Goal: Task Accomplishment & Management: Use online tool/utility

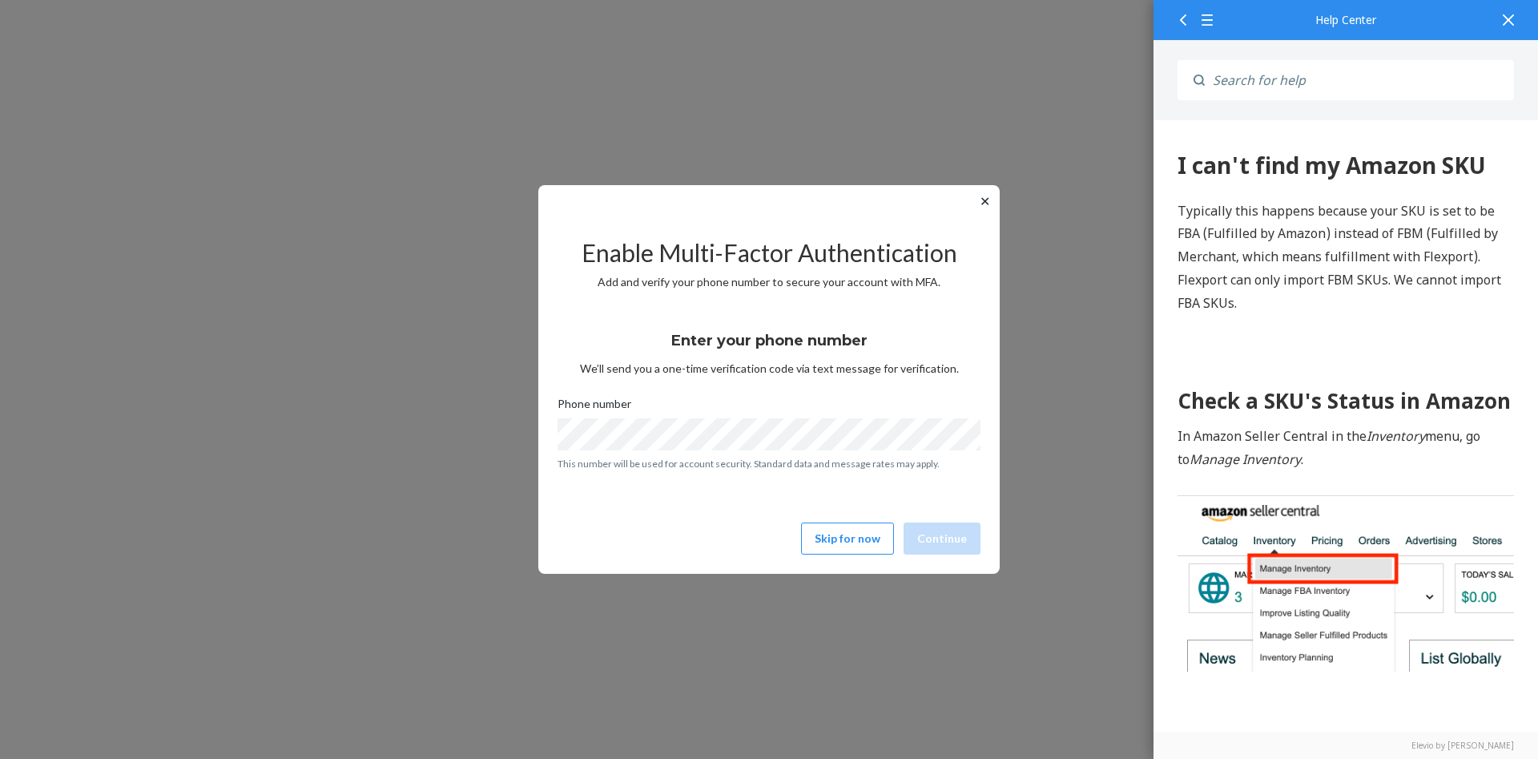
click at [1503, 23] on icon at bounding box center [1508, 19] width 11 height 11
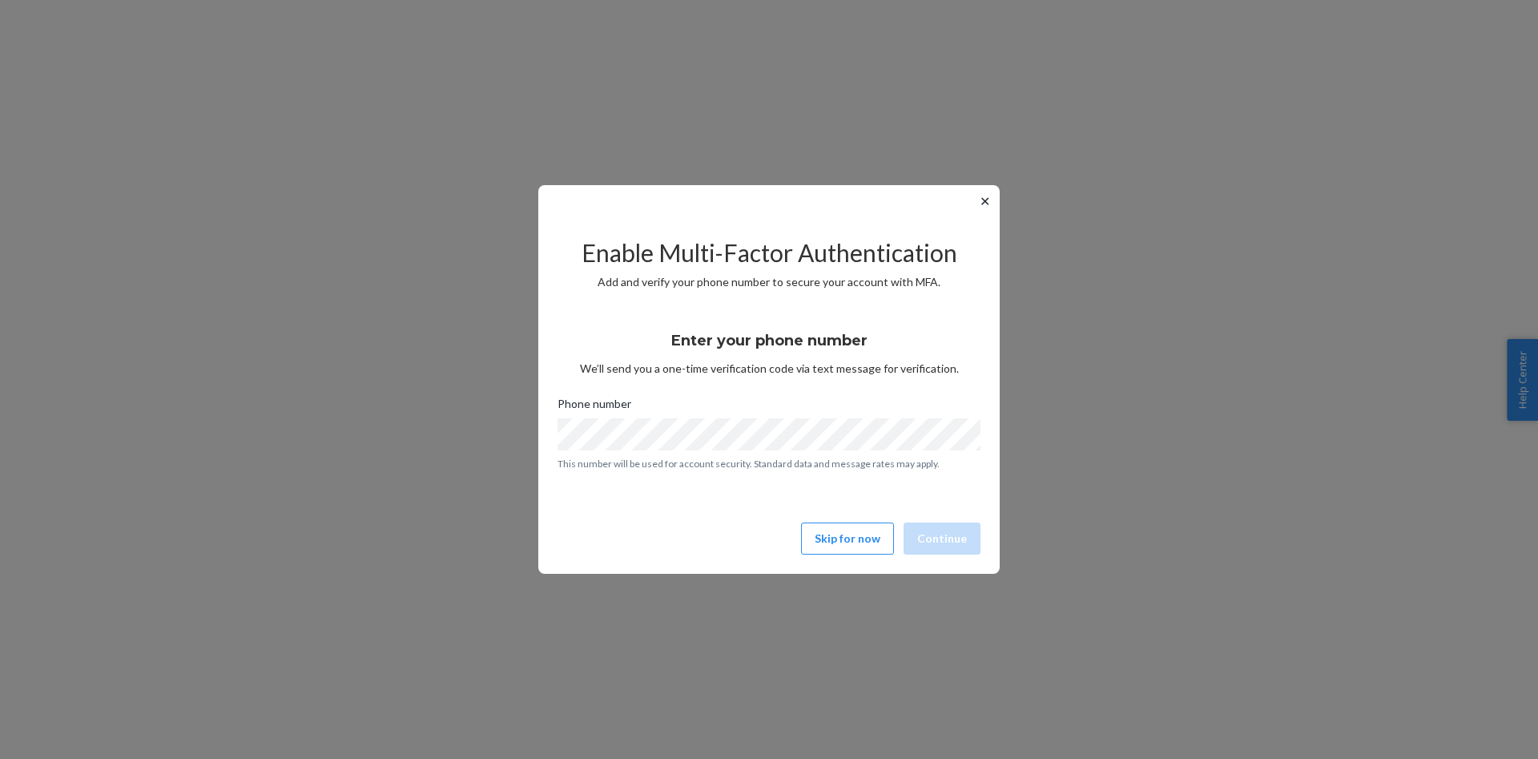
click at [987, 200] on button "✕" at bounding box center [985, 200] width 17 height 19
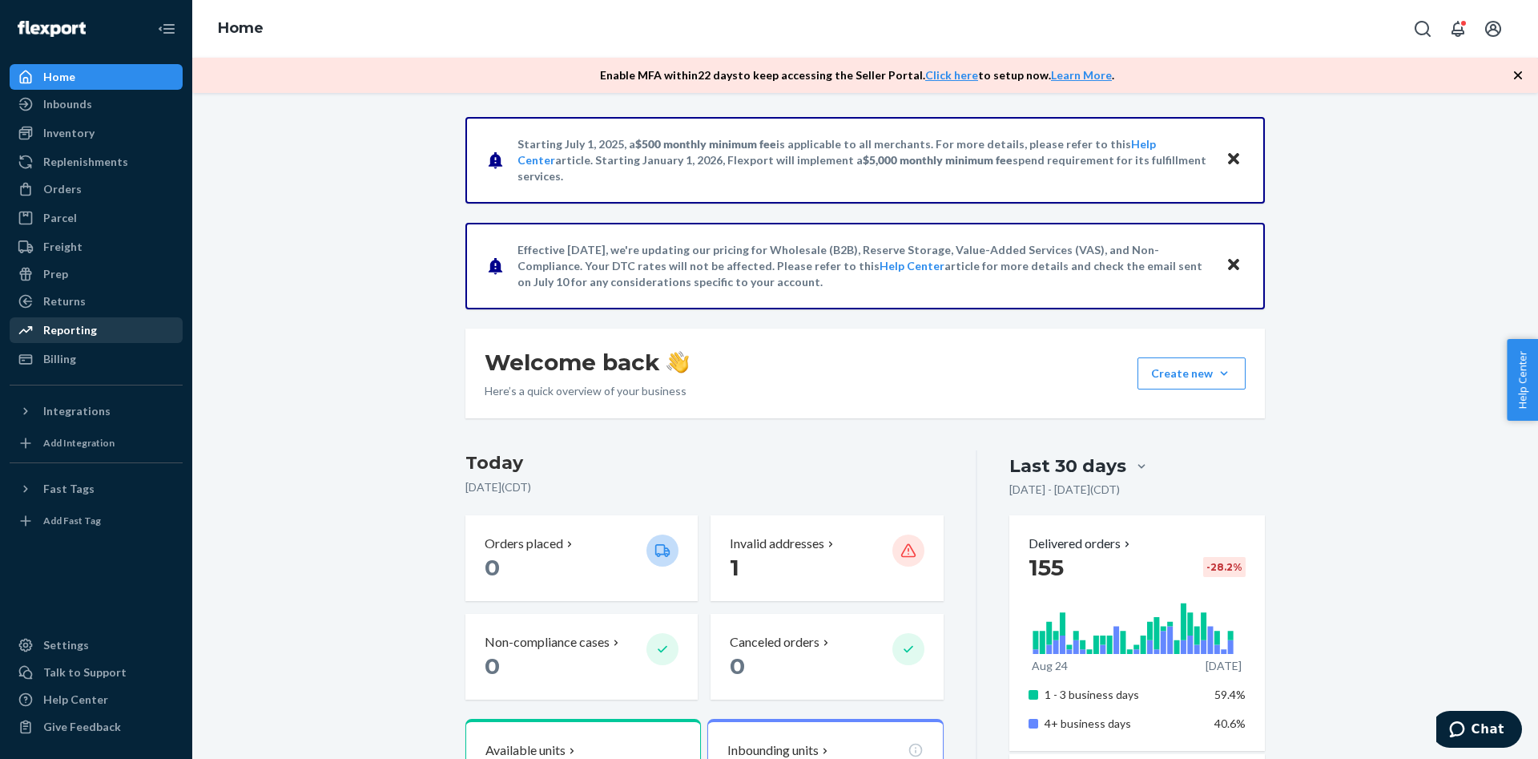
click at [87, 325] on div "Reporting" at bounding box center [70, 330] width 54 height 16
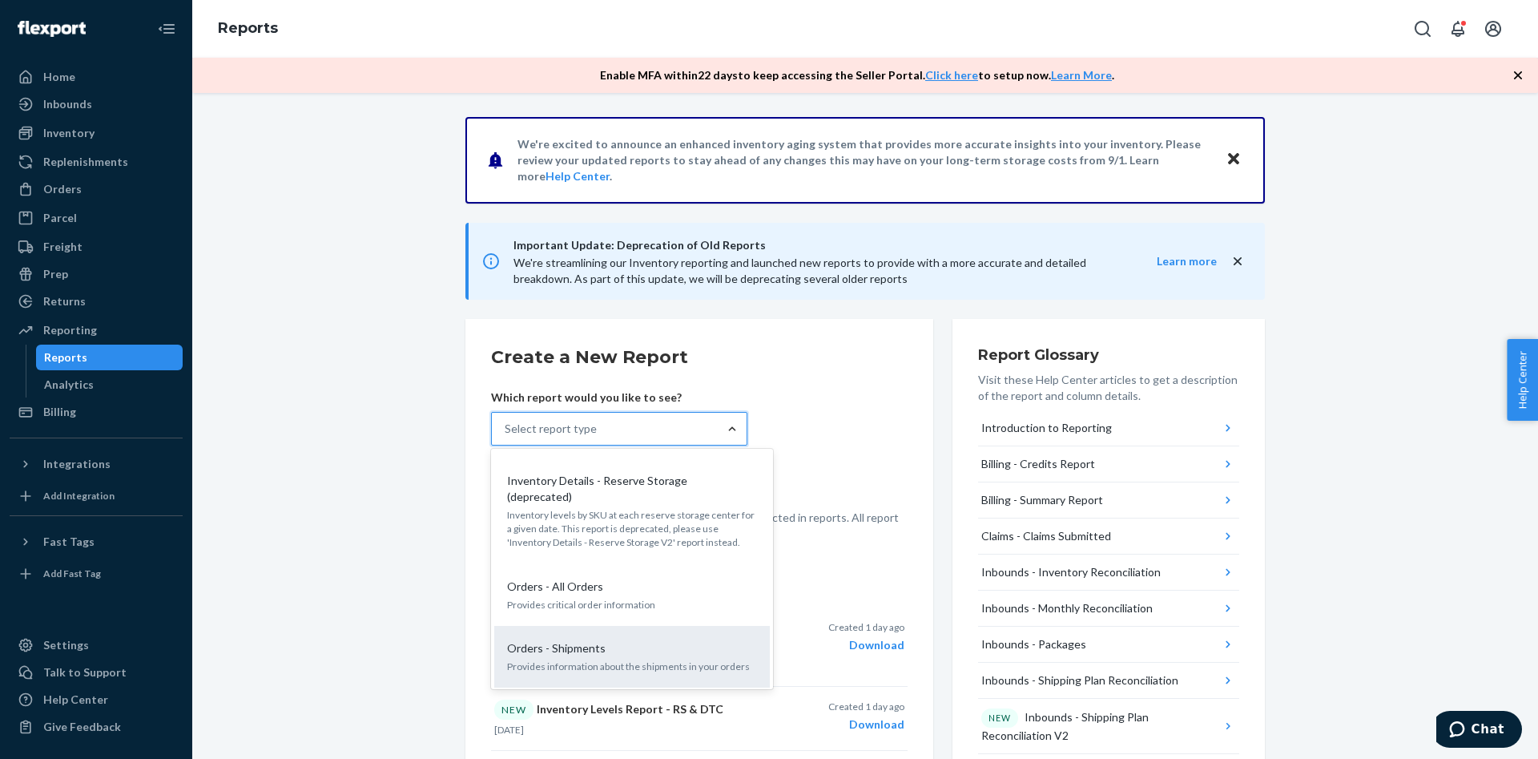
scroll to position [1433, 0]
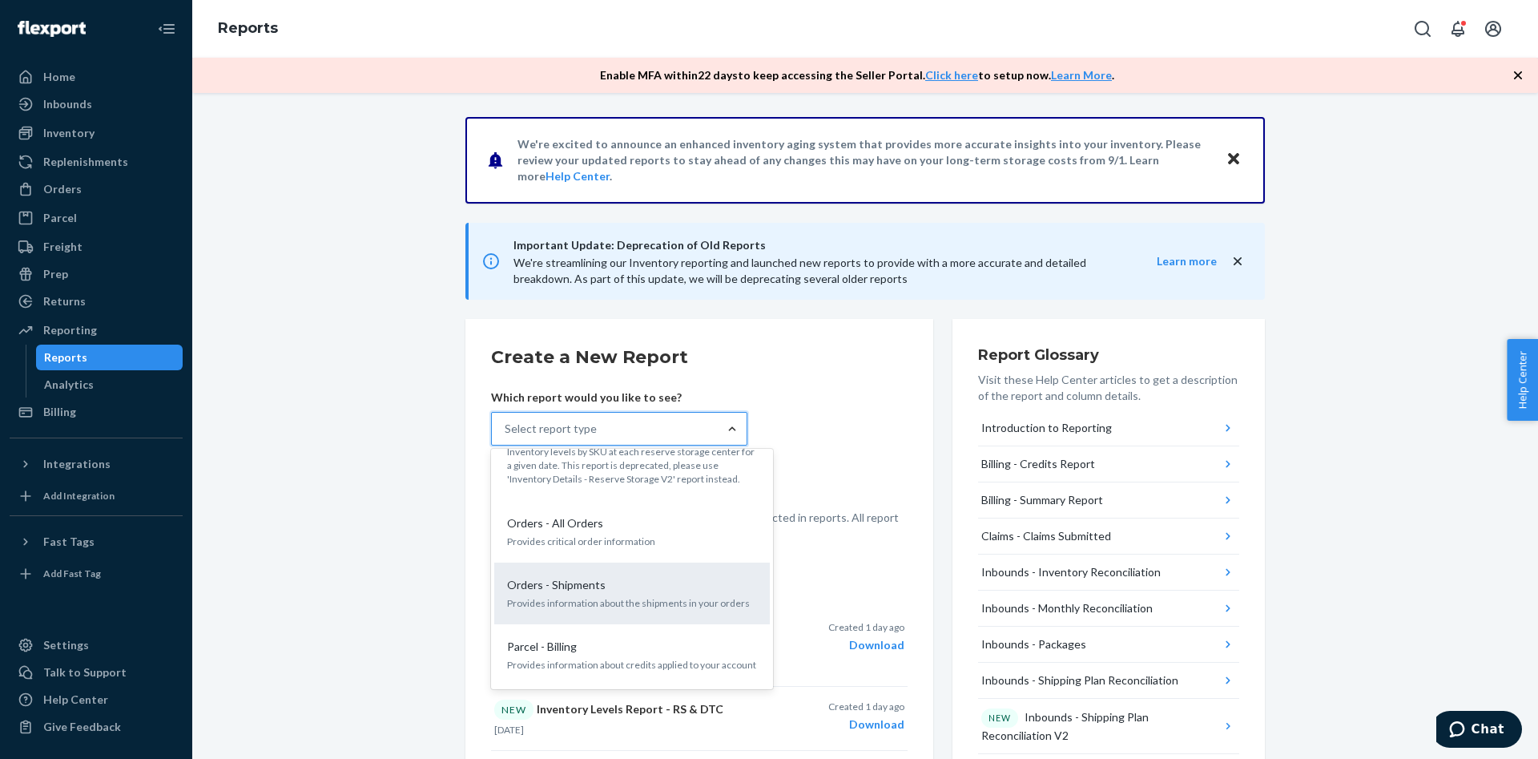
click at [611, 569] on div "Orders - Shipments Provides information about the shipments in your orders" at bounding box center [632, 593] width 256 height 49
click at [506, 437] on input "option Orders - Shipments focused, 21 of 33. 33 results available. Use Up and D…" at bounding box center [506, 429] width 2 height 16
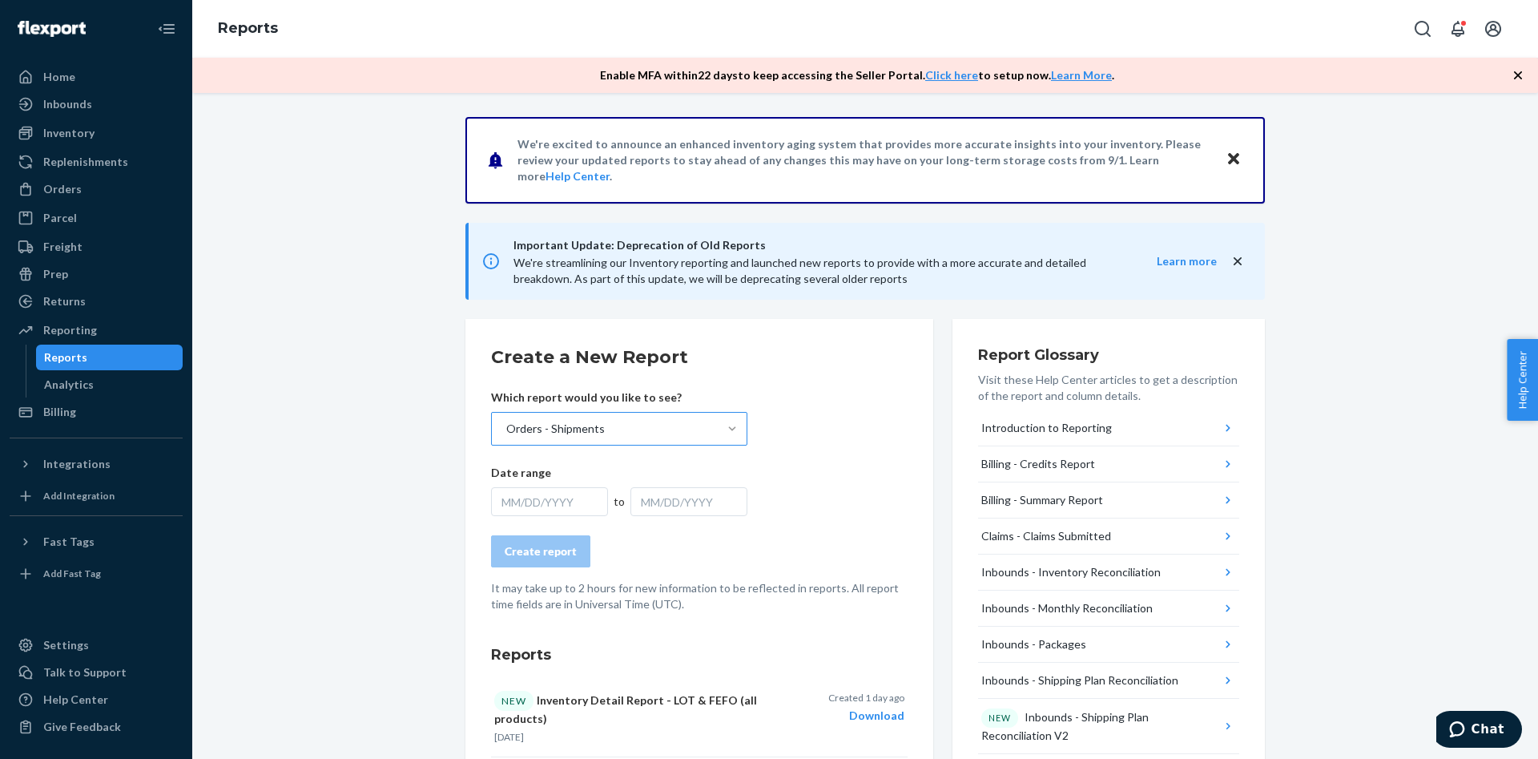
click at [574, 511] on div "MM/DD/YYYY" at bounding box center [549, 501] width 117 height 29
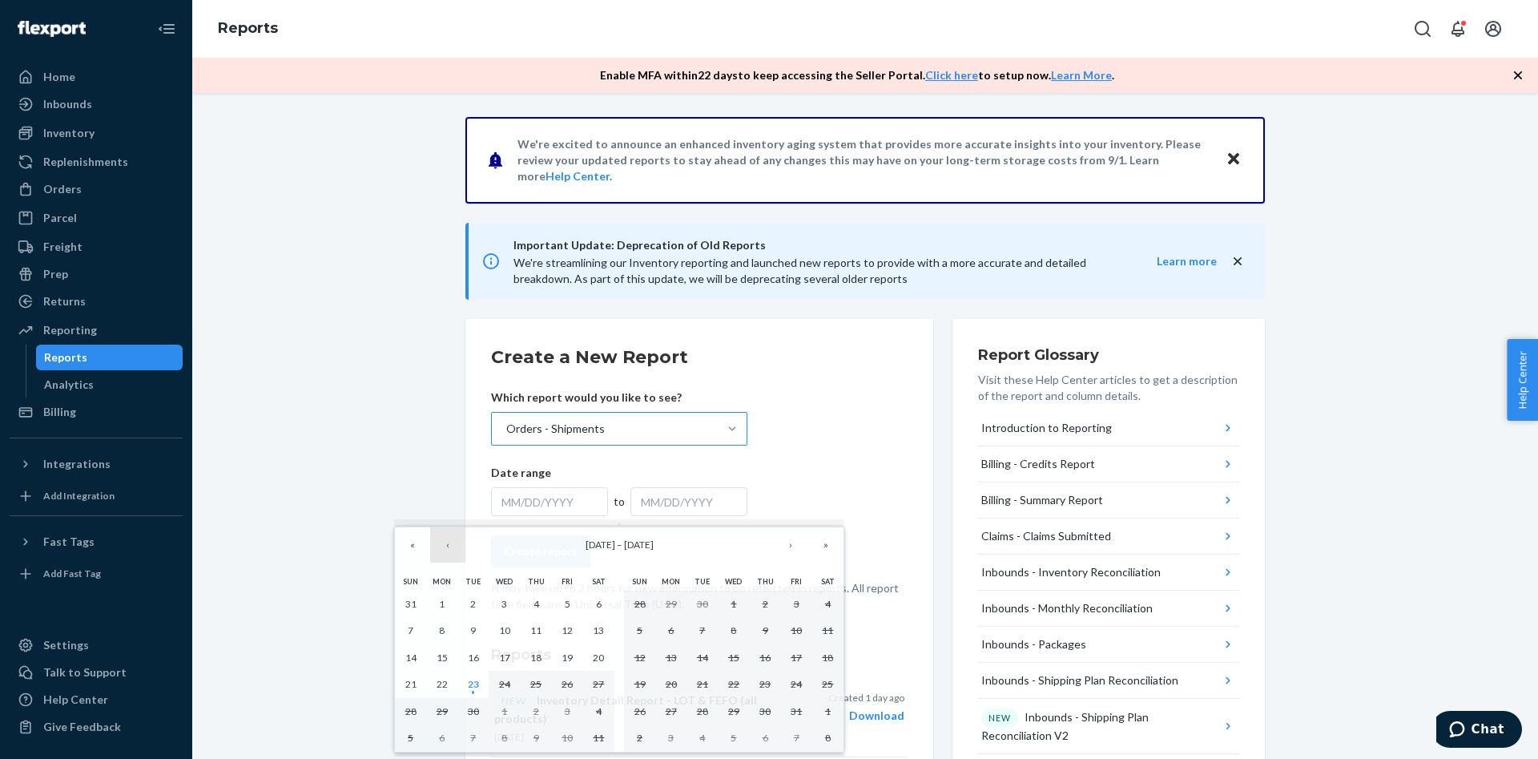
click at [454, 548] on button "‹" at bounding box center [447, 544] width 35 height 35
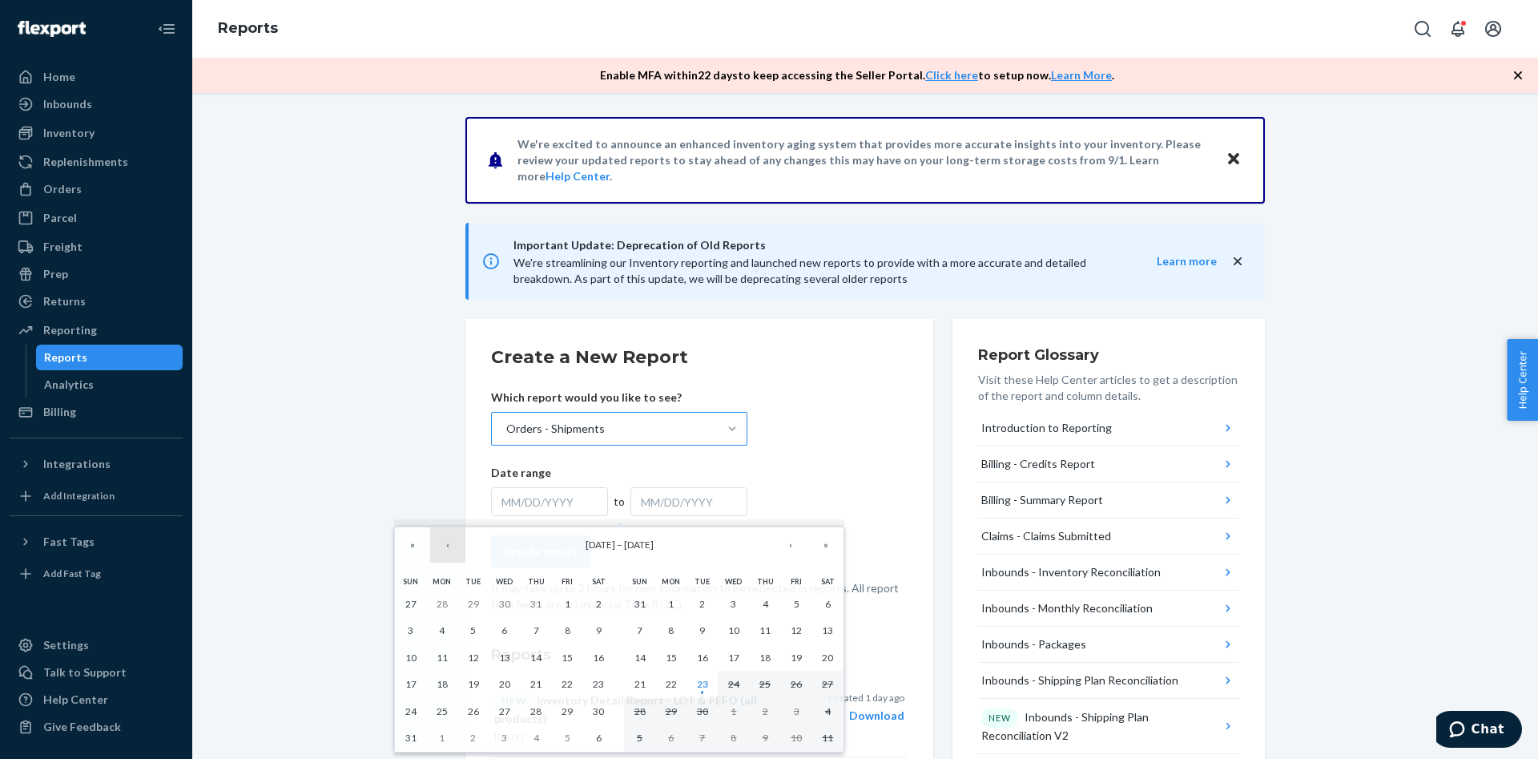
click at [454, 548] on button "‹" at bounding box center [447, 544] width 35 height 35
click at [455, 548] on button "‹" at bounding box center [447, 544] width 35 height 35
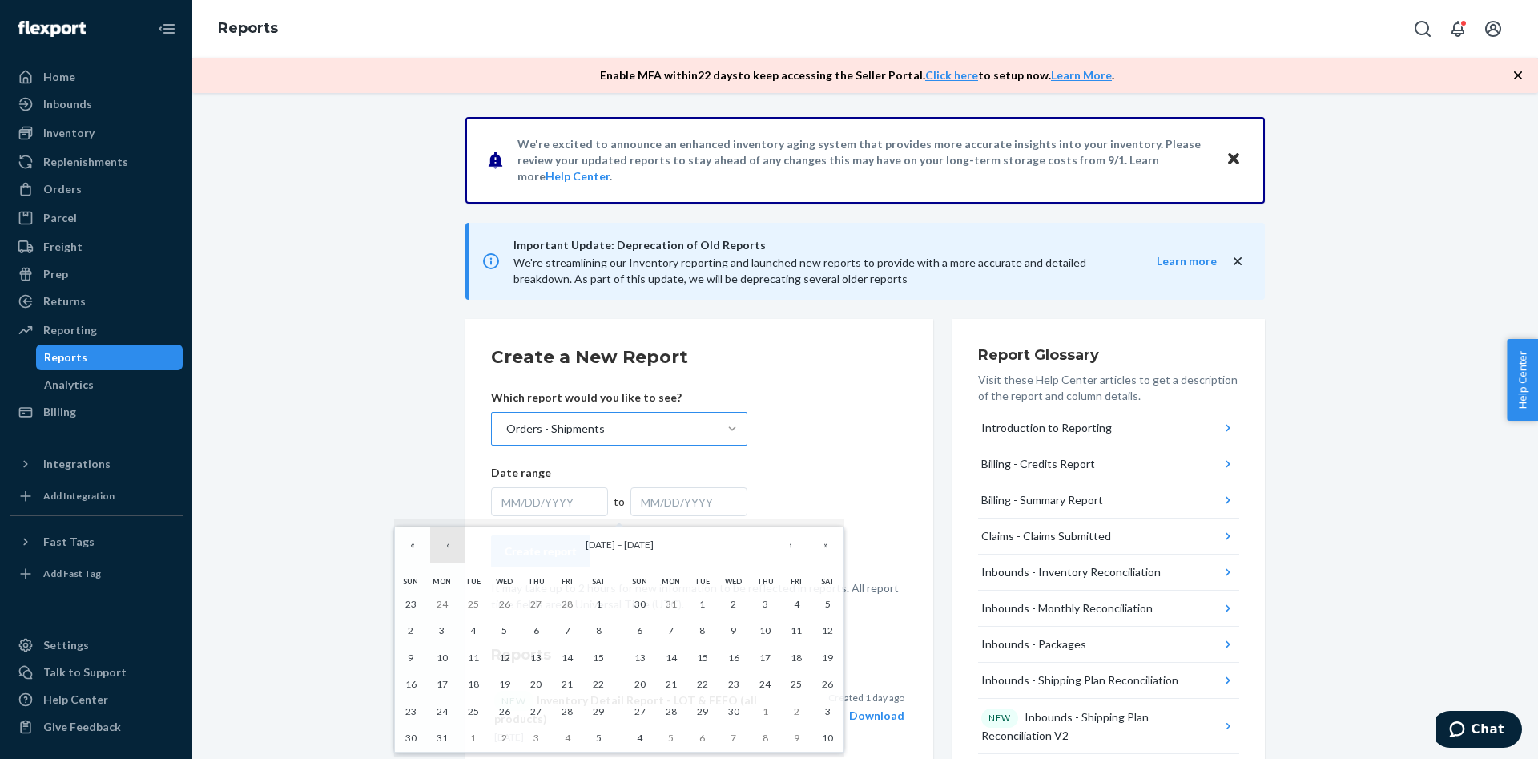
click at [455, 548] on button "‹" at bounding box center [447, 544] width 35 height 35
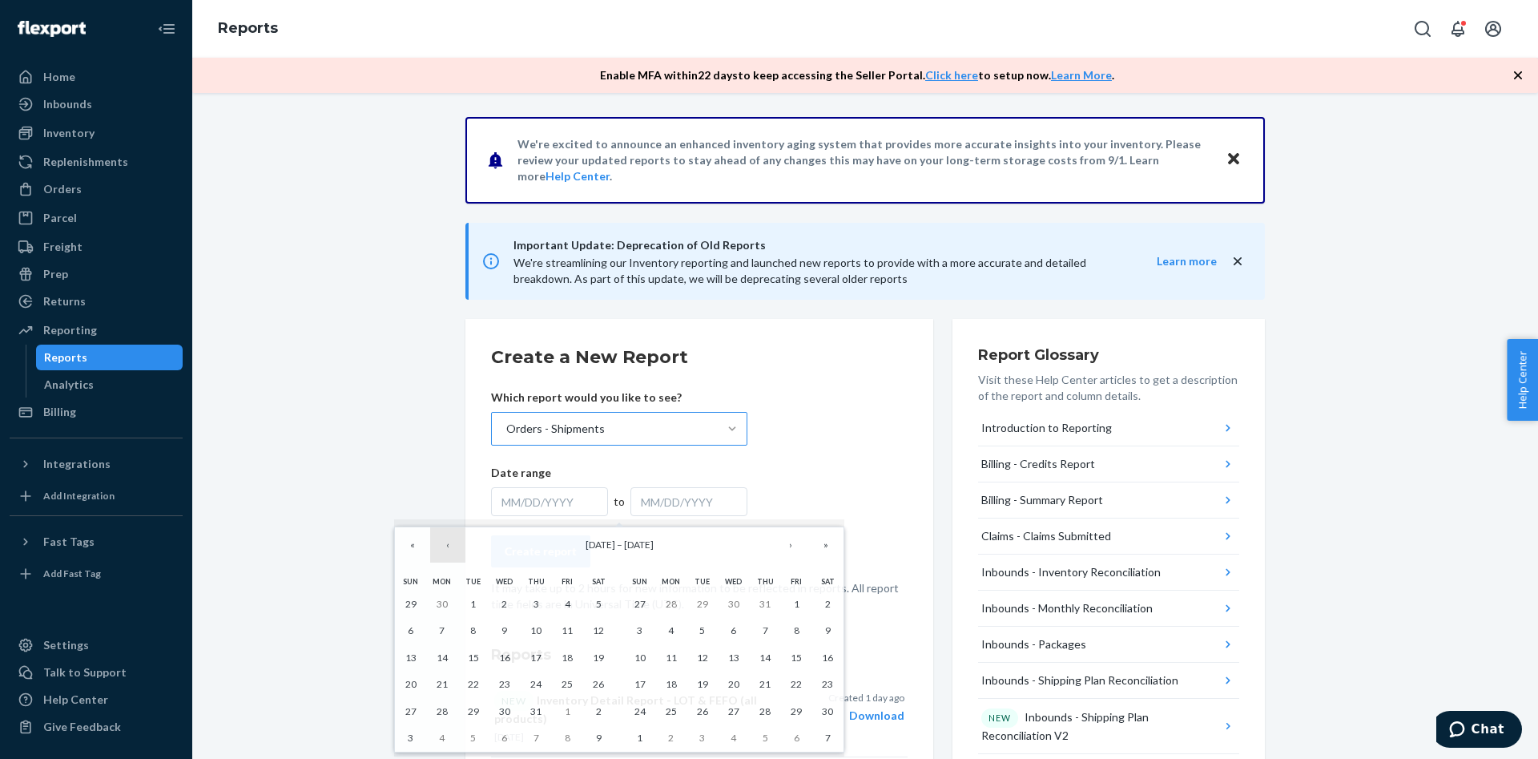
click at [455, 548] on button "‹" at bounding box center [447, 544] width 35 height 35
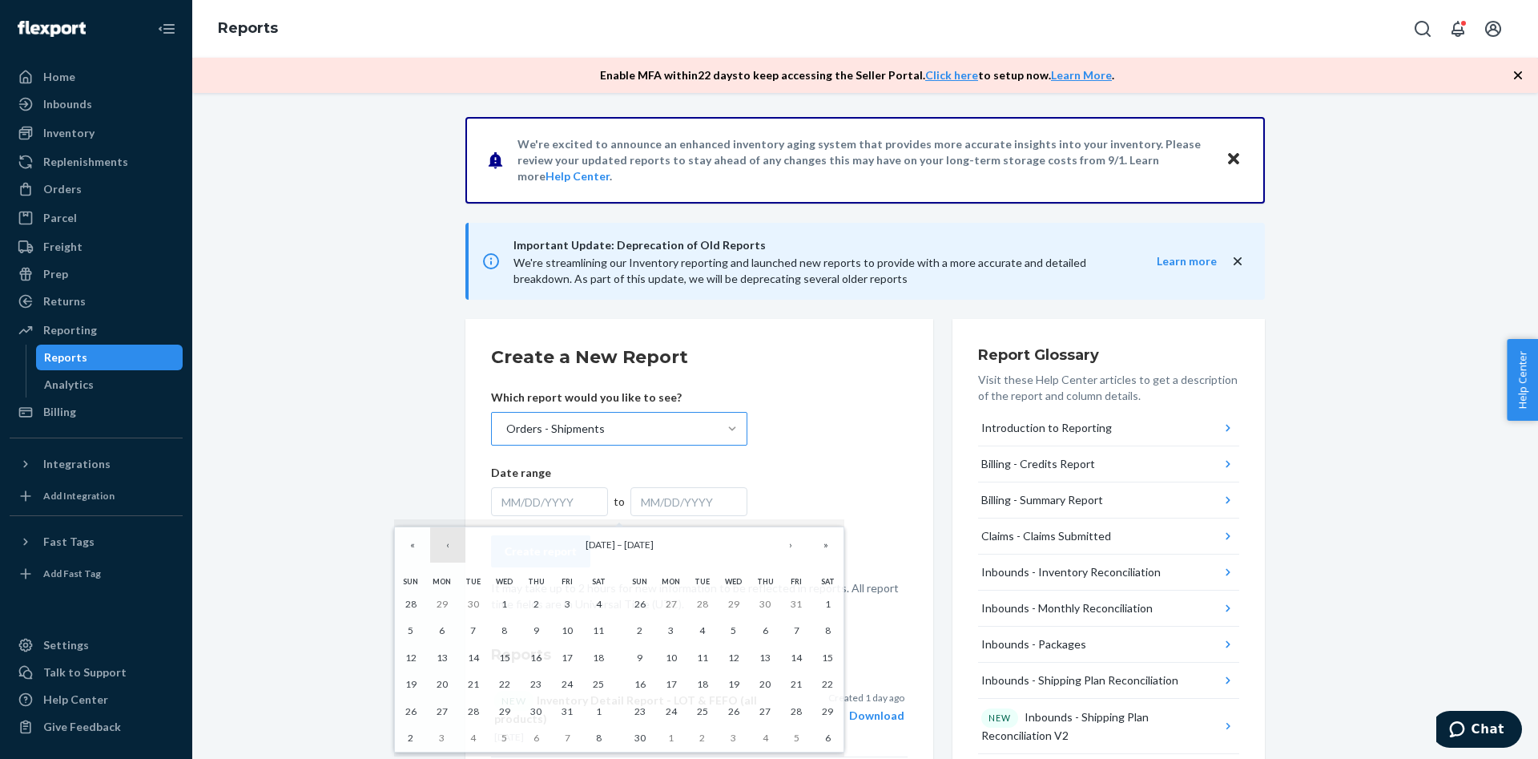
click at [455, 548] on button "‹" at bounding box center [447, 544] width 35 height 35
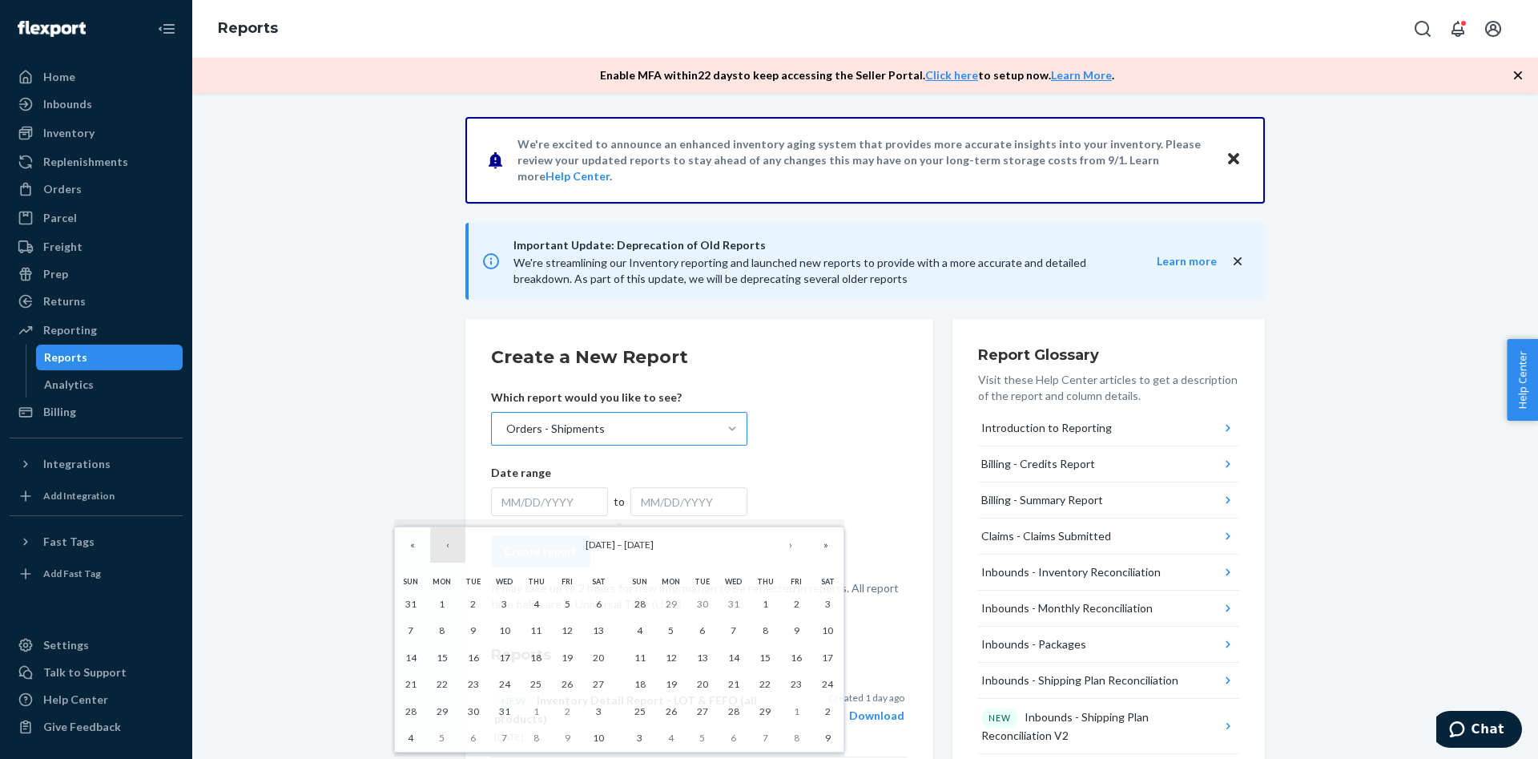
click at [455, 548] on button "‹" at bounding box center [447, 544] width 35 height 35
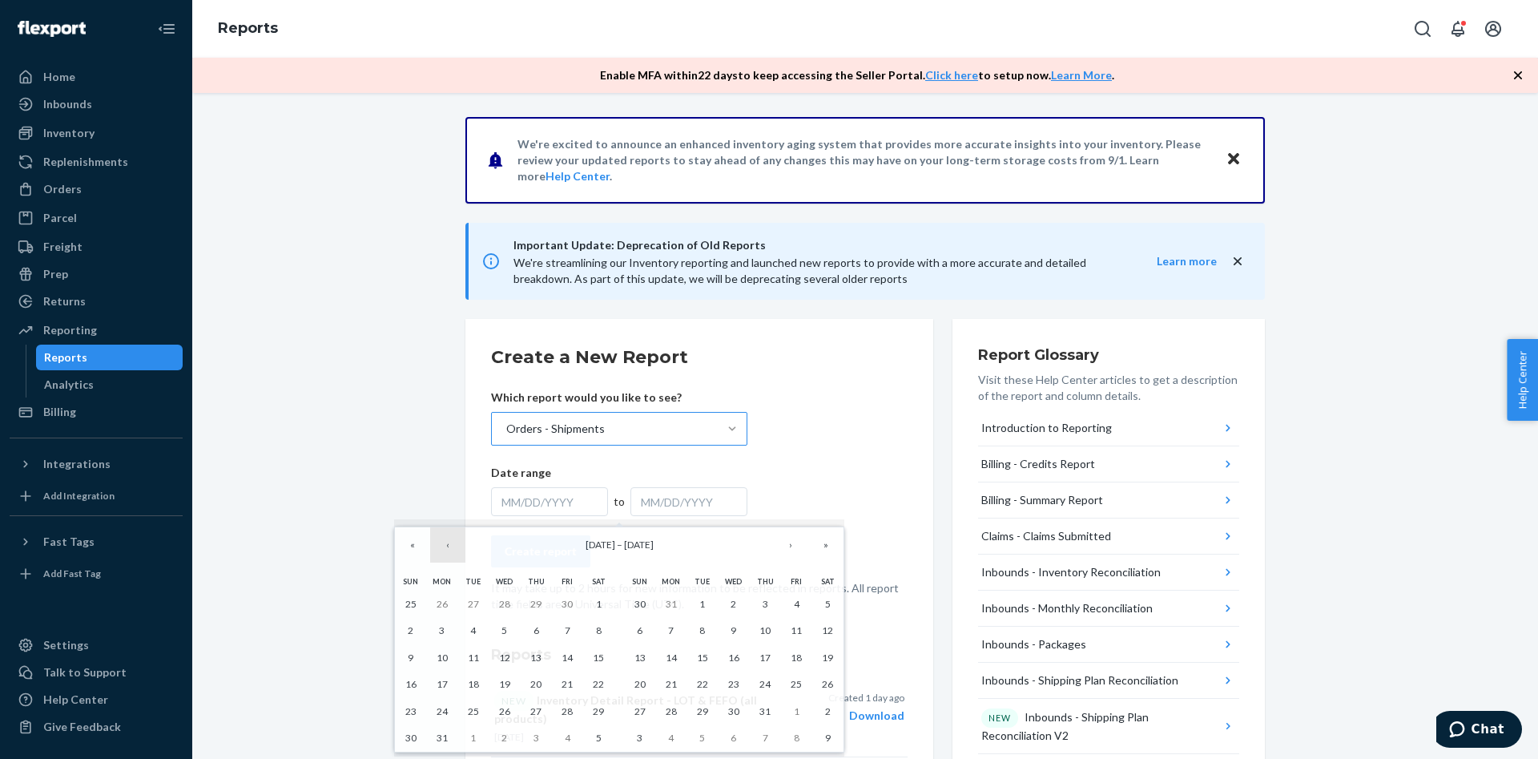
click at [455, 548] on button "‹" at bounding box center [447, 544] width 35 height 35
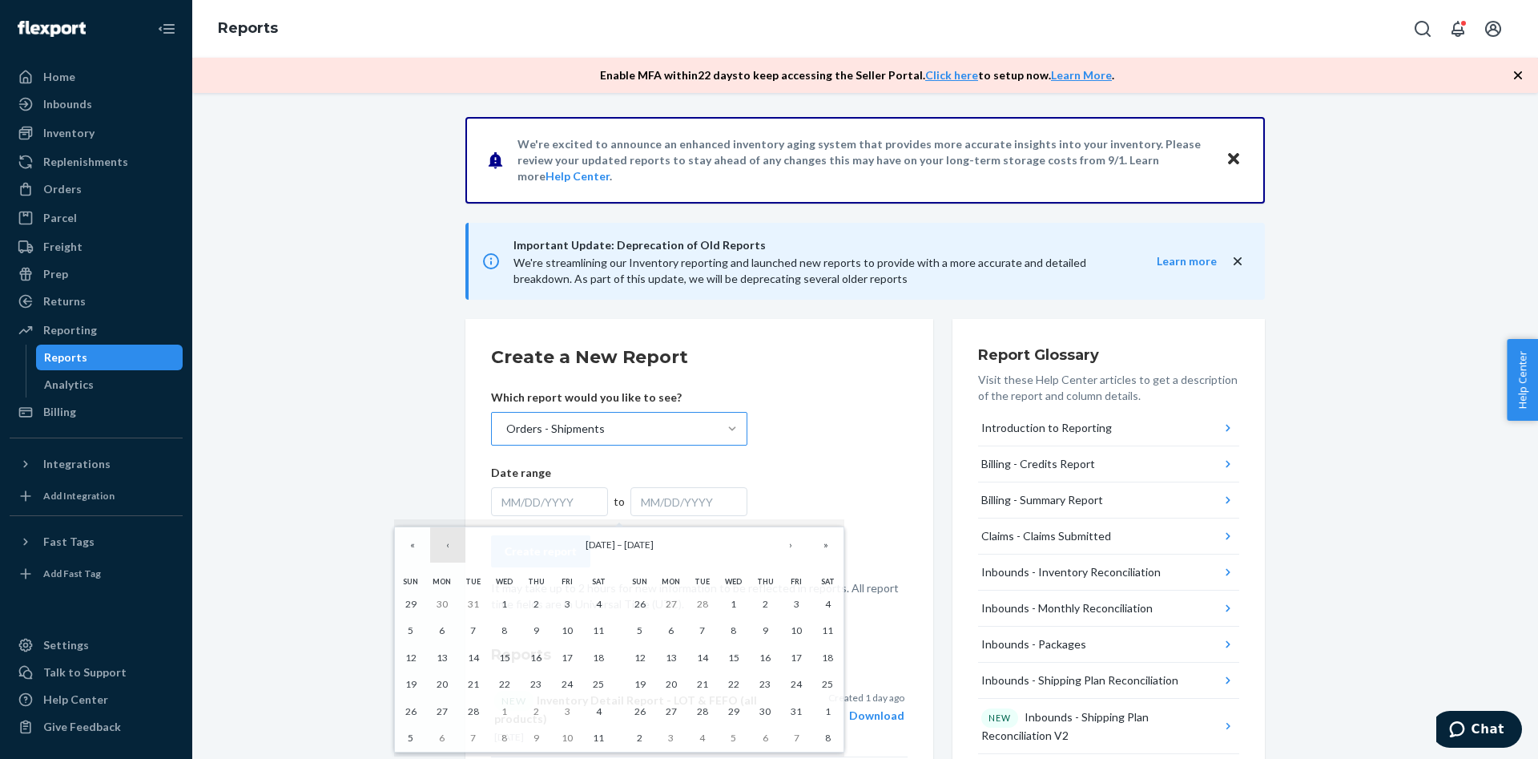
click at [455, 548] on button "‹" at bounding box center [447, 544] width 35 height 35
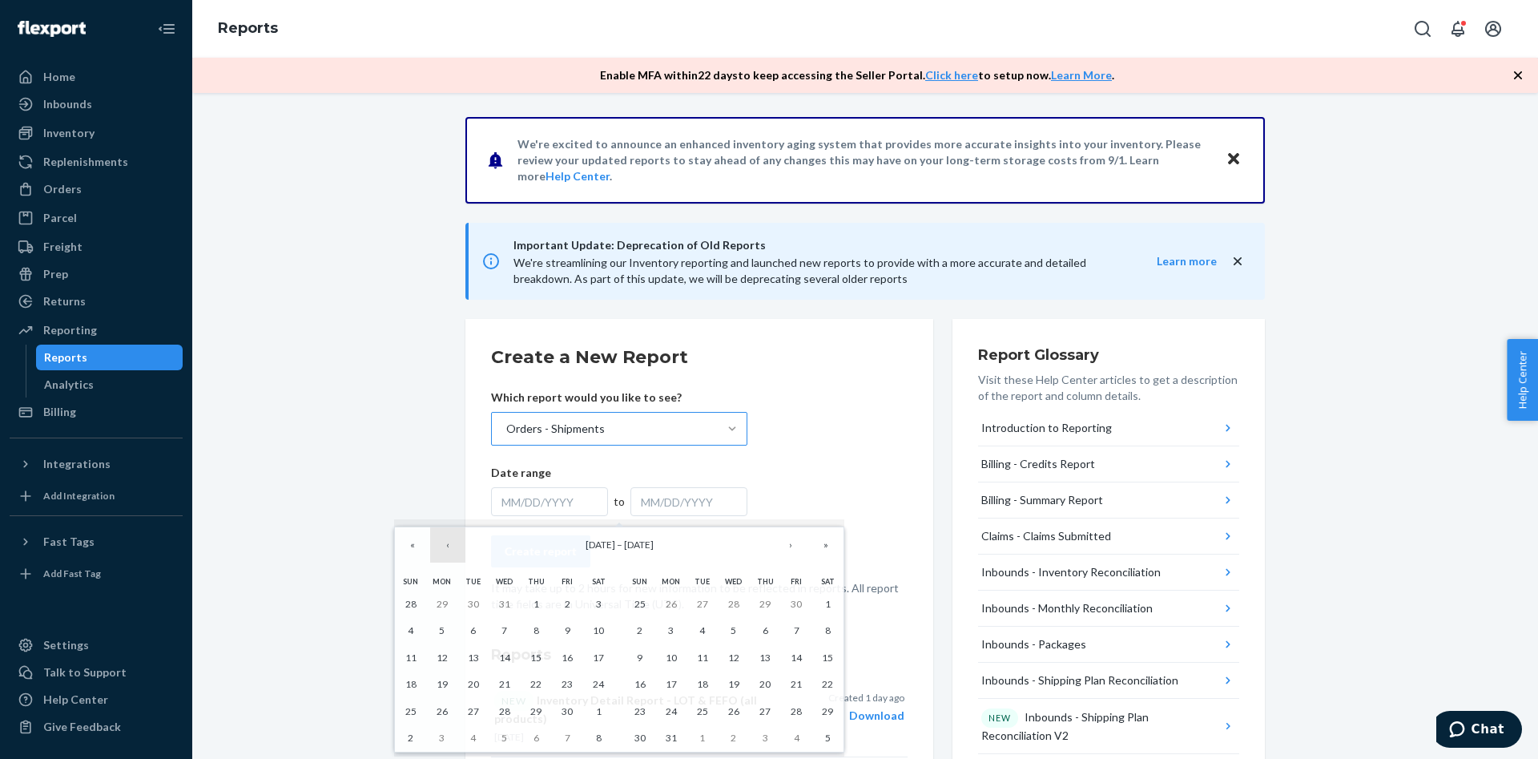
click at [455, 548] on button "‹" at bounding box center [447, 544] width 35 height 35
click at [456, 548] on button "‹" at bounding box center [447, 544] width 35 height 35
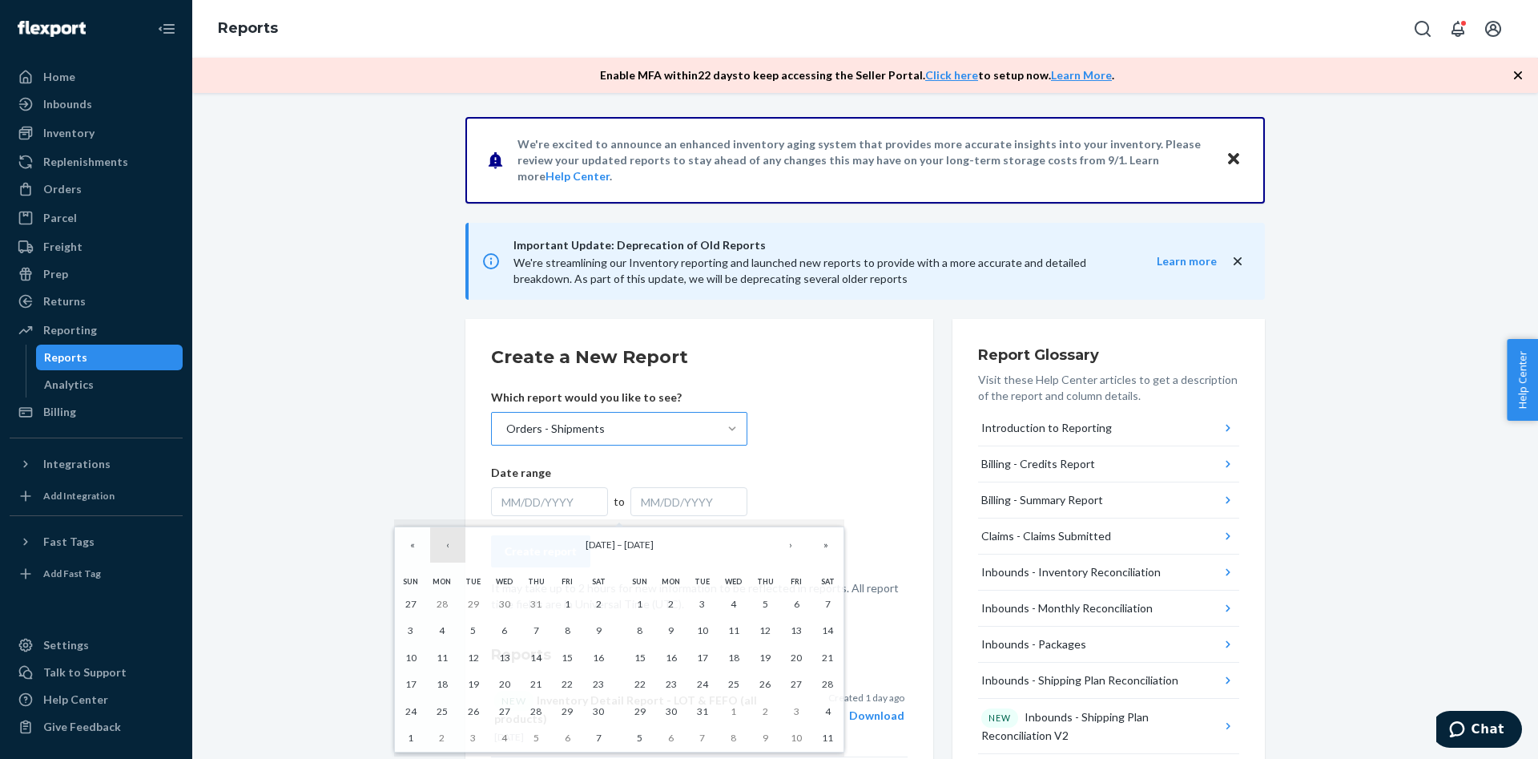
click at [456, 548] on button "‹" at bounding box center [447, 544] width 35 height 35
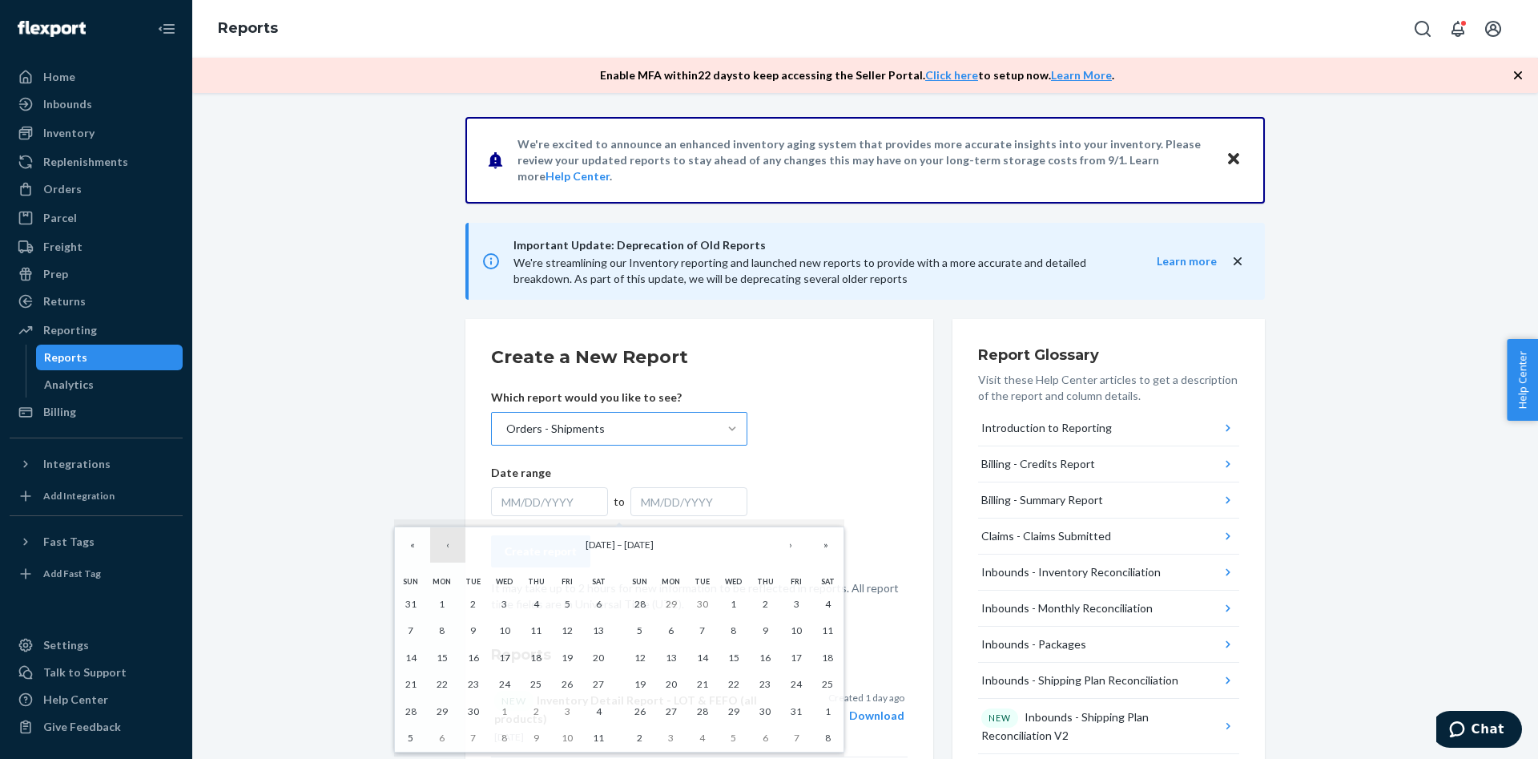
click at [456, 548] on button "‹" at bounding box center [447, 544] width 35 height 35
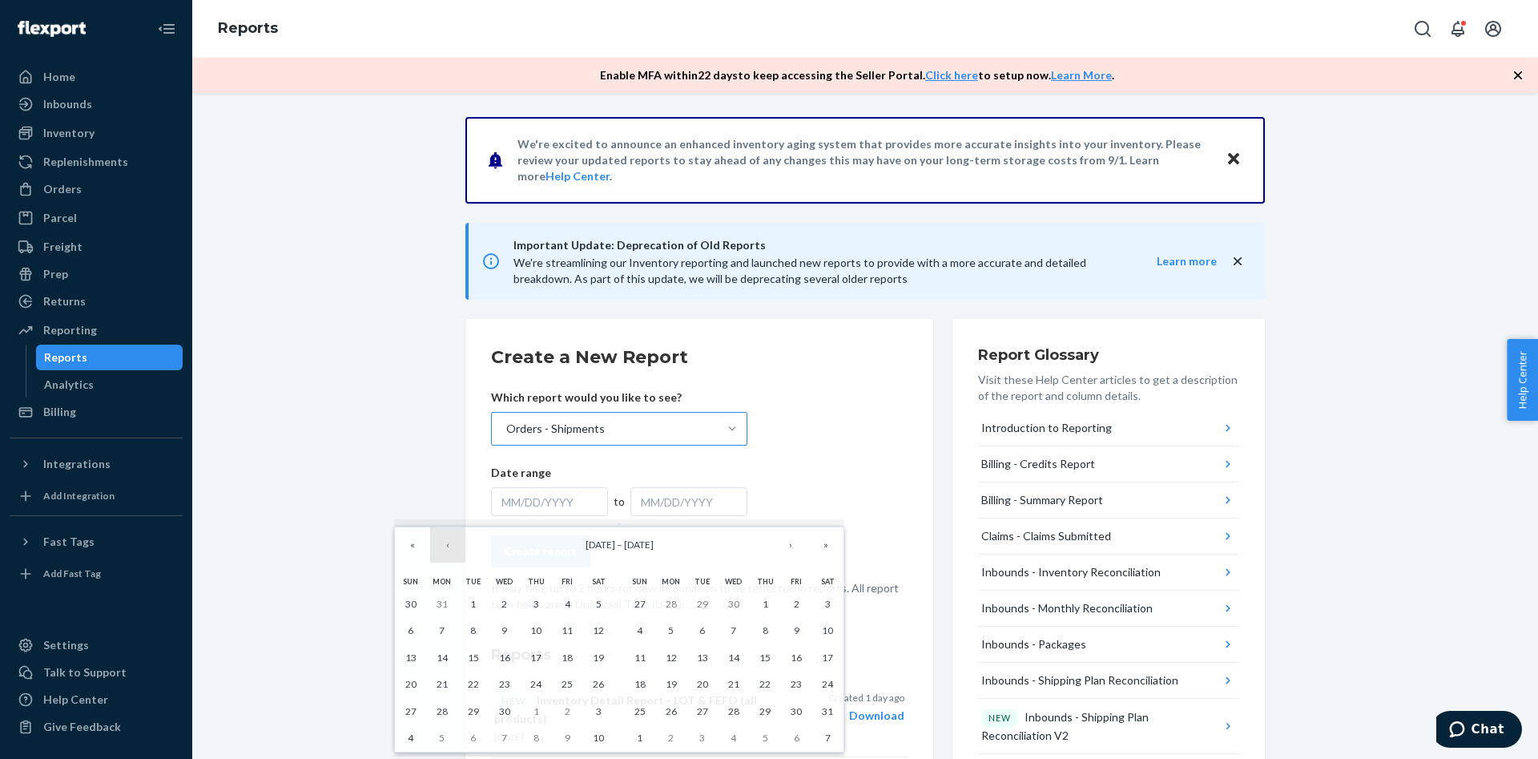
click at [456, 548] on button "‹" at bounding box center [447, 544] width 35 height 35
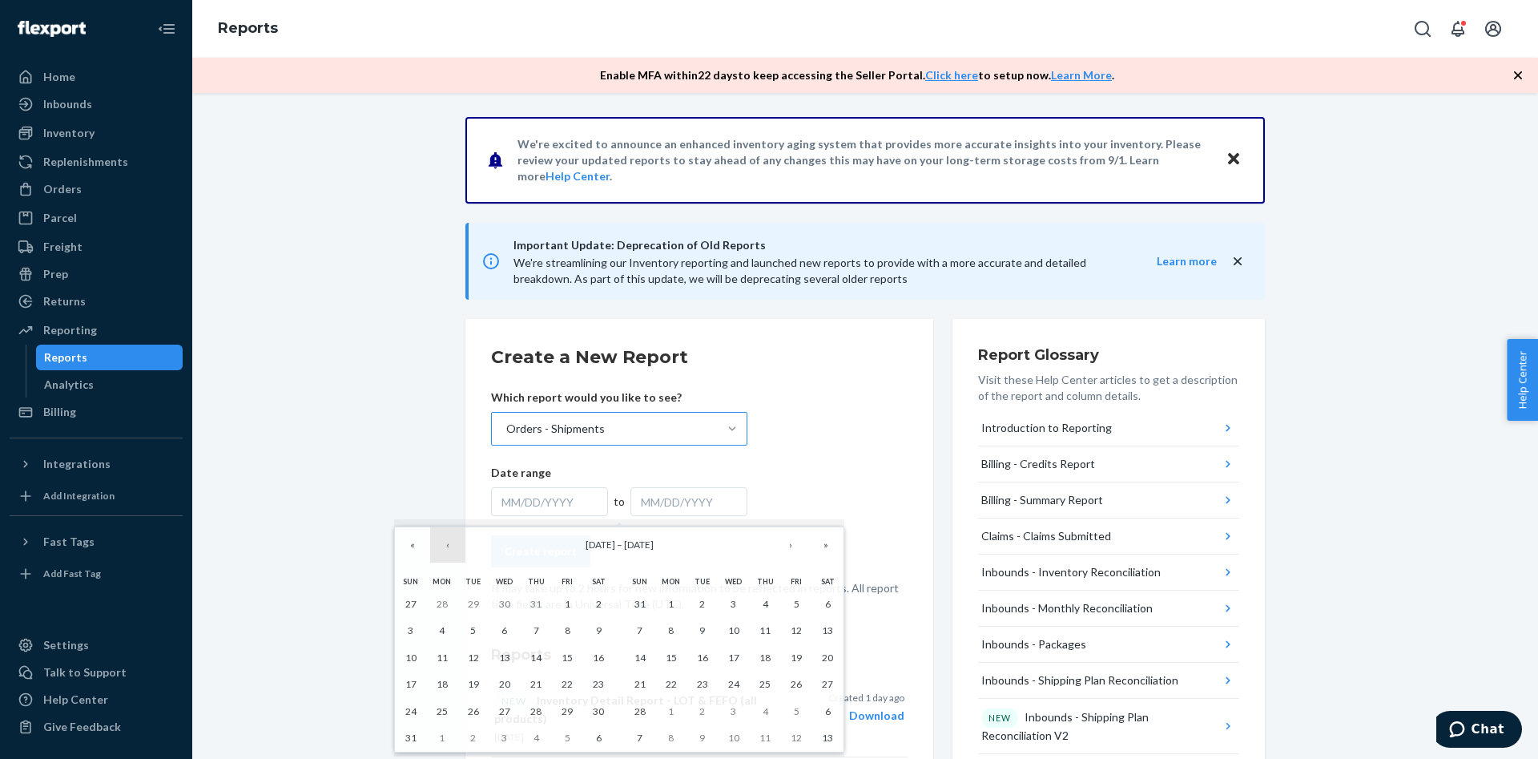
click at [456, 548] on button "‹" at bounding box center [447, 544] width 35 height 35
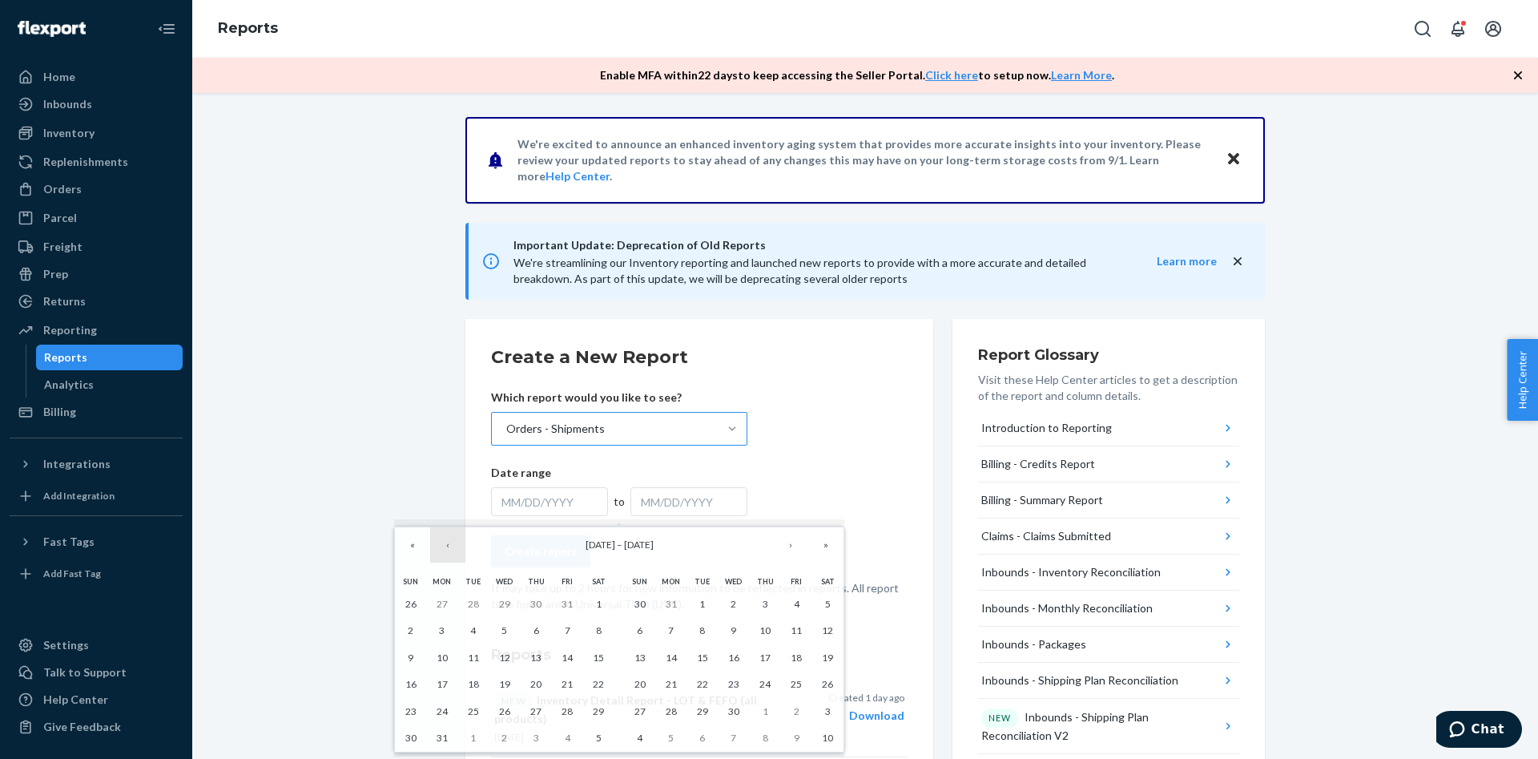
click at [456, 548] on button "‹" at bounding box center [447, 544] width 35 height 35
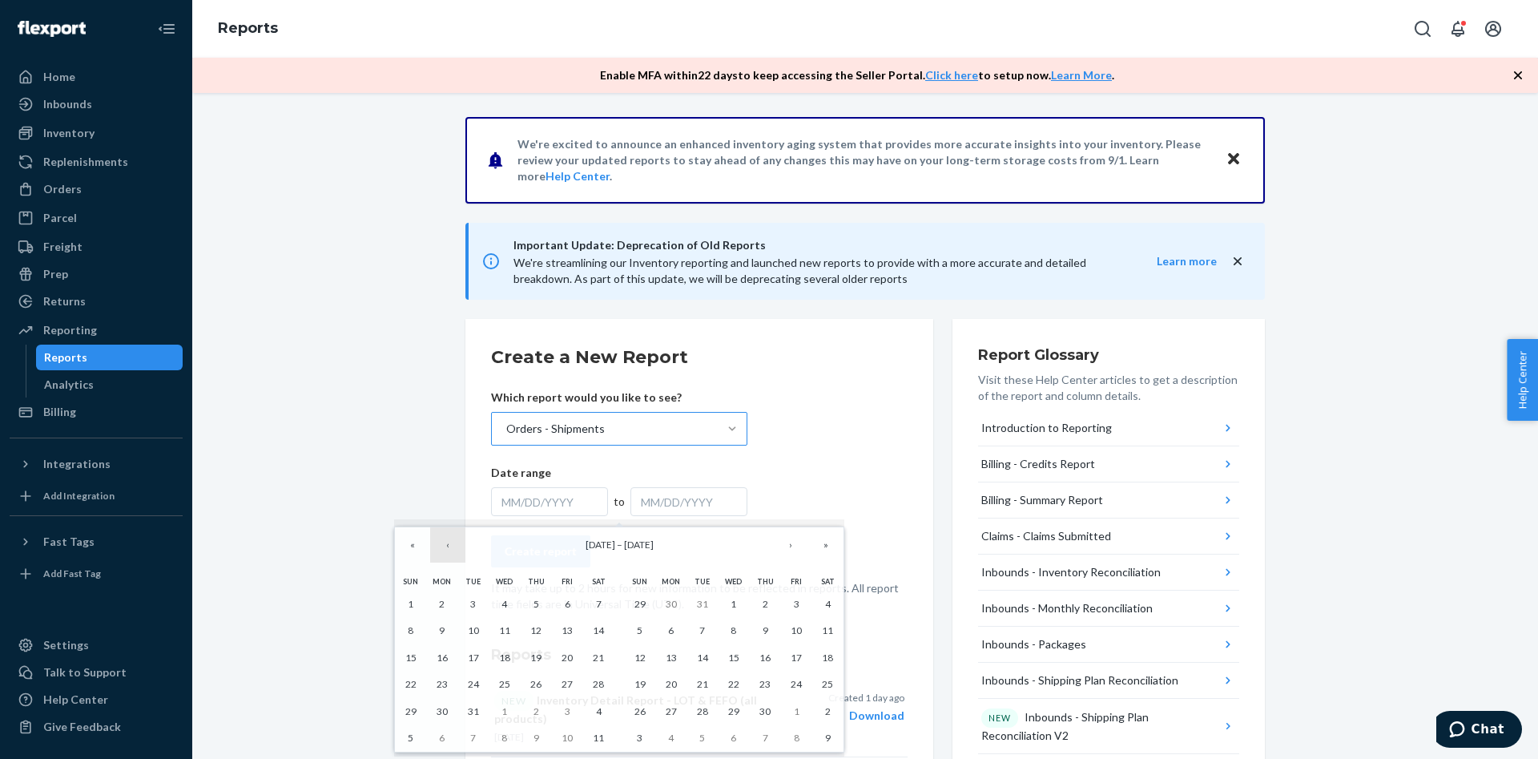
click at [456, 548] on button "‹" at bounding box center [447, 544] width 35 height 35
click at [499, 598] on button "1" at bounding box center [504, 603] width 31 height 27
click at [508, 603] on button "1" at bounding box center [504, 603] width 31 height 27
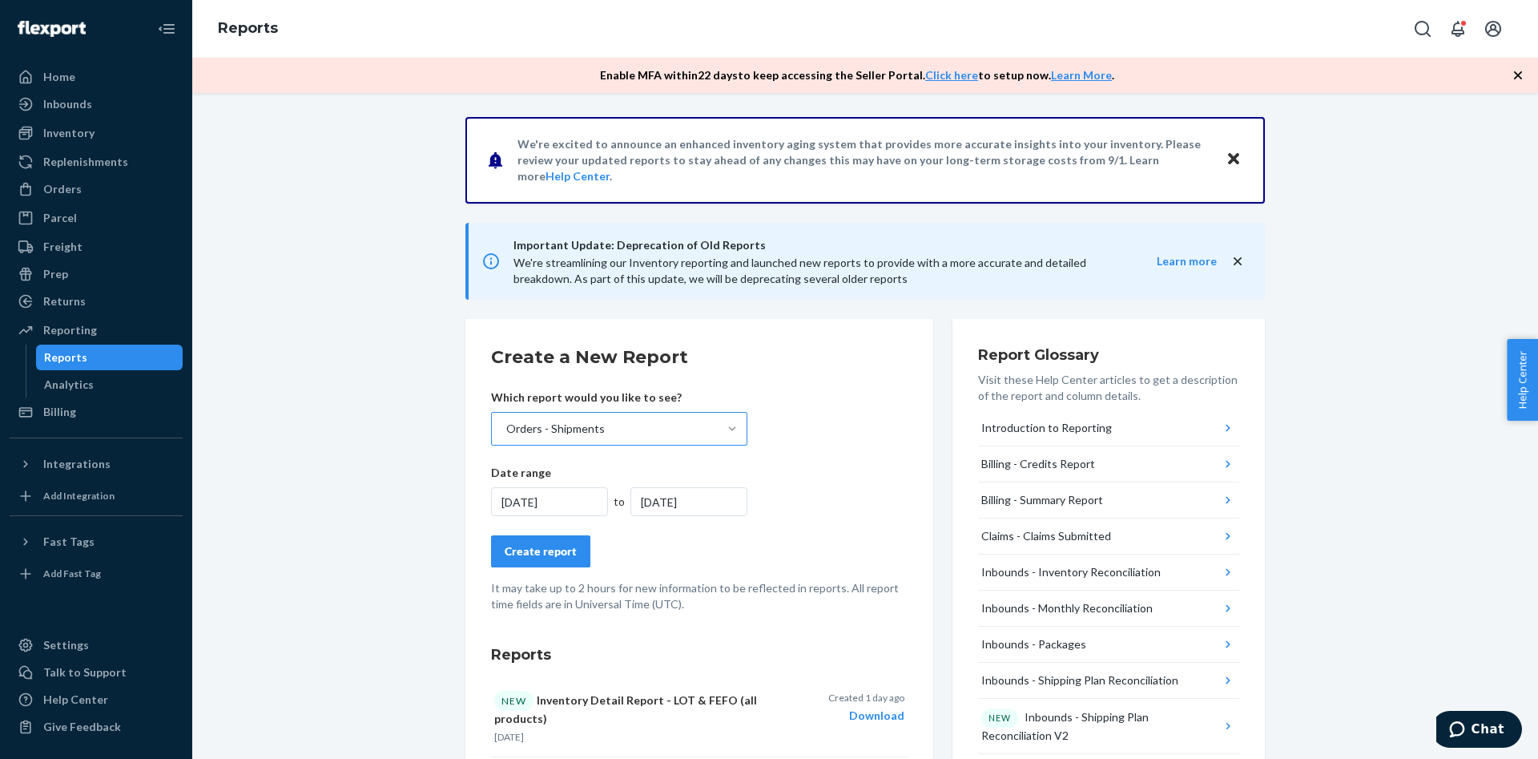
click at [700, 503] on div "[DATE]" at bounding box center [689, 501] width 117 height 29
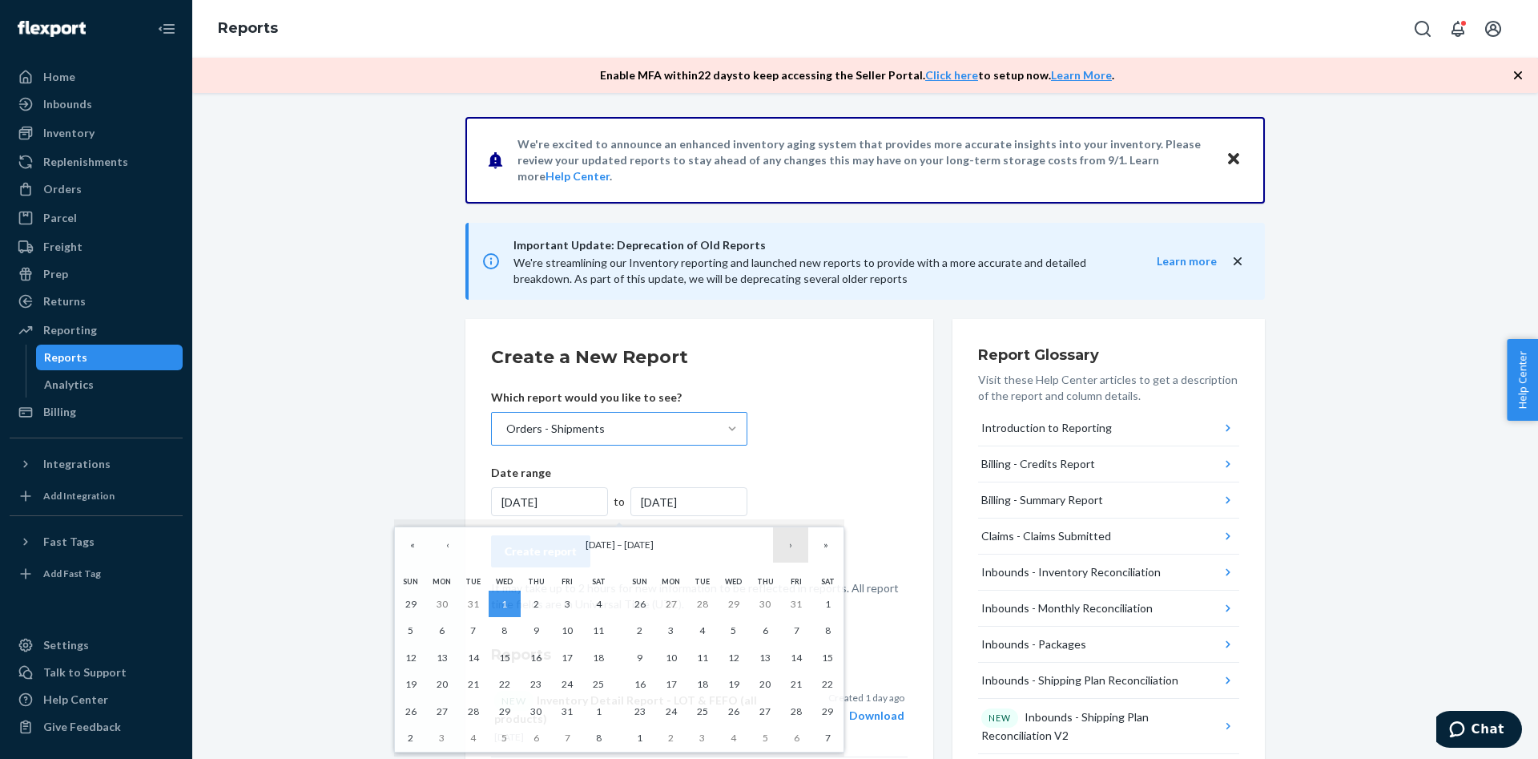
click at [791, 542] on button "›" at bounding box center [790, 544] width 35 height 35
click at [791, 544] on button "›" at bounding box center [790, 544] width 35 height 35
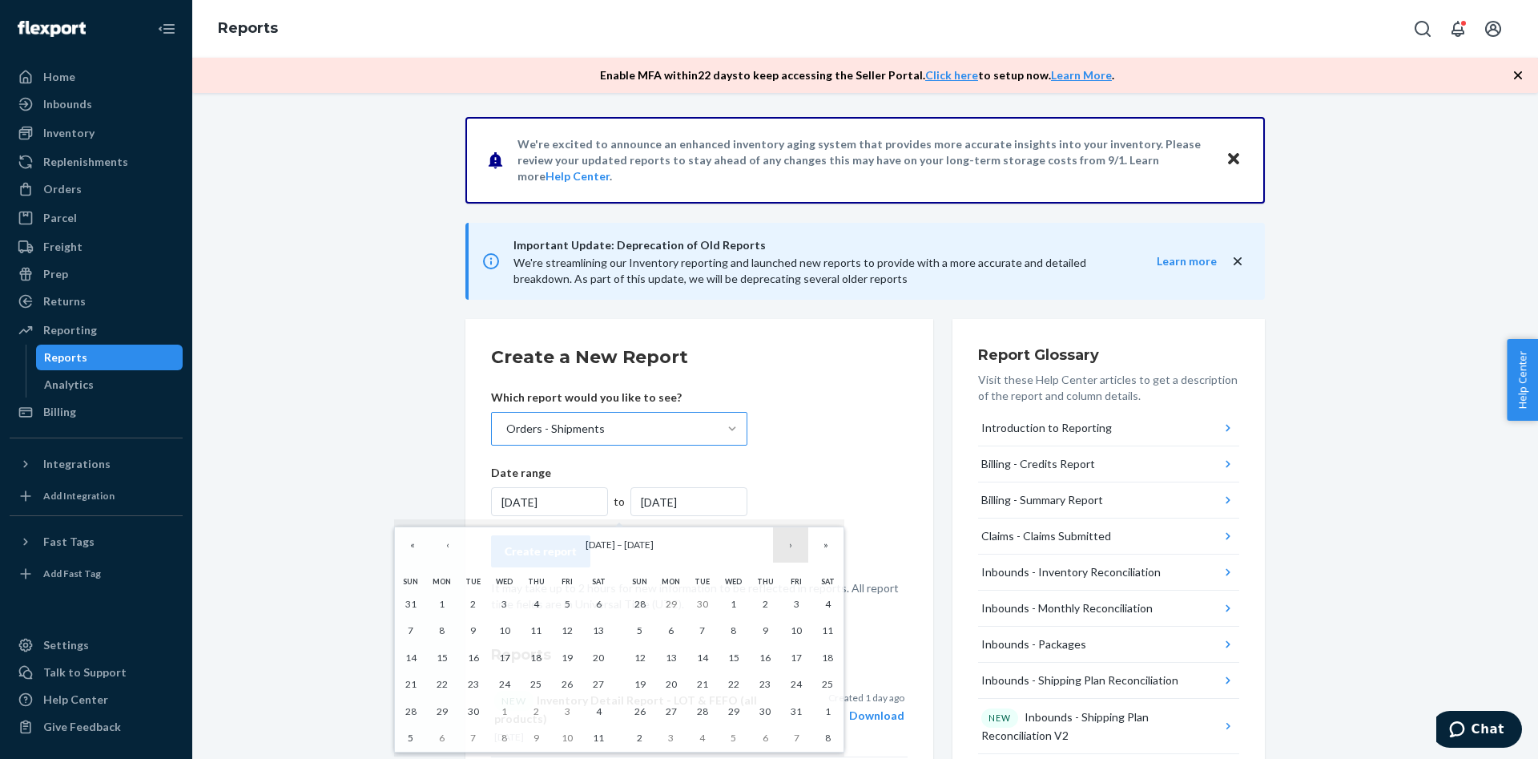
click at [791, 544] on button "›" at bounding box center [790, 544] width 35 height 35
click at [817, 543] on button "»" at bounding box center [825, 544] width 35 height 35
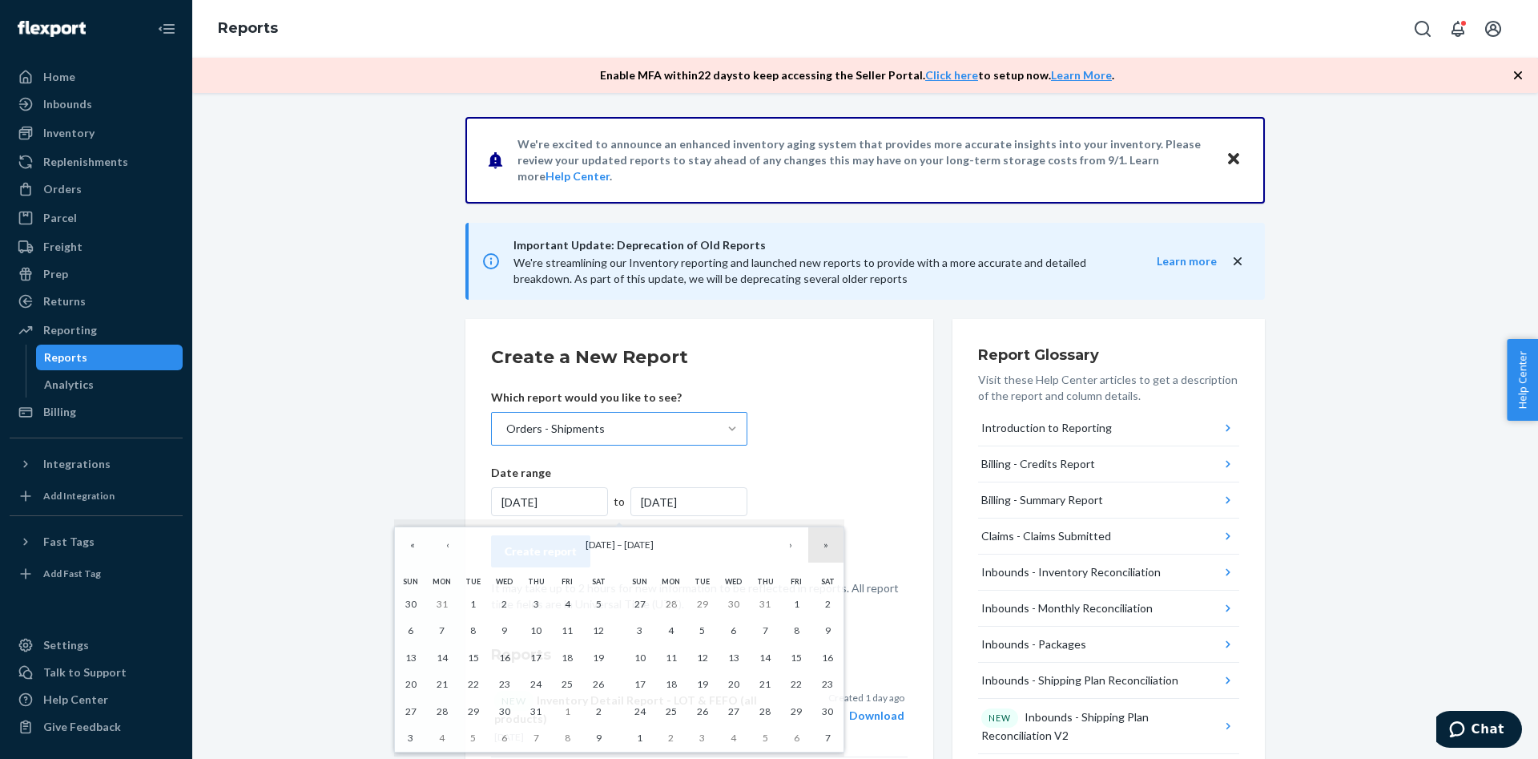
click at [817, 543] on button "»" at bounding box center [825, 544] width 35 height 35
click at [700, 684] on abbr "23" at bounding box center [702, 684] width 11 height 12
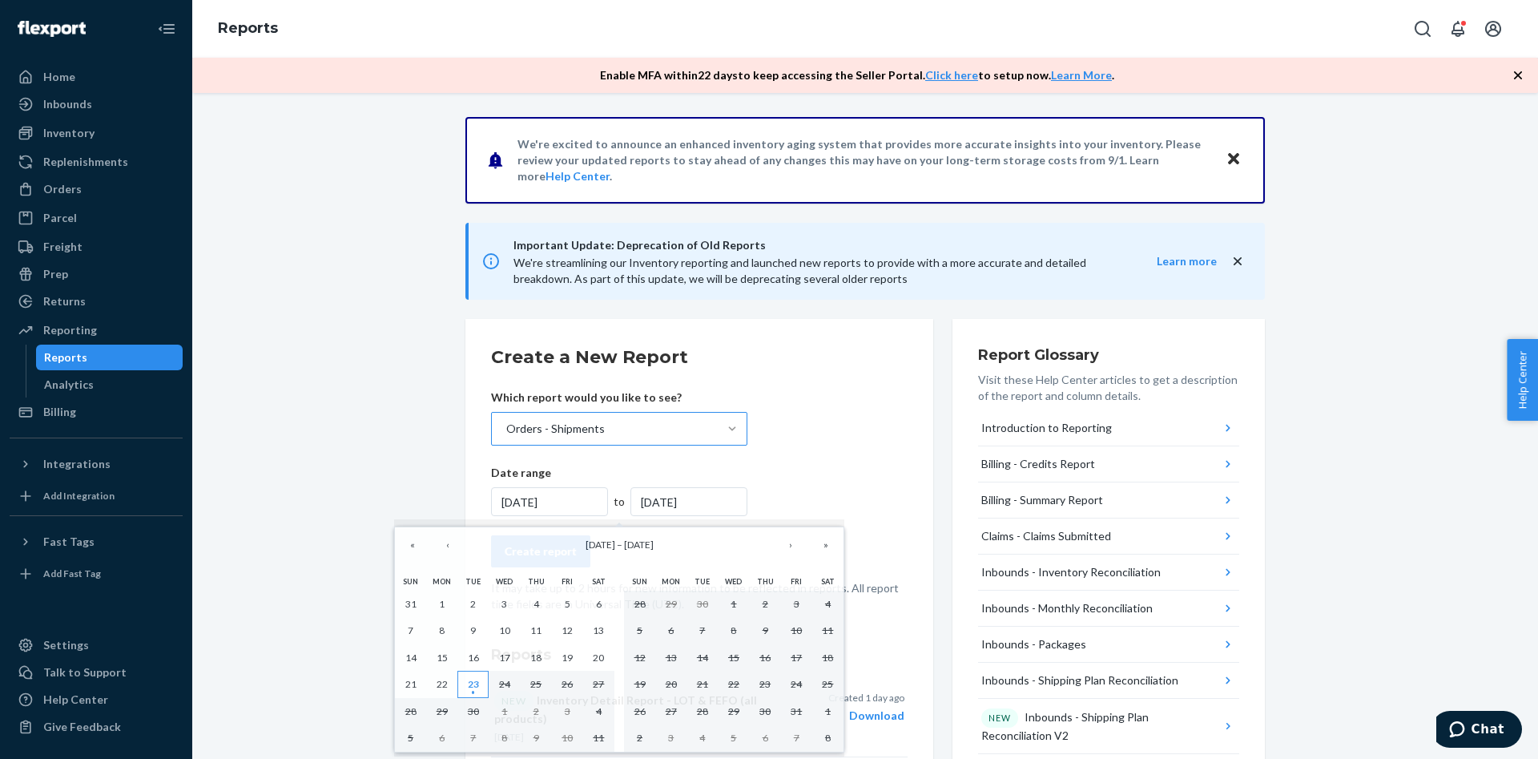
click at [468, 690] on abbr "23" at bounding box center [473, 684] width 11 height 12
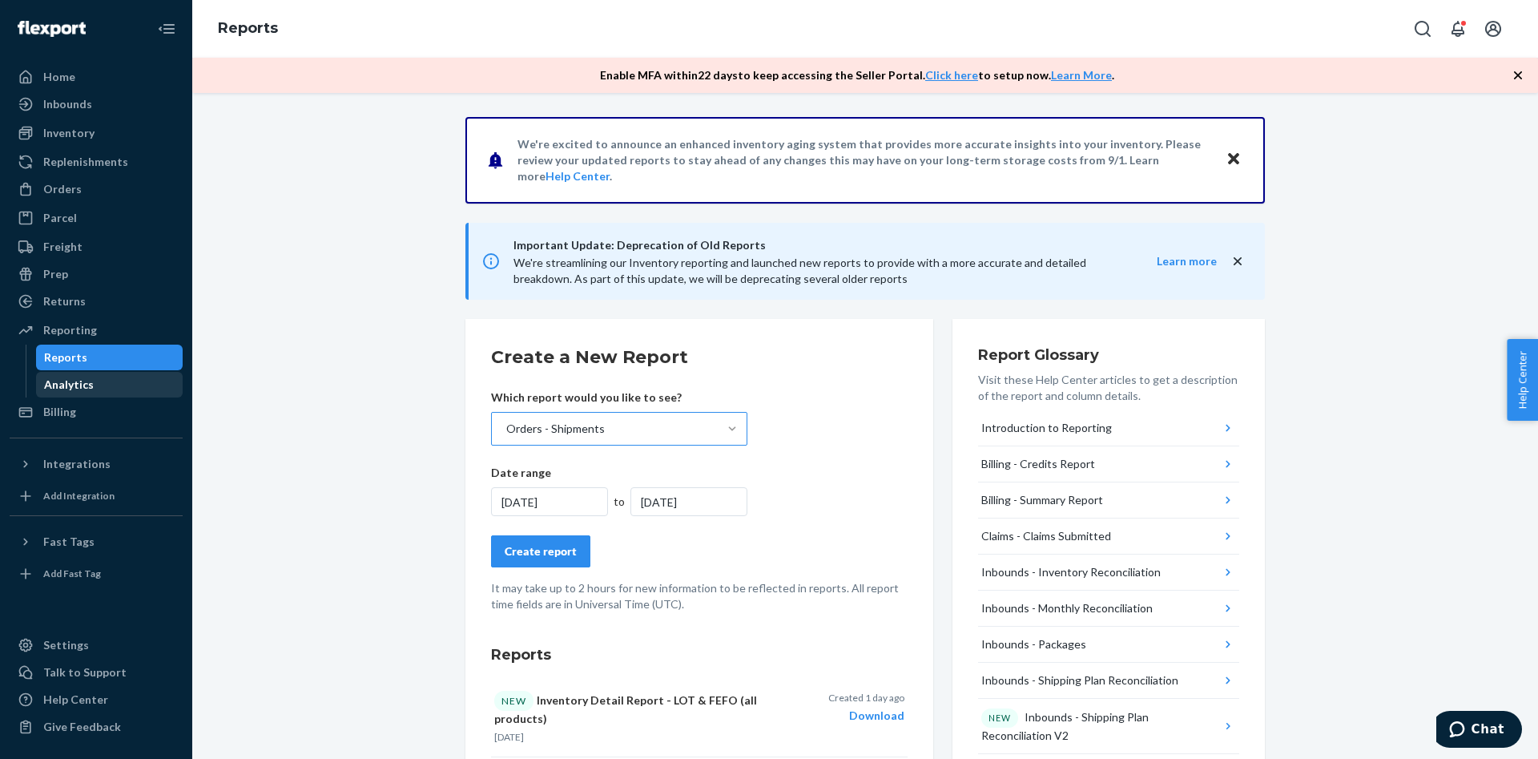
click at [112, 383] on div "Analytics" at bounding box center [110, 384] width 144 height 22
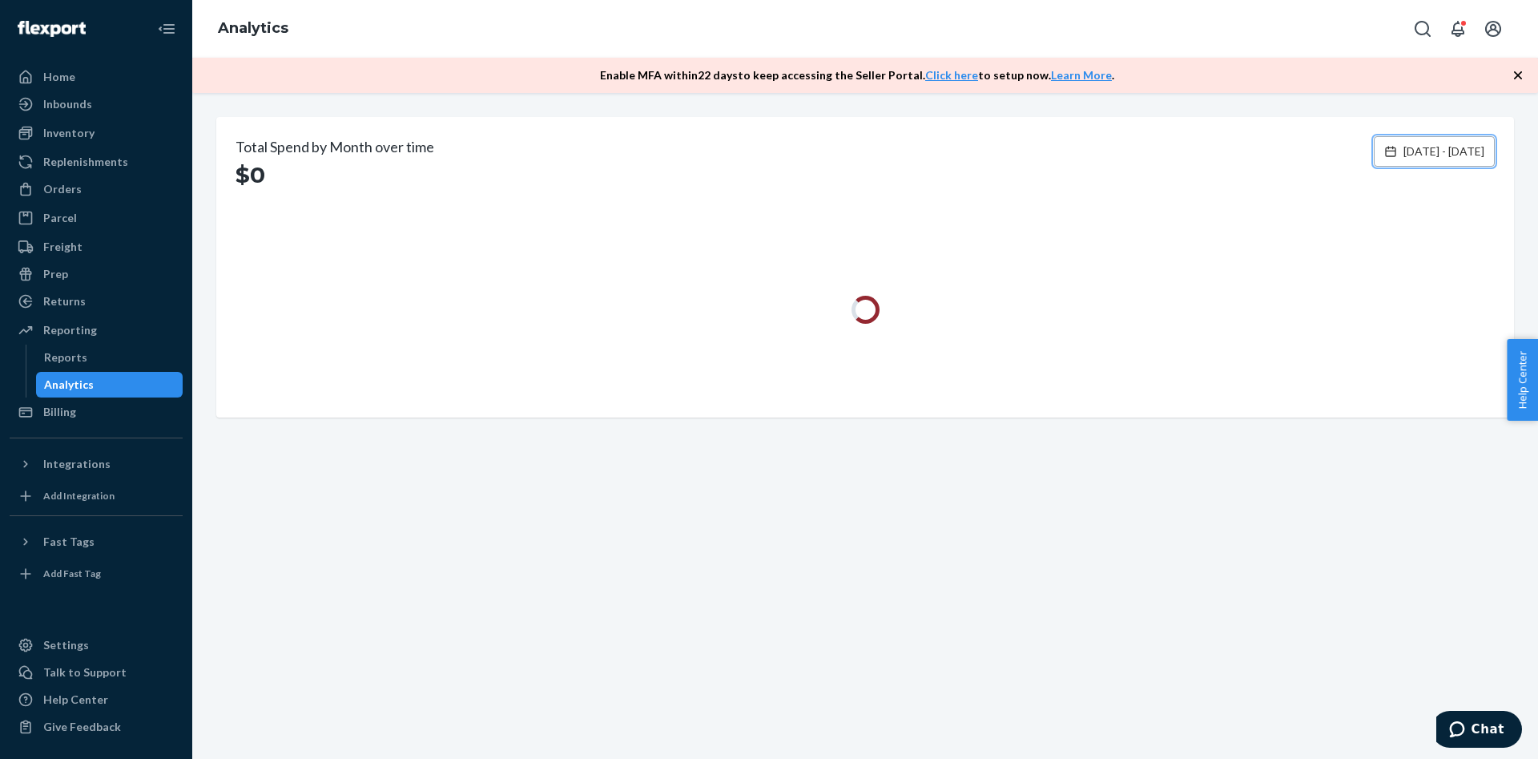
click at [1427, 149] on span "[DATE] - [DATE]" at bounding box center [1444, 151] width 81 height 16
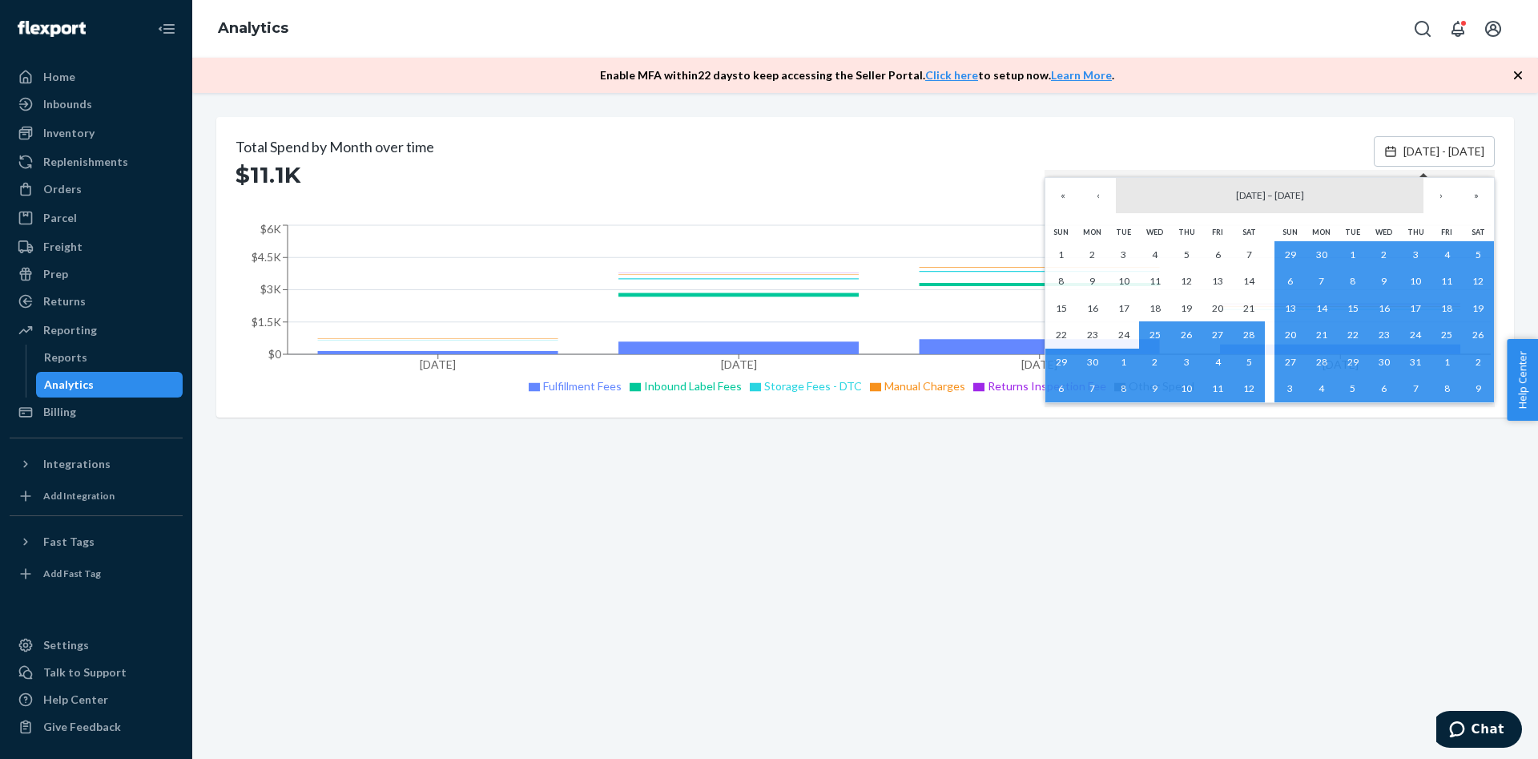
click at [1393, 194] on button "[DATE] – [DATE]" at bounding box center [1270, 195] width 308 height 35
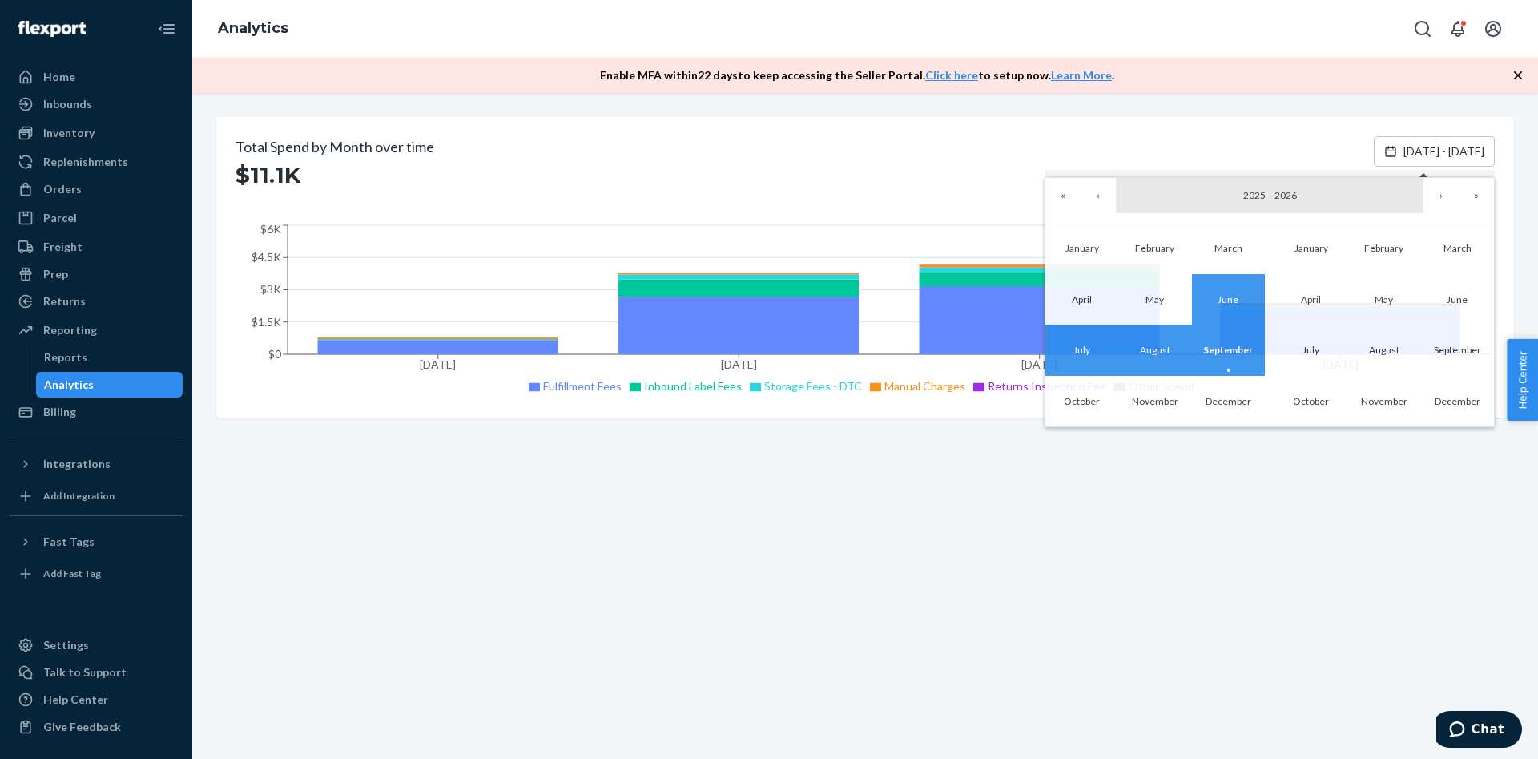
click at [1298, 200] on button "[DATE] – [DATE]" at bounding box center [1270, 195] width 308 height 35
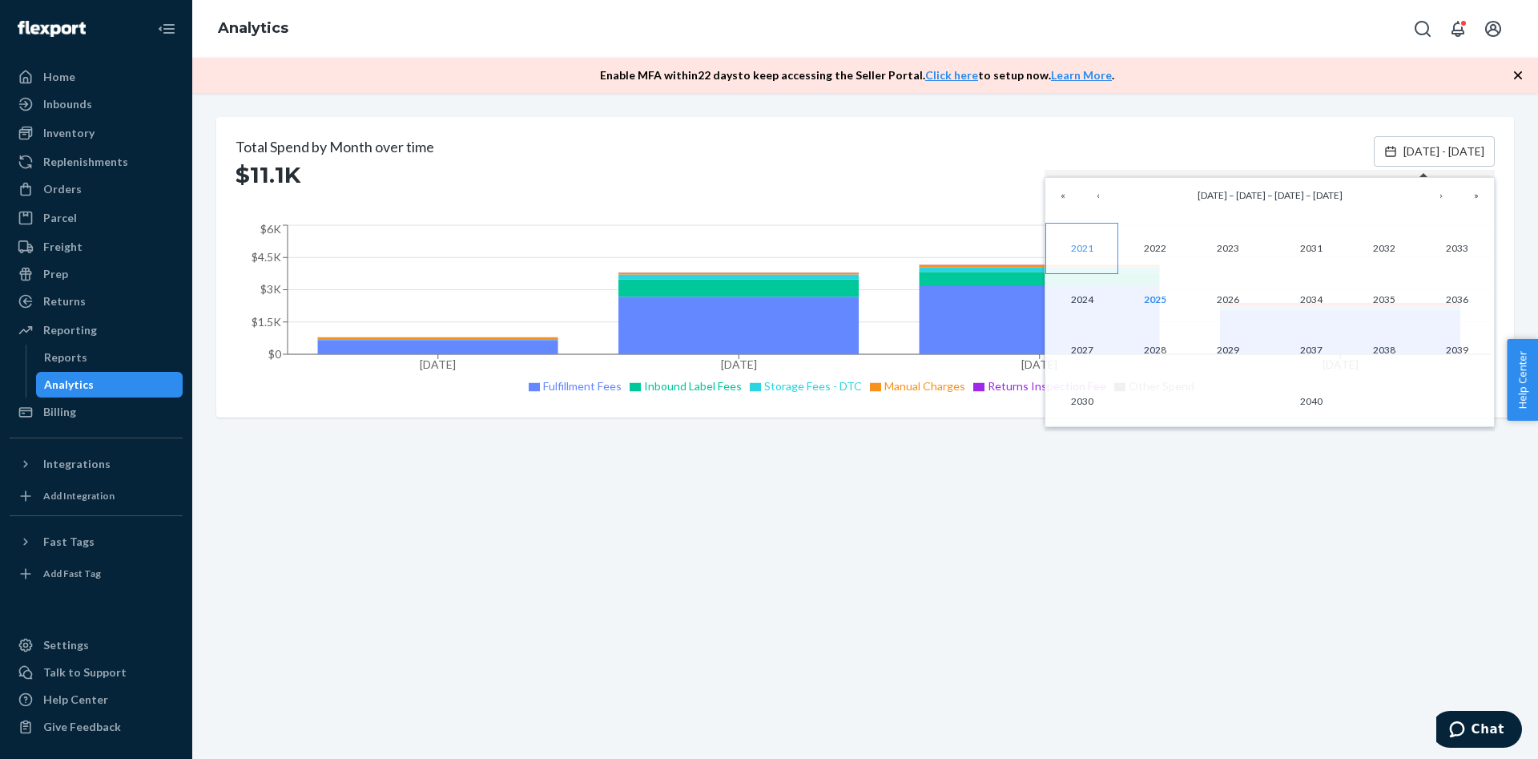
click at [1080, 255] on button "2021" at bounding box center [1082, 248] width 73 height 51
click at [1104, 252] on button "January" at bounding box center [1082, 248] width 73 height 51
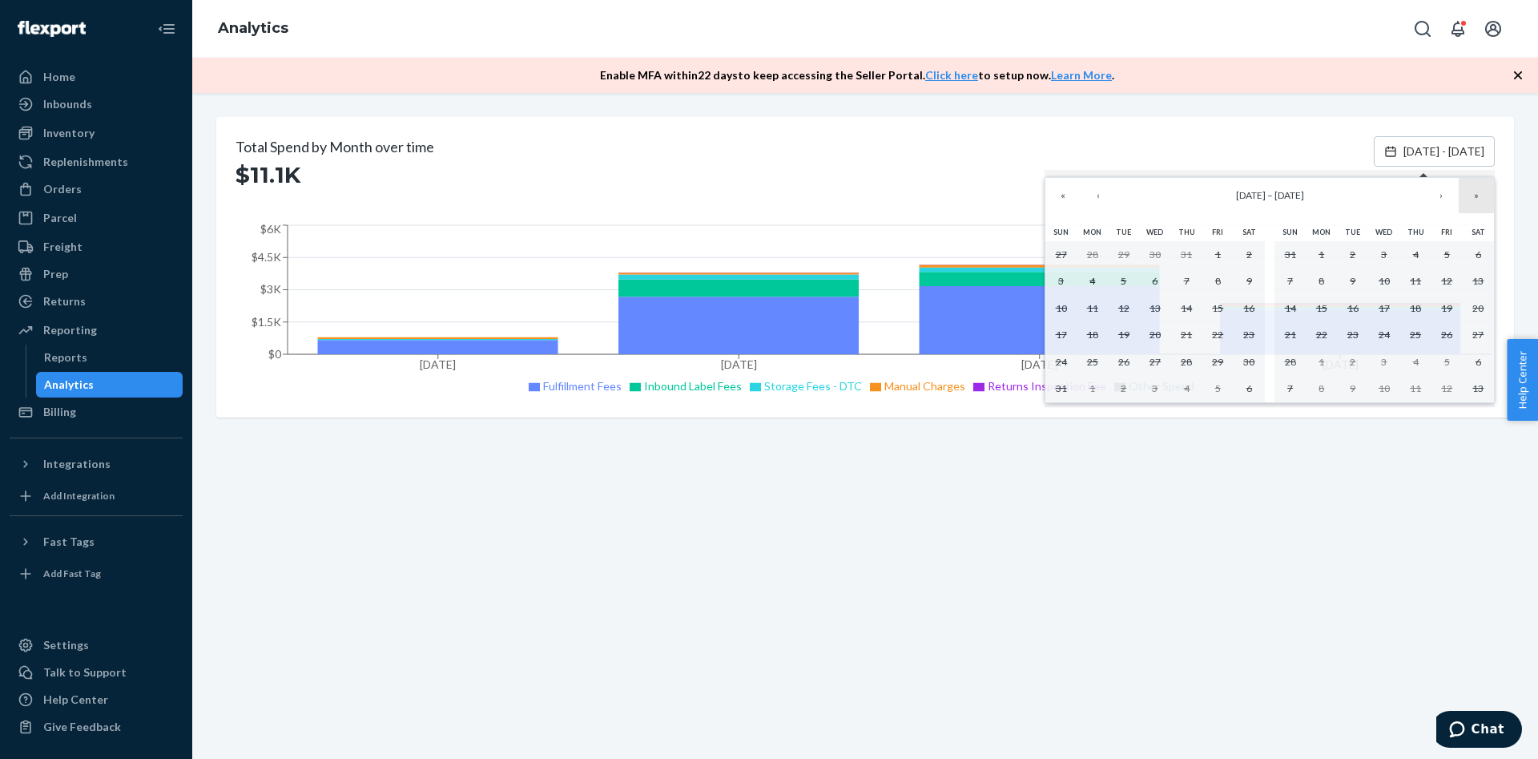
click at [1486, 203] on button "»" at bounding box center [1476, 195] width 35 height 35
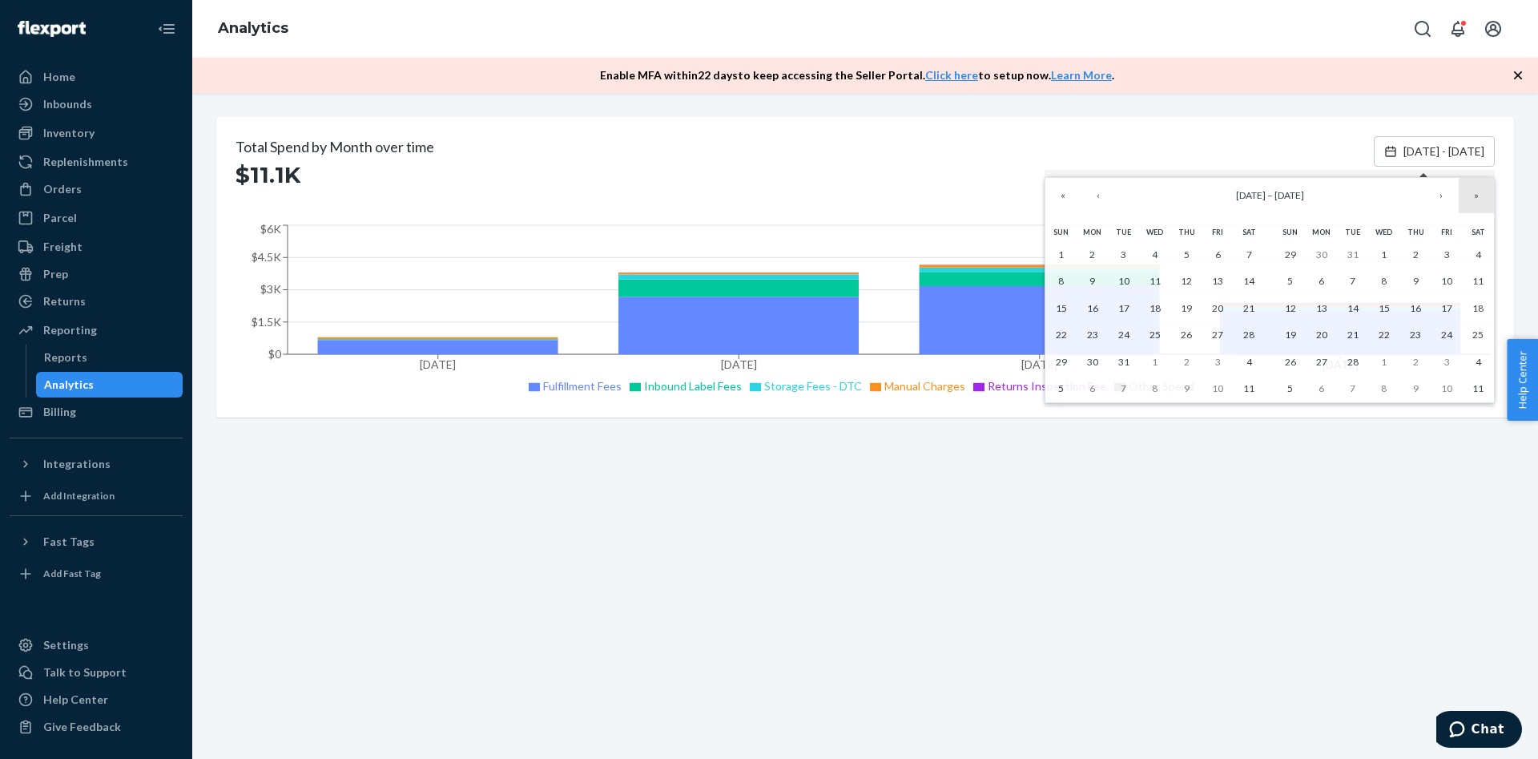
click at [1486, 203] on button "»" at bounding box center [1476, 195] width 35 height 35
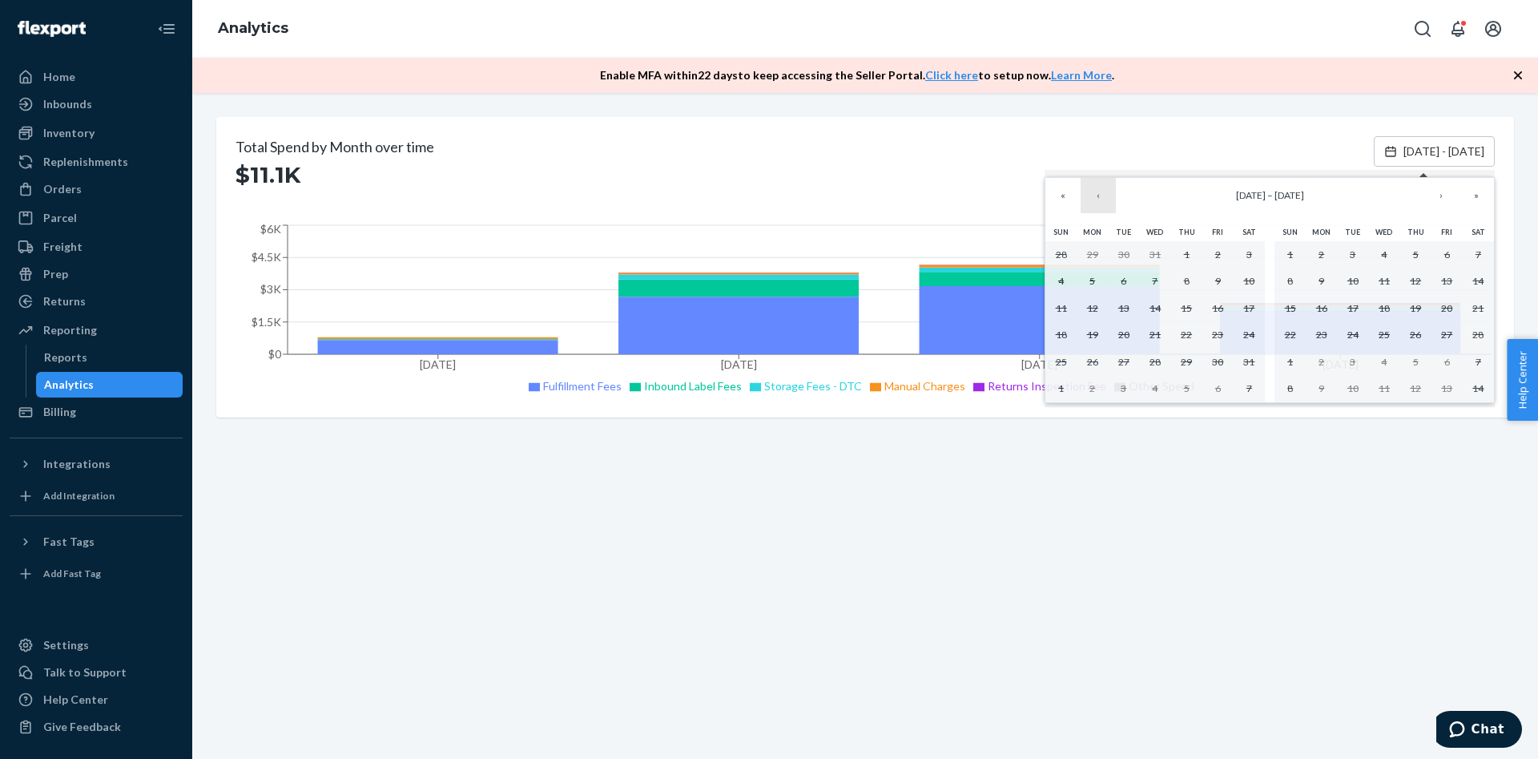
click at [1090, 202] on button "‹" at bounding box center [1098, 195] width 35 height 35
click at [976, 461] on div "Total Spend by Month over time $11.1K [DATE] - [DATE] Jun [DATE] [DATE] 2025 [D…" at bounding box center [865, 426] width 1346 height 666
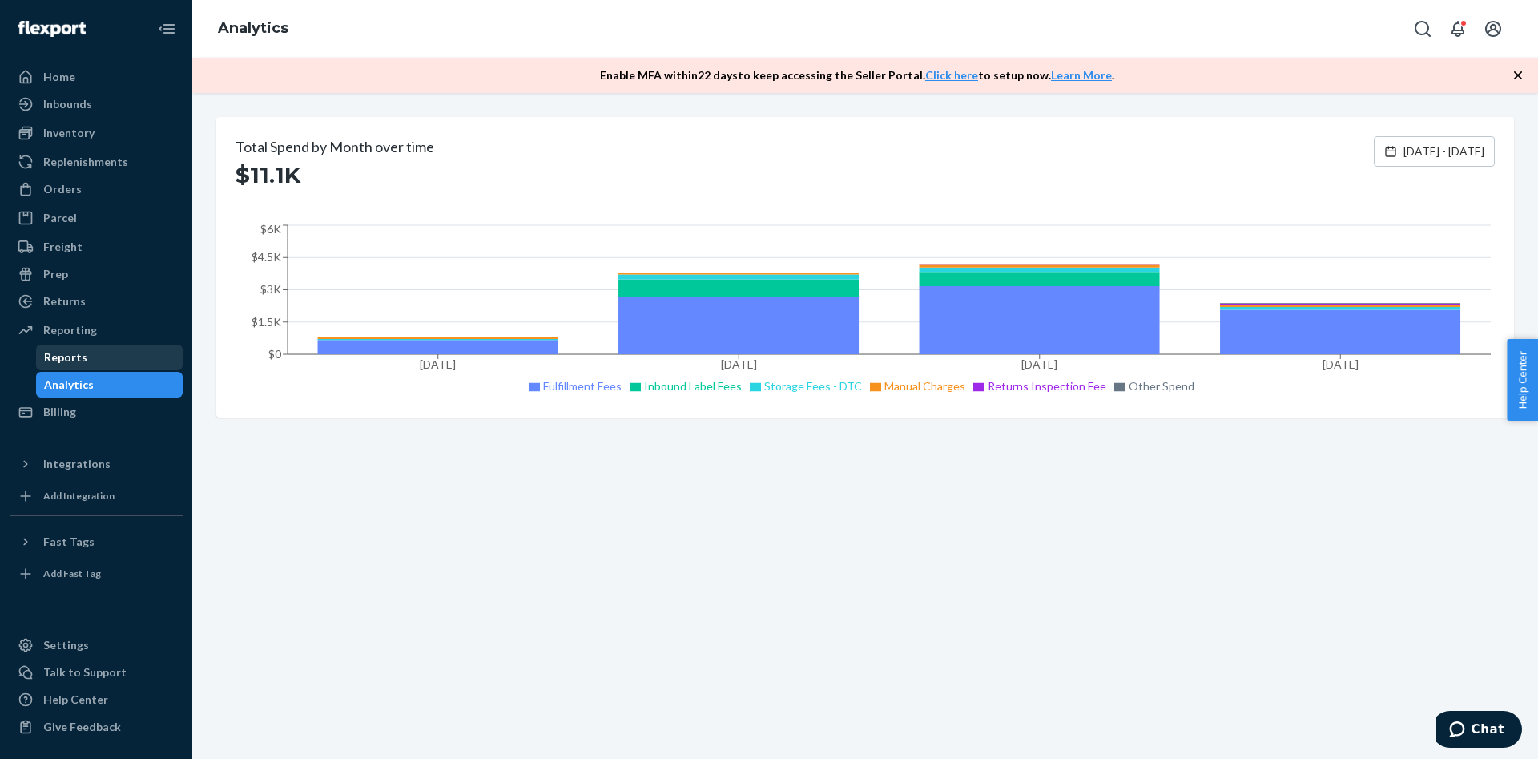
click at [84, 363] on div "Reports" at bounding box center [110, 357] width 144 height 22
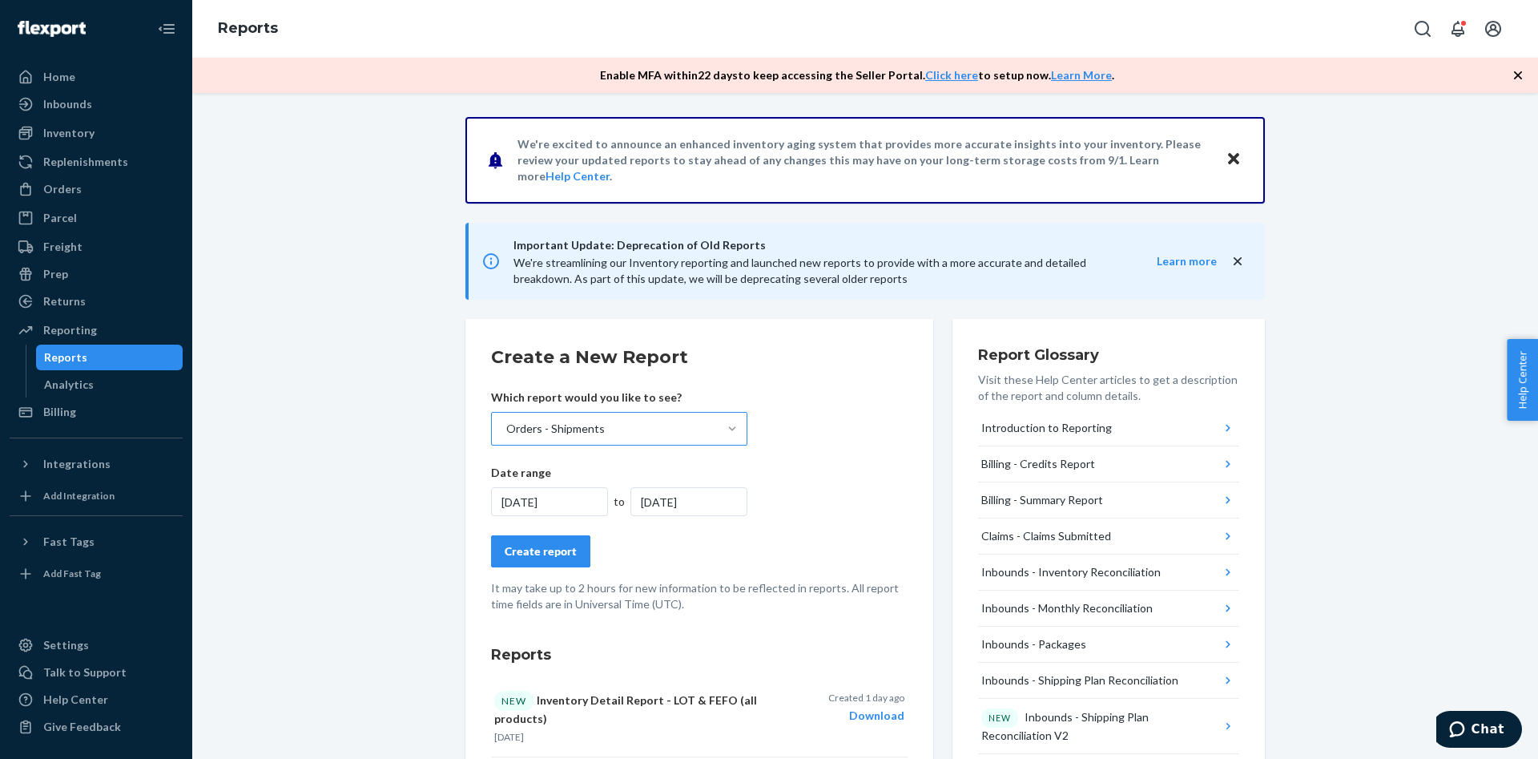
click at [744, 433] on div at bounding box center [732, 429] width 29 height 16
click at [506, 433] on input "Orders - Shipments" at bounding box center [506, 429] width 2 height 16
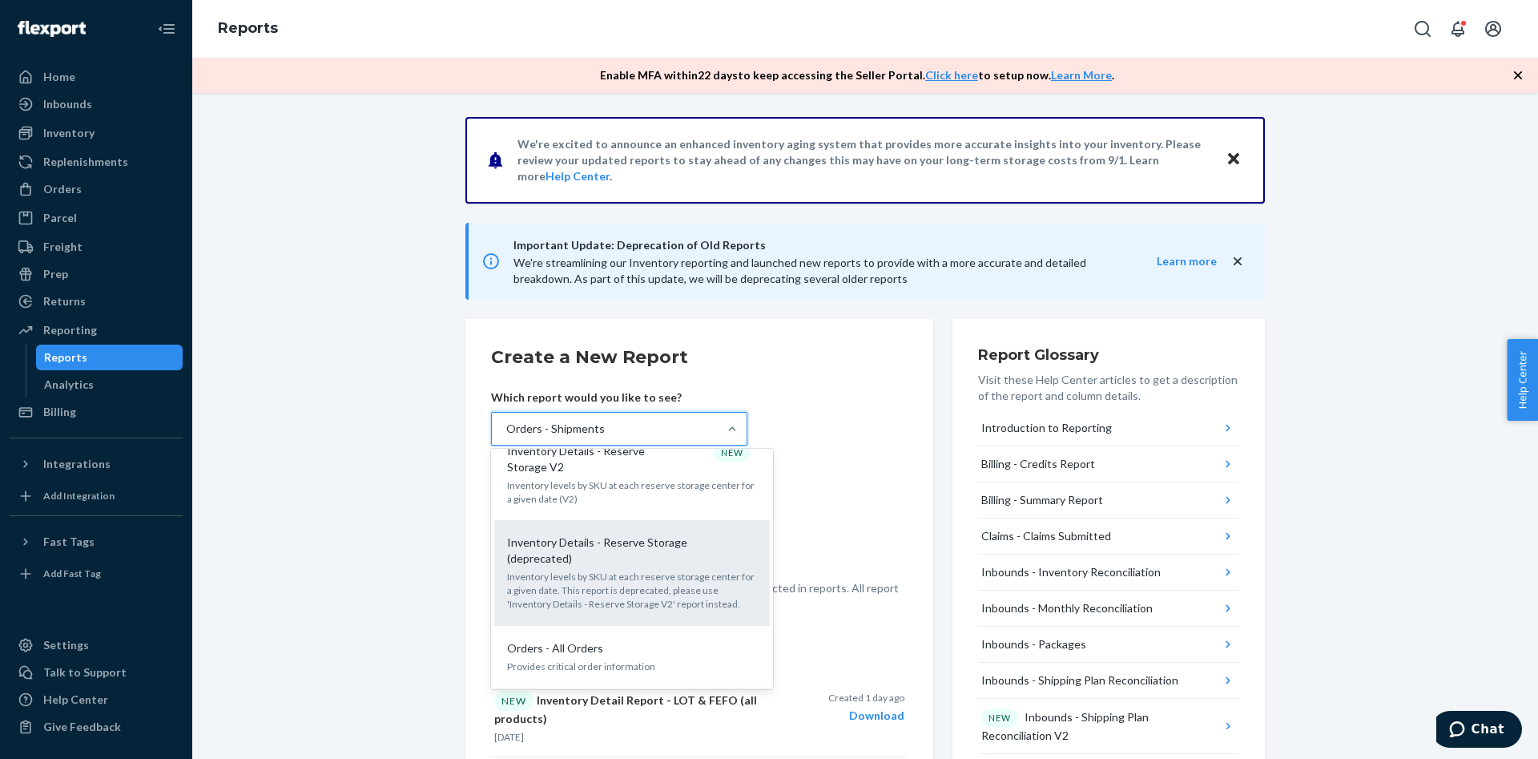
scroll to position [1553, 0]
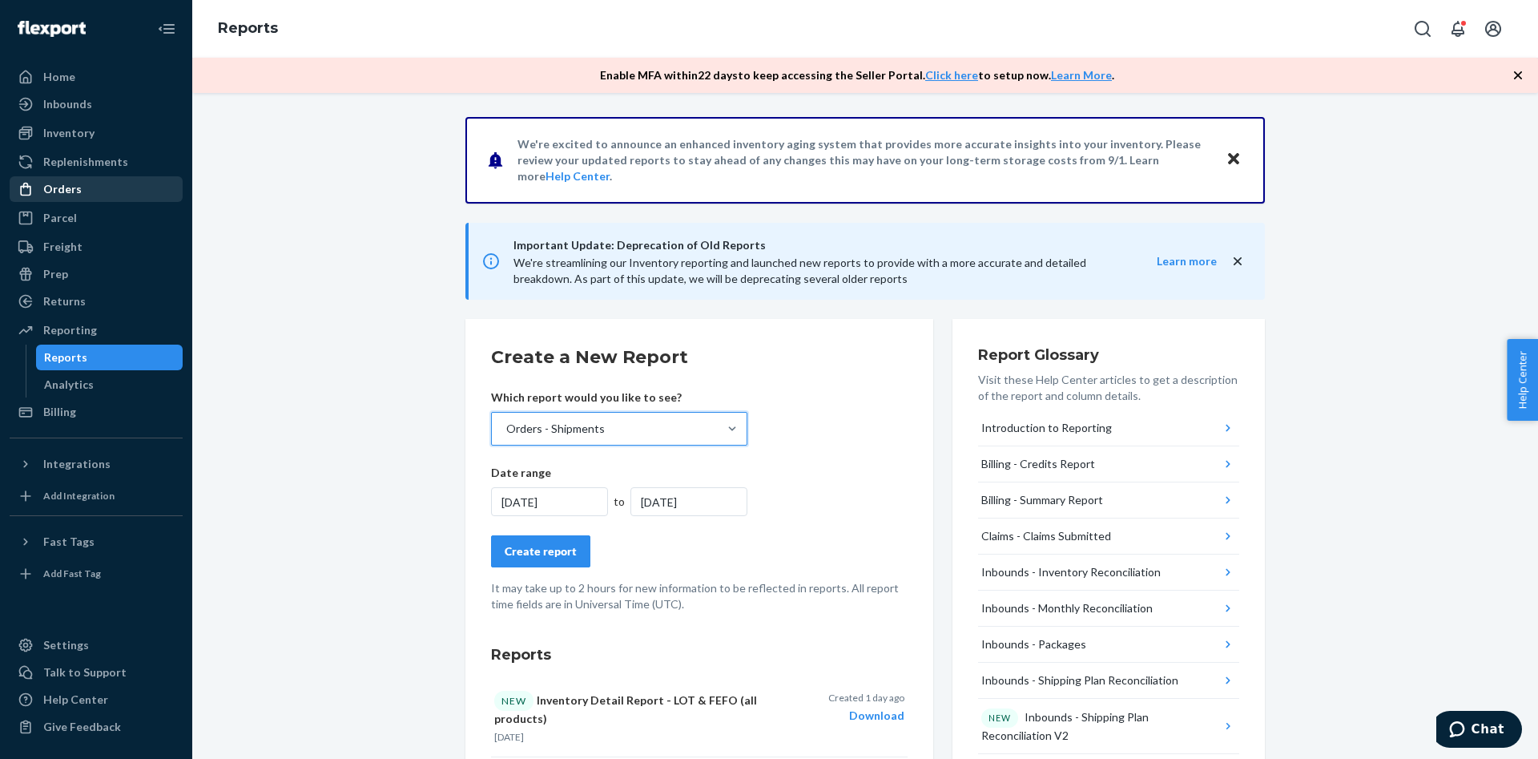
click at [71, 189] on div "Orders" at bounding box center [62, 189] width 38 height 16
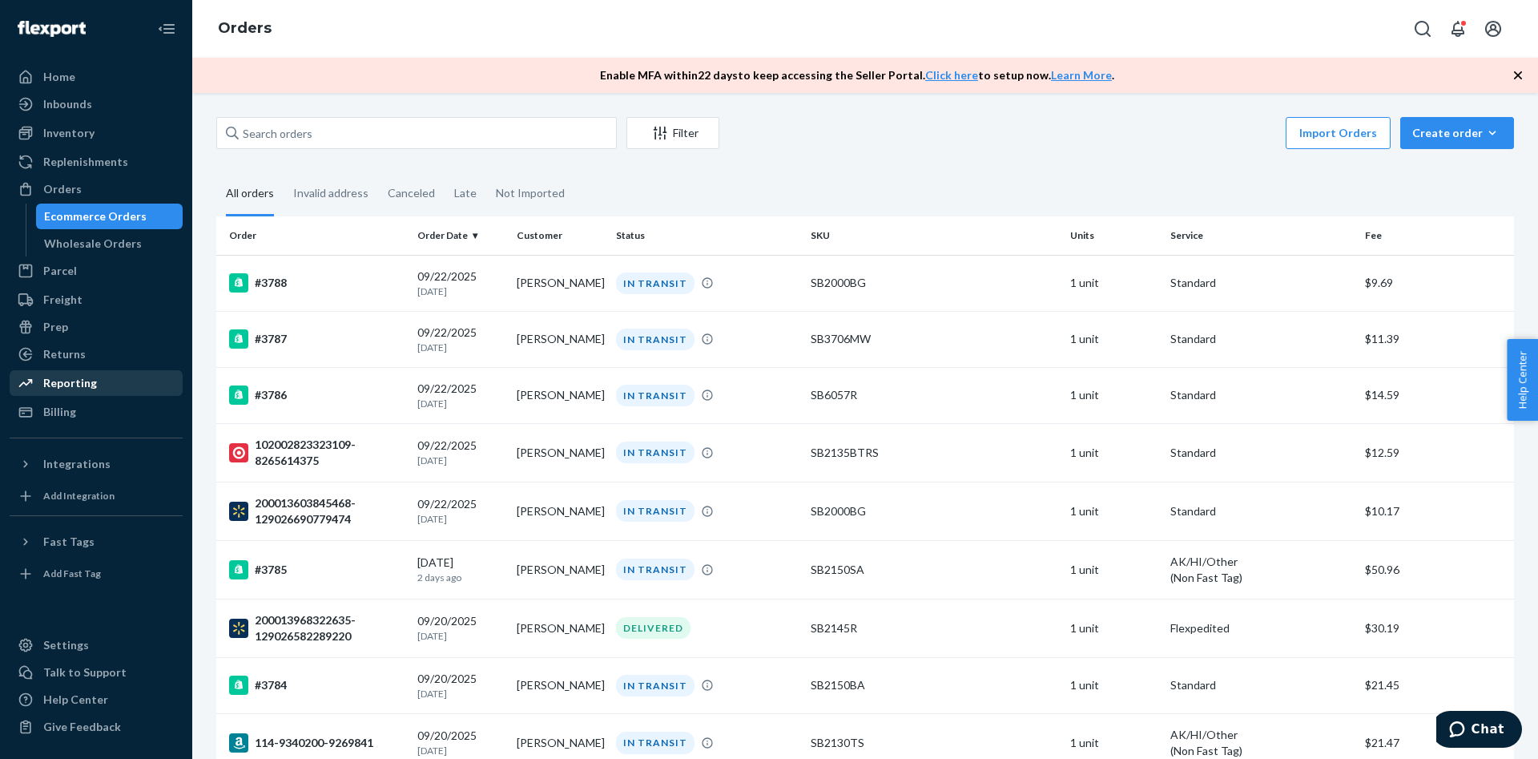
click at [69, 387] on div "Reporting" at bounding box center [70, 383] width 54 height 16
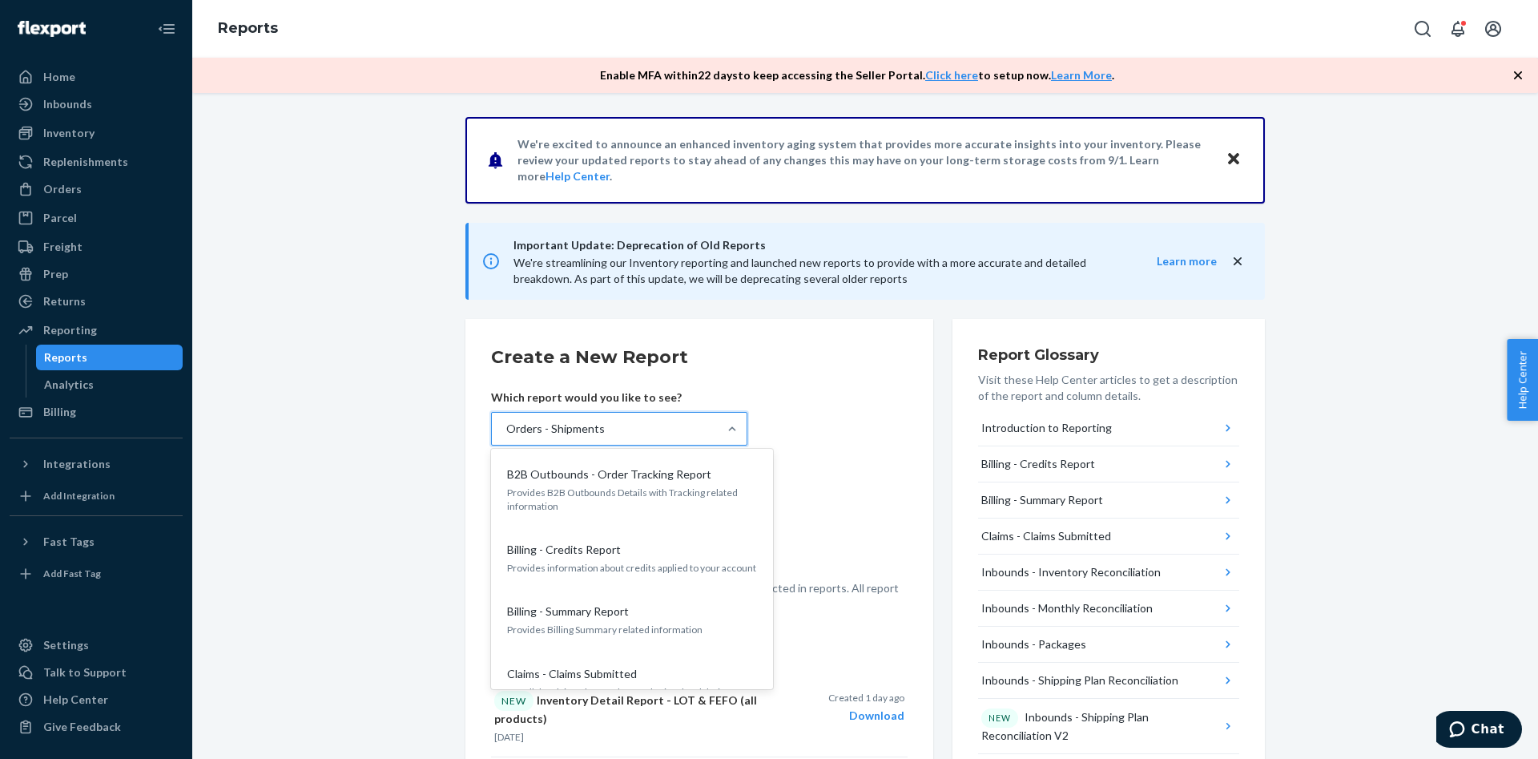
click at [650, 428] on div "Orders - Shipments" at bounding box center [605, 429] width 226 height 32
click at [506, 428] on input "option Orders - Shipments focused, 21 of 33. 33 results available. Use Up and D…" at bounding box center [506, 429] width 2 height 16
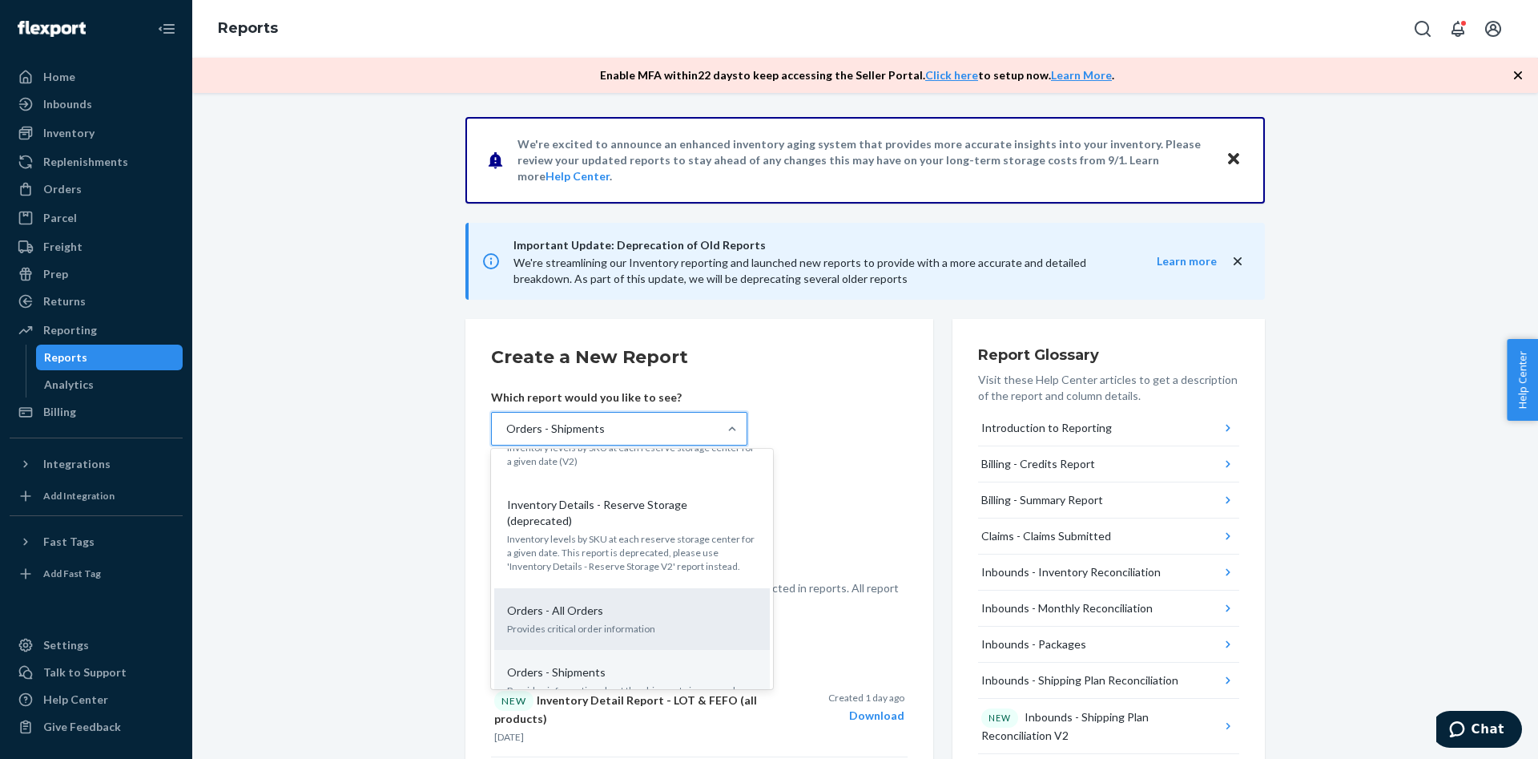
click at [607, 594] on div "Orders - All Orders Provides critical order information" at bounding box center [632, 618] width 256 height 49
click at [506, 437] on input "option Orders - All Orders focused, 20 of 33. 33 results available. Use Up and …" at bounding box center [506, 429] width 2 height 16
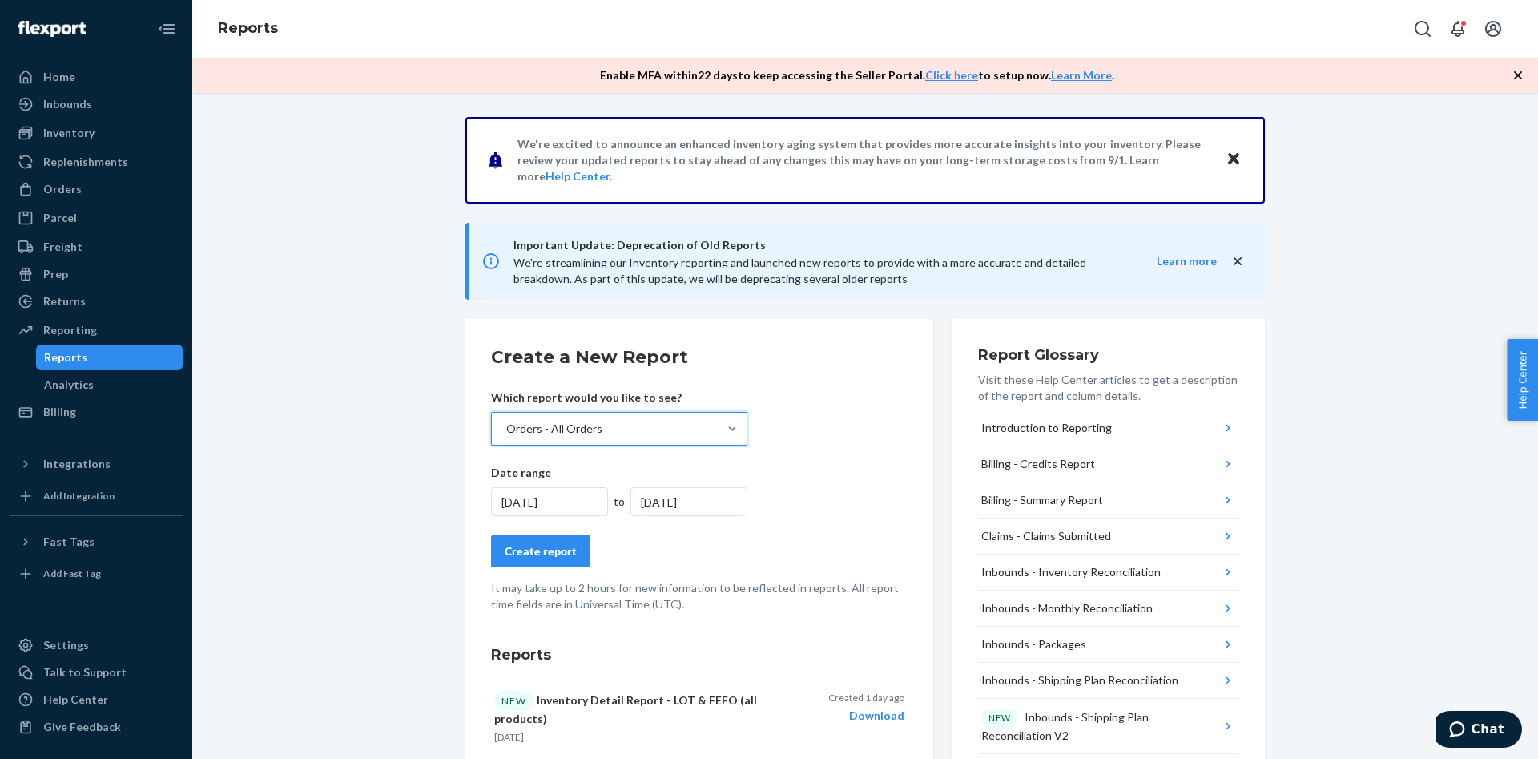
click at [536, 490] on div "[DATE]" at bounding box center [549, 501] width 117 height 29
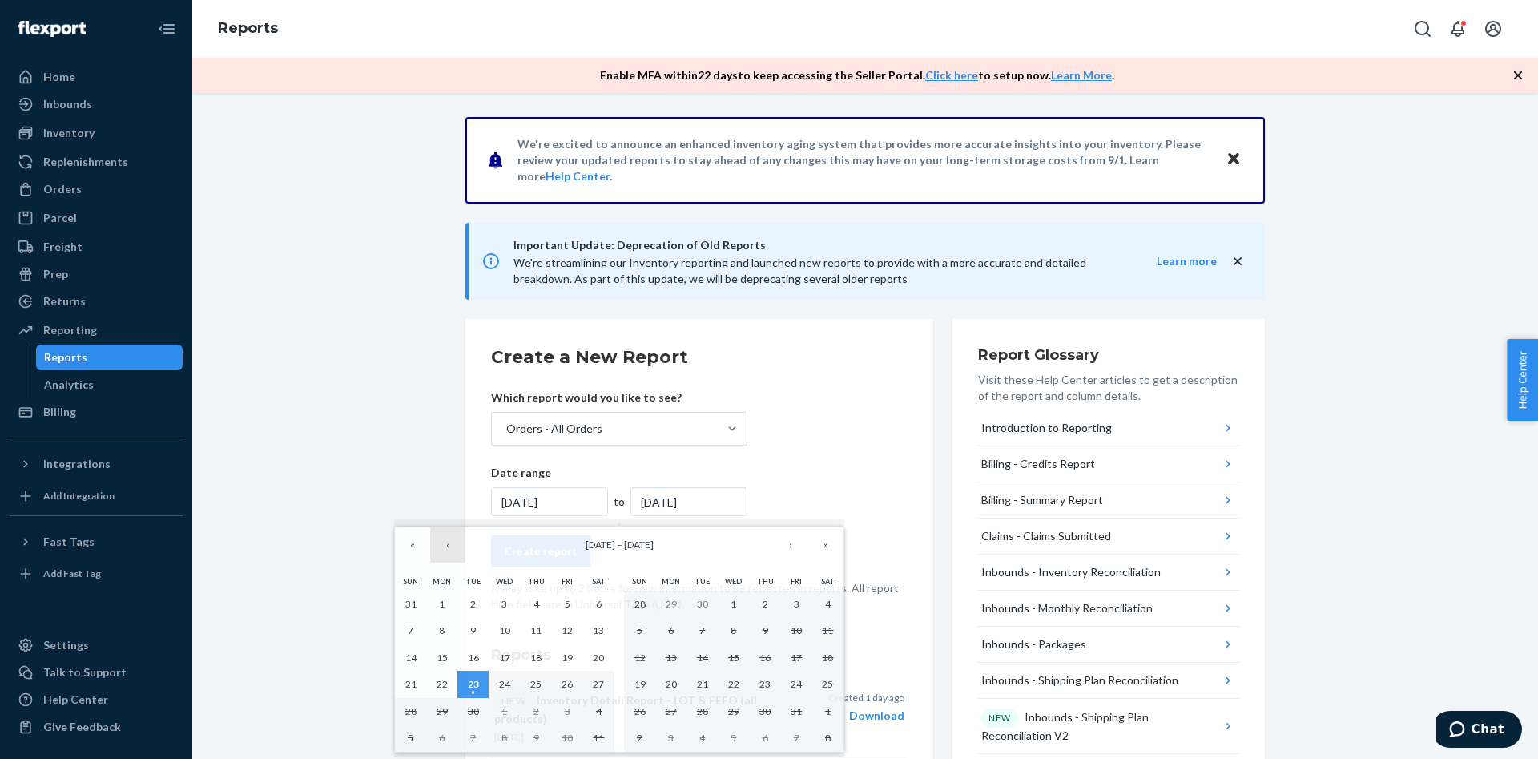
click at [453, 551] on button "‹" at bounding box center [447, 544] width 35 height 35
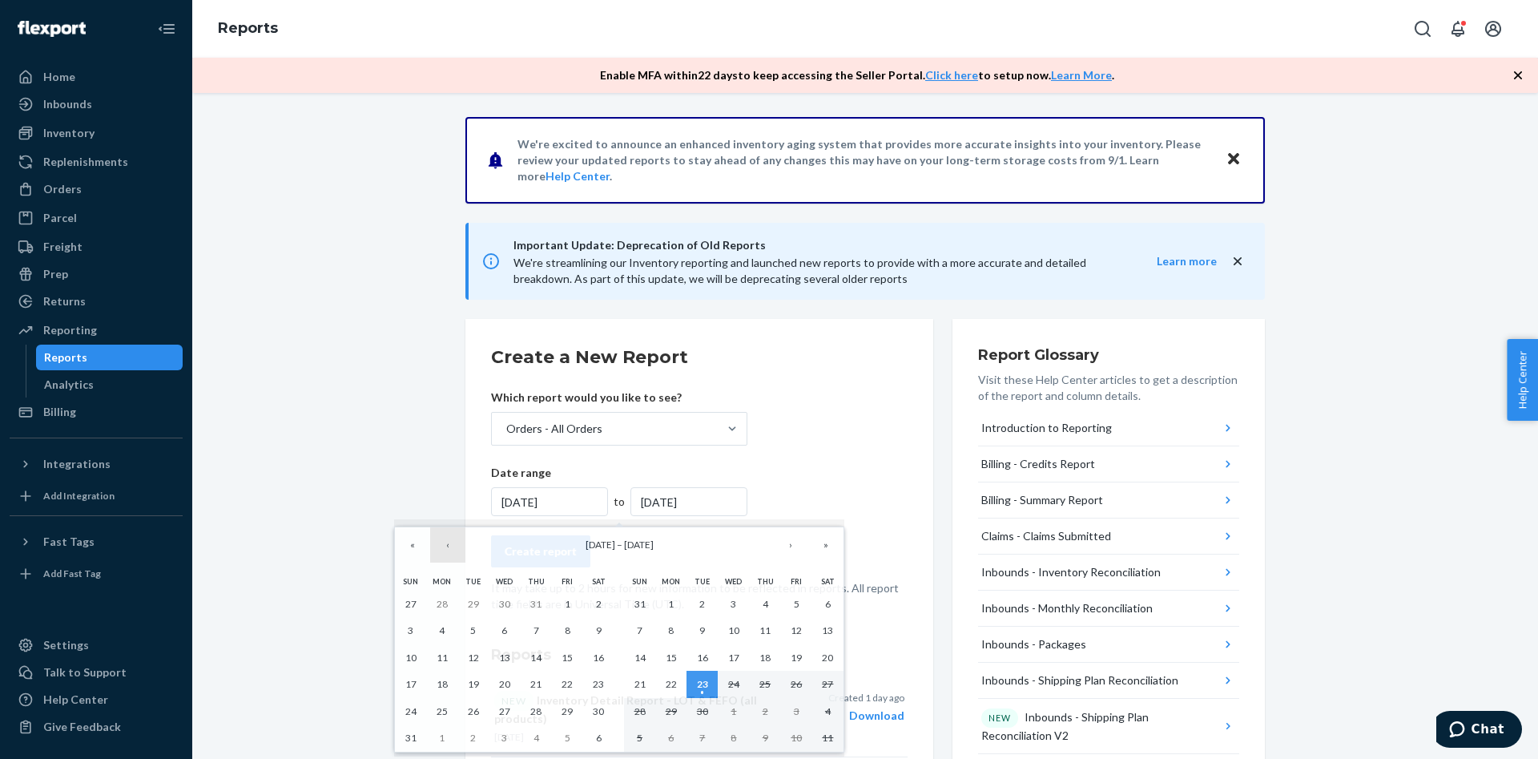
click at [453, 551] on button "‹" at bounding box center [447, 544] width 35 height 35
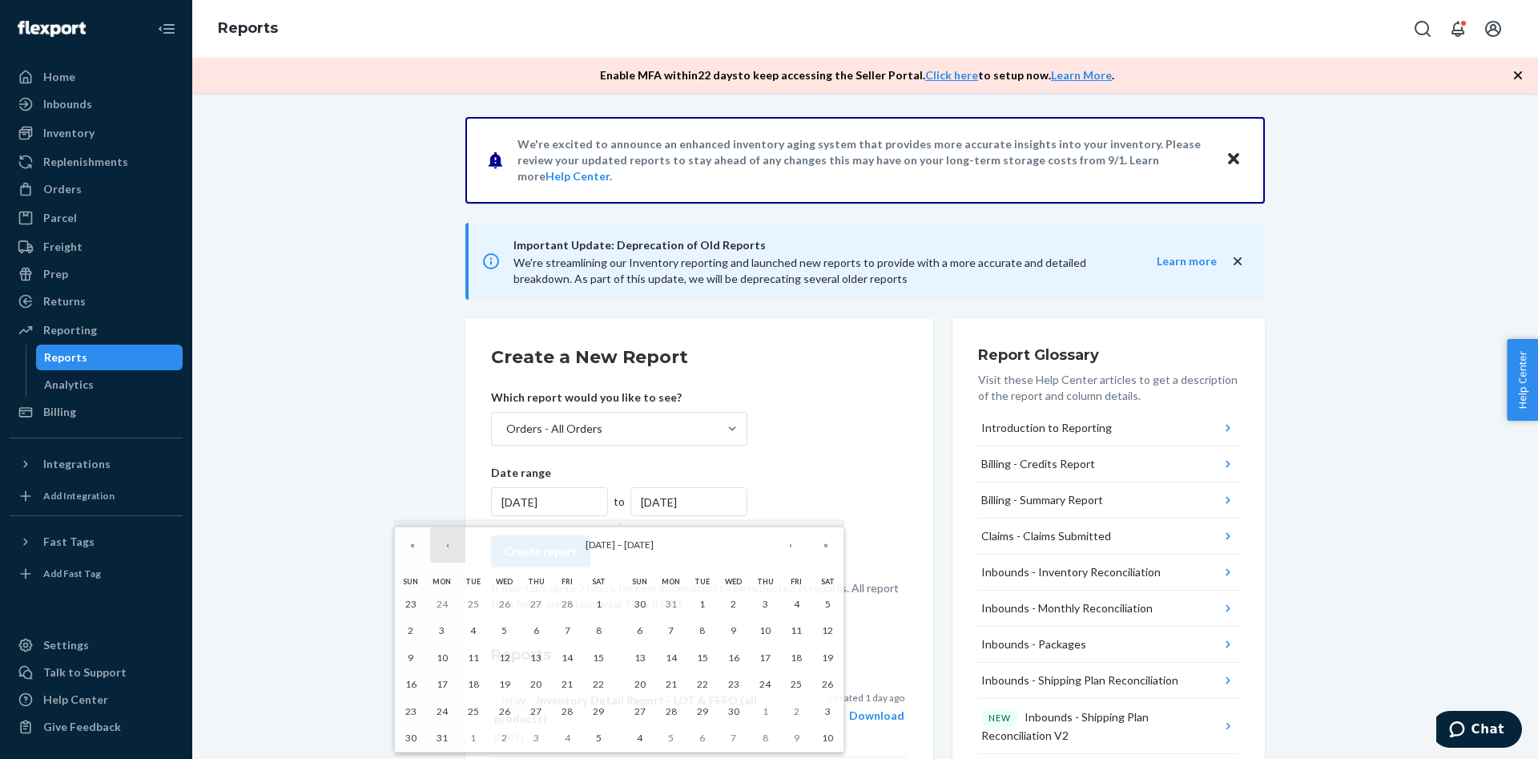
click at [453, 551] on button "‹" at bounding box center [447, 544] width 35 height 35
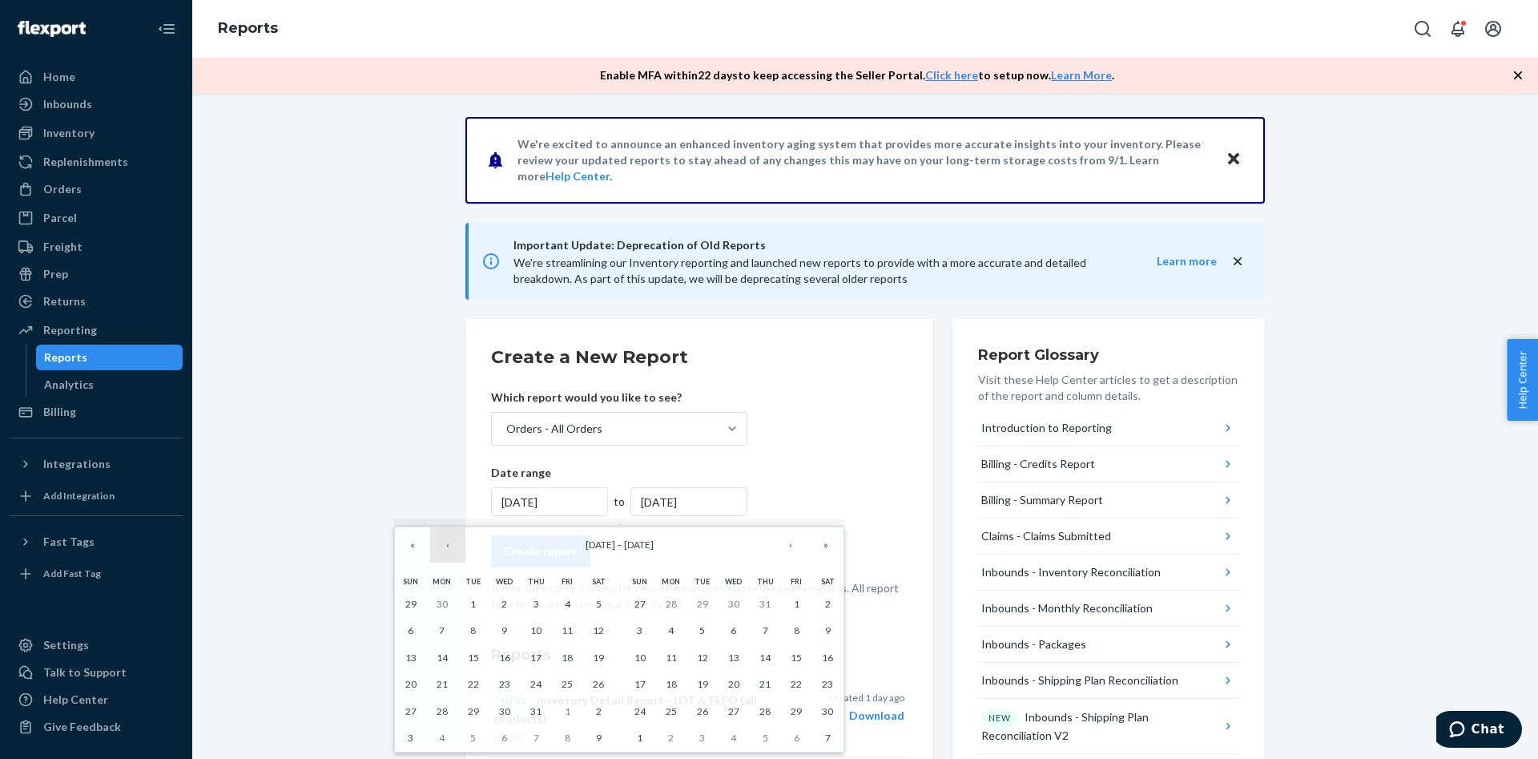
click at [453, 551] on button "‹" at bounding box center [447, 544] width 35 height 35
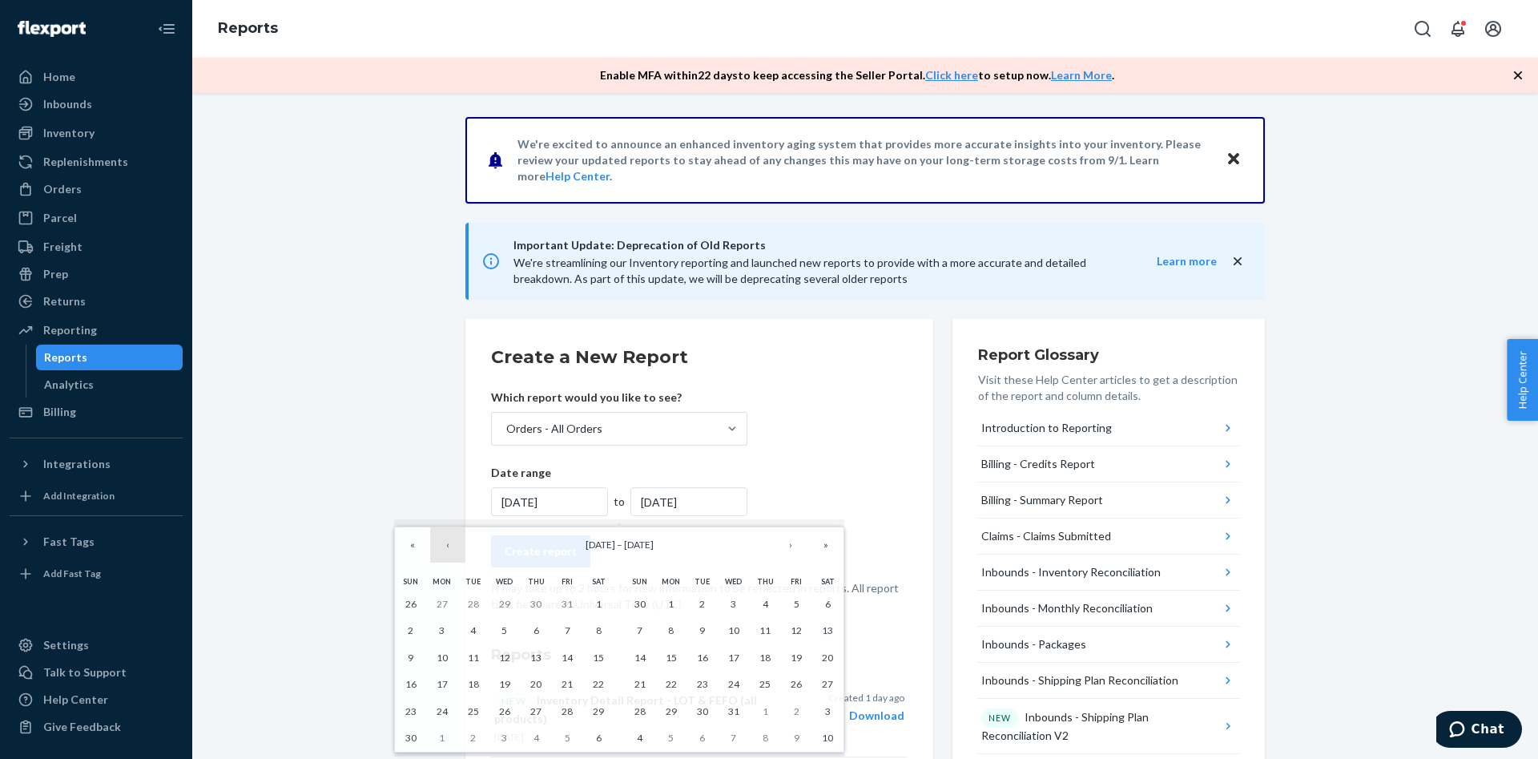
click at [453, 551] on button "‹" at bounding box center [447, 544] width 35 height 35
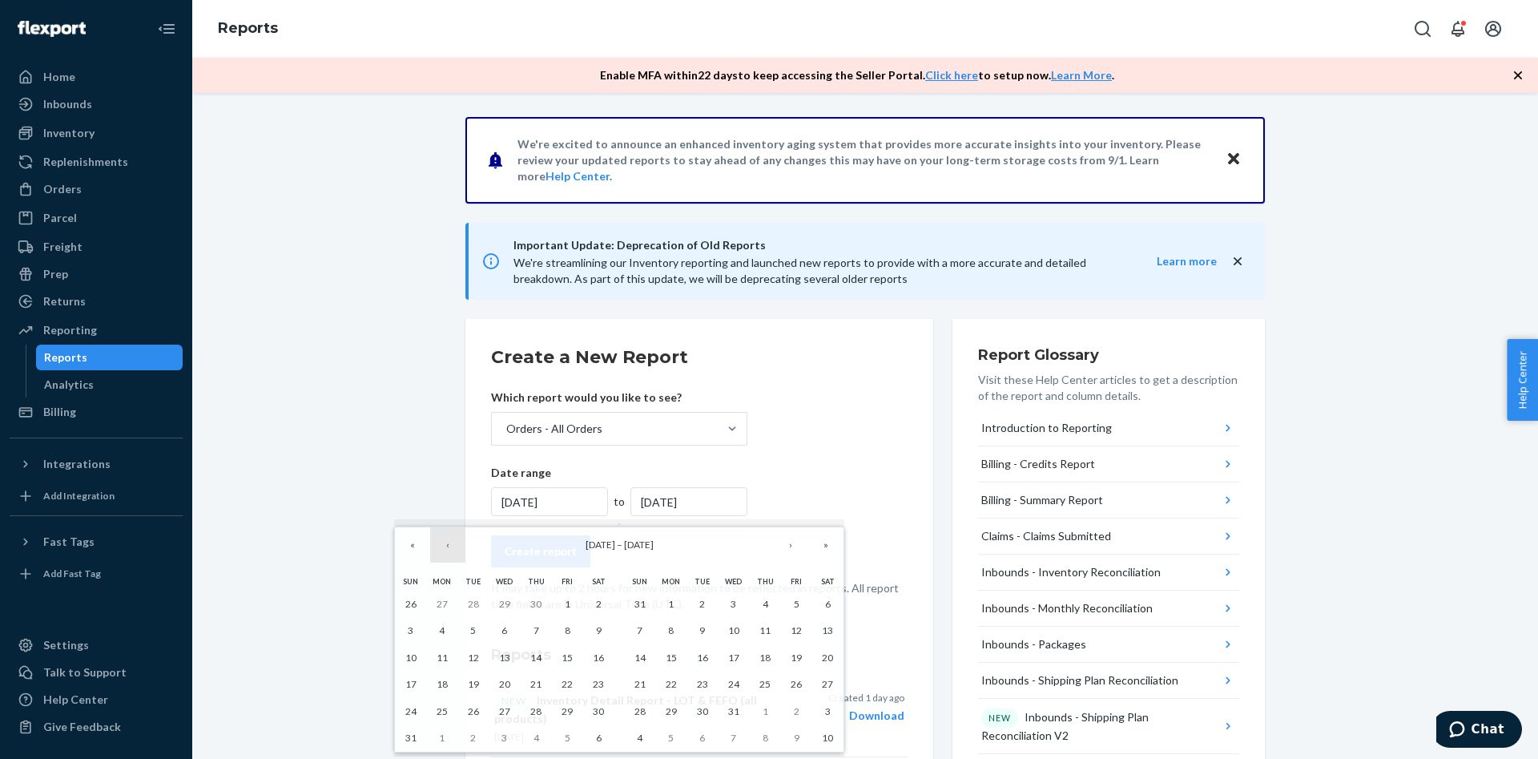
click at [453, 551] on button "‹" at bounding box center [447, 544] width 35 height 35
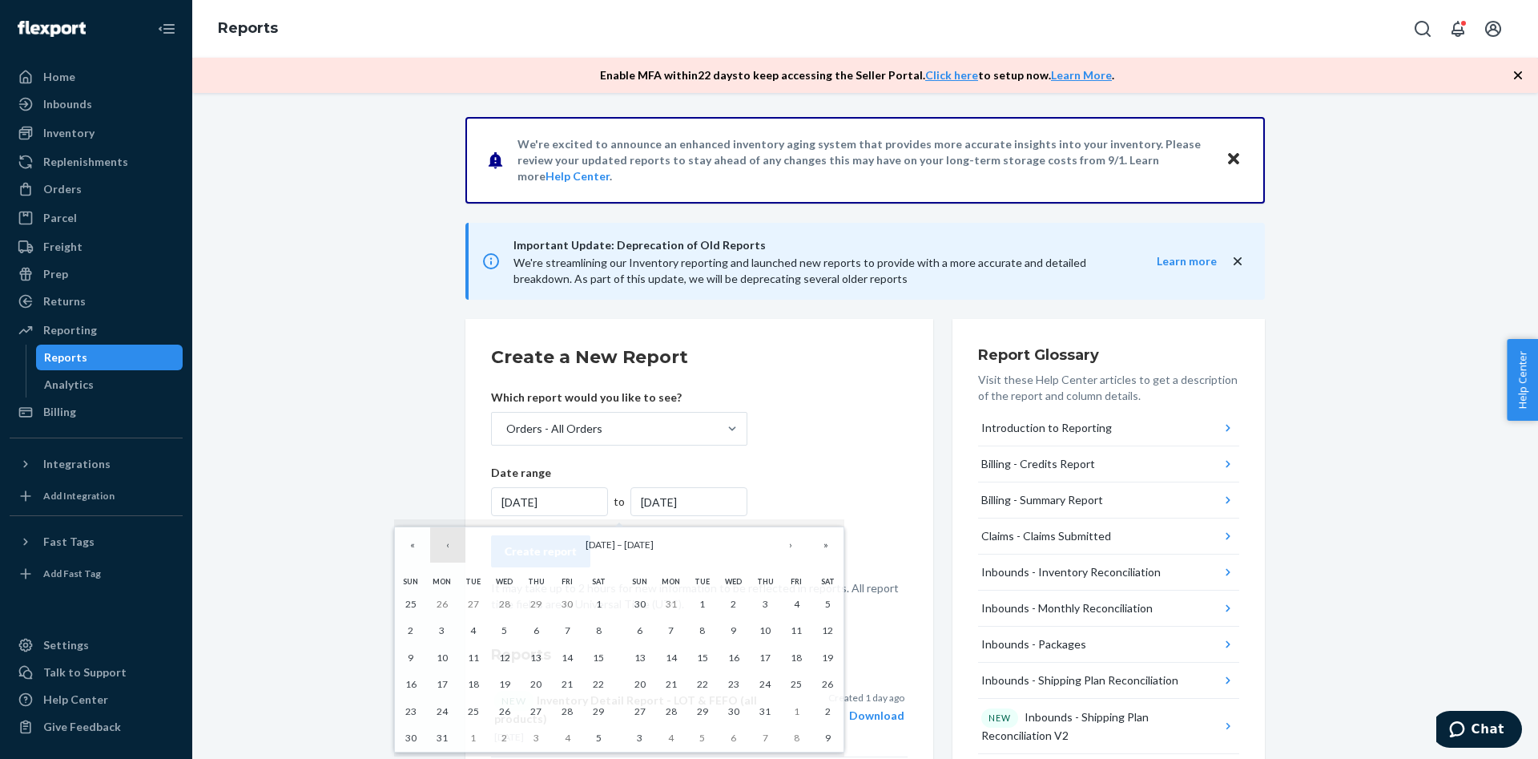
click at [453, 551] on button "‹" at bounding box center [447, 544] width 35 height 35
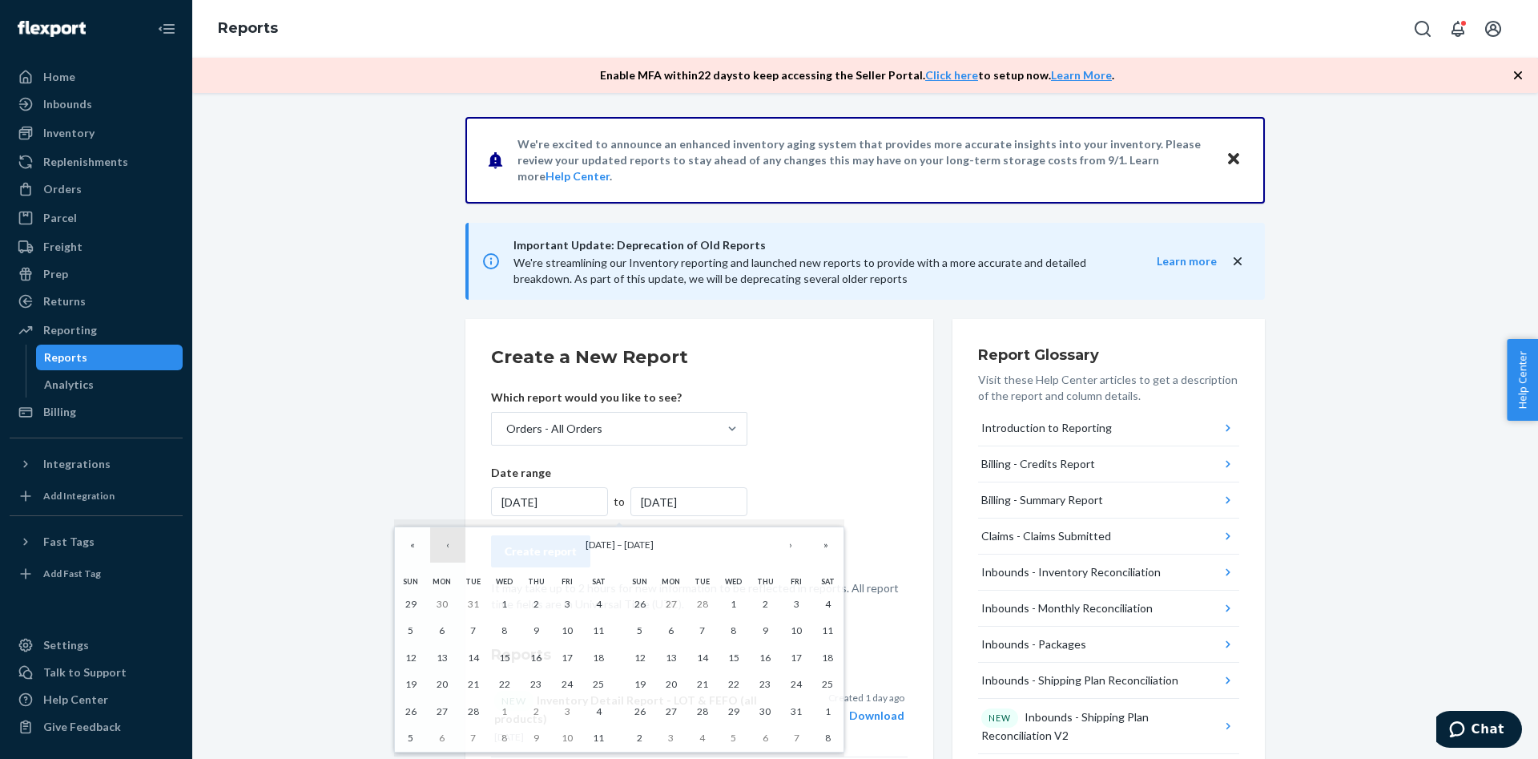
click at [453, 551] on button "‹" at bounding box center [447, 544] width 35 height 35
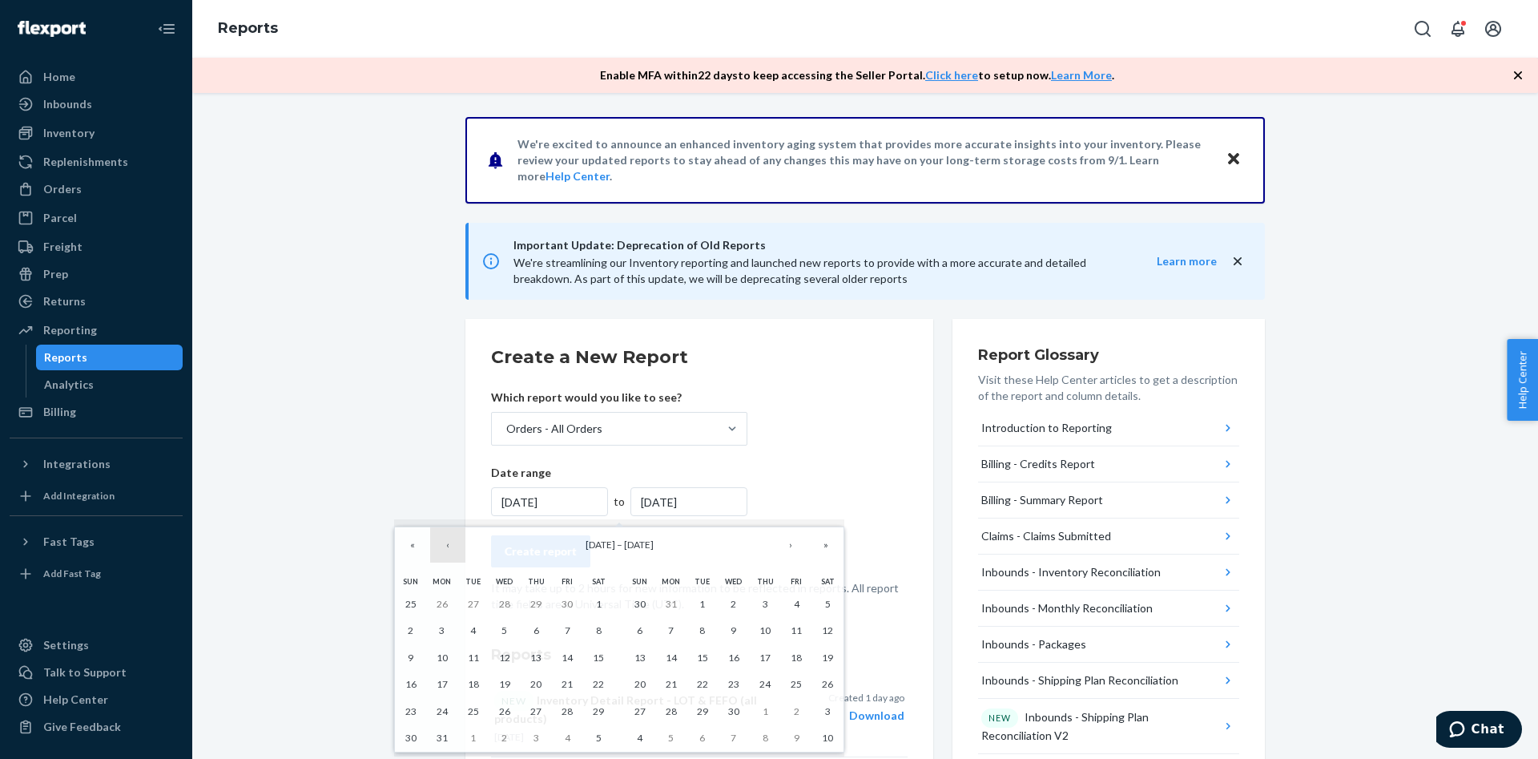
click at [453, 551] on button "‹" at bounding box center [447, 544] width 35 height 35
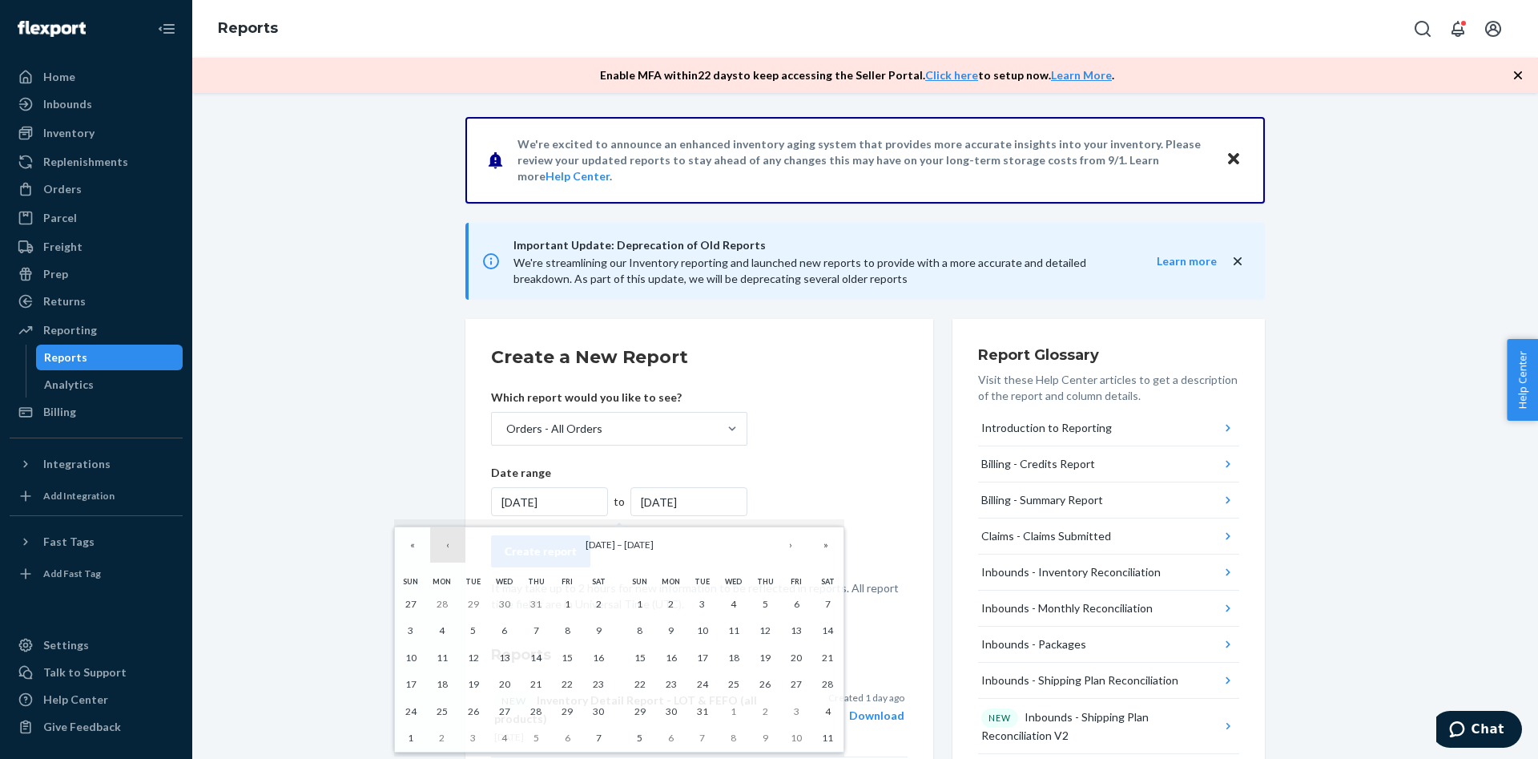
click at [453, 551] on button "‹" at bounding box center [447, 544] width 35 height 35
click at [452, 551] on button "‹" at bounding box center [447, 544] width 35 height 35
click at [451, 550] on button "‹" at bounding box center [447, 544] width 35 height 35
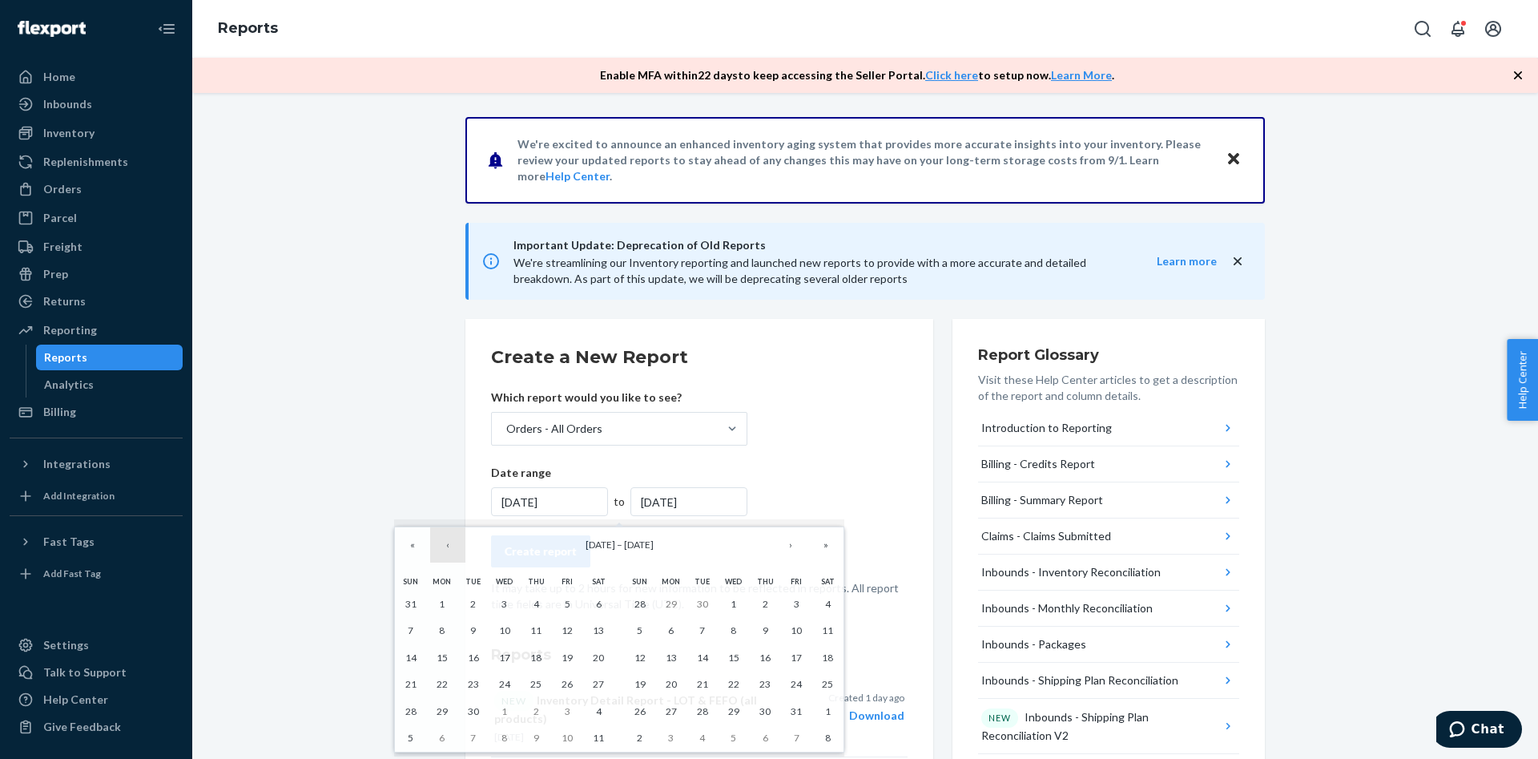
click at [451, 550] on button "‹" at bounding box center [447, 544] width 35 height 35
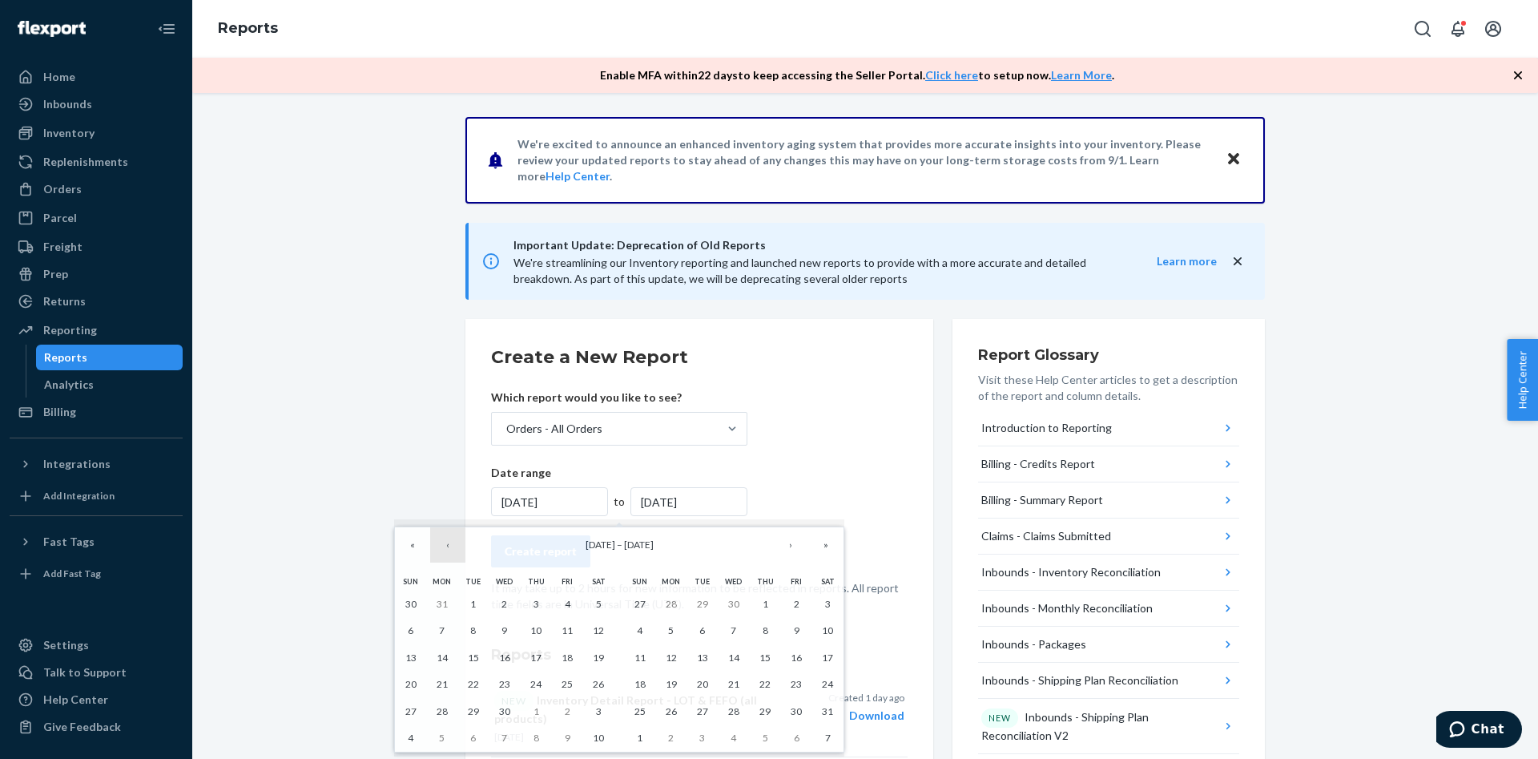
click at [451, 550] on button "‹" at bounding box center [447, 544] width 35 height 35
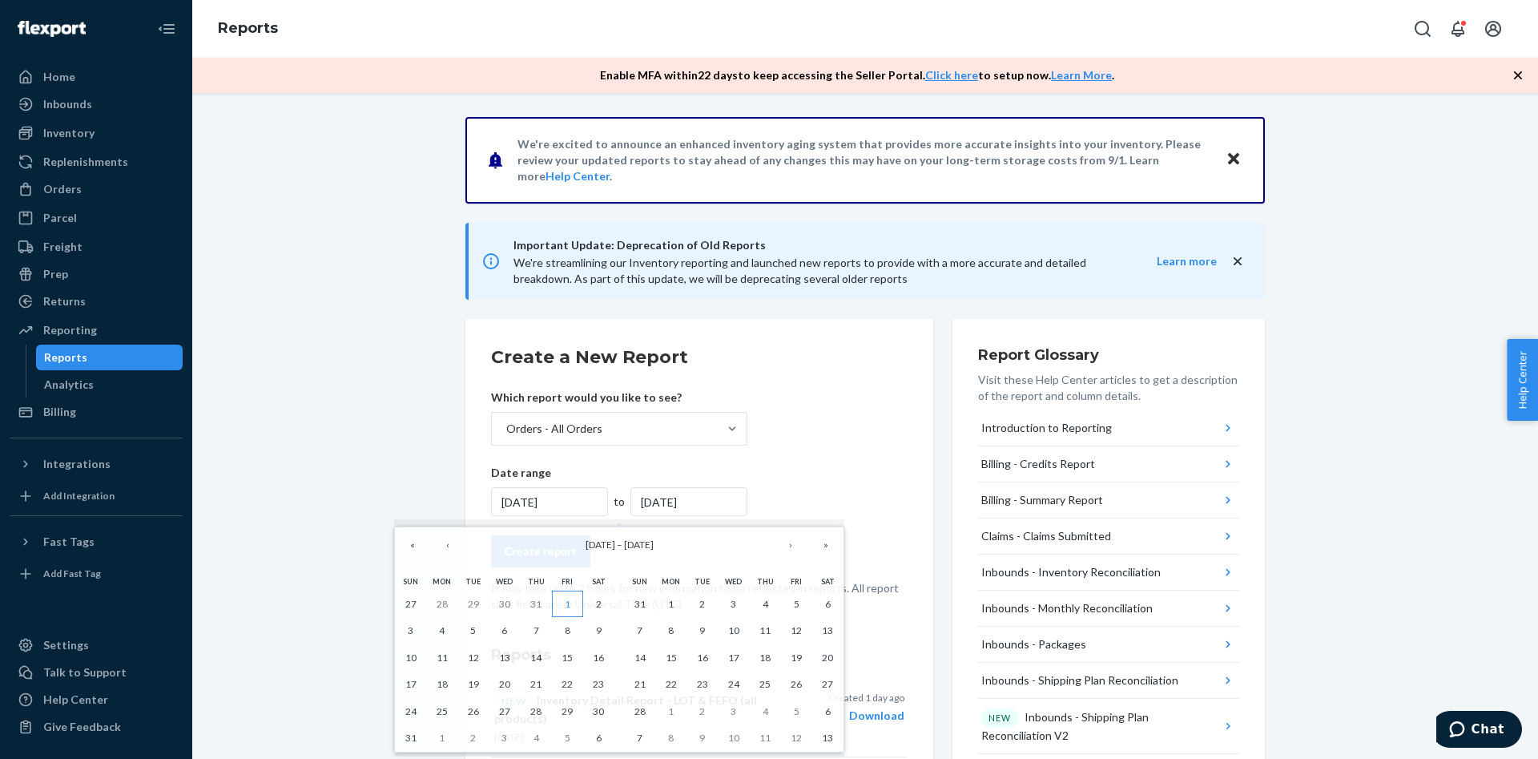
click at [561, 601] on button "1" at bounding box center [567, 603] width 31 height 27
click at [781, 490] on form "Create a New Report Which report would you like to see? Orders - All Orders Dat…" at bounding box center [699, 479] width 417 height 268
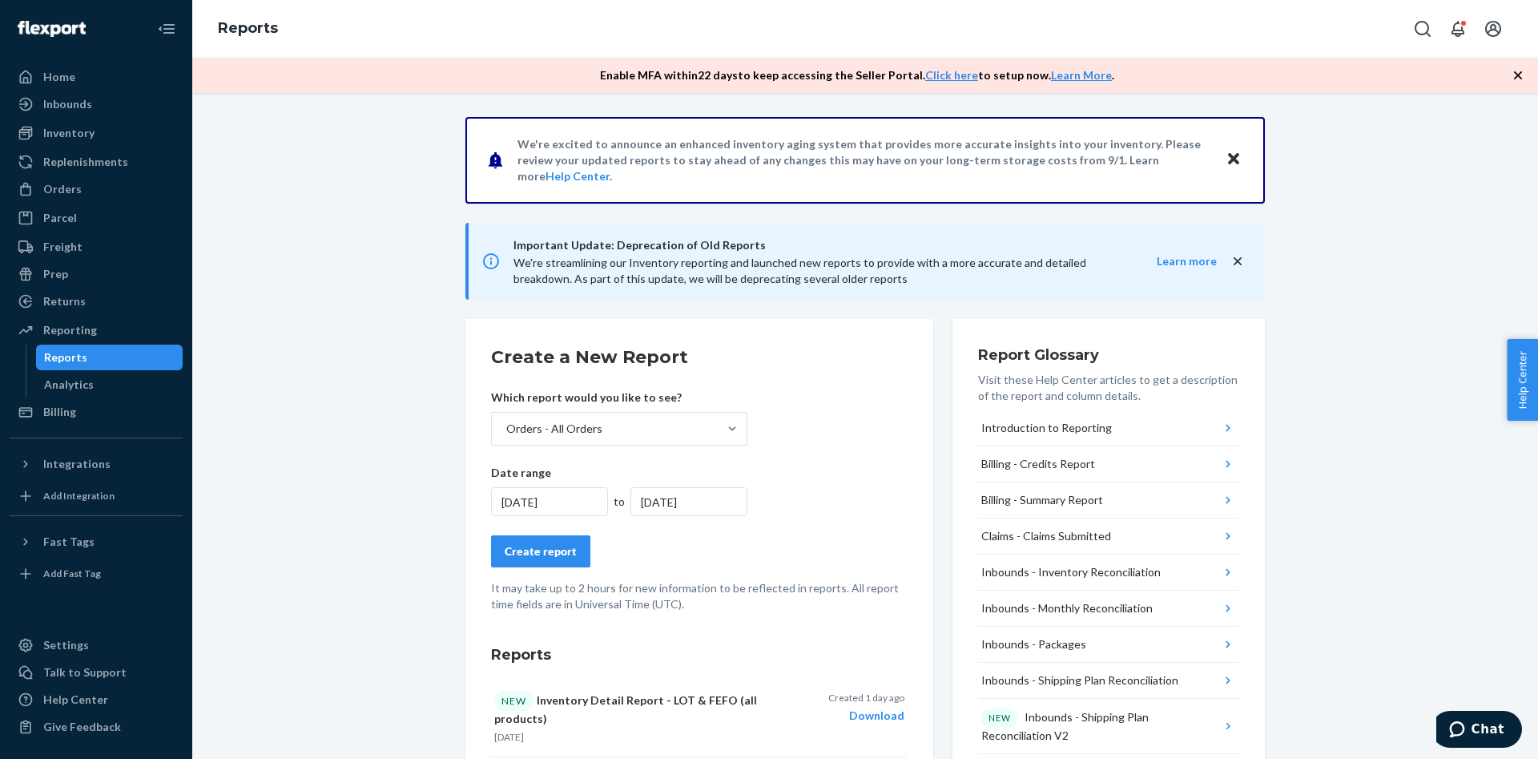
click at [537, 504] on div "[DATE]" at bounding box center [549, 501] width 117 height 29
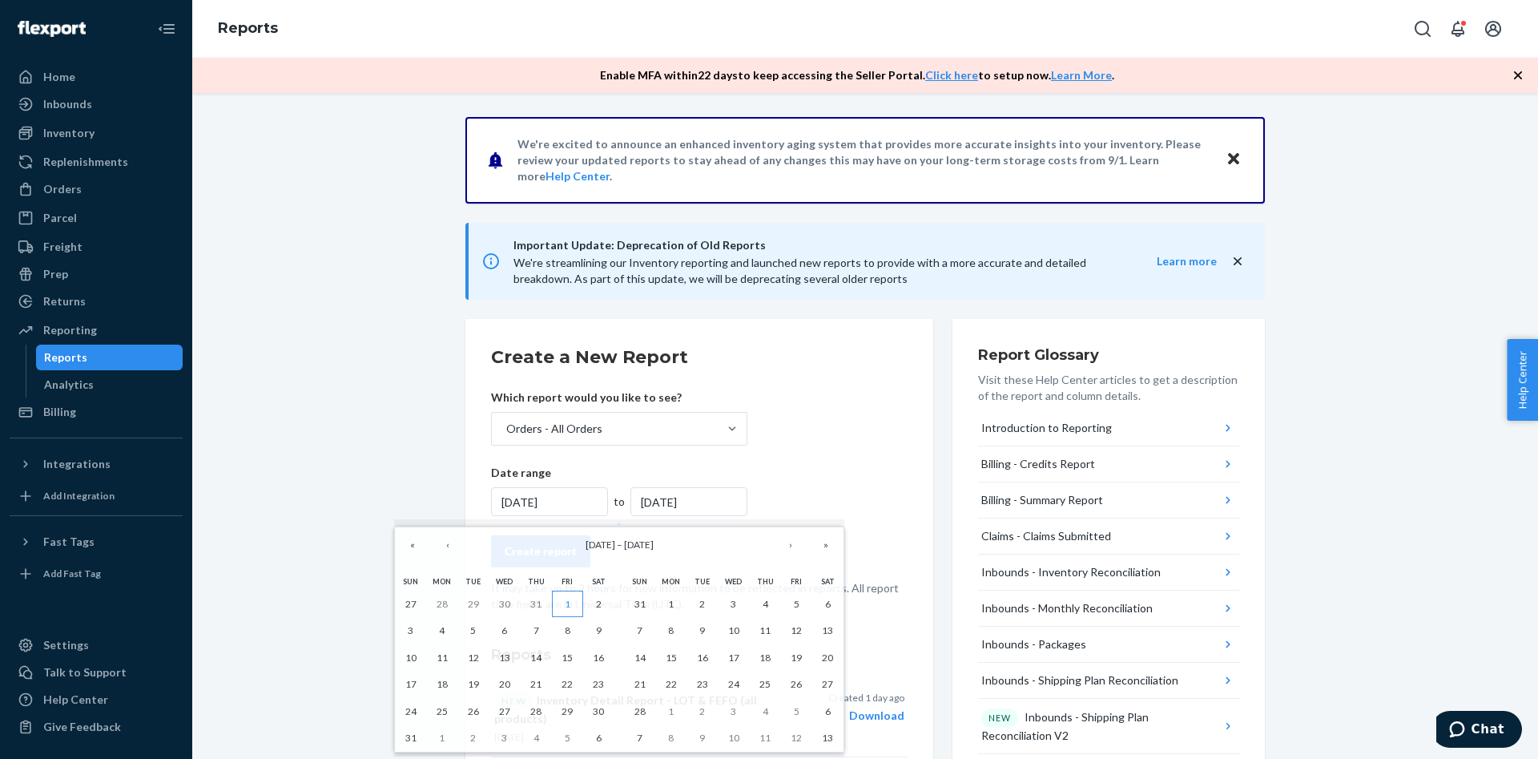
click at [563, 604] on button "1" at bounding box center [567, 603] width 31 height 27
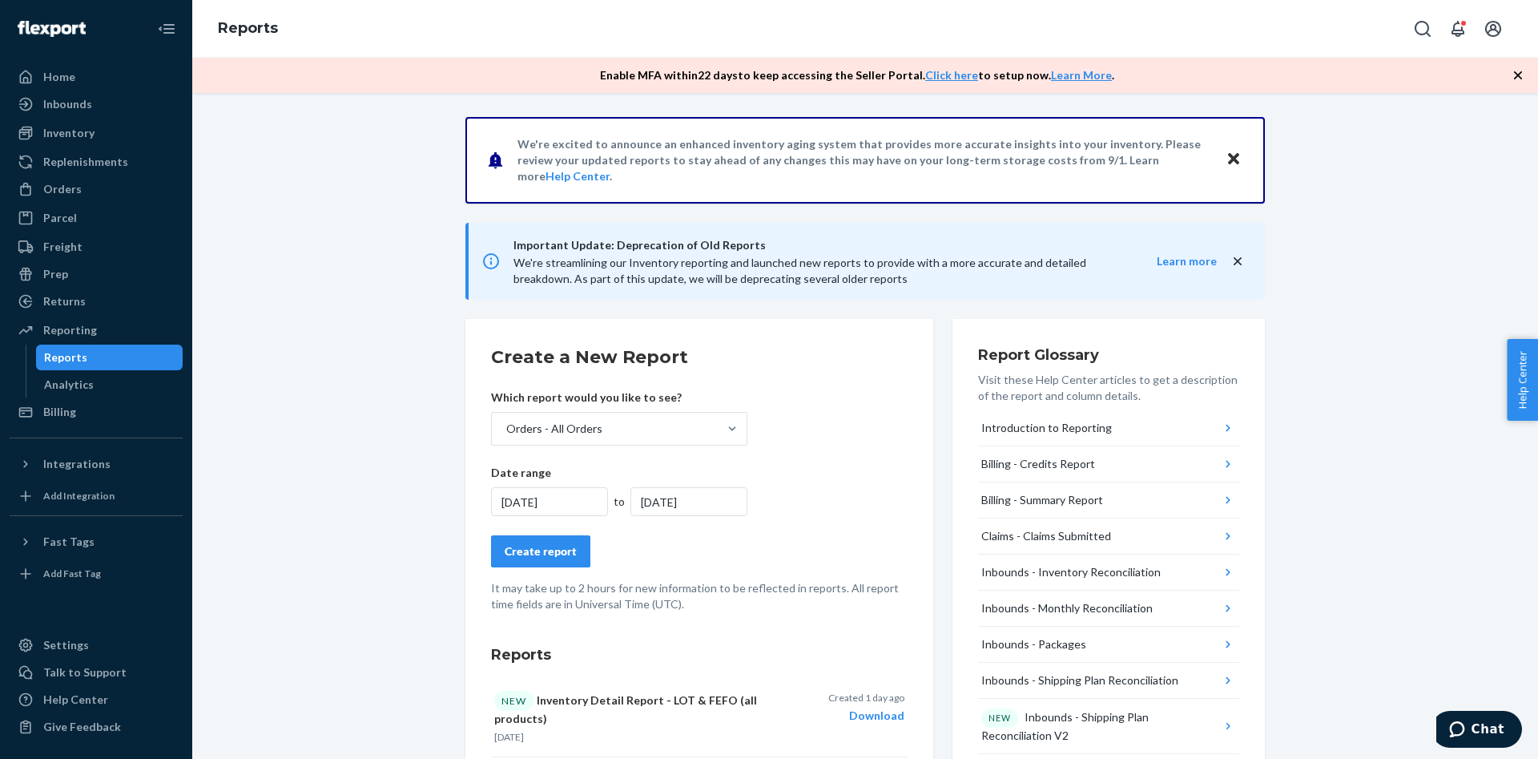
click at [691, 505] on div "[DATE]" at bounding box center [689, 501] width 117 height 29
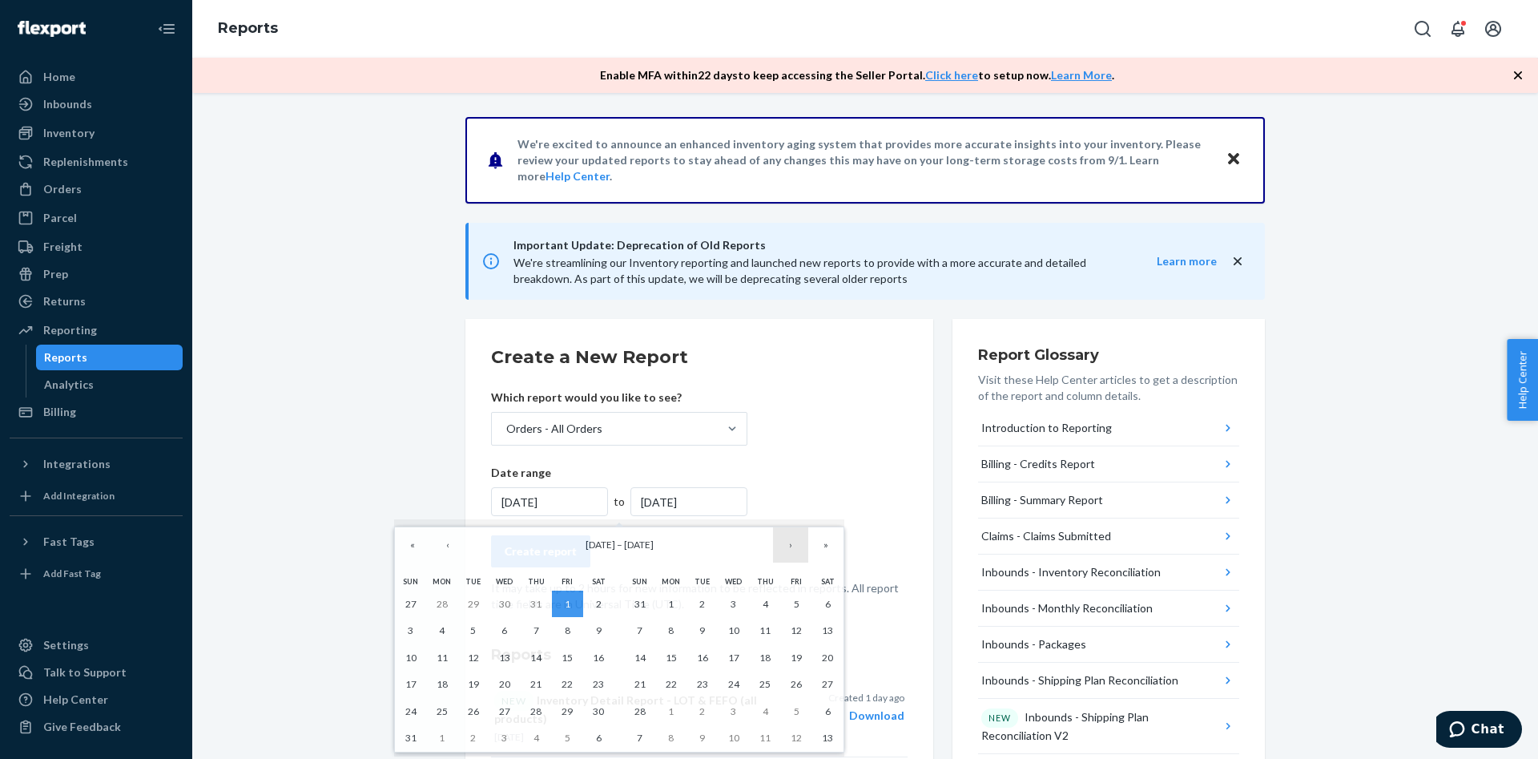
click at [796, 554] on button "›" at bounding box center [790, 544] width 35 height 35
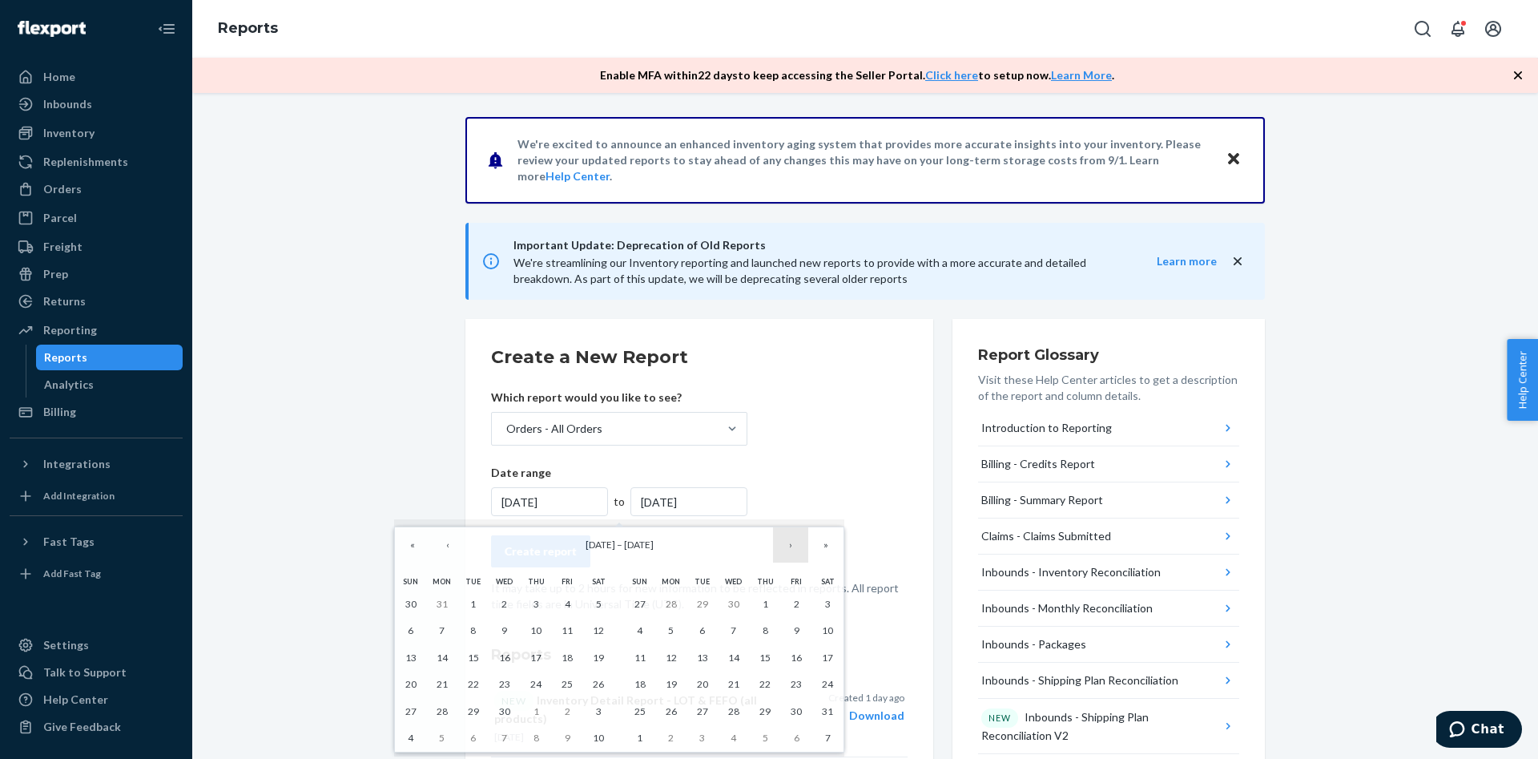
click at [796, 554] on button "›" at bounding box center [790, 544] width 35 height 35
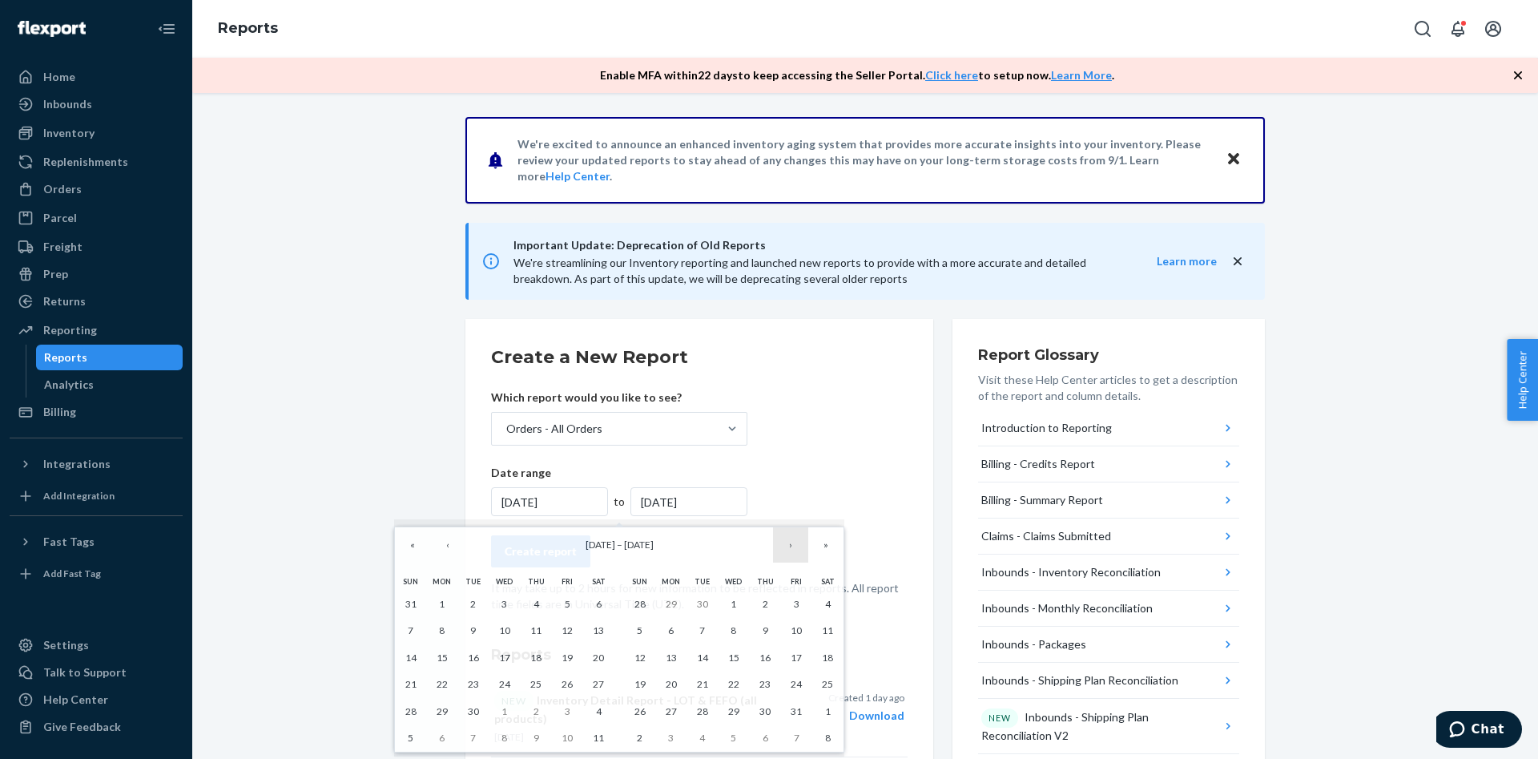
click at [796, 554] on button "›" at bounding box center [790, 544] width 35 height 35
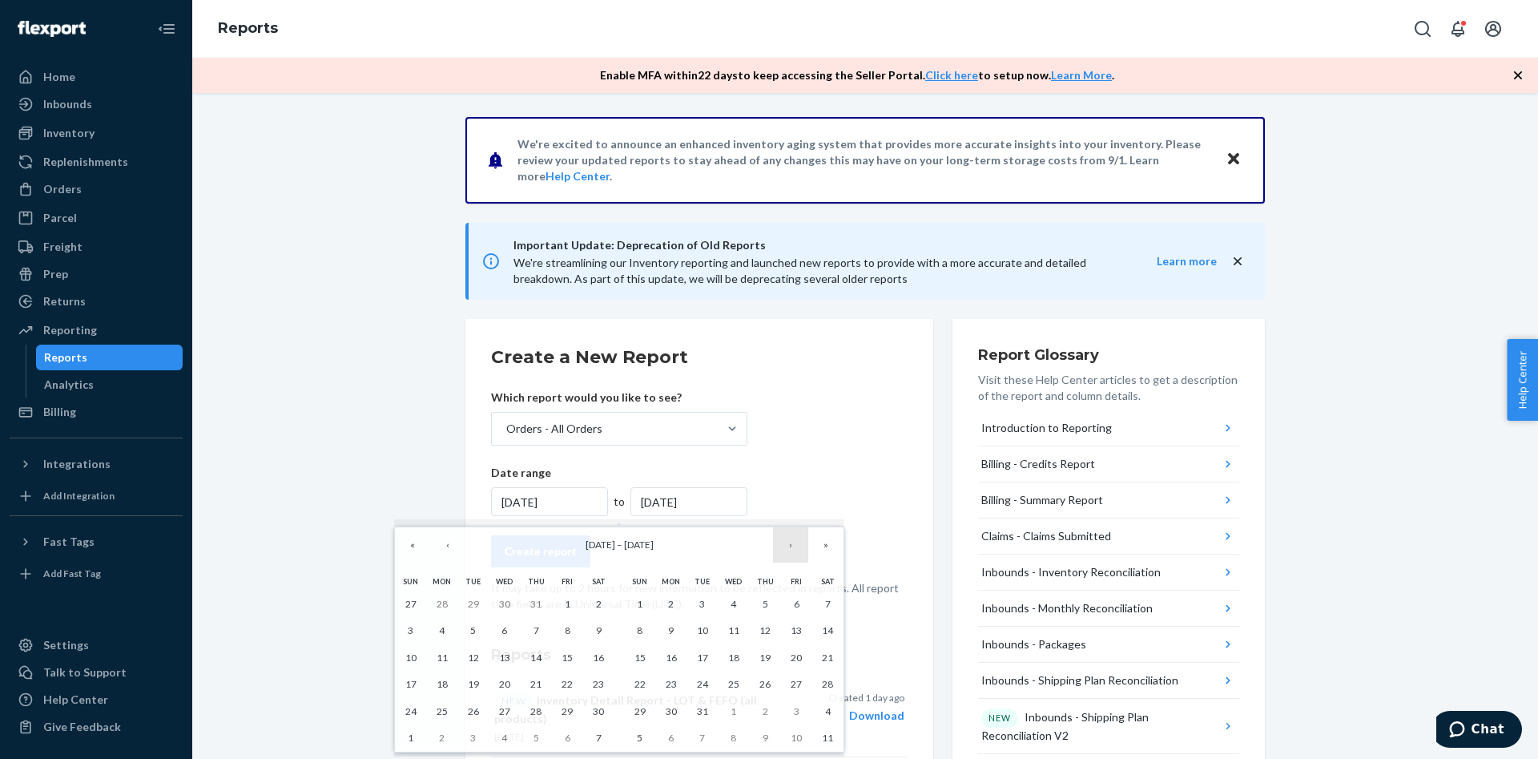
click at [796, 554] on button "›" at bounding box center [790, 544] width 35 height 35
click at [823, 546] on button "»" at bounding box center [825, 544] width 35 height 35
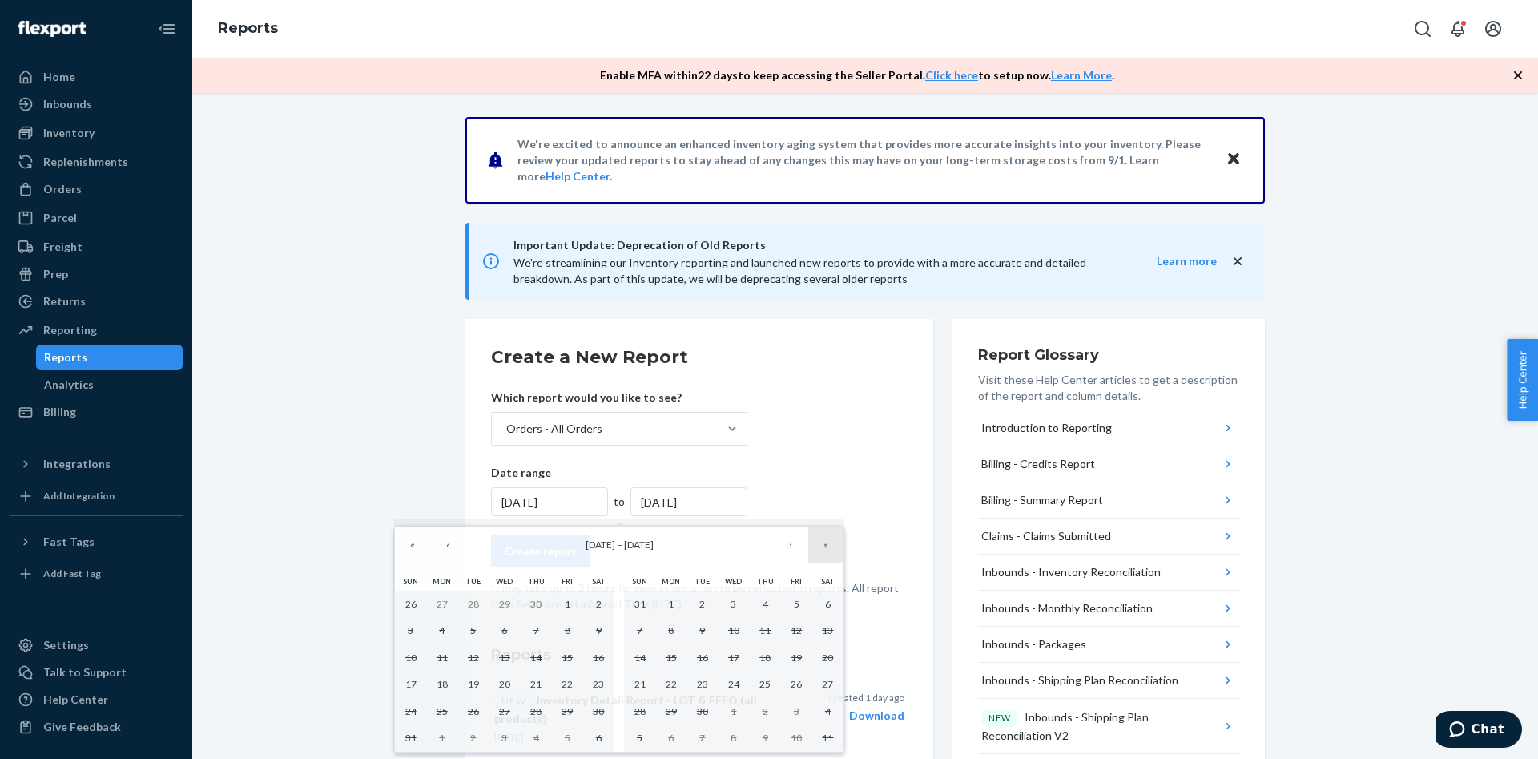
click at [823, 546] on button "»" at bounding box center [825, 544] width 35 height 35
click at [423, 550] on button "«" at bounding box center [412, 544] width 35 height 35
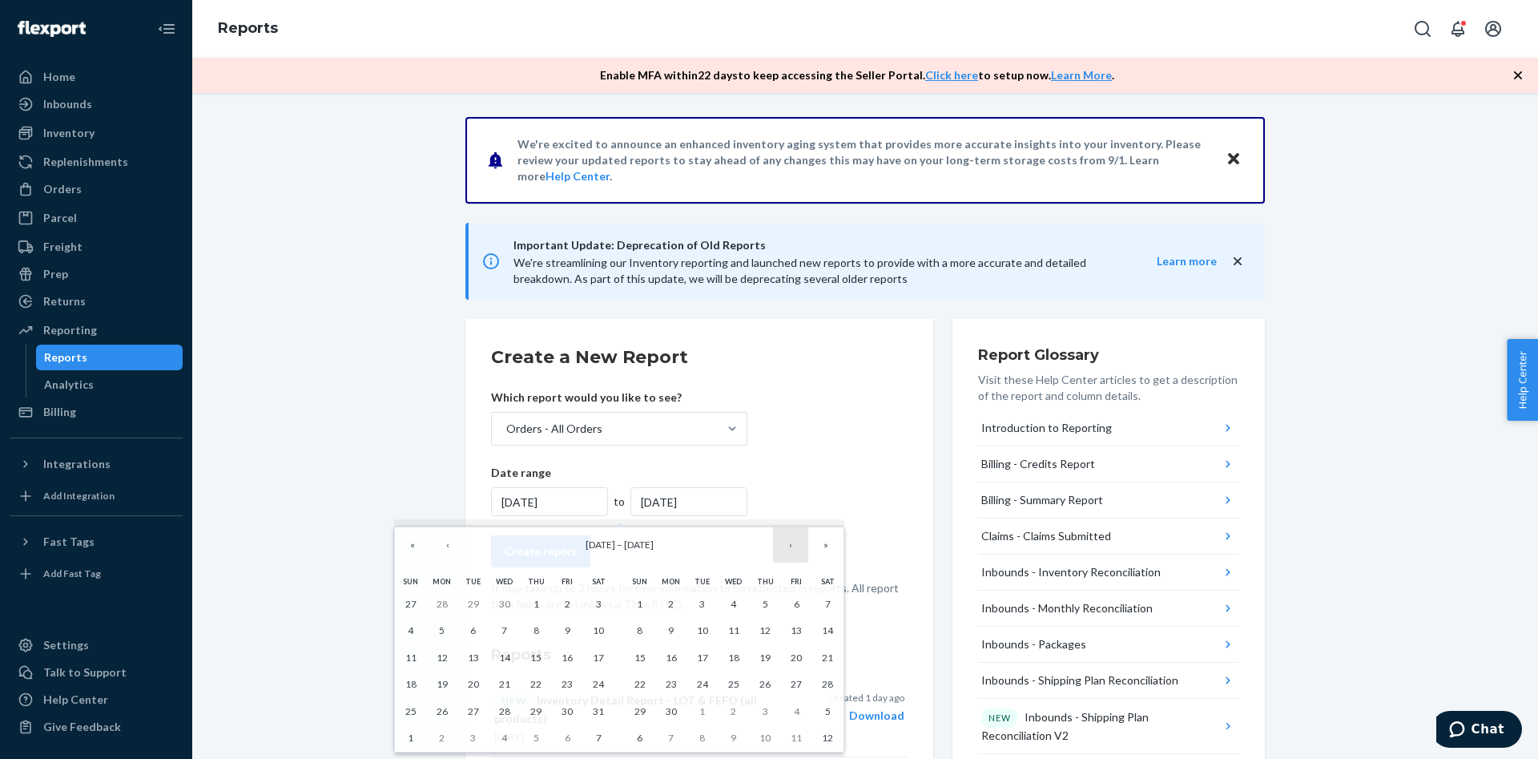
click at [794, 549] on button "›" at bounding box center [790, 544] width 35 height 35
click at [783, 547] on button "›" at bounding box center [790, 544] width 35 height 35
click at [794, 551] on button "›" at bounding box center [790, 544] width 35 height 35
click at [701, 688] on abbr "23" at bounding box center [702, 684] width 11 height 12
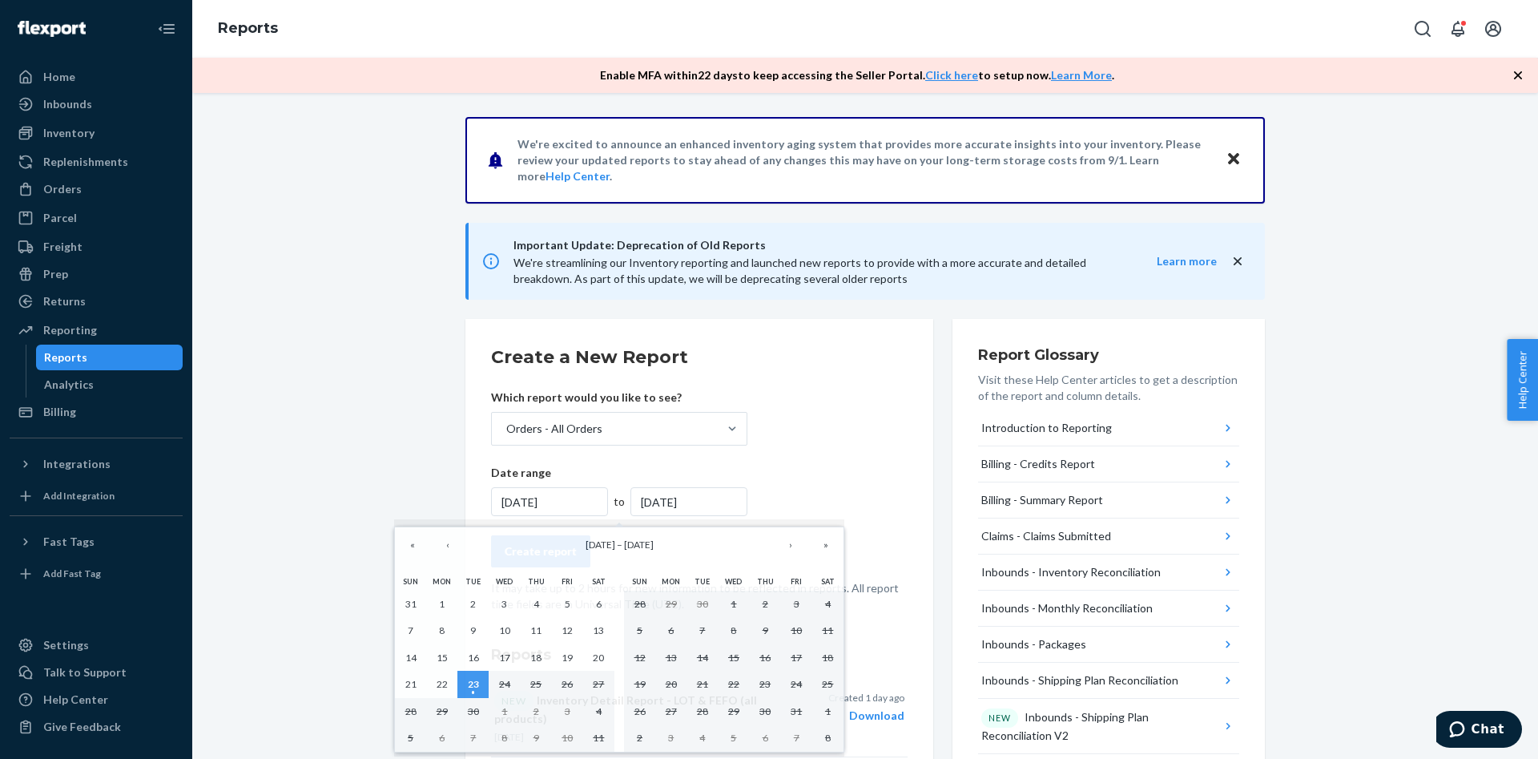
click at [810, 490] on form "Create a New Report Which report would you like to see? Orders - All Orders Dat…" at bounding box center [699, 479] width 417 height 268
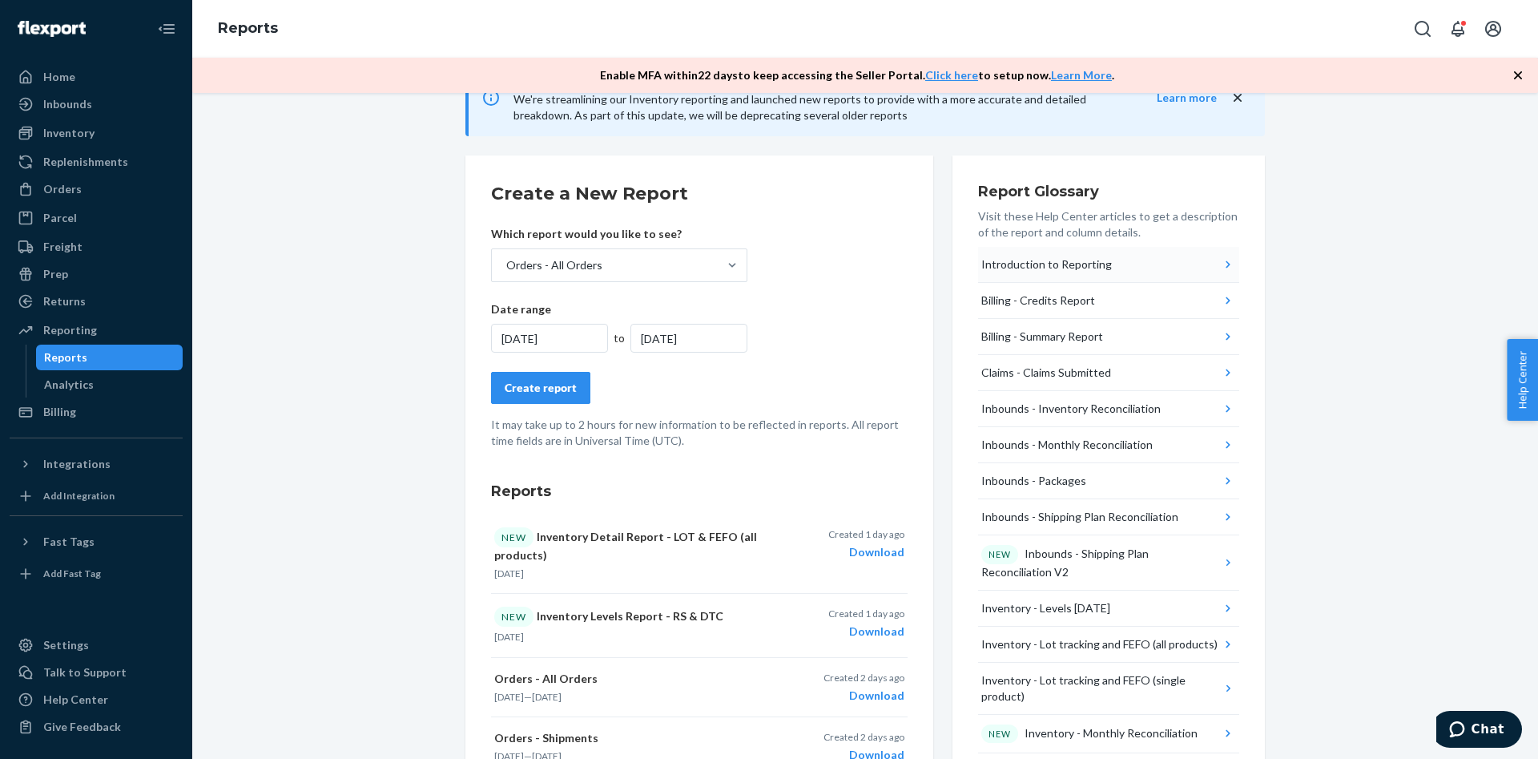
scroll to position [0, 0]
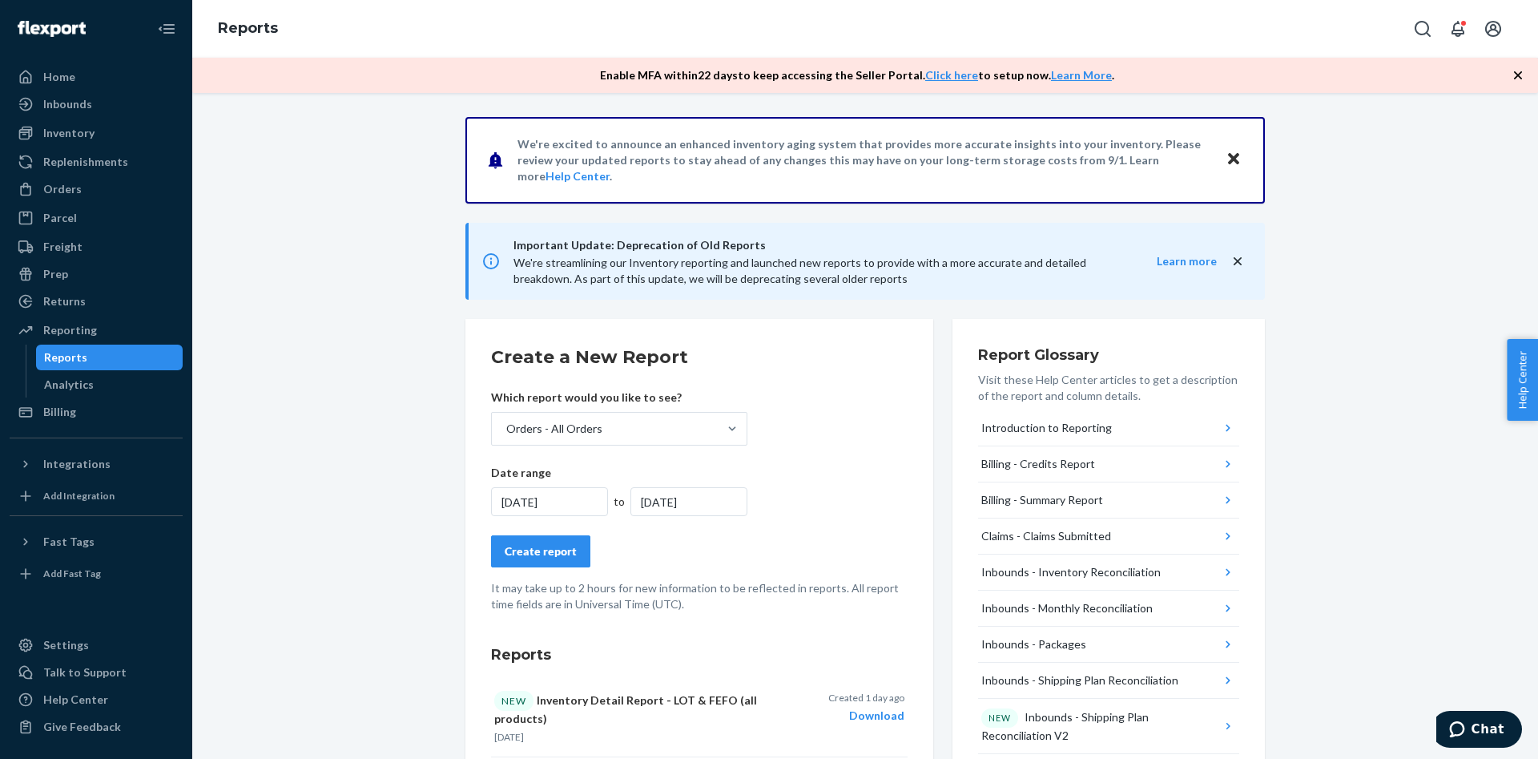
click at [549, 506] on div "[DATE]" at bounding box center [549, 501] width 117 height 29
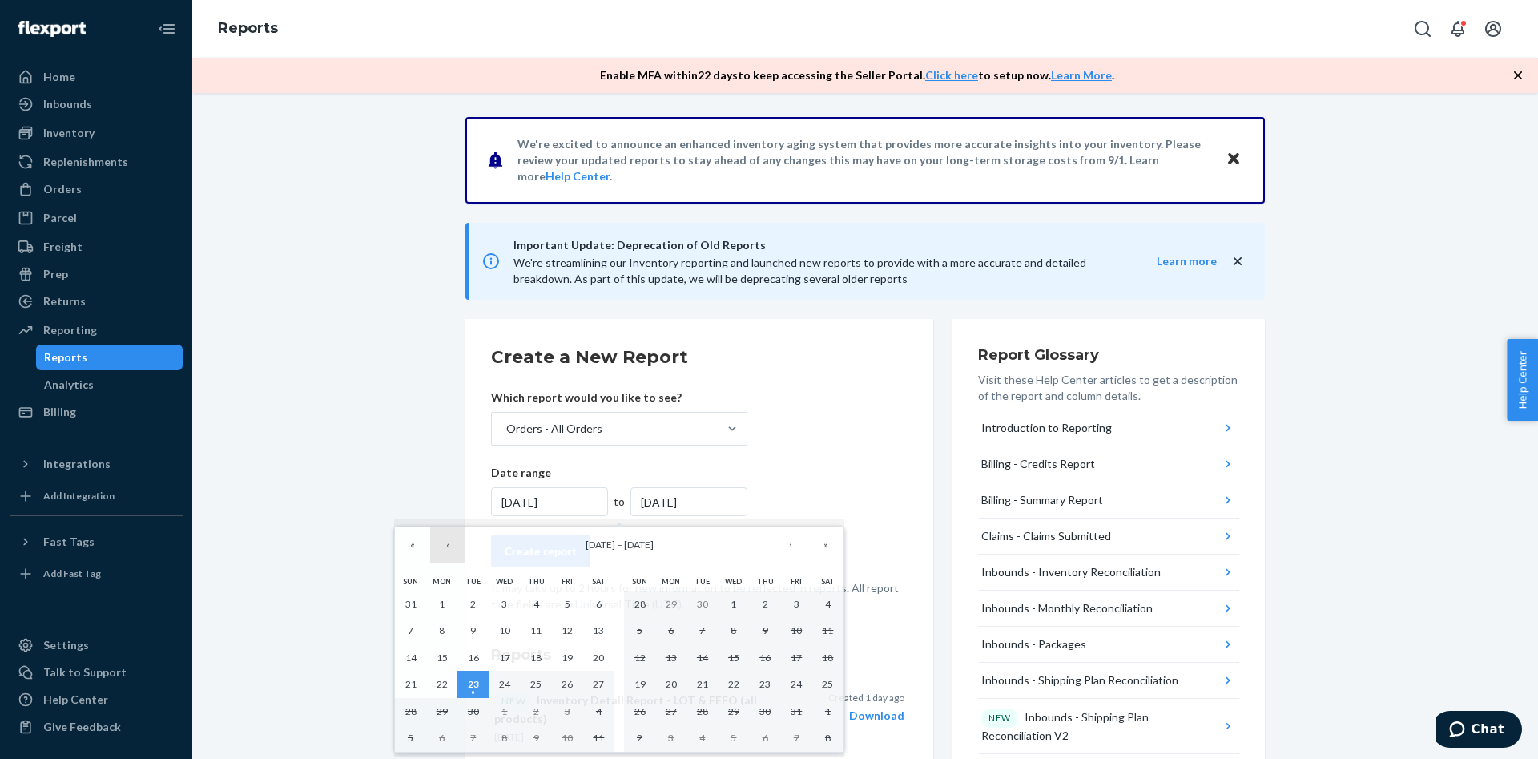
click at [454, 549] on button "‹" at bounding box center [447, 544] width 35 height 35
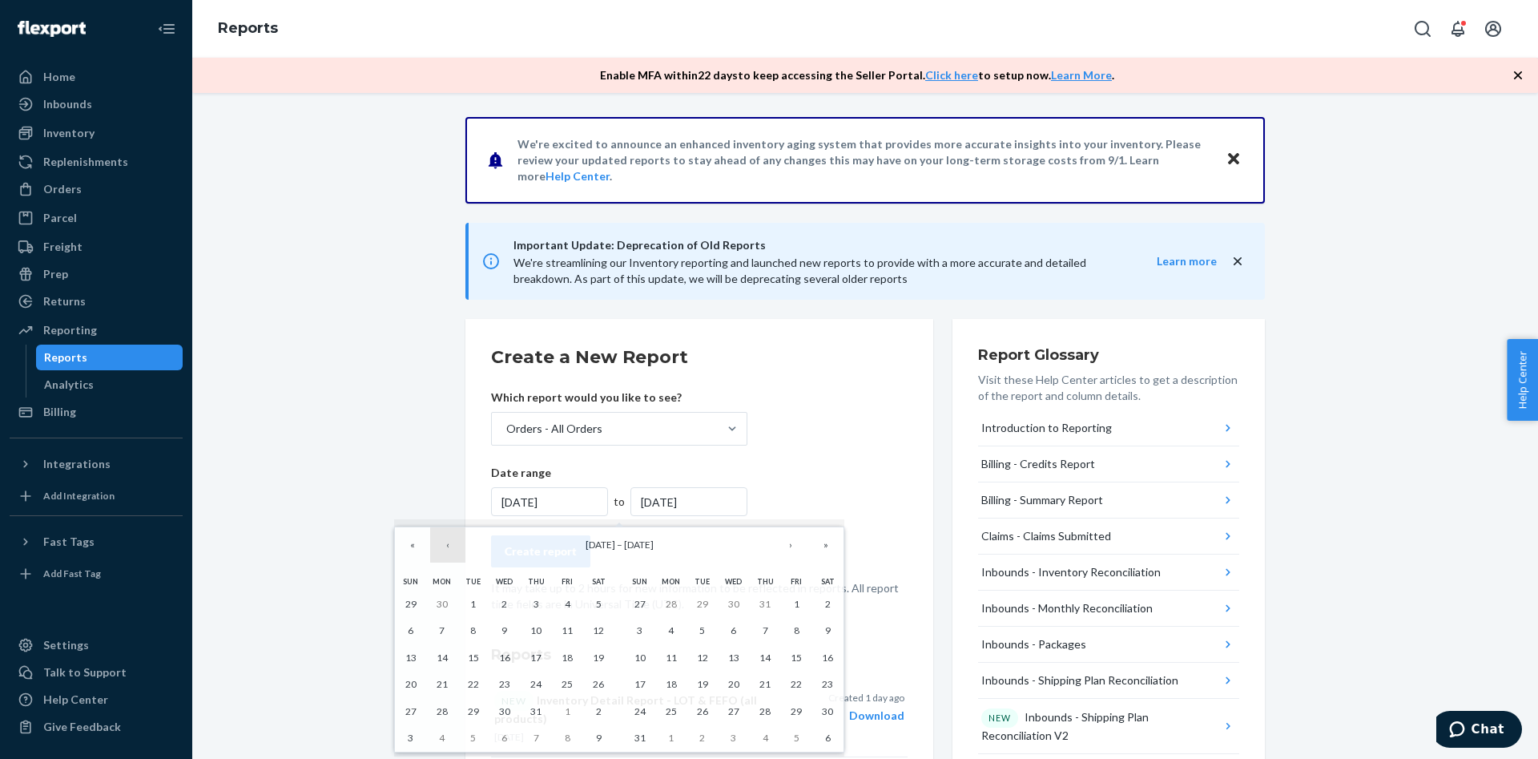
click at [454, 549] on button "‹" at bounding box center [447, 544] width 35 height 35
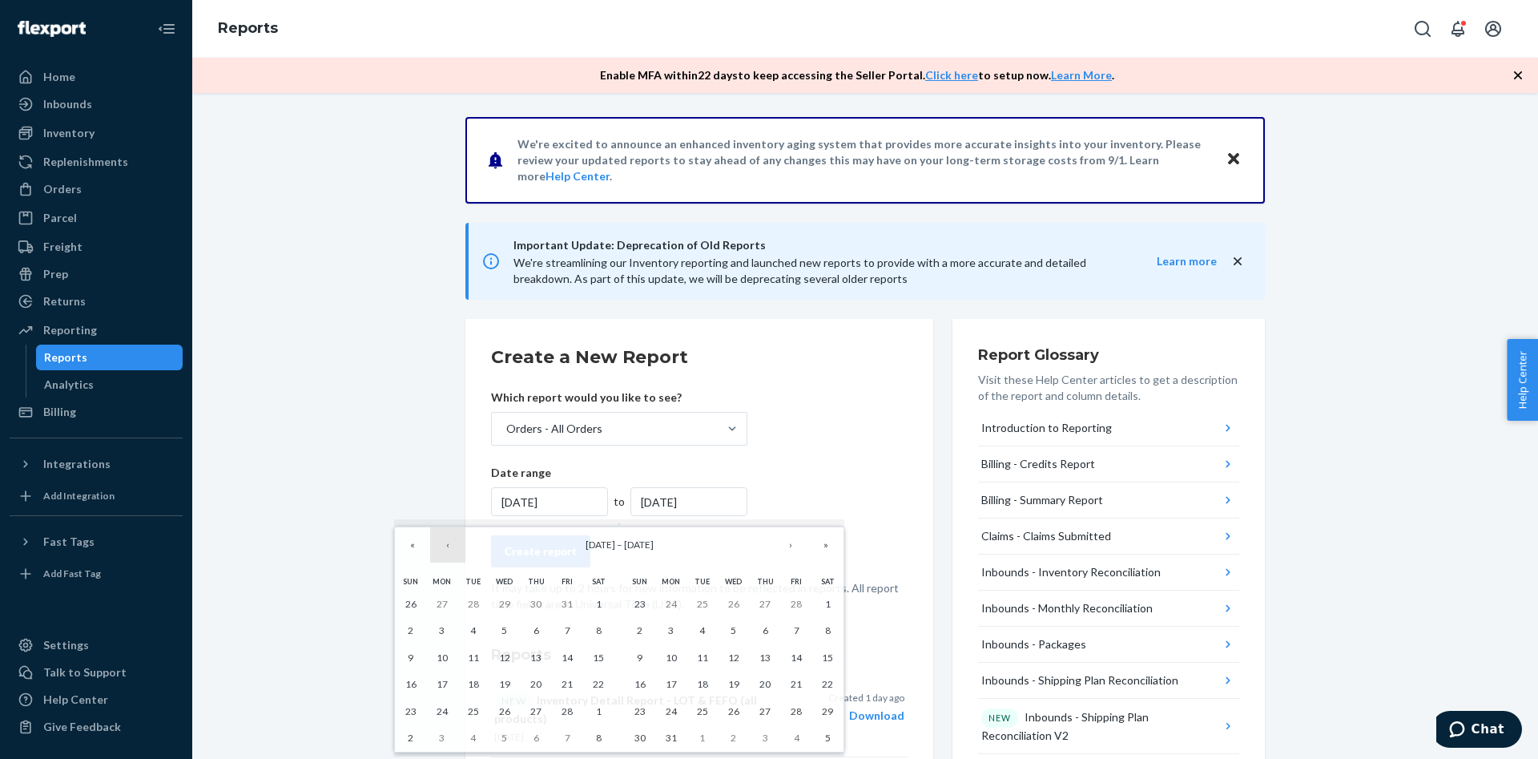
click at [454, 549] on button "‹" at bounding box center [447, 544] width 35 height 35
click at [455, 549] on button "‹" at bounding box center [447, 544] width 35 height 35
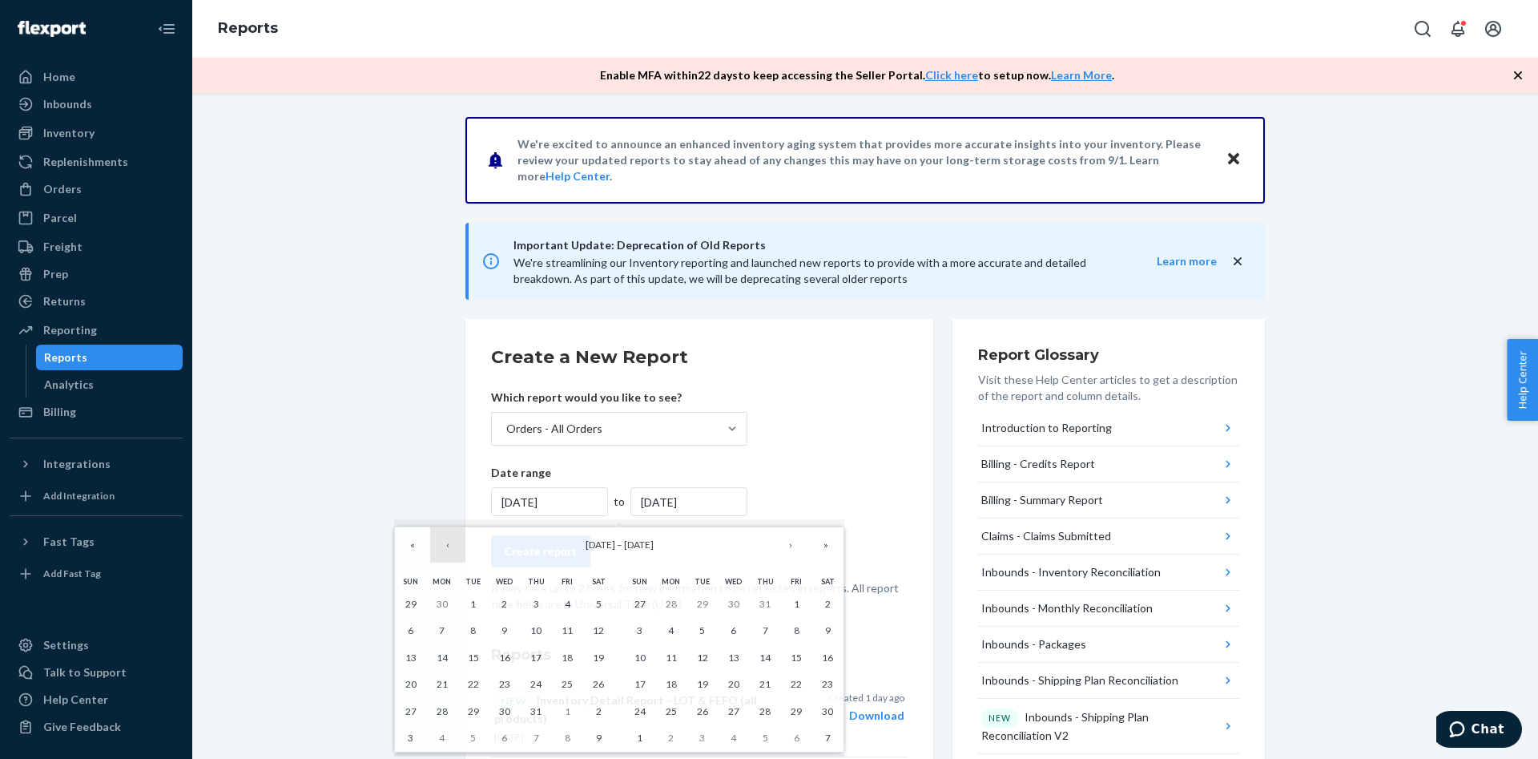
click at [455, 549] on button "‹" at bounding box center [447, 544] width 35 height 35
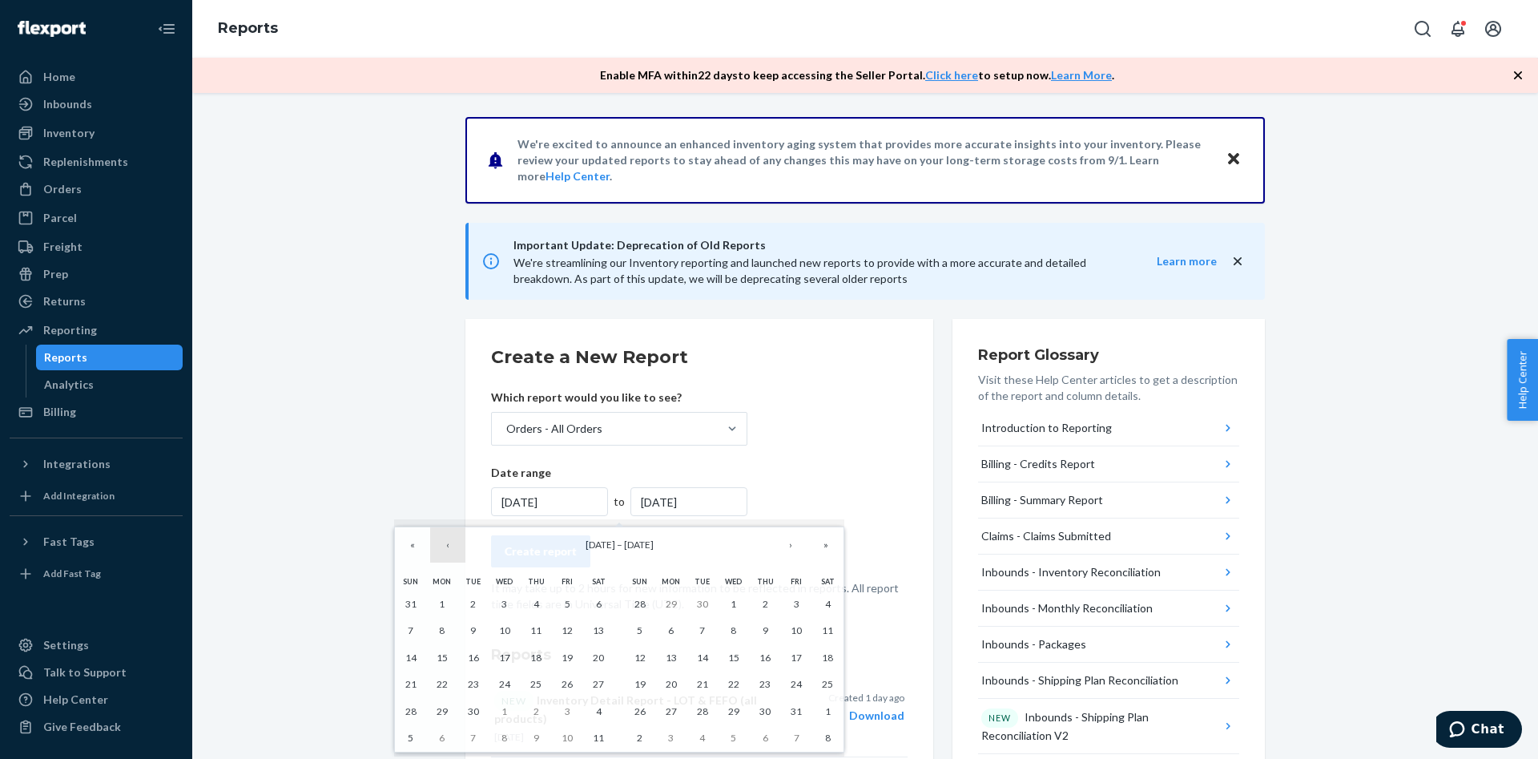
click at [455, 549] on button "‹" at bounding box center [447, 544] width 35 height 35
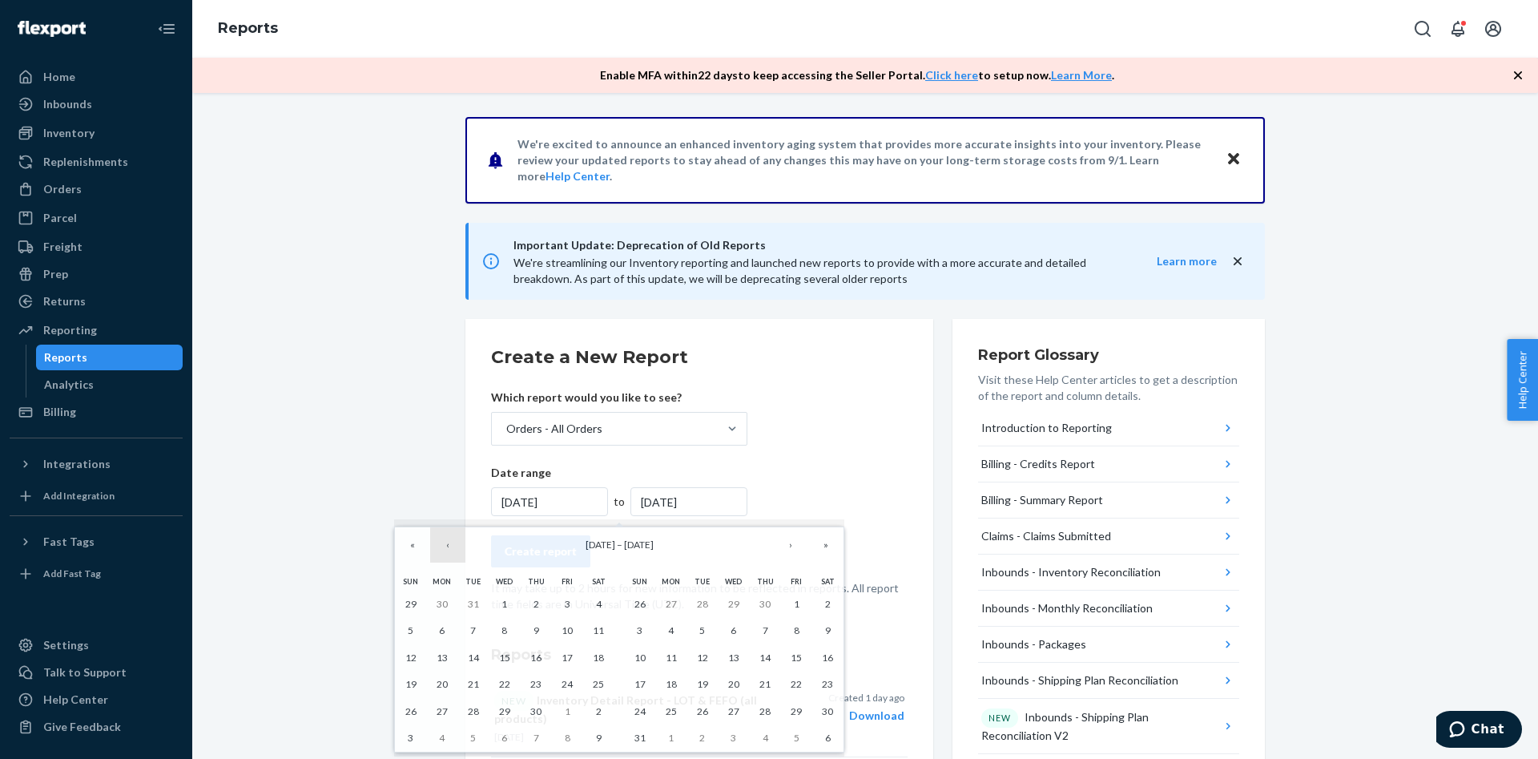
click at [455, 549] on button "‹" at bounding box center [447, 544] width 35 height 35
click at [454, 546] on button "‹" at bounding box center [447, 544] width 35 height 35
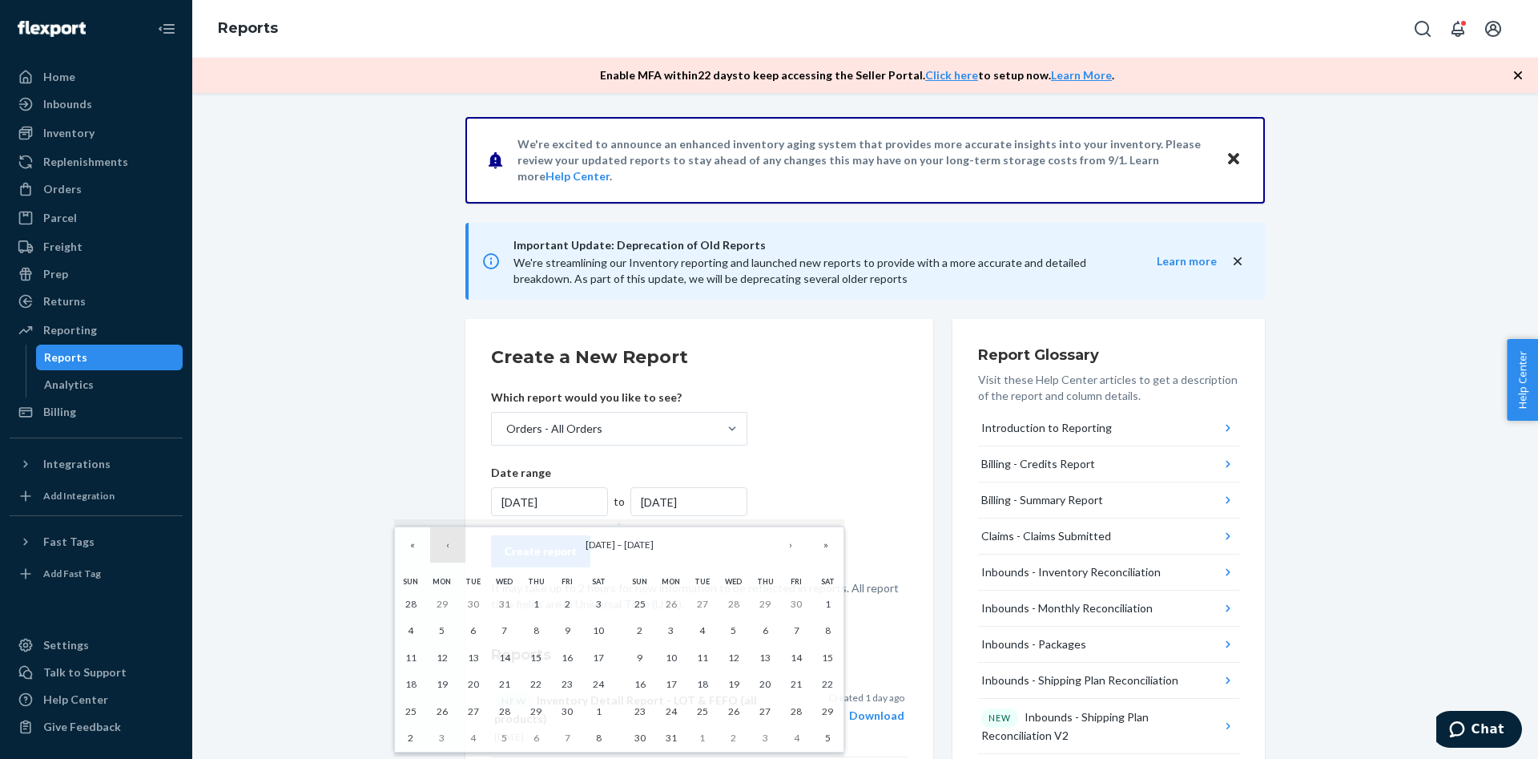
click at [453, 547] on button "‹" at bounding box center [447, 544] width 35 height 35
click at [452, 548] on button "‹" at bounding box center [447, 544] width 35 height 35
click at [451, 550] on button "‹" at bounding box center [447, 544] width 35 height 35
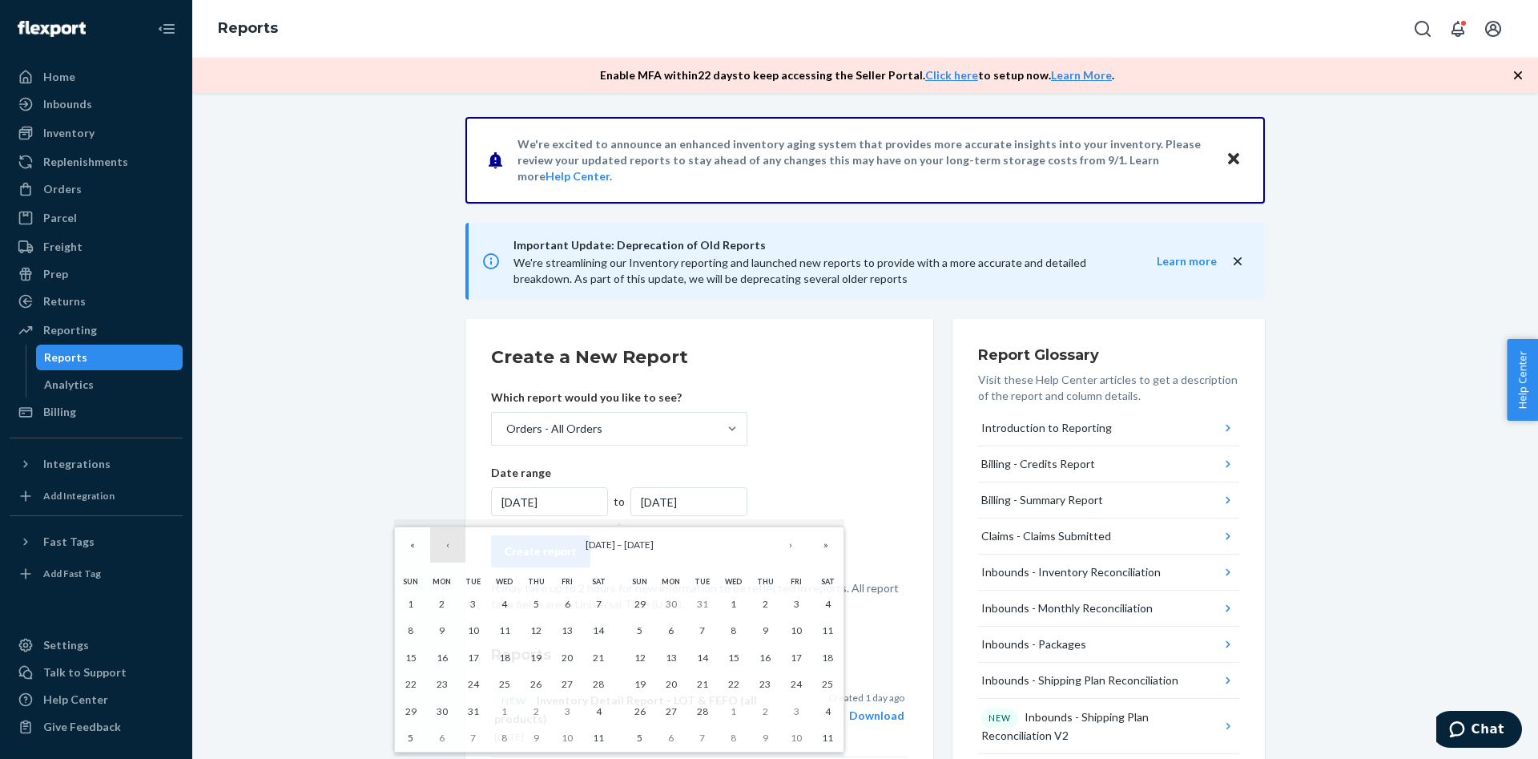
click at [451, 550] on button "‹" at bounding box center [447, 544] width 35 height 35
click at [450, 550] on button "‹" at bounding box center [447, 544] width 35 height 35
click at [803, 549] on button "›" at bounding box center [790, 544] width 35 height 35
click at [802, 550] on button "›" at bounding box center [790, 544] width 35 height 35
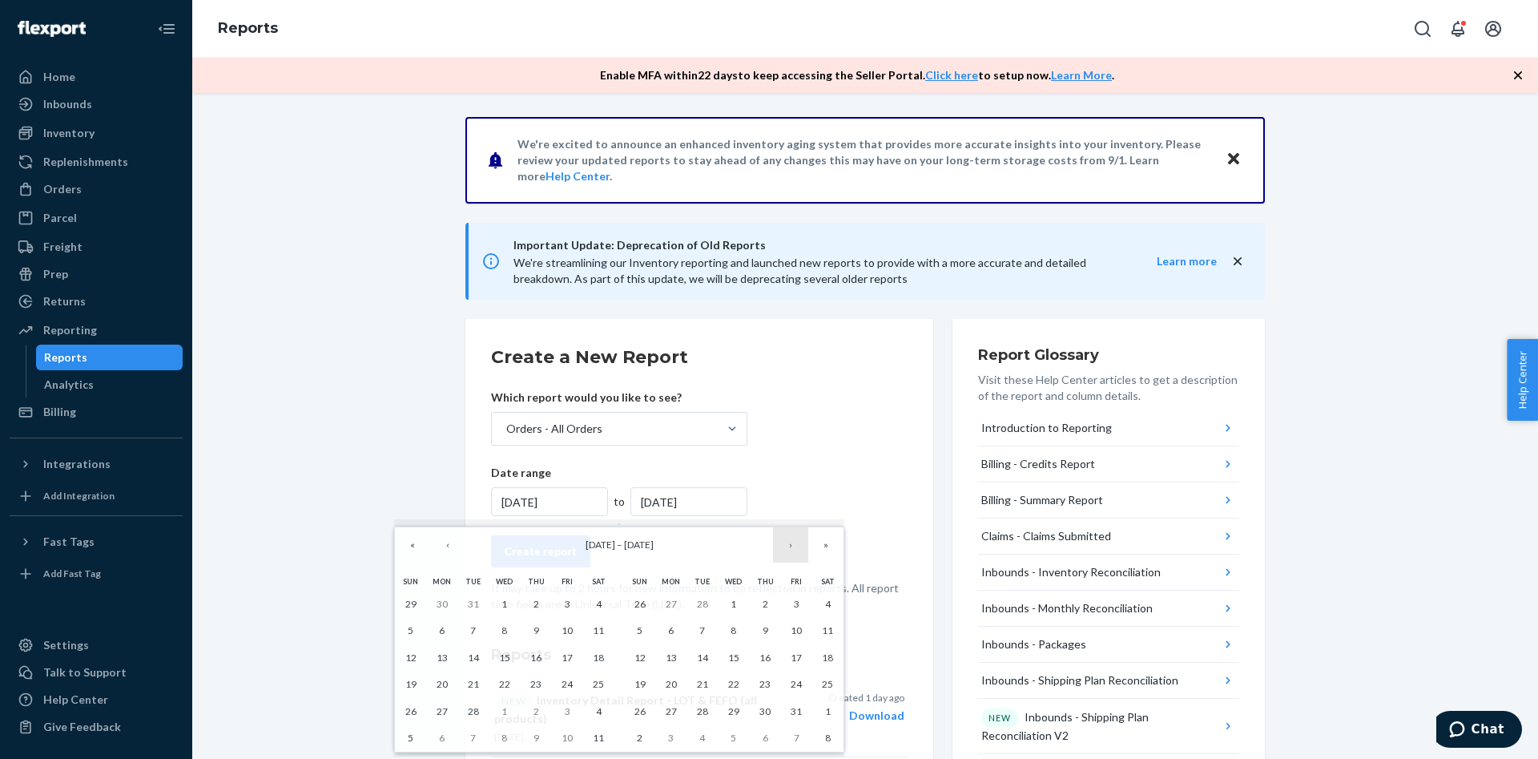
click at [802, 550] on button "›" at bounding box center [790, 544] width 35 height 35
click at [801, 550] on button "›" at bounding box center [790, 544] width 35 height 35
click at [800, 550] on button "›" at bounding box center [790, 544] width 35 height 35
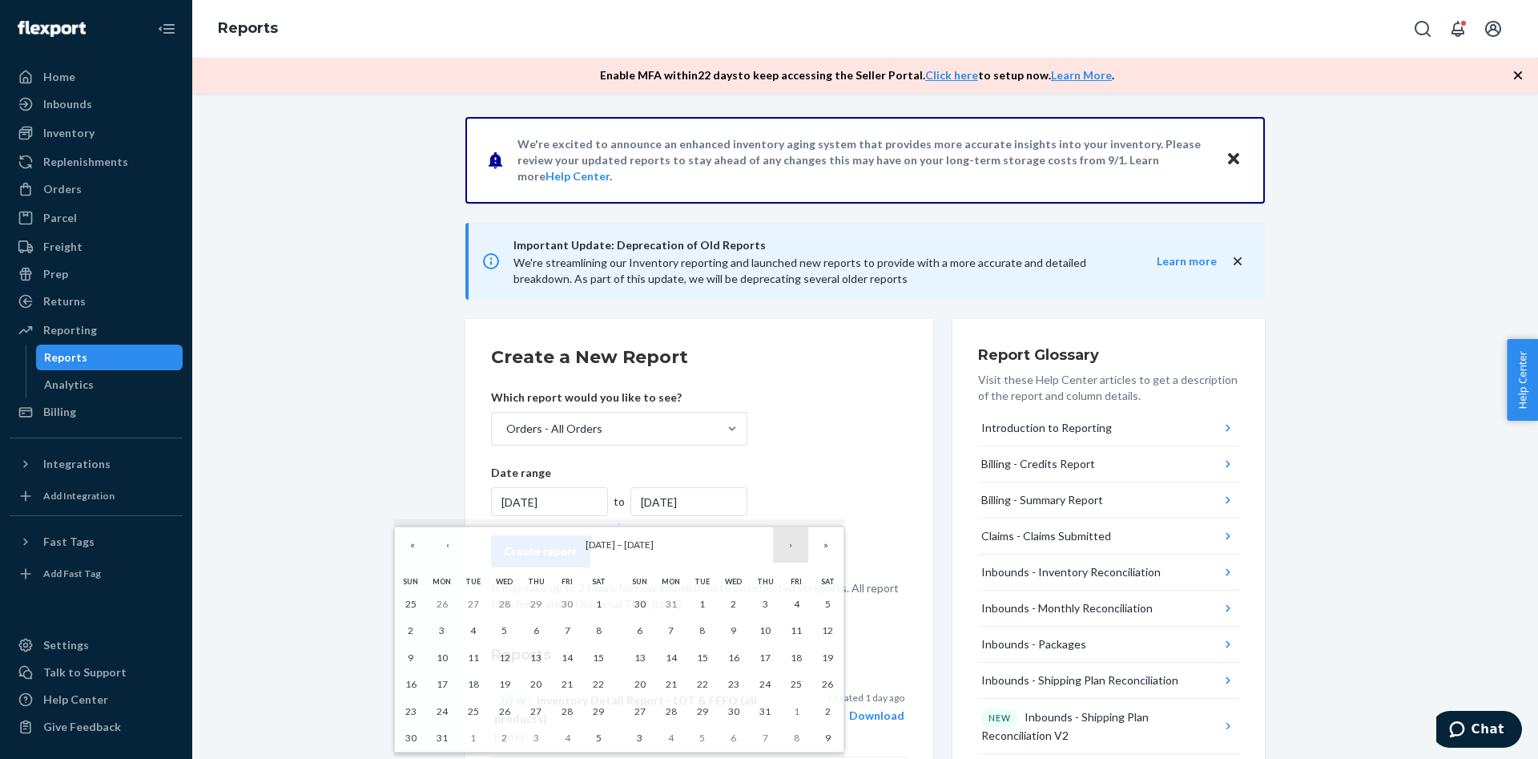
click at [800, 551] on button "›" at bounding box center [790, 544] width 35 height 35
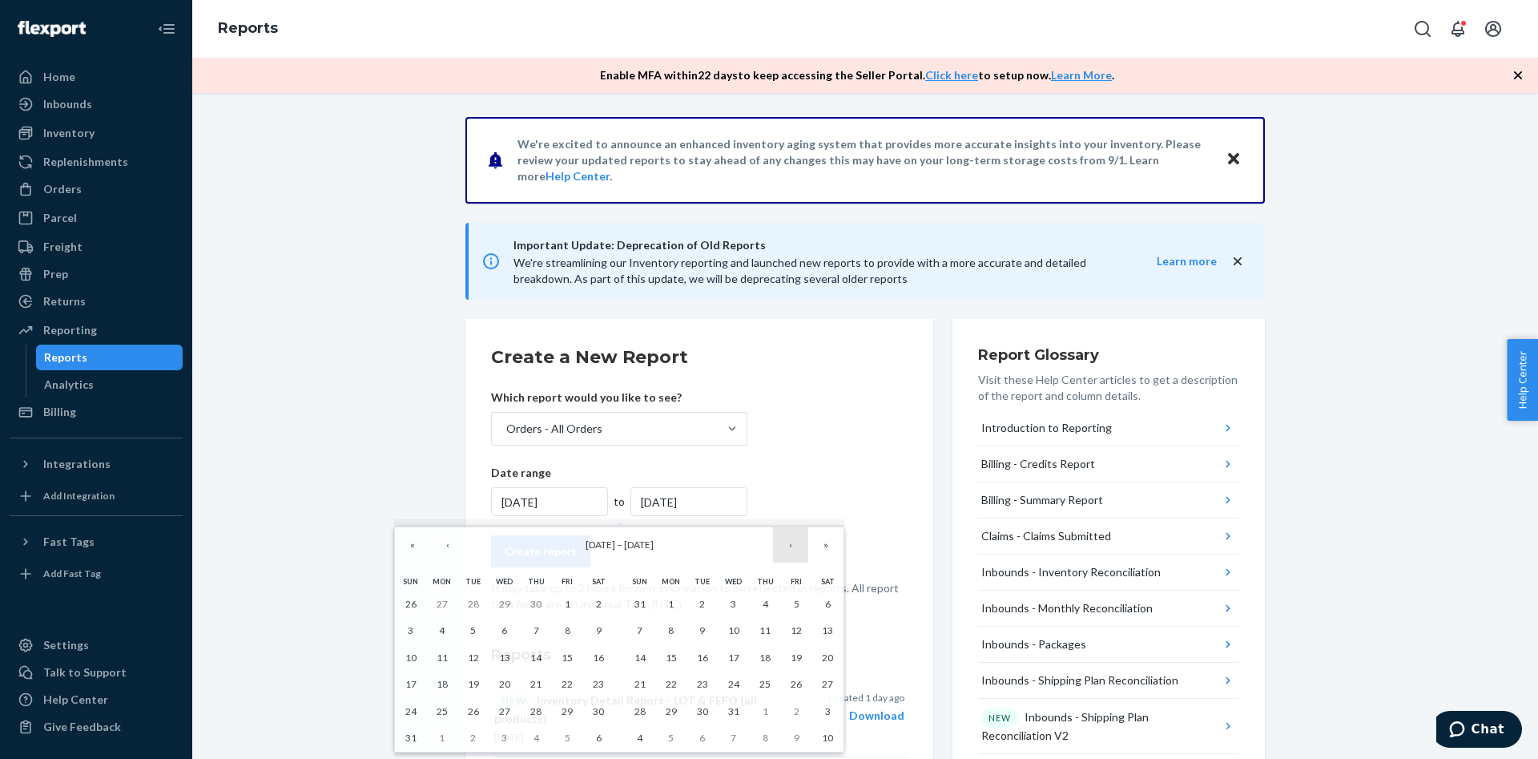
click at [800, 551] on button "›" at bounding box center [790, 544] width 35 height 35
click at [792, 554] on button "›" at bounding box center [790, 544] width 35 height 35
click at [792, 553] on button "›" at bounding box center [790, 544] width 35 height 35
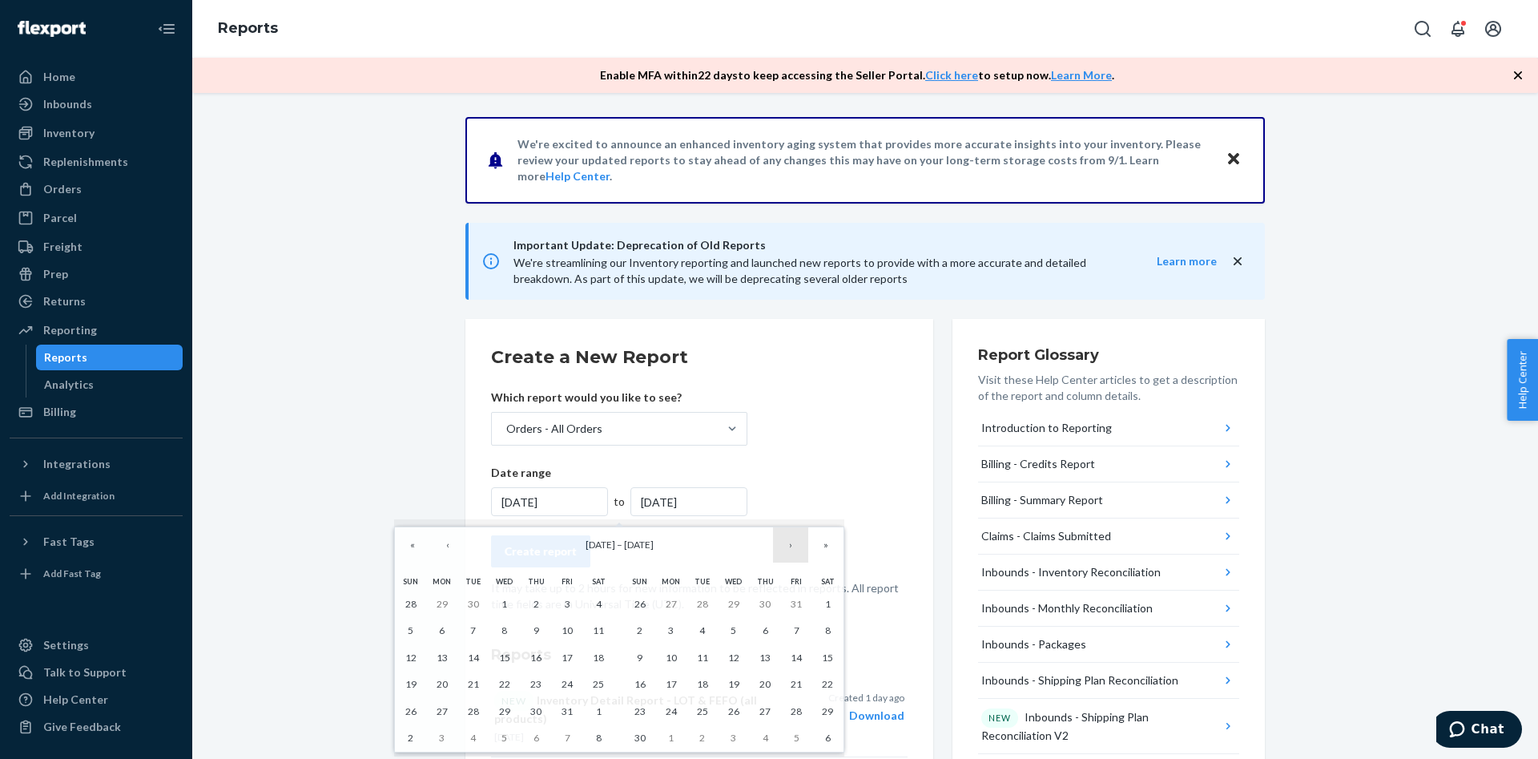
click at [792, 553] on button "›" at bounding box center [790, 544] width 35 height 35
click at [792, 552] on button "›" at bounding box center [790, 544] width 35 height 35
click at [792, 551] on button "›" at bounding box center [790, 544] width 35 height 35
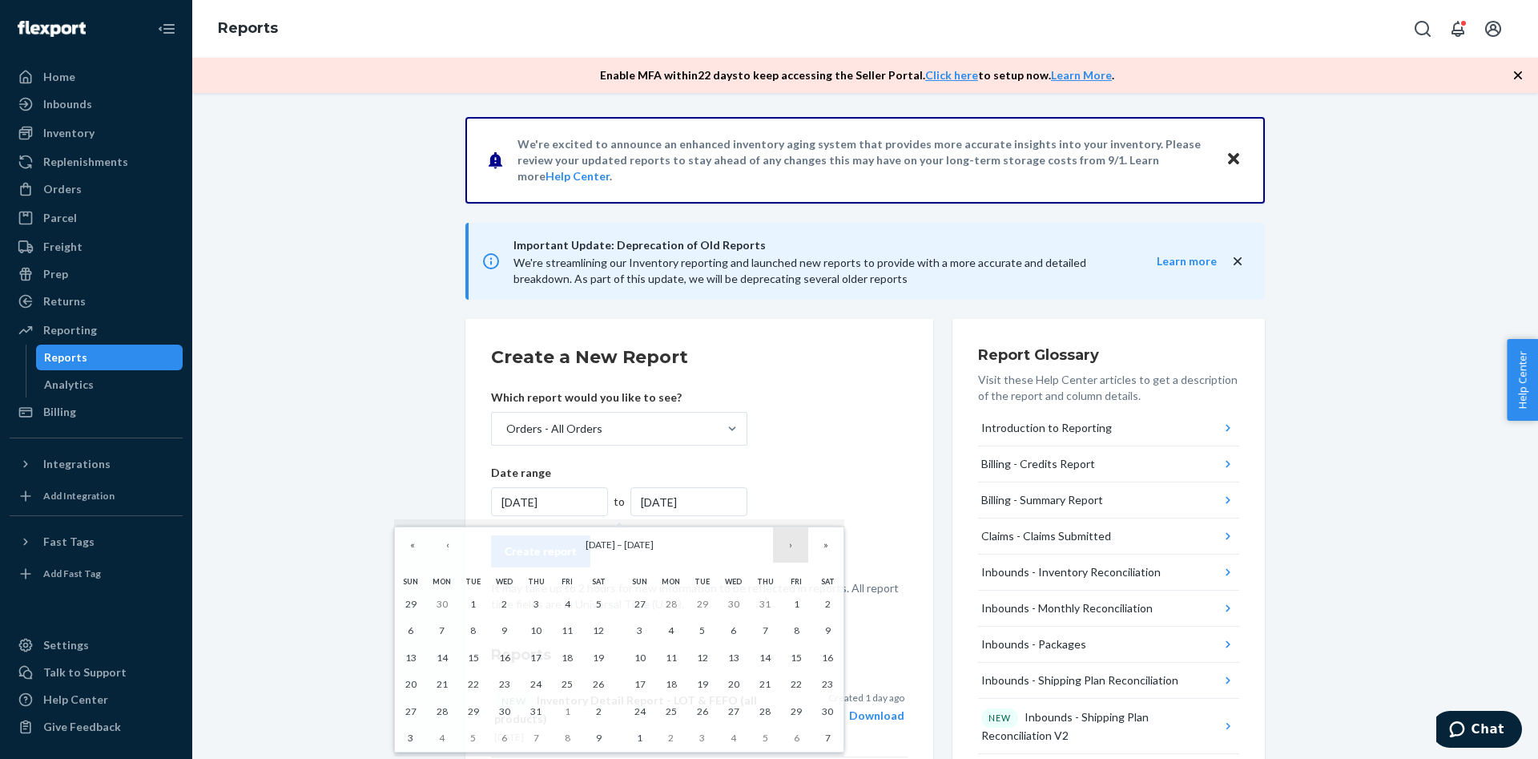
click at [792, 551] on button "›" at bounding box center [790, 544] width 35 height 35
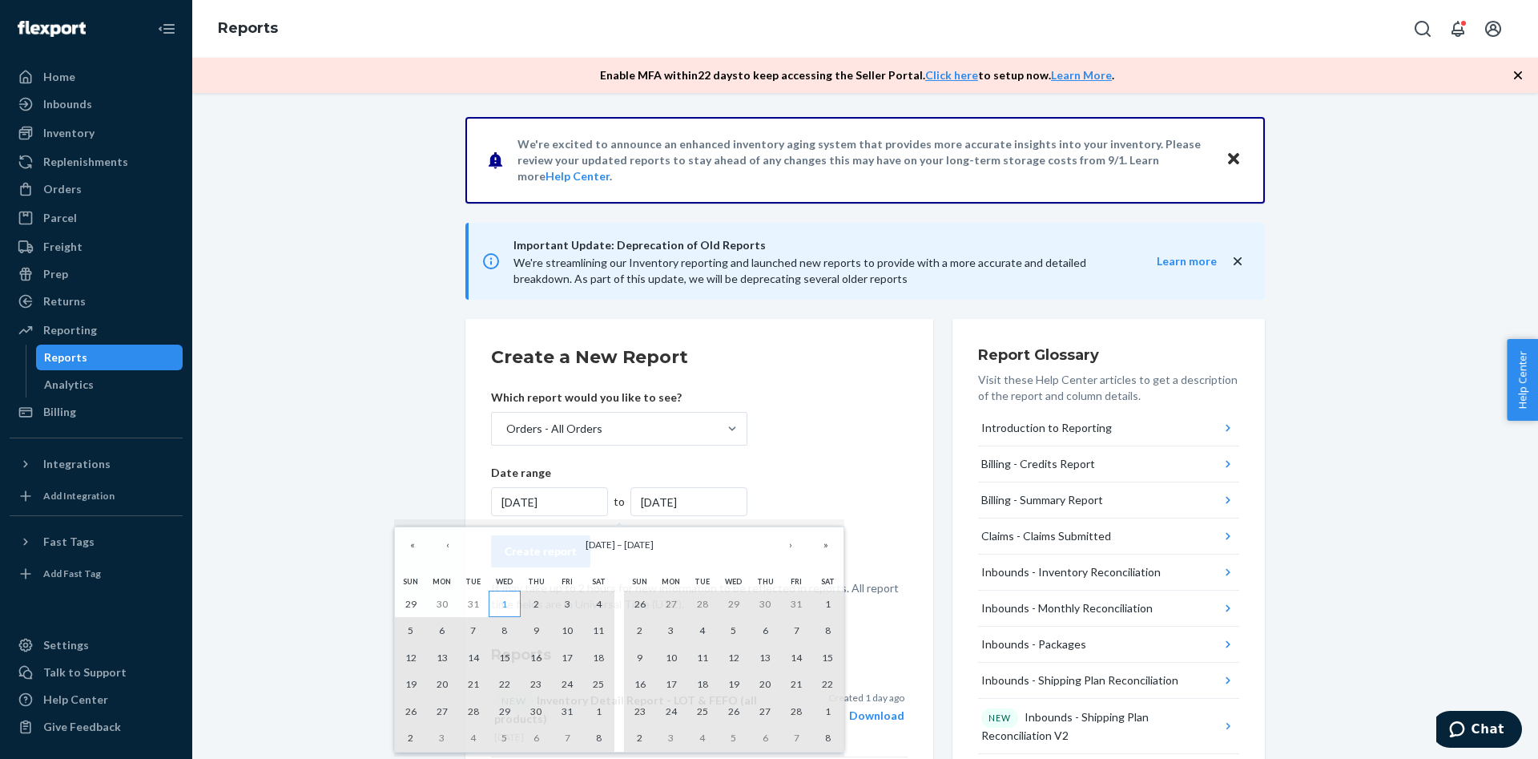
click at [501, 608] on button "1" at bounding box center [504, 603] width 31 height 27
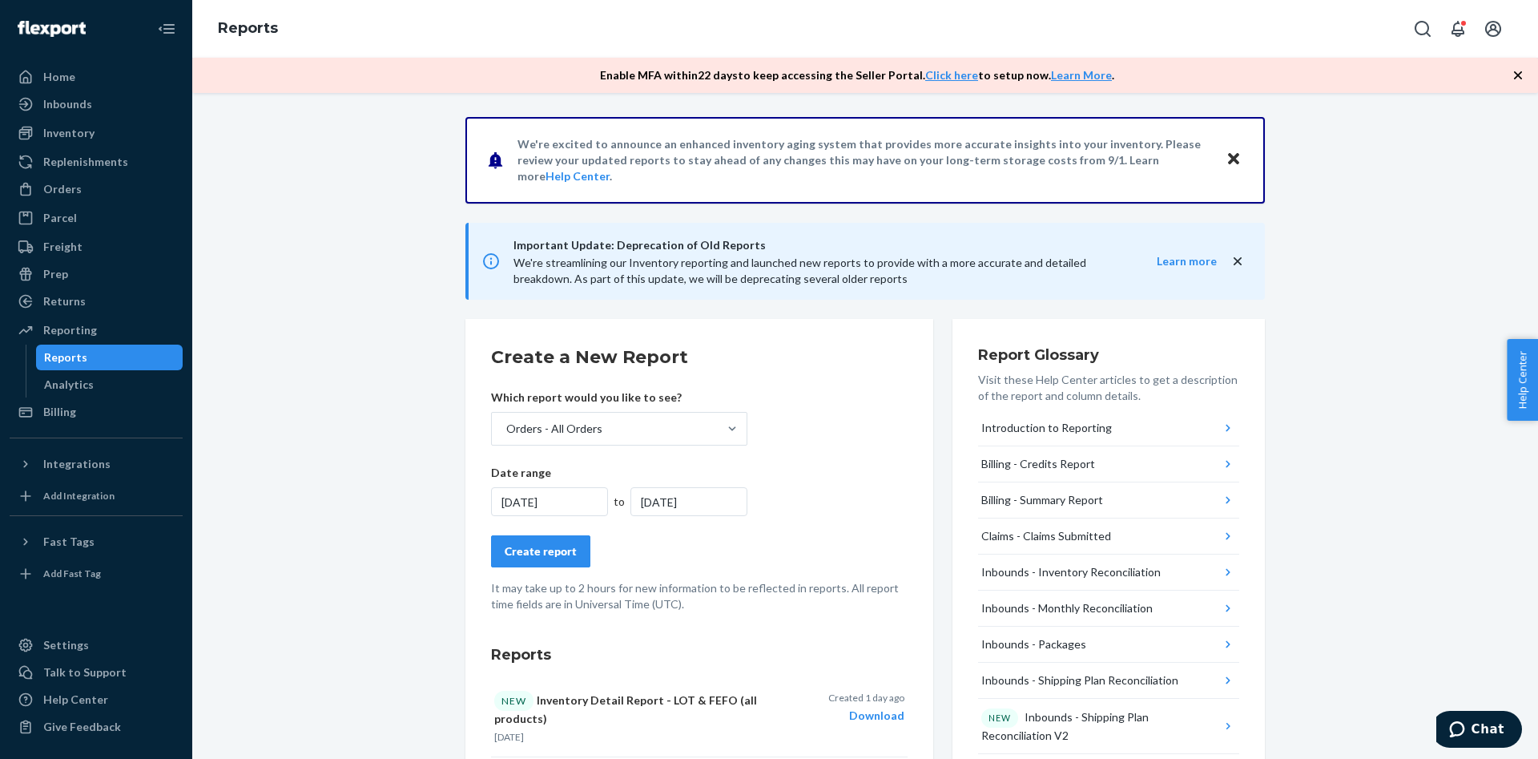
click at [514, 553] on div "Create report" at bounding box center [541, 551] width 72 height 16
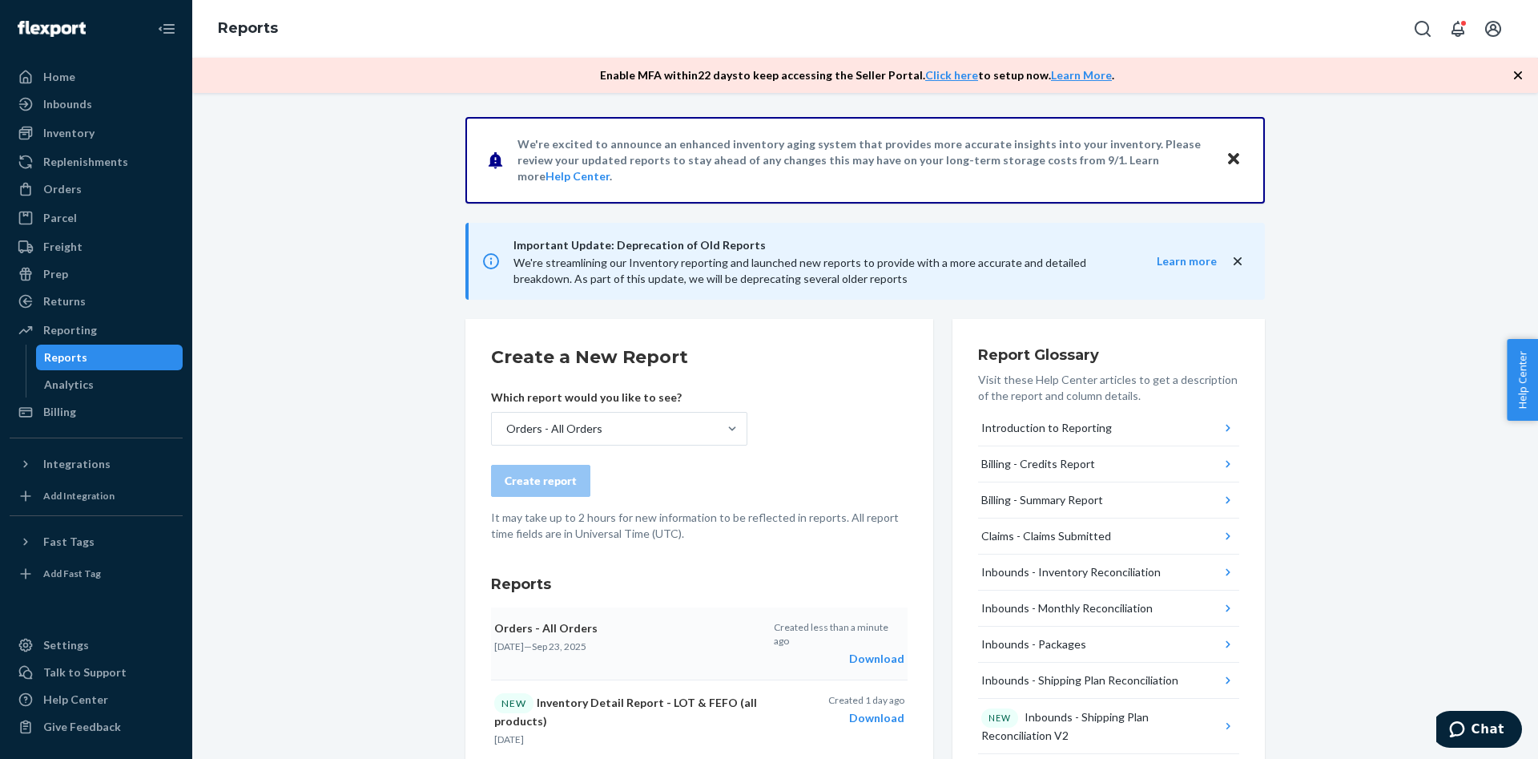
click at [884, 651] on div "Download" at bounding box center [839, 659] width 131 height 16
click at [642, 482] on div "Create report" at bounding box center [699, 481] width 417 height 32
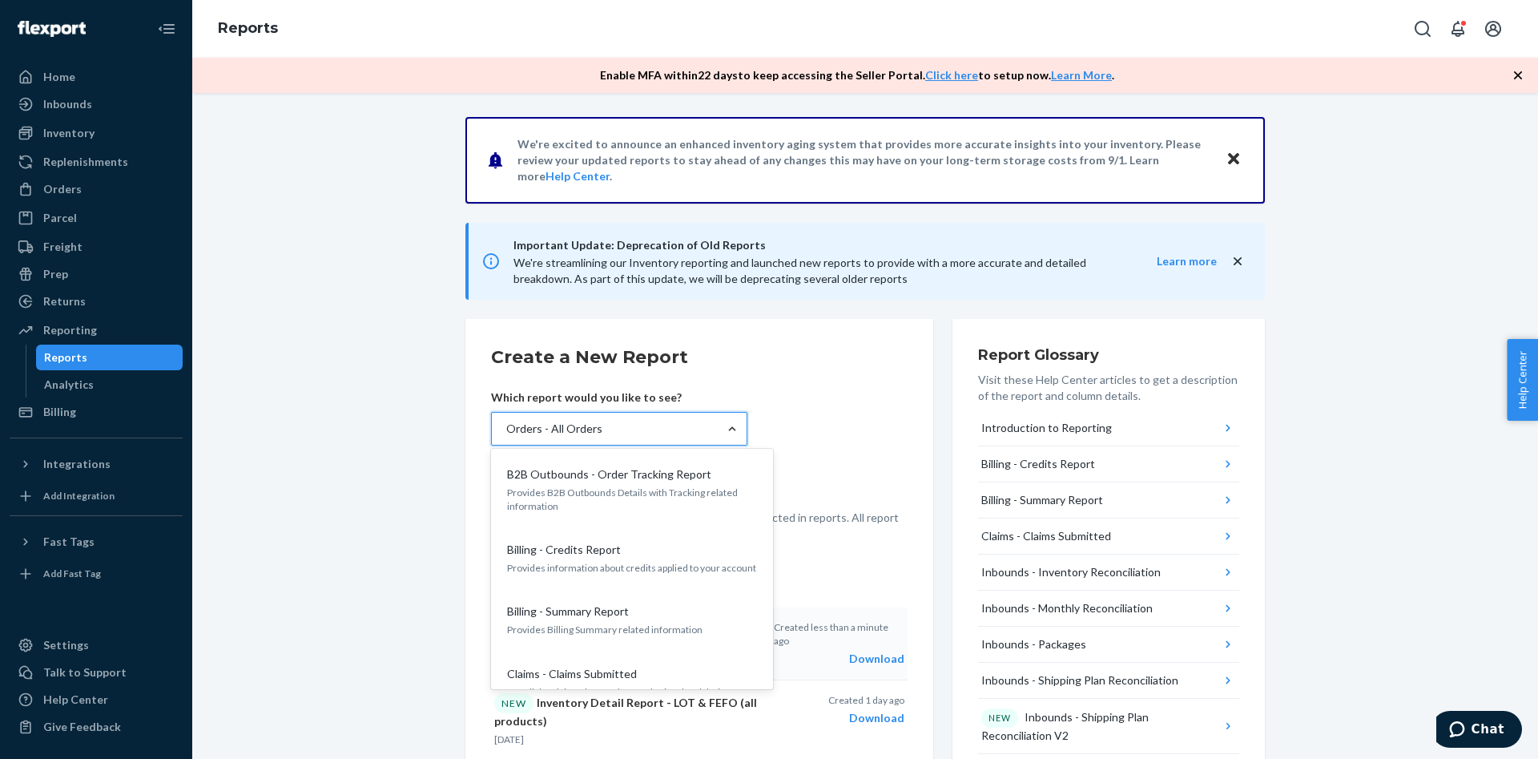
click at [740, 421] on div at bounding box center [732, 429] width 29 height 16
click at [506, 421] on input "option Orders - All Orders, selected. option B2B Outbounds - Order Tracking Rep…" at bounding box center [506, 429] width 2 height 16
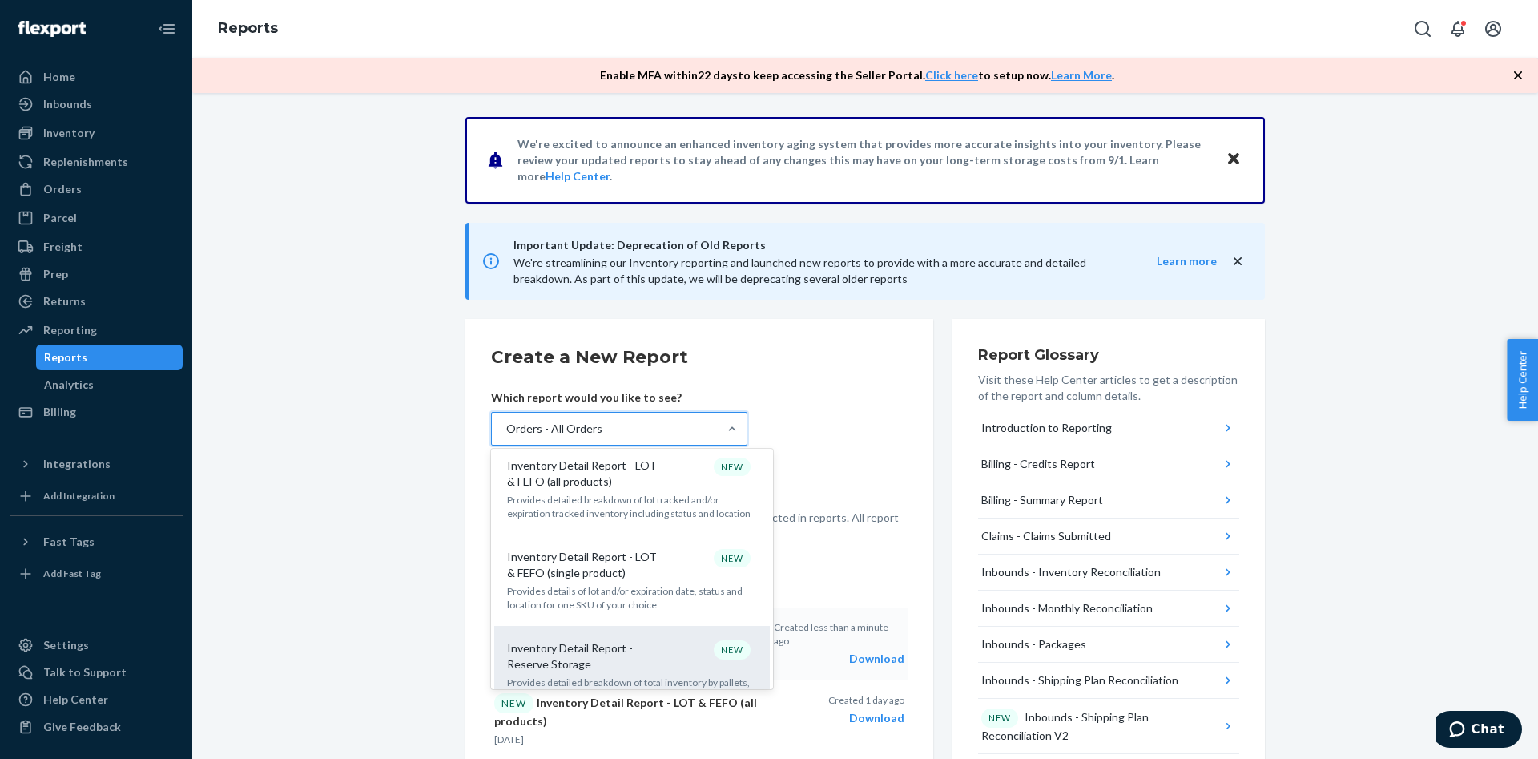
scroll to position [1308, 0]
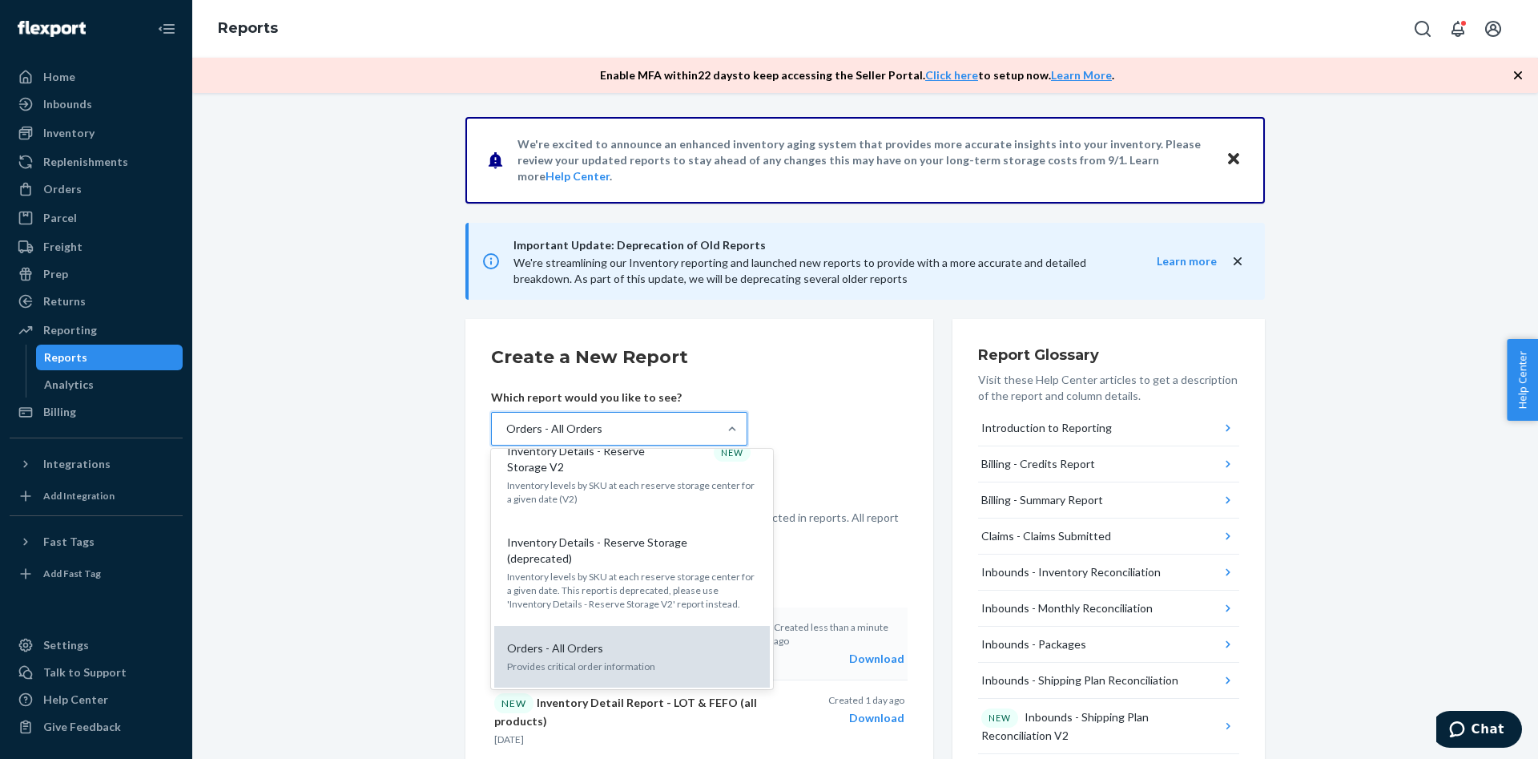
click at [647, 659] on p "Provides critical order information" at bounding box center [632, 666] width 250 height 14
click at [506, 437] on input "option Orders - All Orders, selected. option Orders - All Orders focused, 20 of…" at bounding box center [506, 429] width 2 height 16
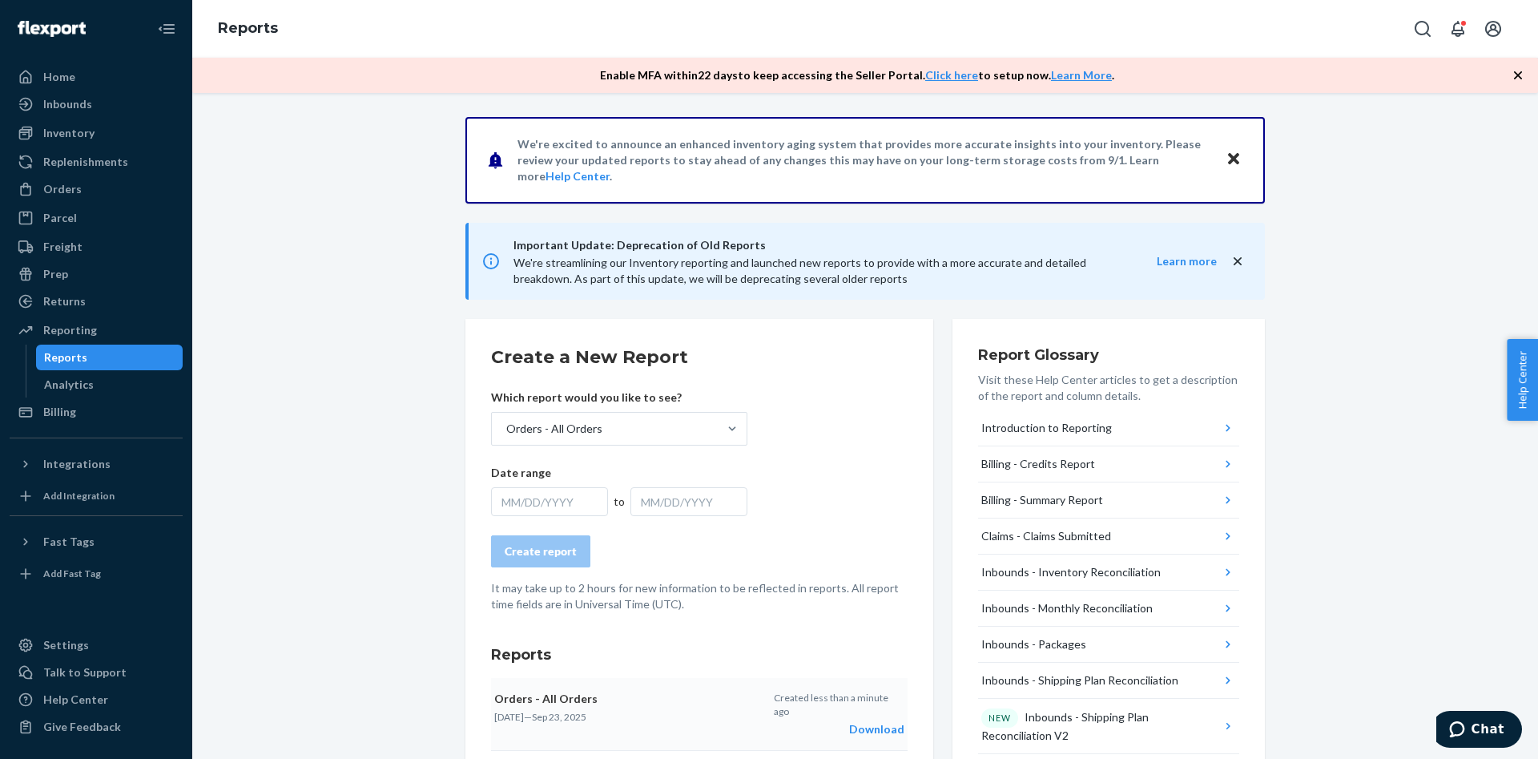
click at [562, 496] on div "MM/DD/YYYY" at bounding box center [549, 501] width 117 height 29
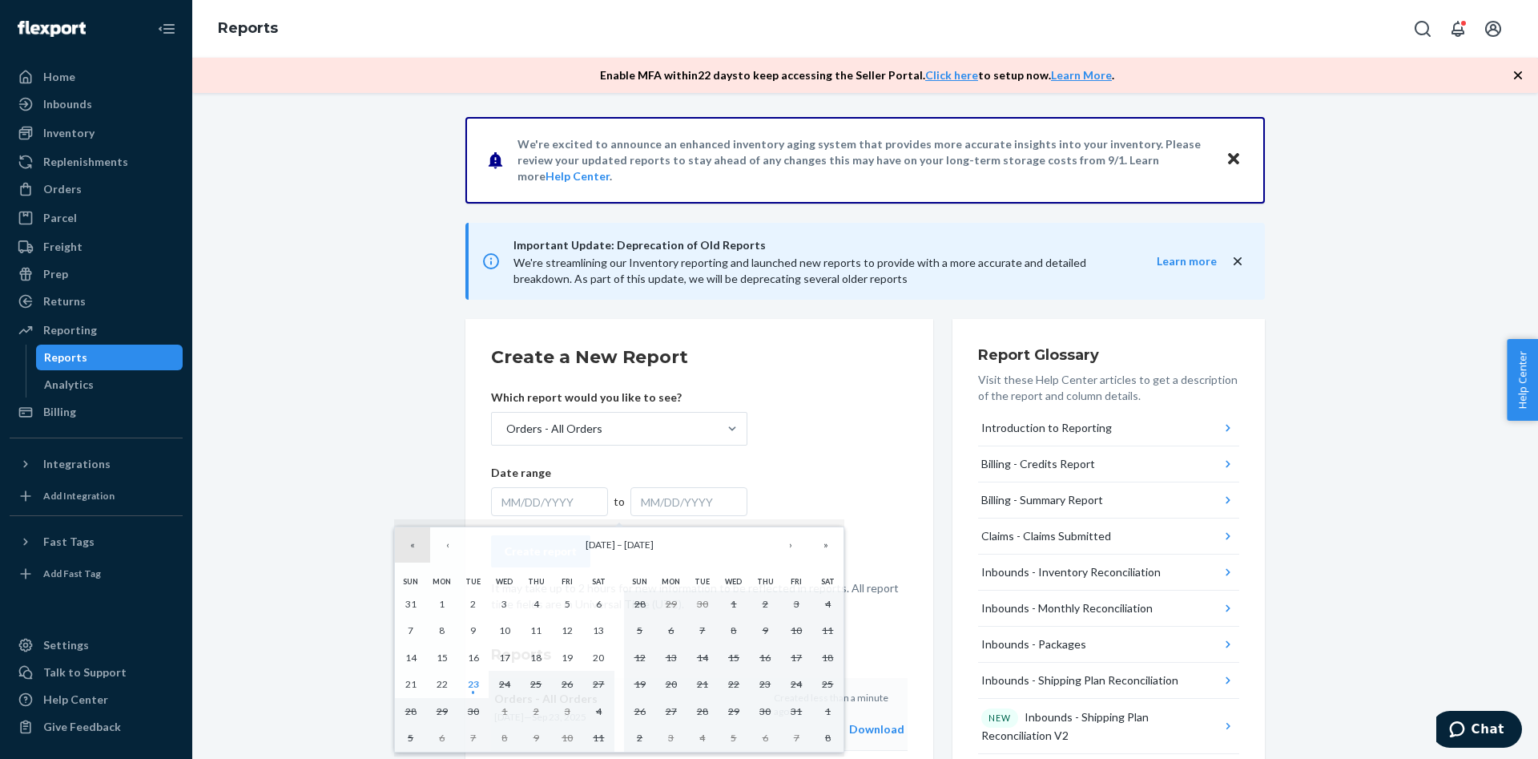
click at [414, 545] on button "«" at bounding box center [412, 544] width 35 height 35
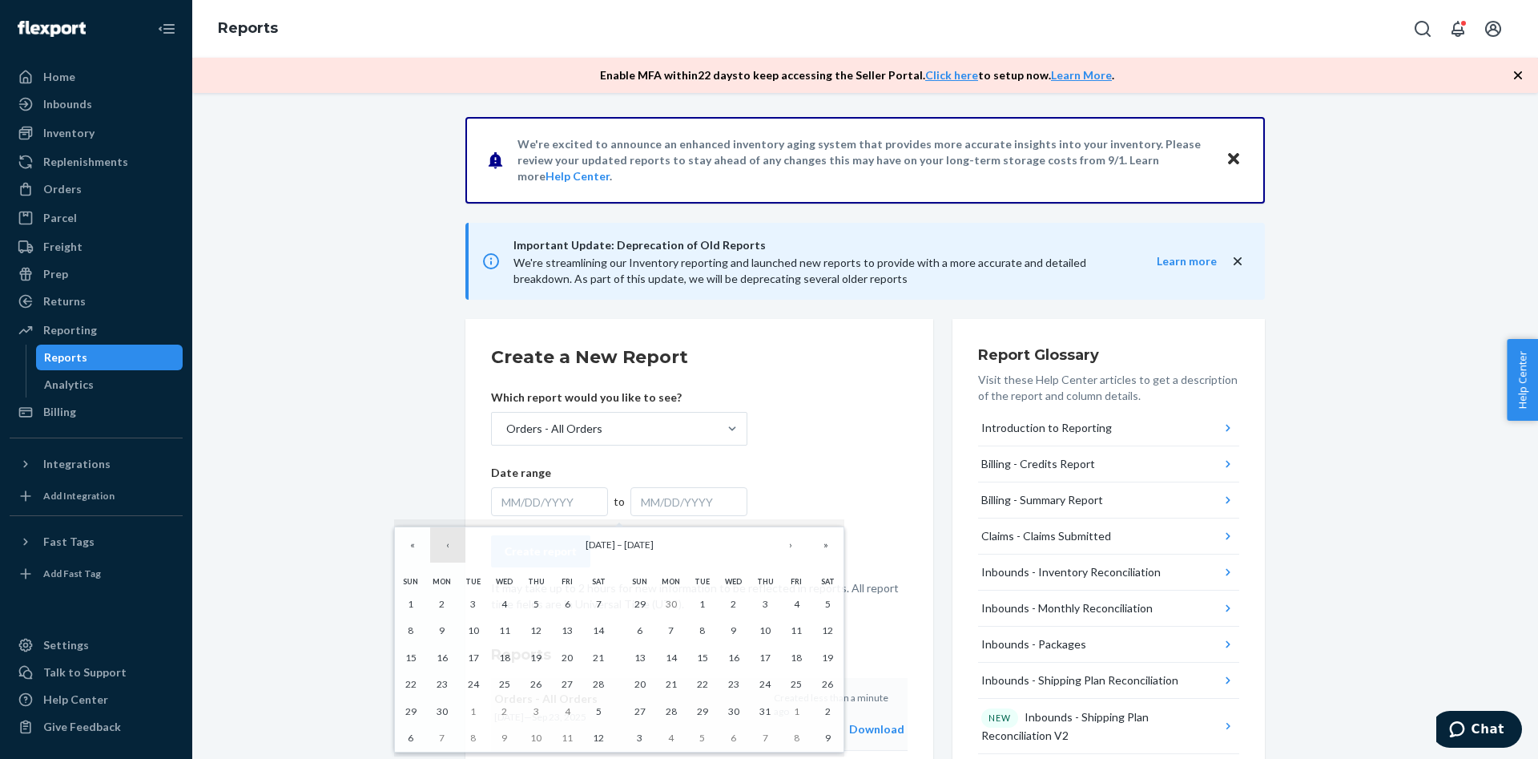
click at [441, 548] on button "‹" at bounding box center [447, 544] width 35 height 35
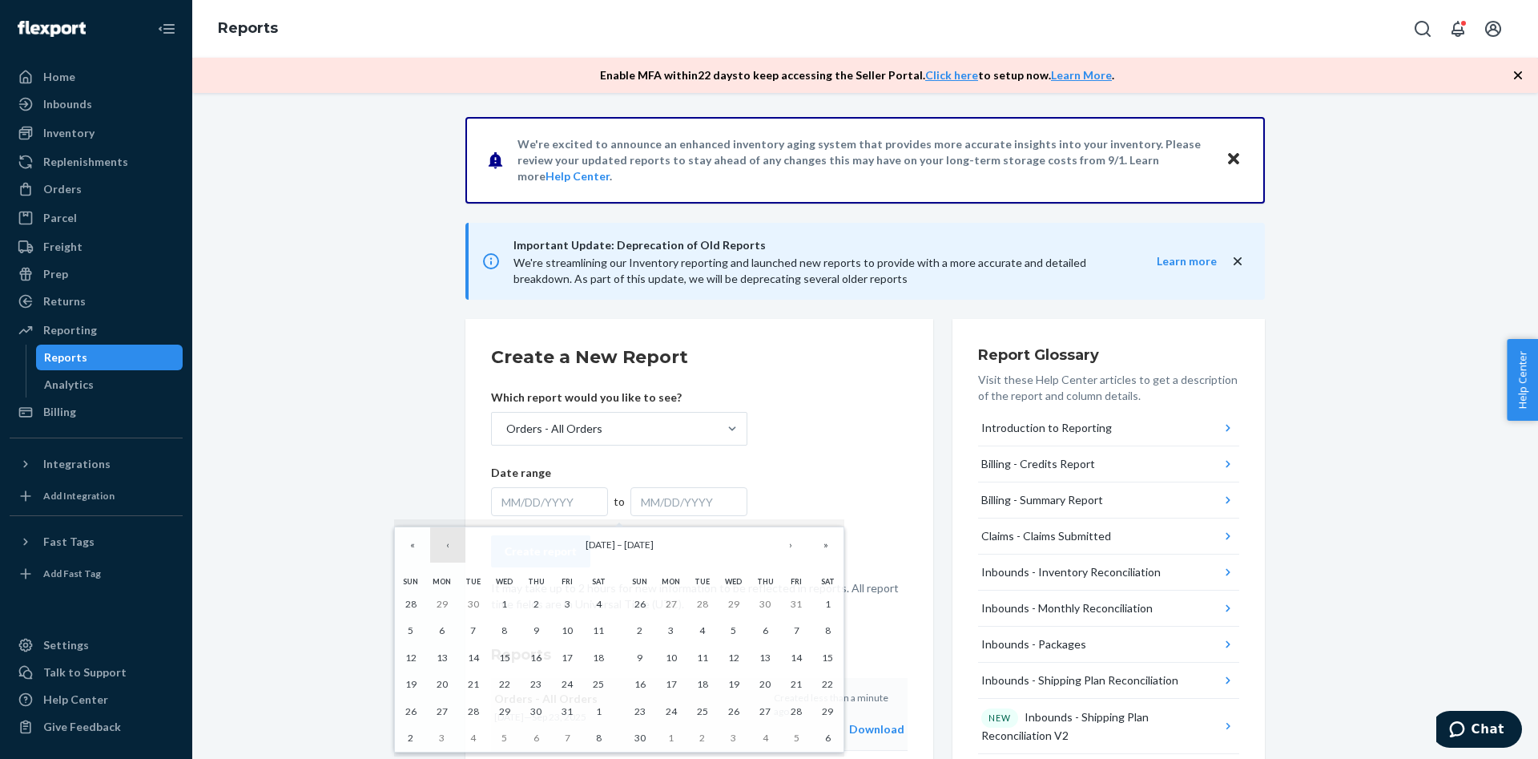
click at [441, 548] on button "‹" at bounding box center [447, 544] width 35 height 35
click at [564, 599] on button "1" at bounding box center [567, 603] width 31 height 27
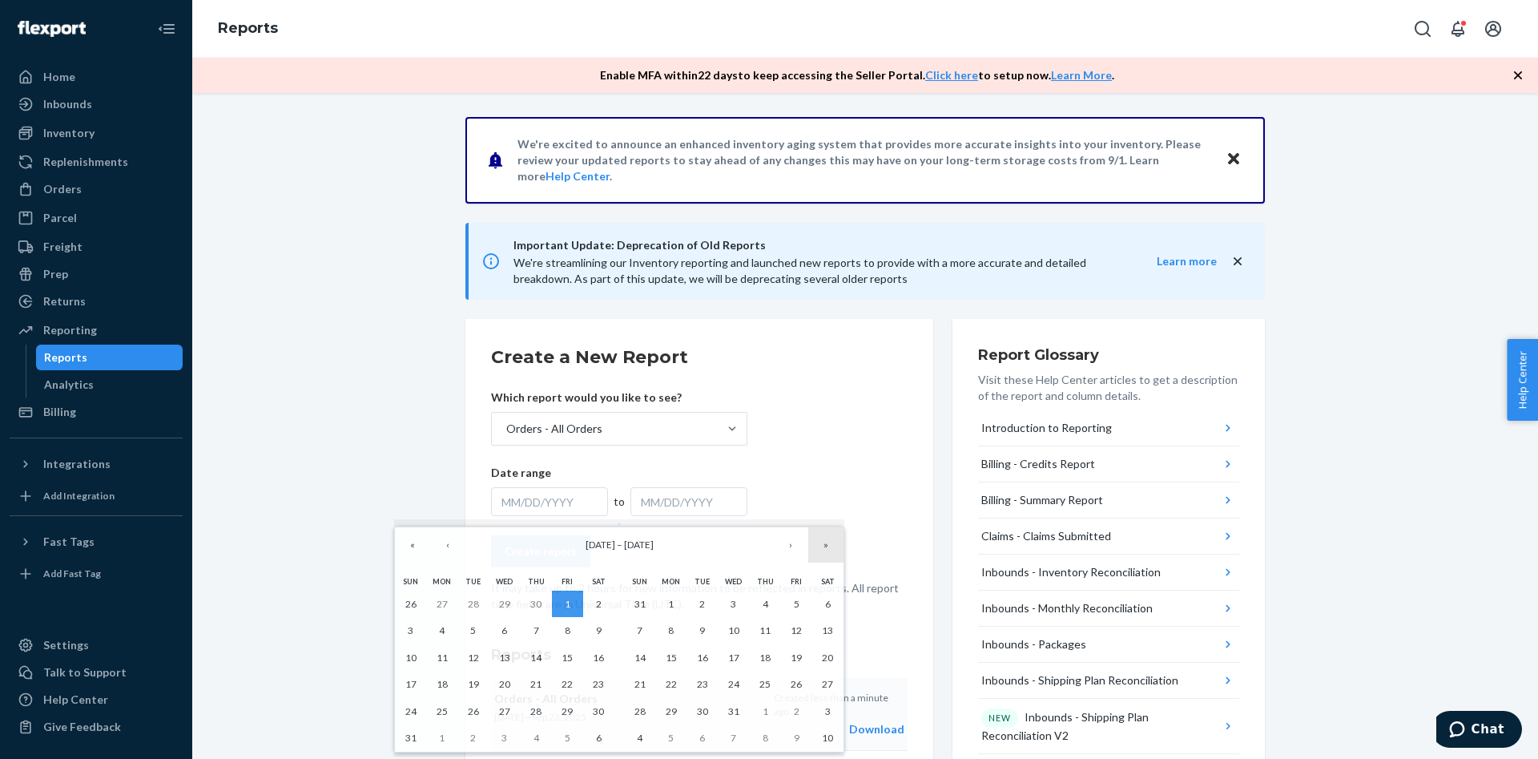
click at [834, 549] on button "»" at bounding box center [825, 544] width 35 height 35
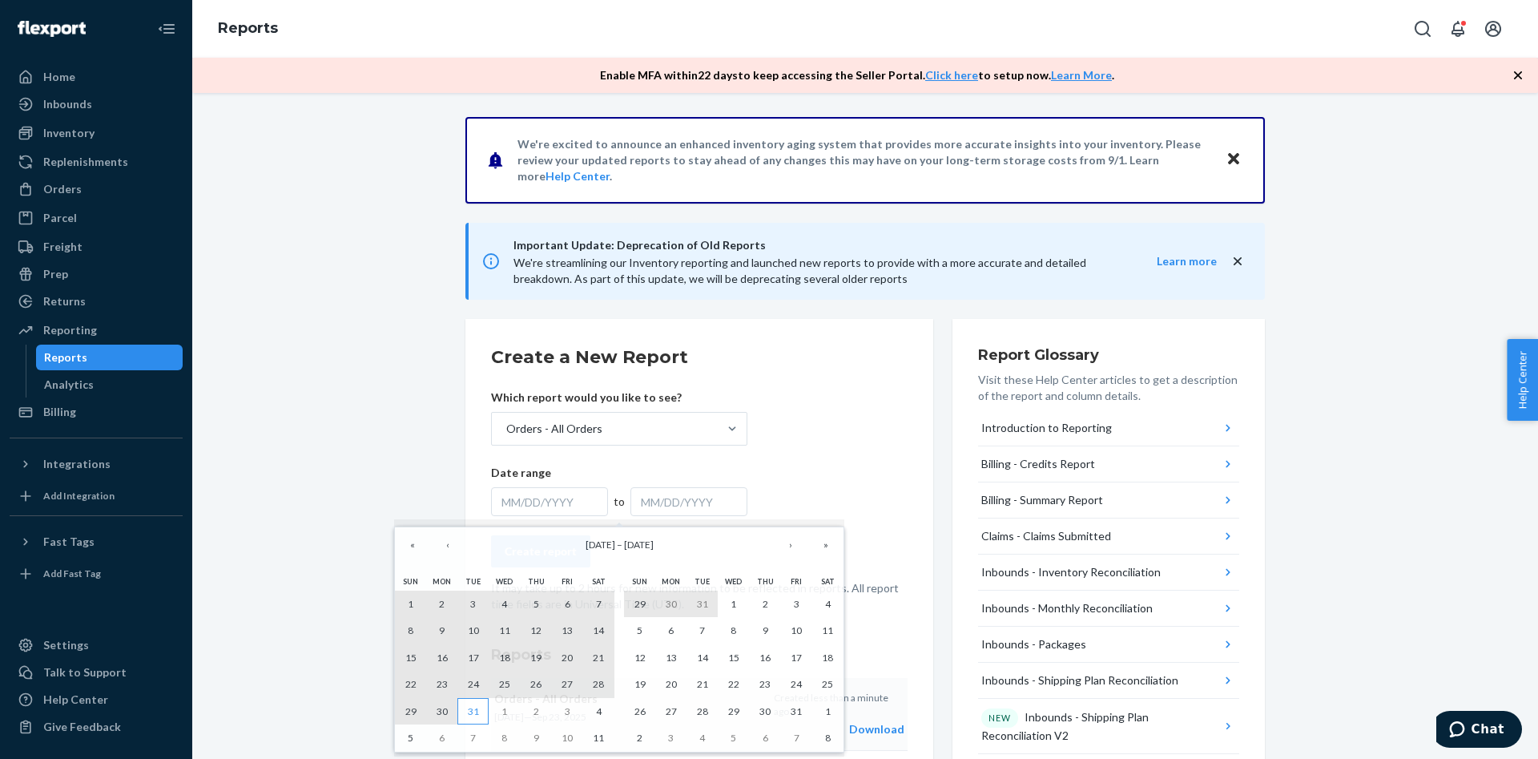
click at [478, 712] on abbr "31" at bounding box center [473, 711] width 11 height 12
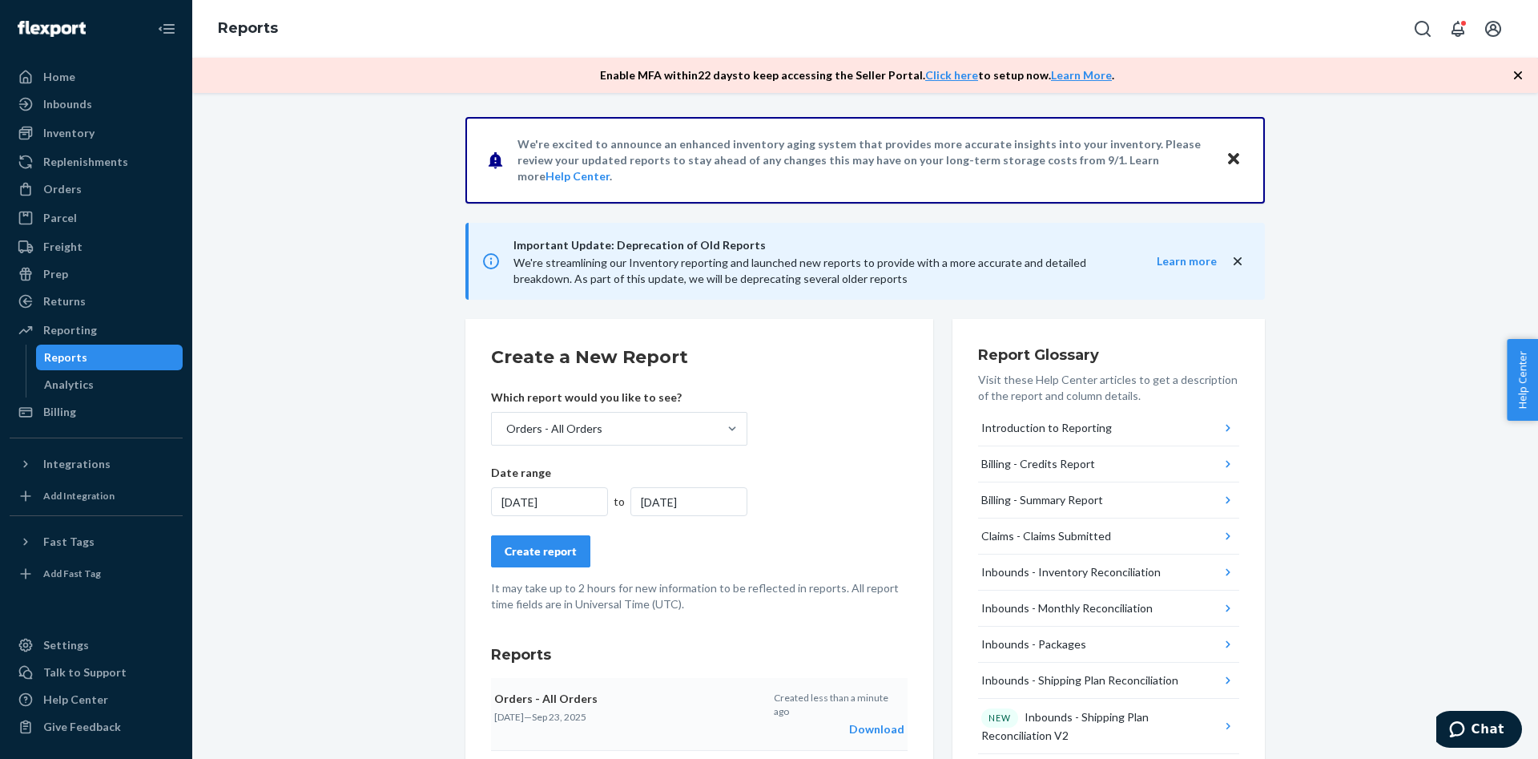
click at [559, 499] on div "[DATE]" at bounding box center [549, 501] width 117 height 29
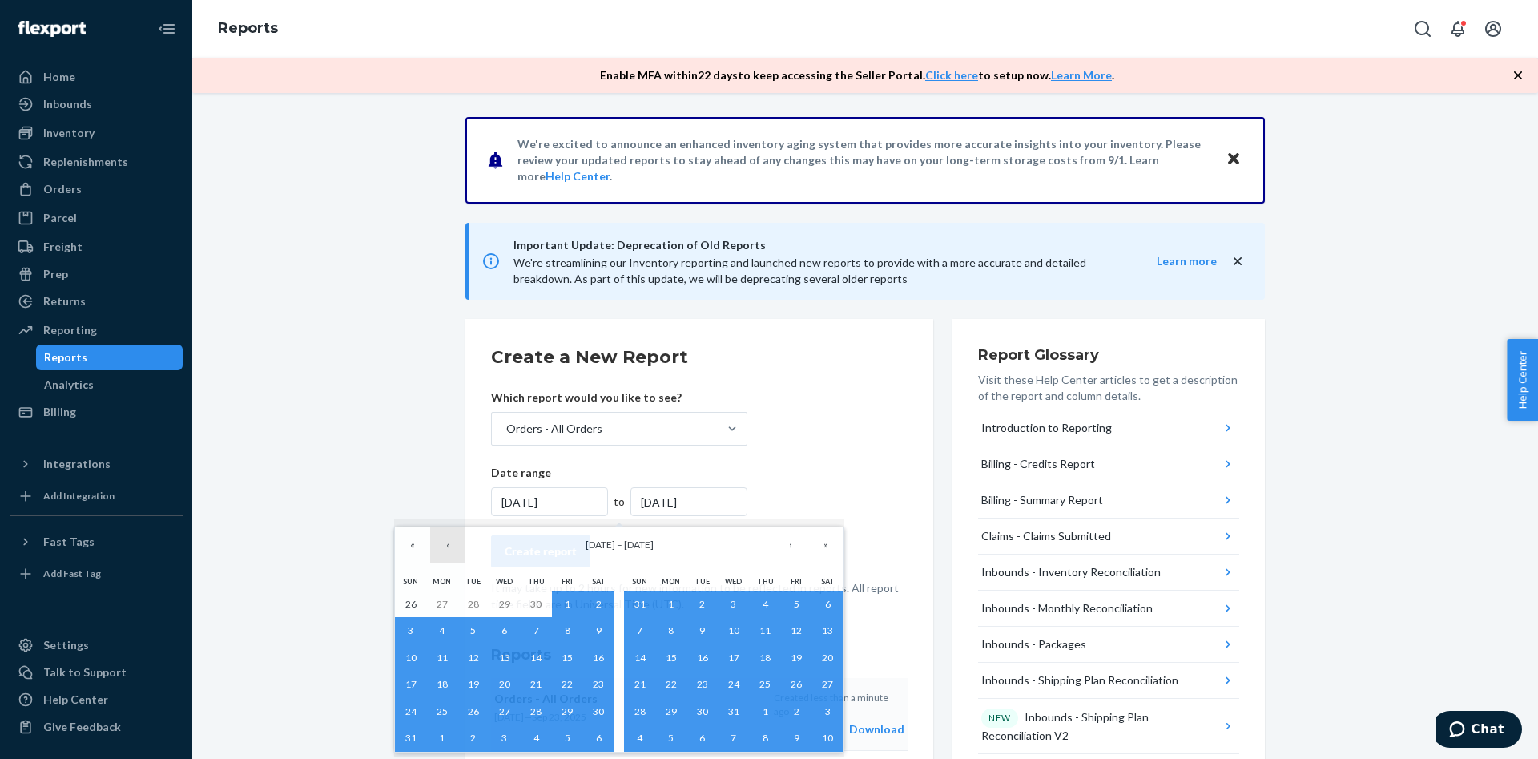
click at [449, 554] on button "‹" at bounding box center [447, 544] width 35 height 35
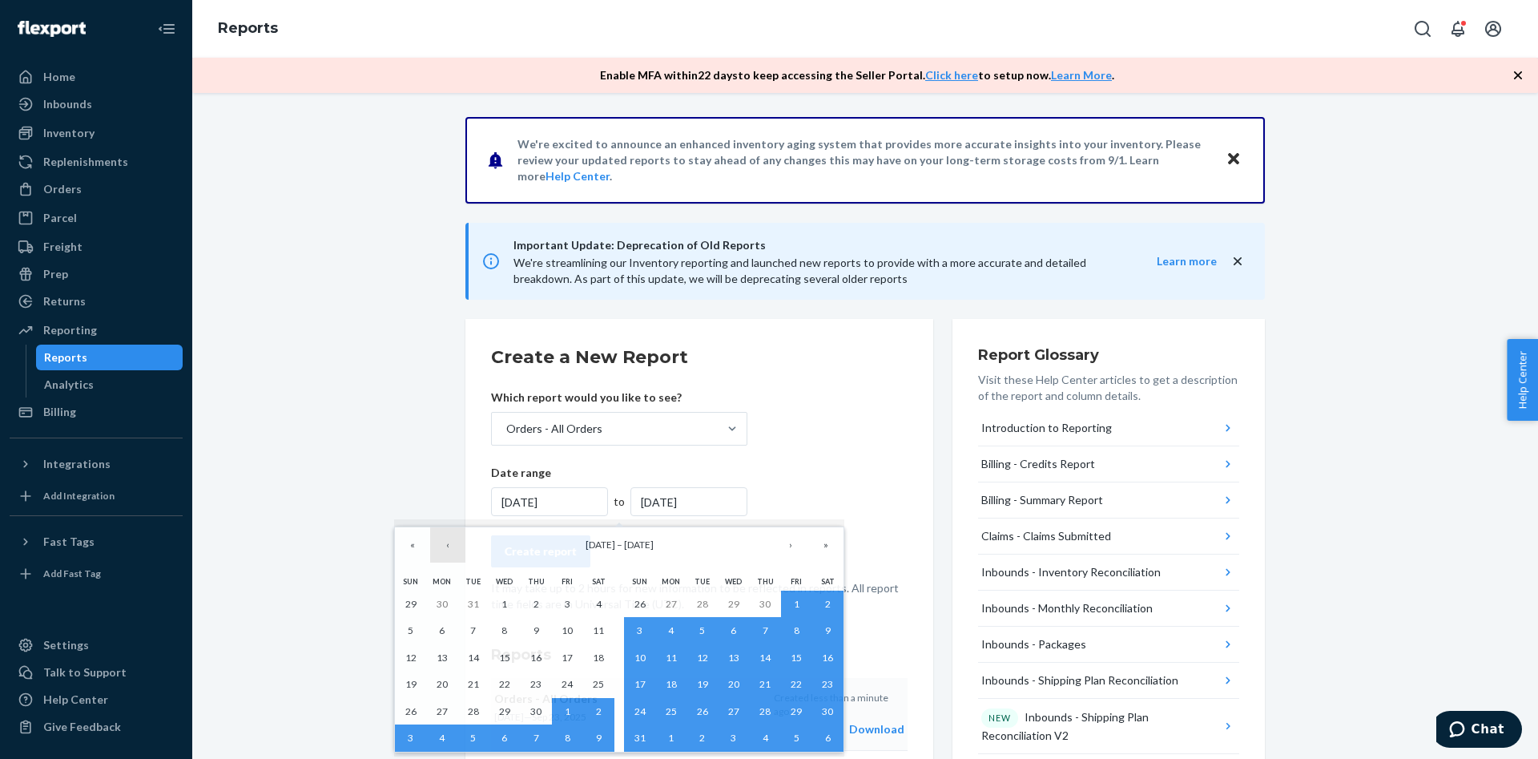
click at [449, 554] on button "‹" at bounding box center [447, 544] width 35 height 35
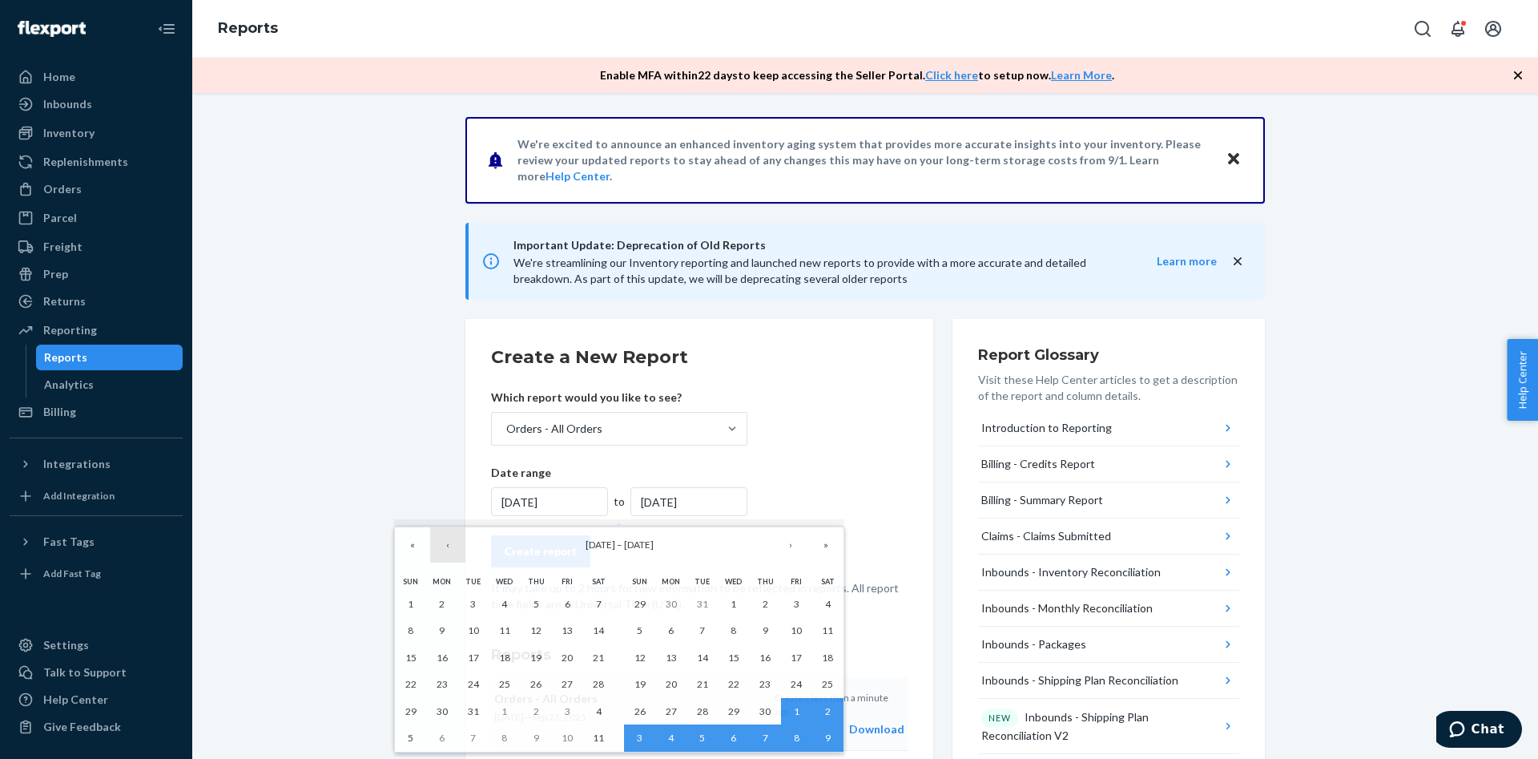
click at [449, 554] on button "‹" at bounding box center [447, 544] width 35 height 35
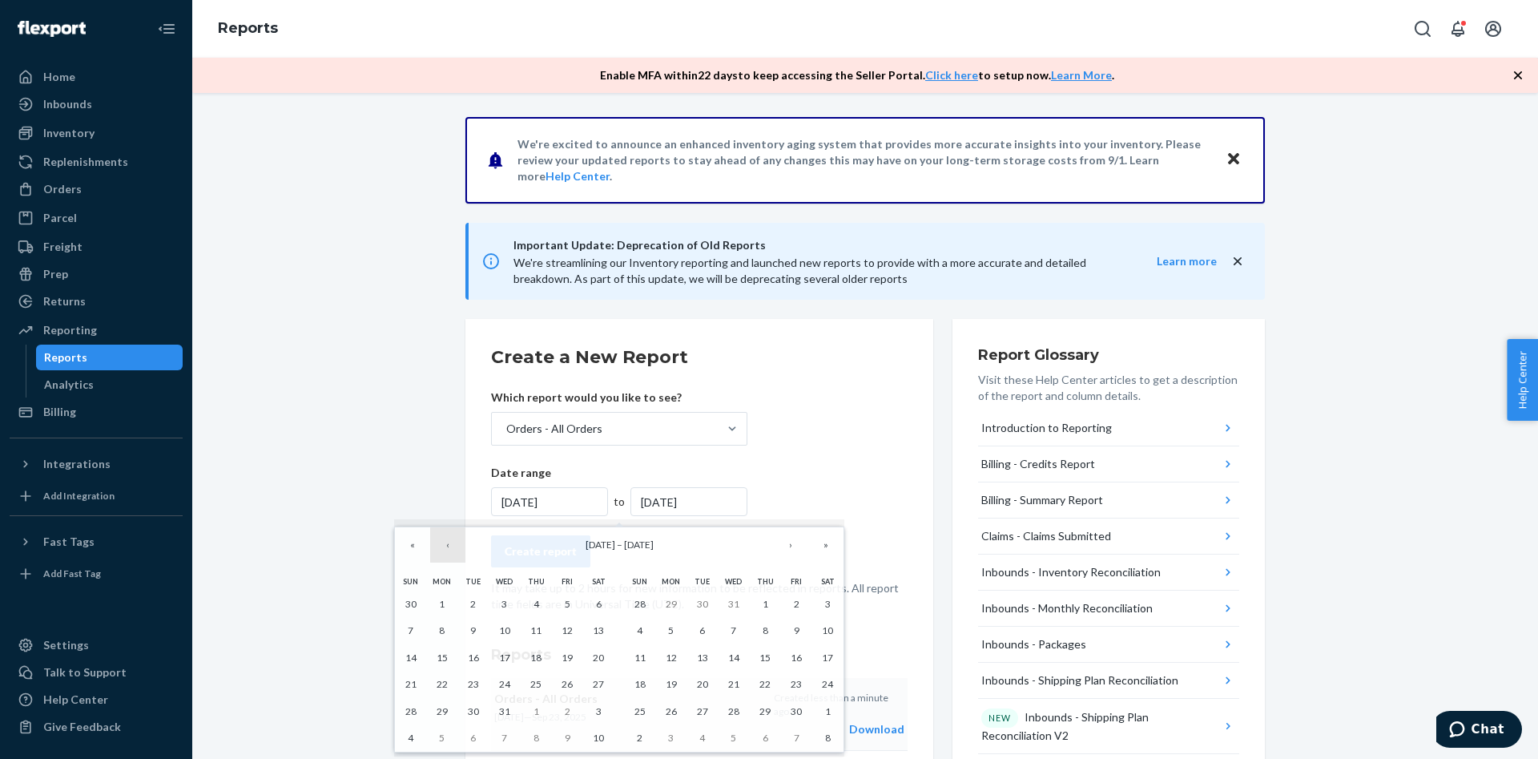
click at [449, 554] on button "‹" at bounding box center [447, 544] width 35 height 35
click at [507, 599] on abbr "1" at bounding box center [505, 604] width 6 height 12
click at [821, 550] on button "»" at bounding box center [825, 544] width 35 height 35
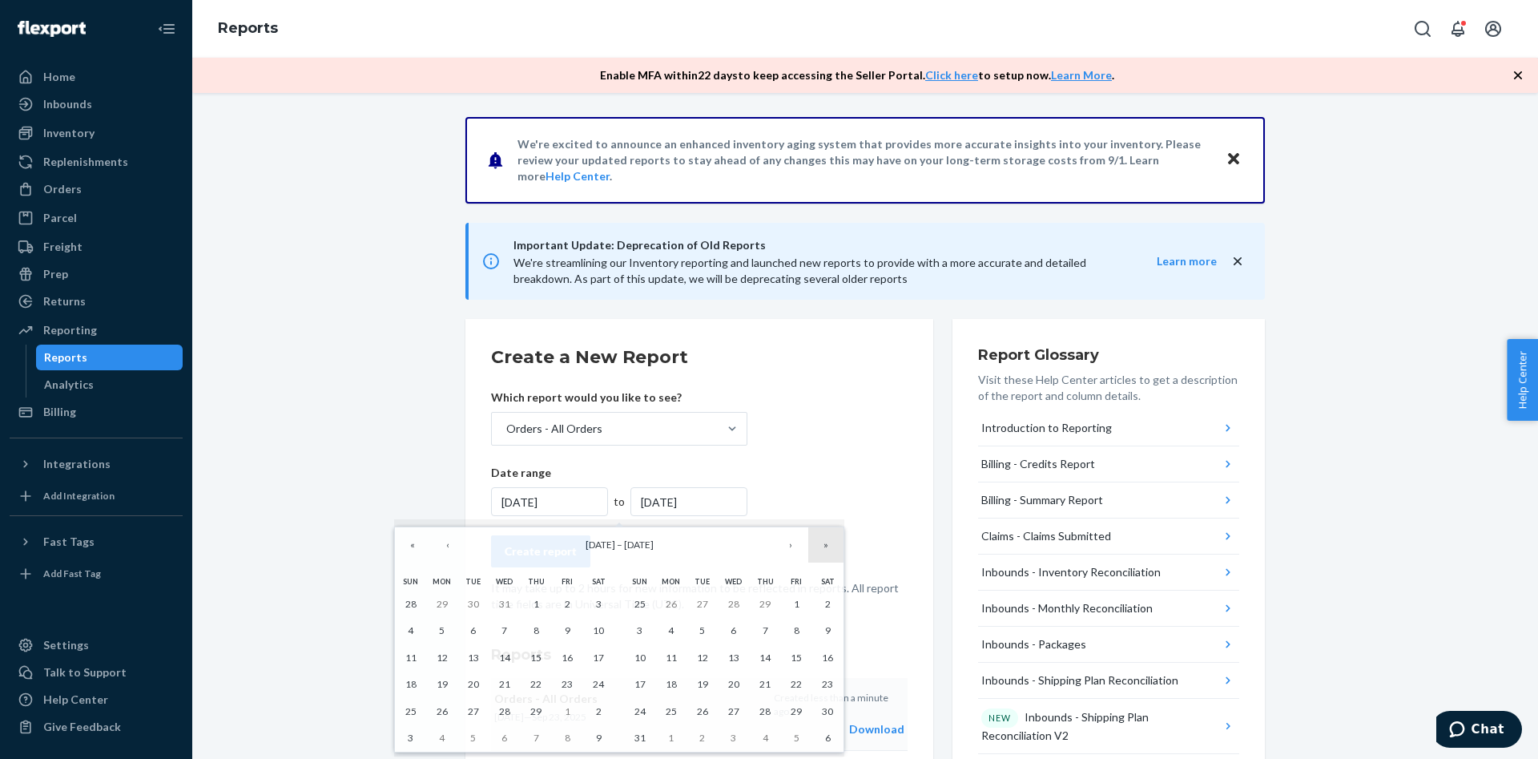
click at [821, 550] on button "»" at bounding box center [825, 544] width 35 height 35
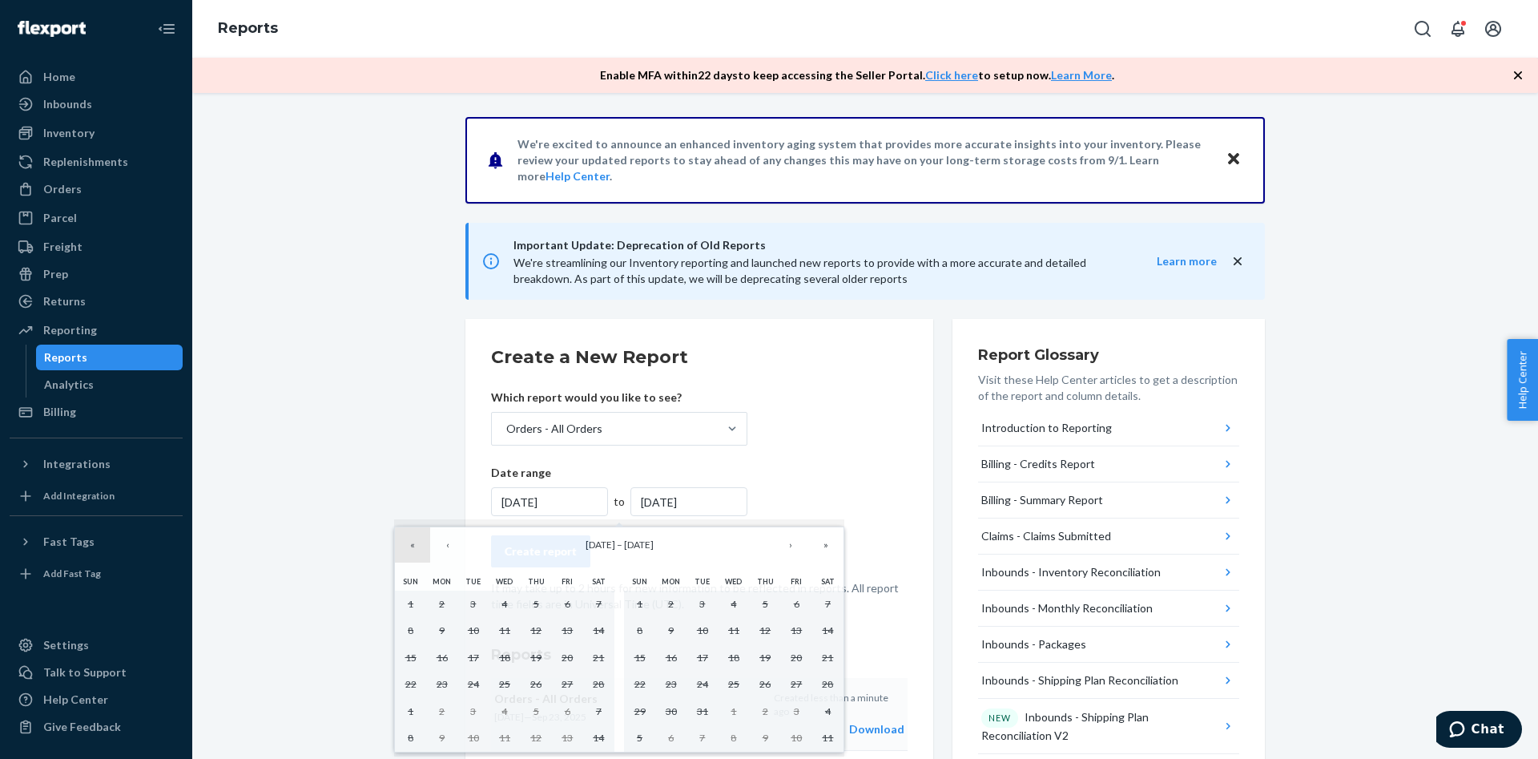
click at [424, 549] on button "«" at bounding box center [412, 544] width 35 height 35
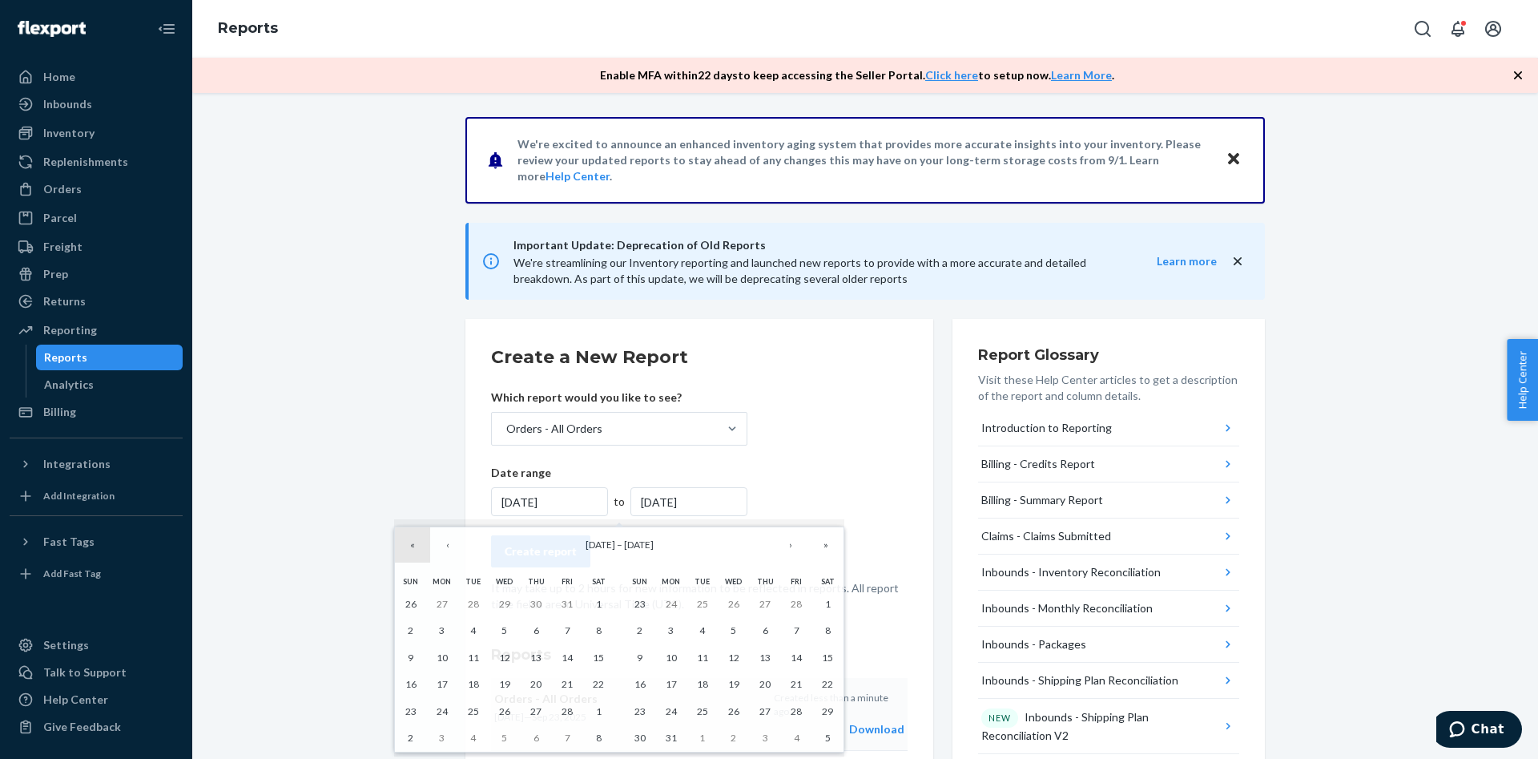
click at [424, 548] on button "«" at bounding box center [412, 544] width 35 height 35
click at [792, 559] on button "›" at bounding box center [790, 544] width 35 height 35
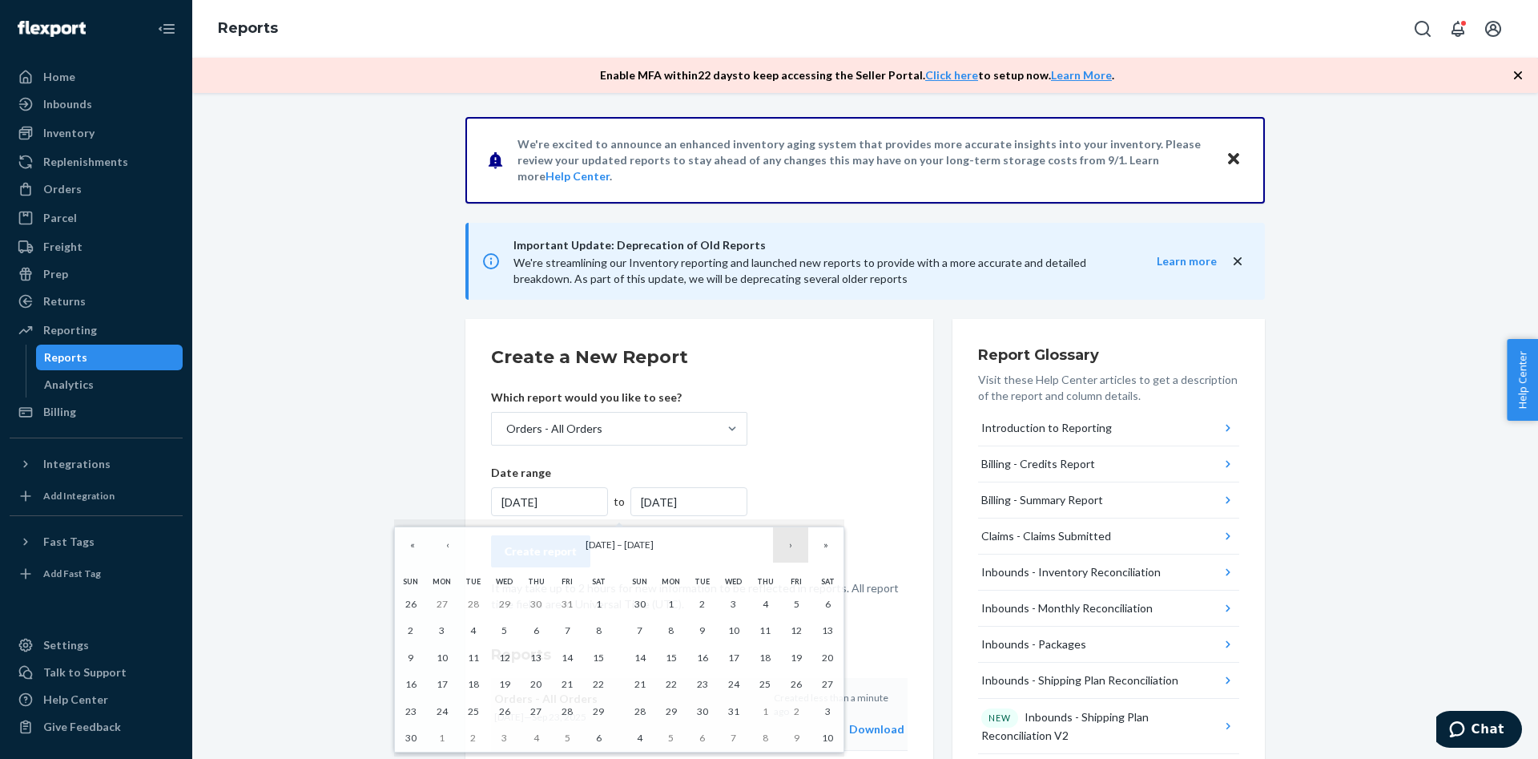
click at [792, 559] on button "›" at bounding box center [790, 544] width 35 height 35
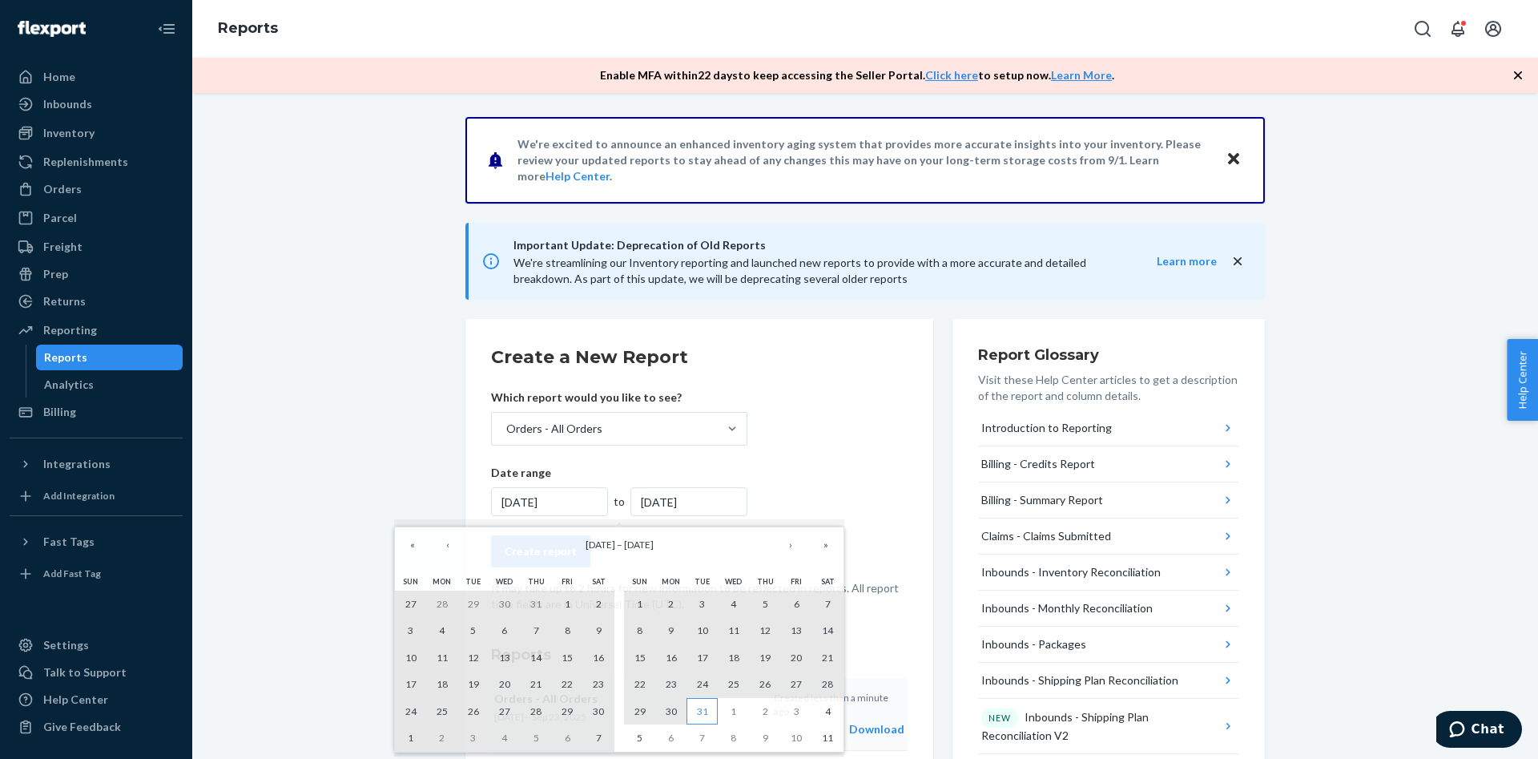
click at [699, 711] on abbr "31" at bounding box center [702, 711] width 11 height 12
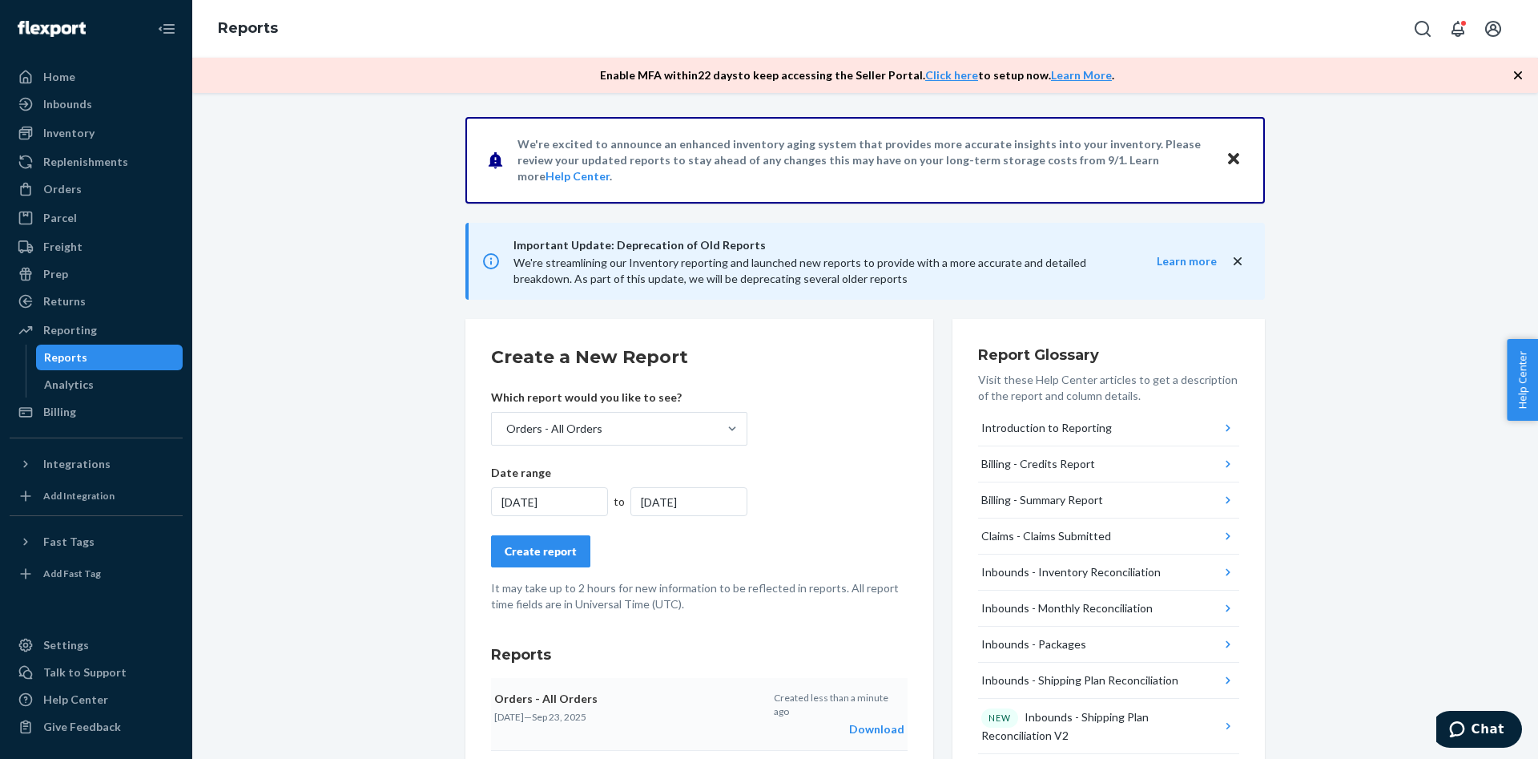
click at [512, 505] on div "[DATE]" at bounding box center [549, 501] width 117 height 29
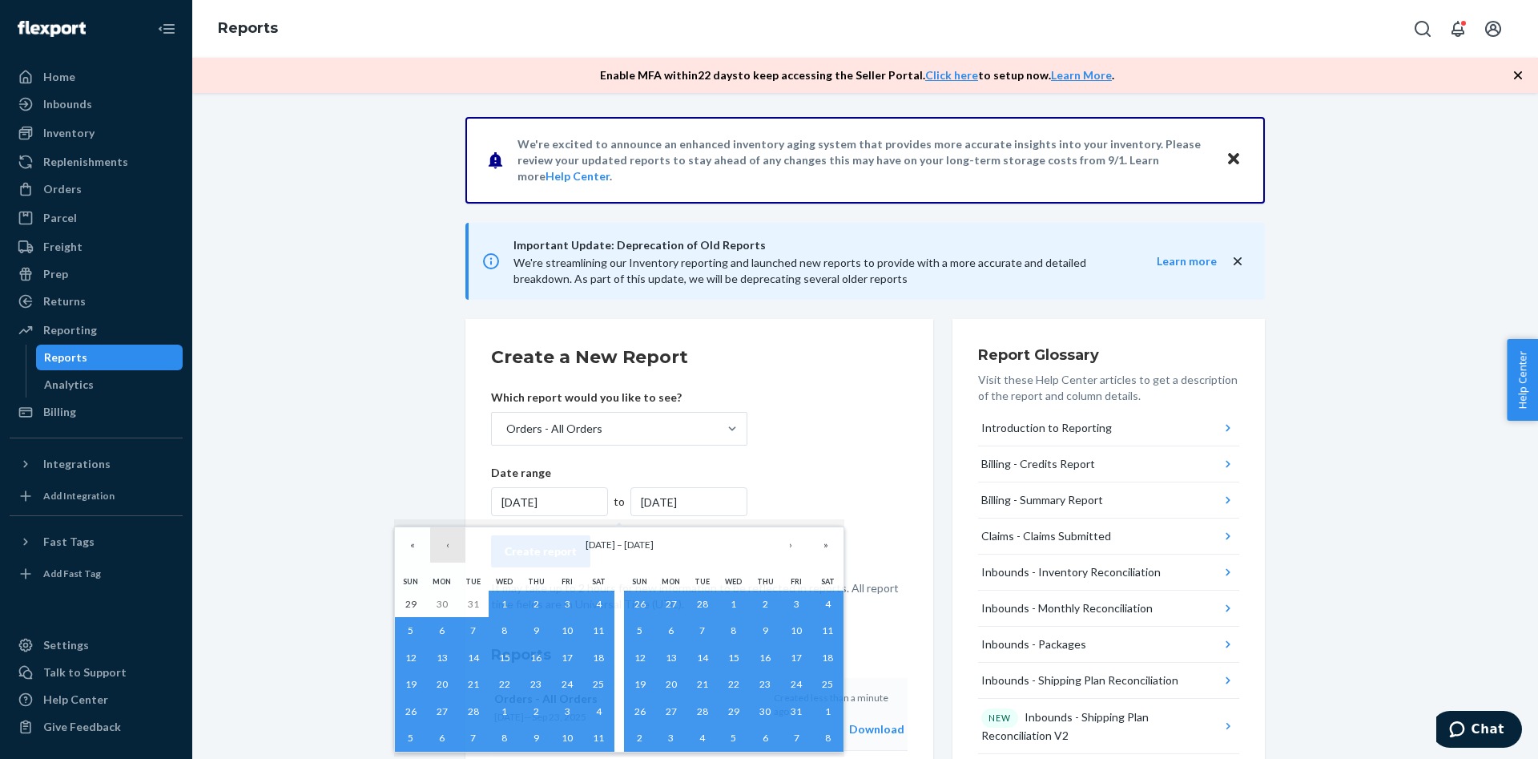
click at [453, 552] on button "‹" at bounding box center [447, 544] width 35 height 35
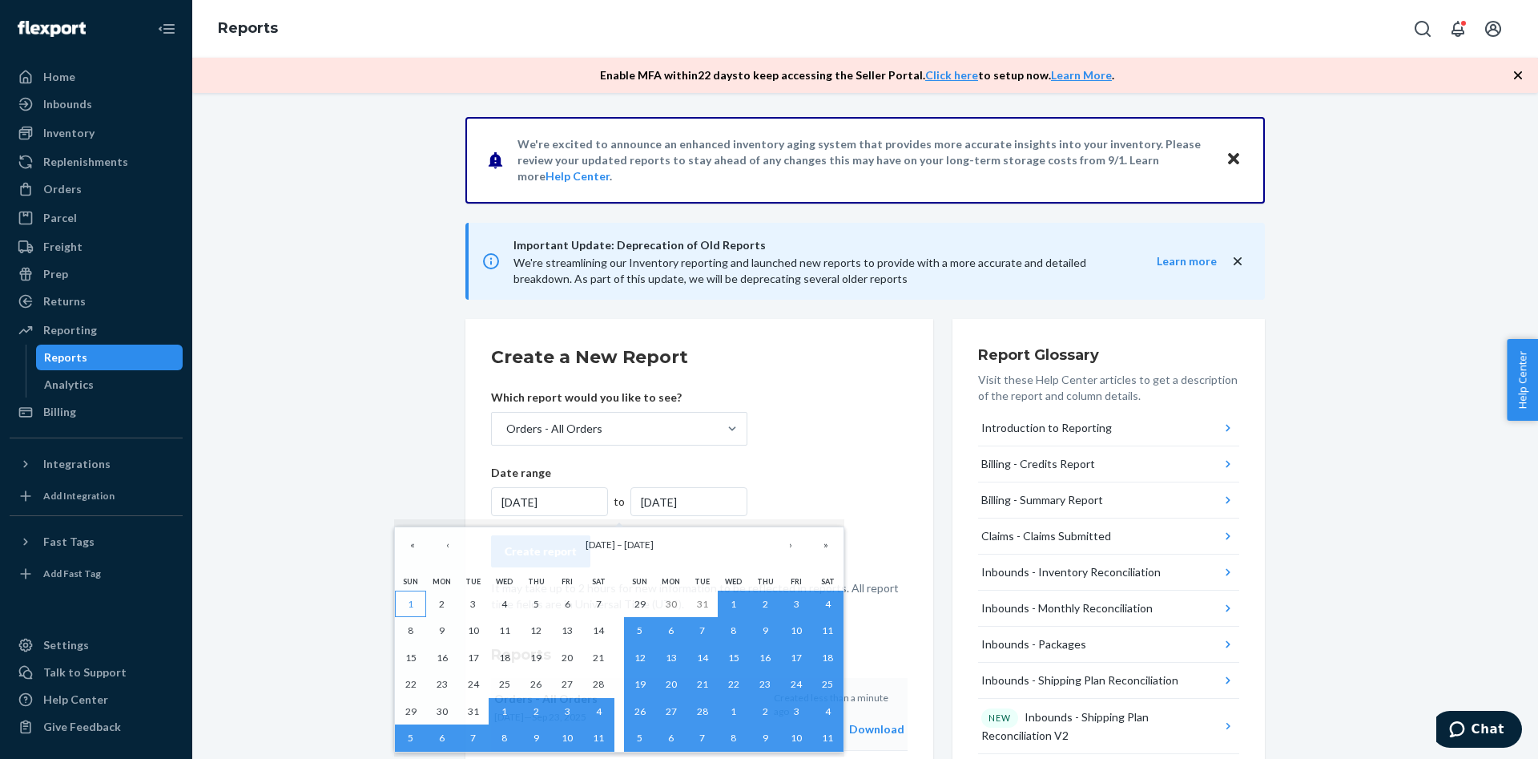
click at [419, 598] on button "1" at bounding box center [410, 603] width 31 height 27
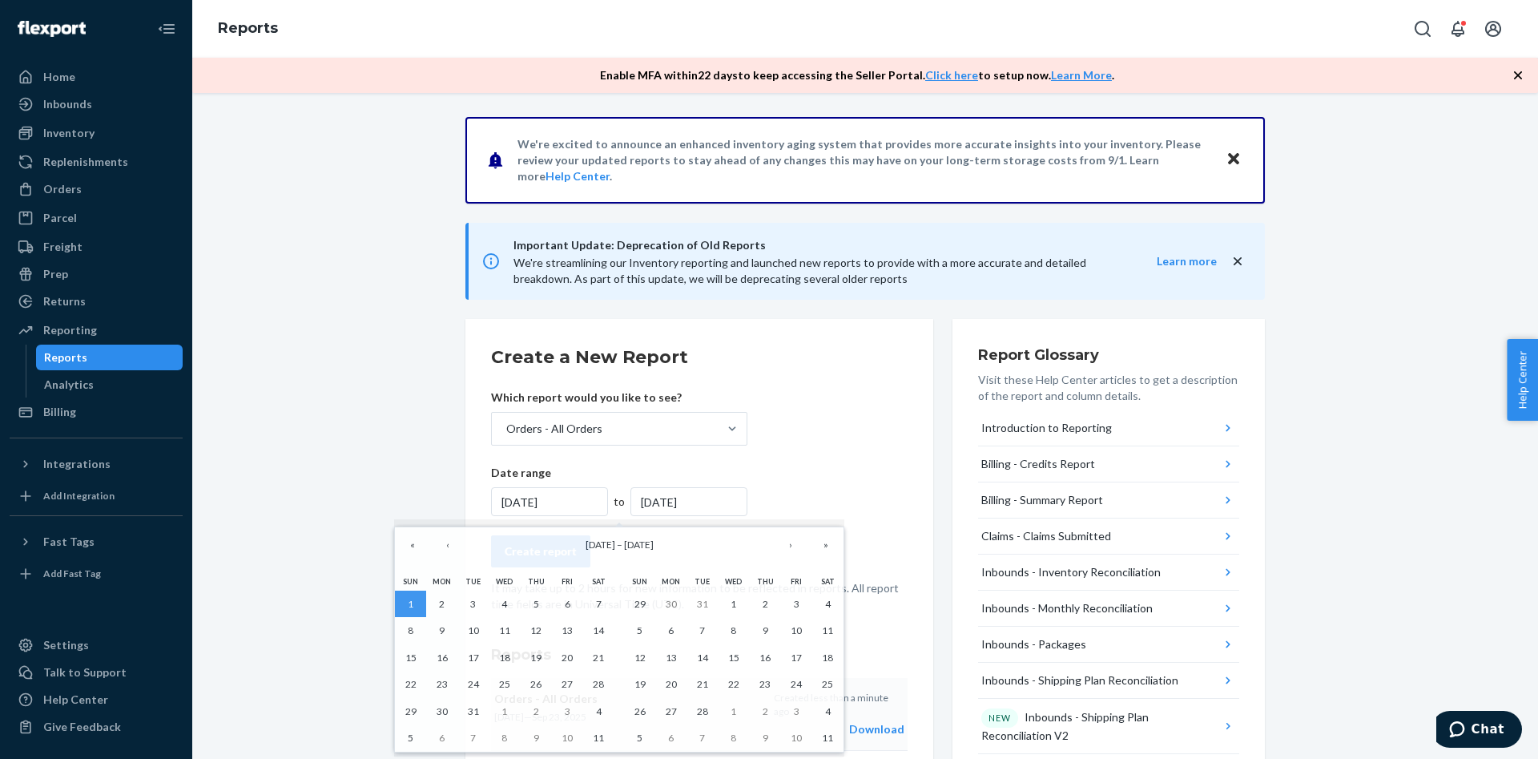
click at [845, 460] on form "Create a New Report Which report would you like to see? Orders - All Orders Dat…" at bounding box center [699, 479] width 417 height 268
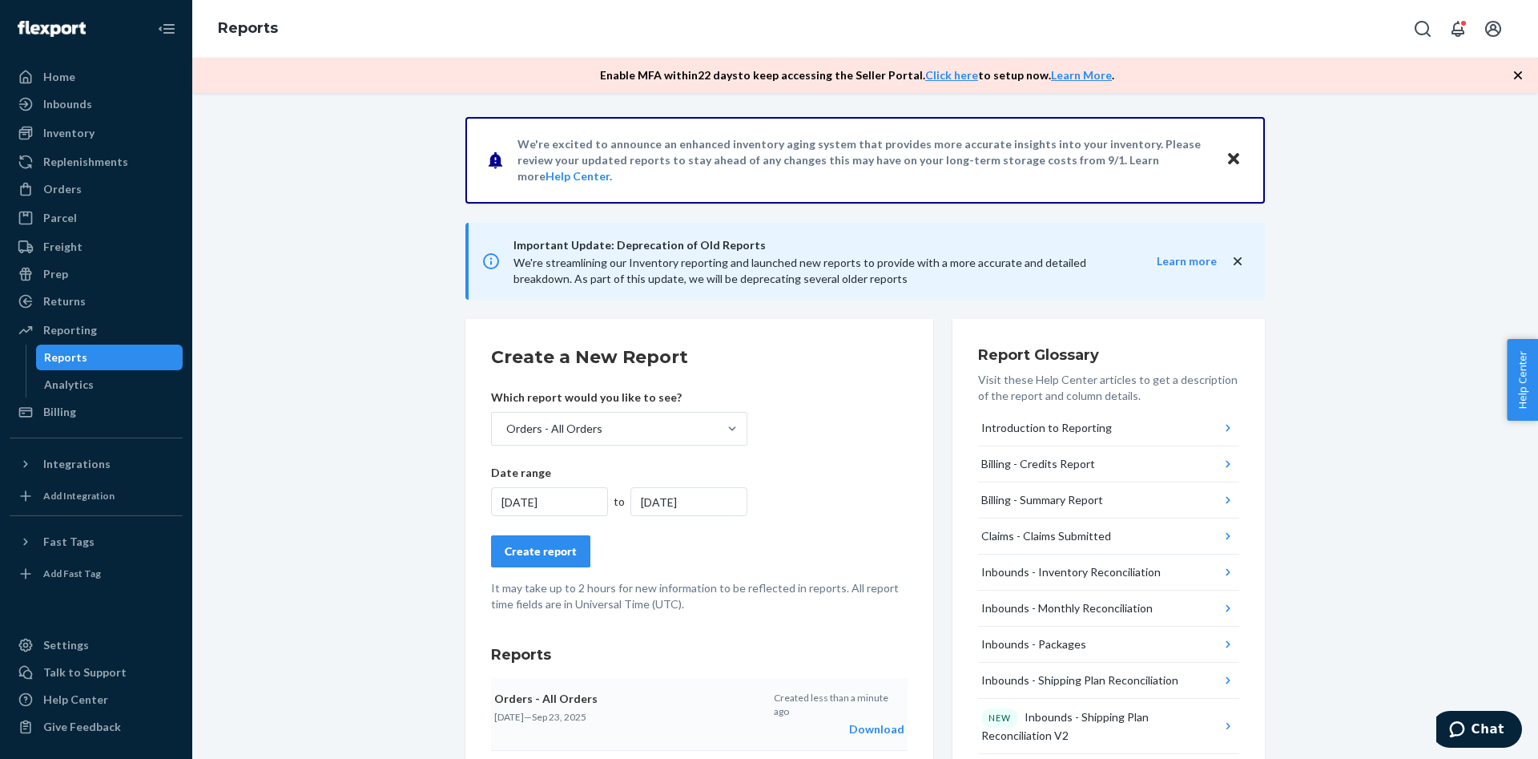
click at [507, 504] on div "[DATE]" at bounding box center [549, 501] width 117 height 29
click at [784, 469] on form "Create a New Report Which report would you like to see? Orders - All Orders Dat…" at bounding box center [699, 479] width 417 height 268
click at [562, 499] on div "[DATE]" at bounding box center [549, 501] width 117 height 29
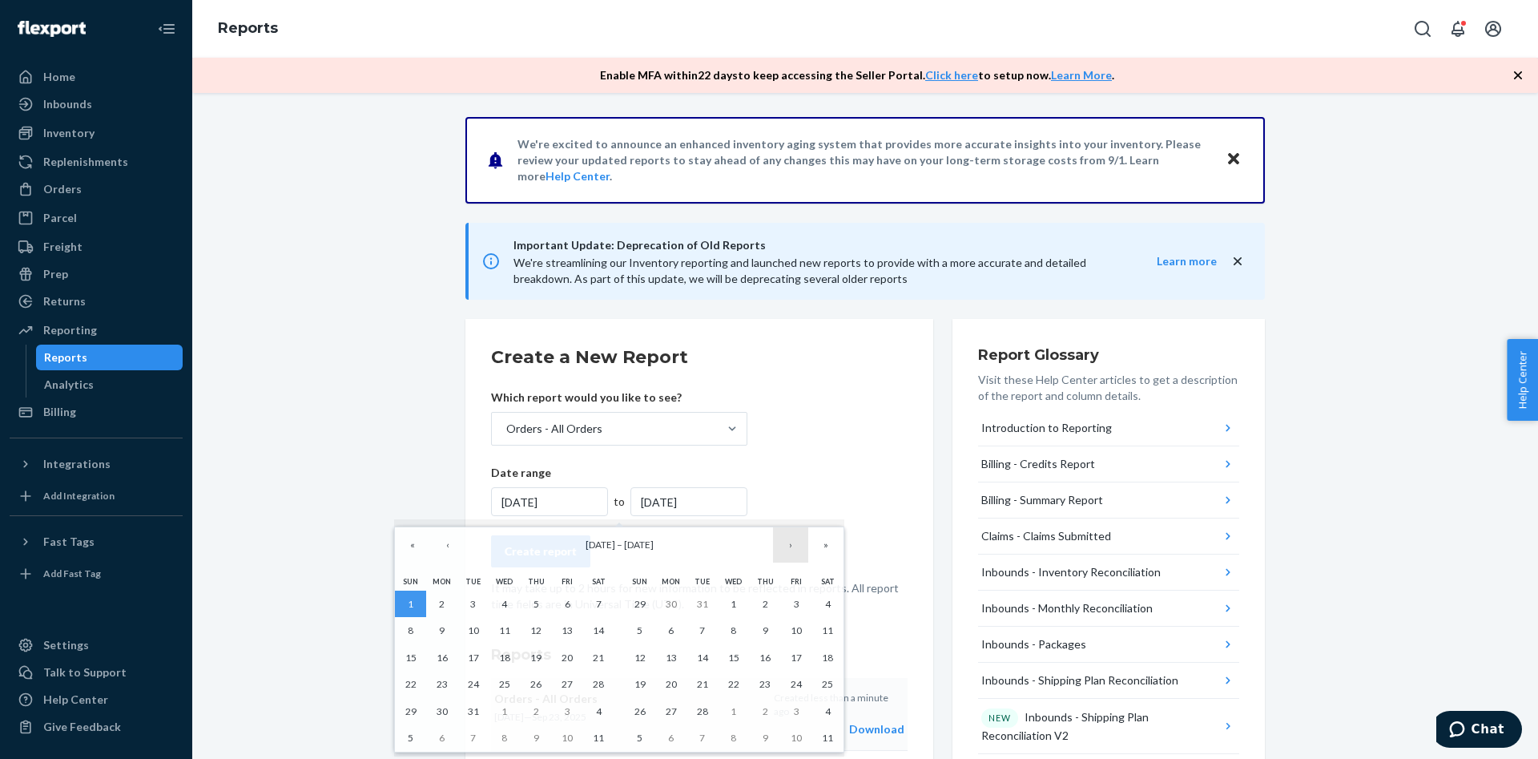
click at [777, 551] on button "›" at bounding box center [790, 544] width 35 height 35
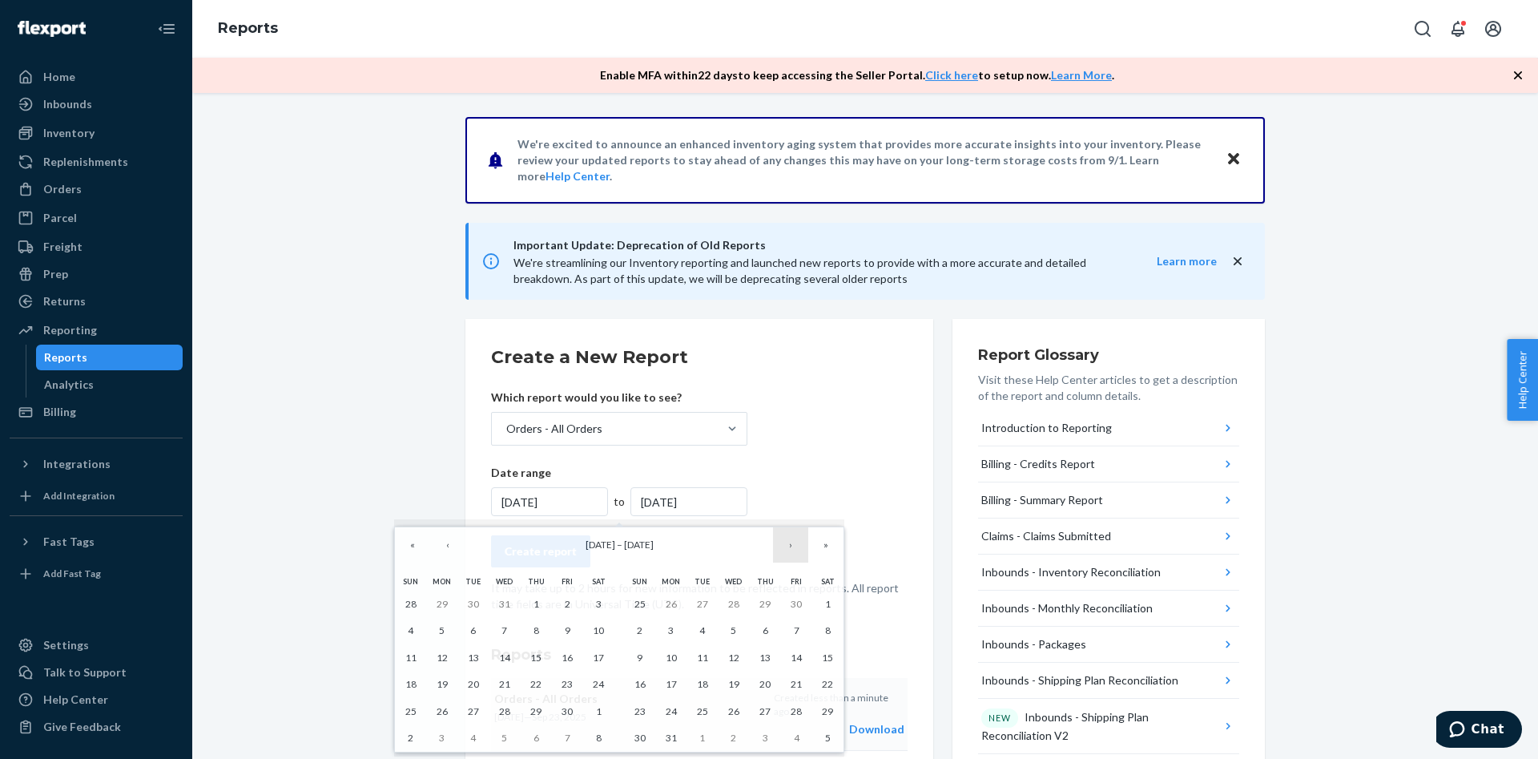
click at [777, 551] on button "›" at bounding box center [790, 544] width 35 height 35
click at [777, 550] on button "›" at bounding box center [790, 544] width 35 height 35
click at [776, 550] on button "›" at bounding box center [790, 544] width 35 height 35
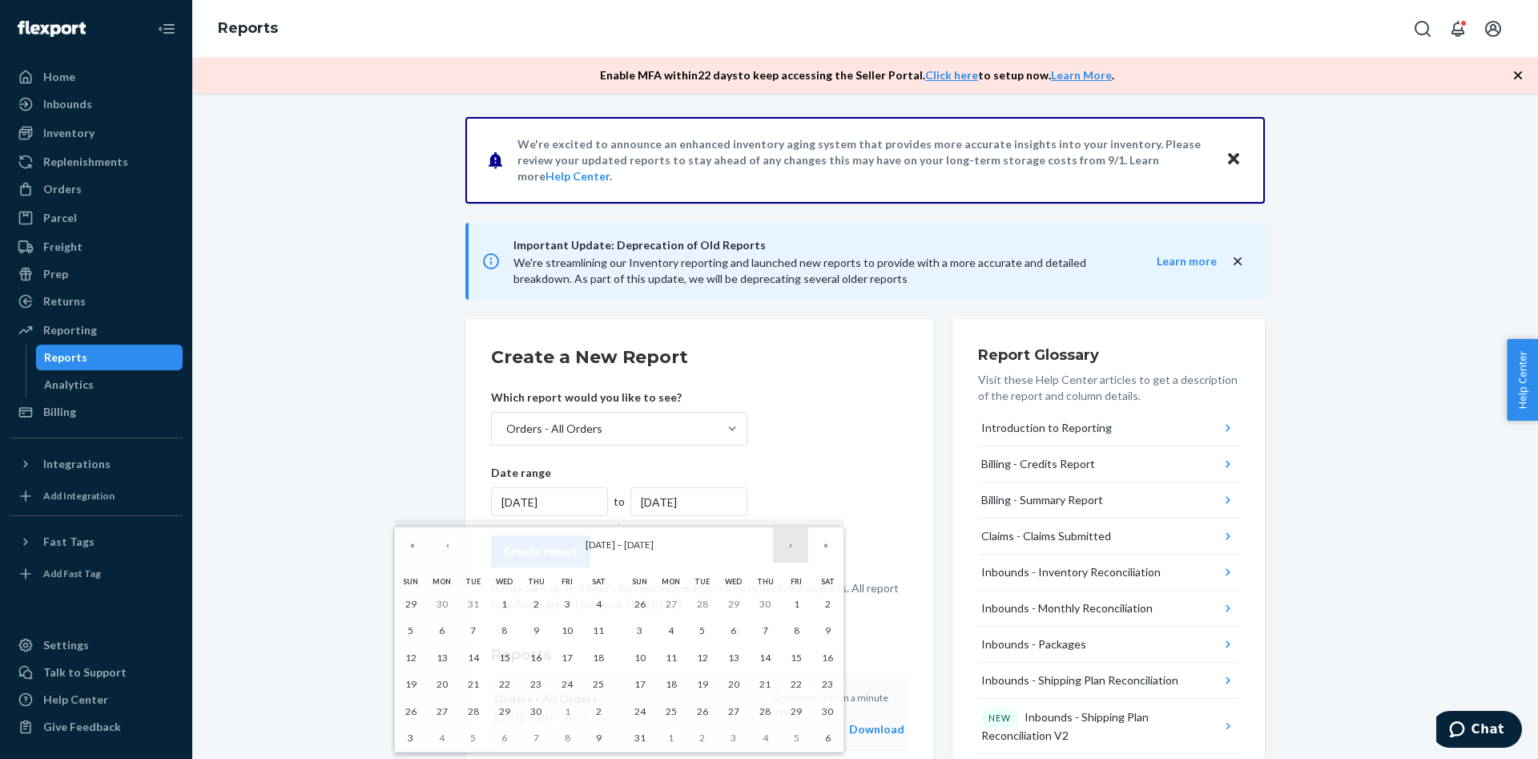
click at [776, 550] on button "›" at bounding box center [790, 544] width 35 height 35
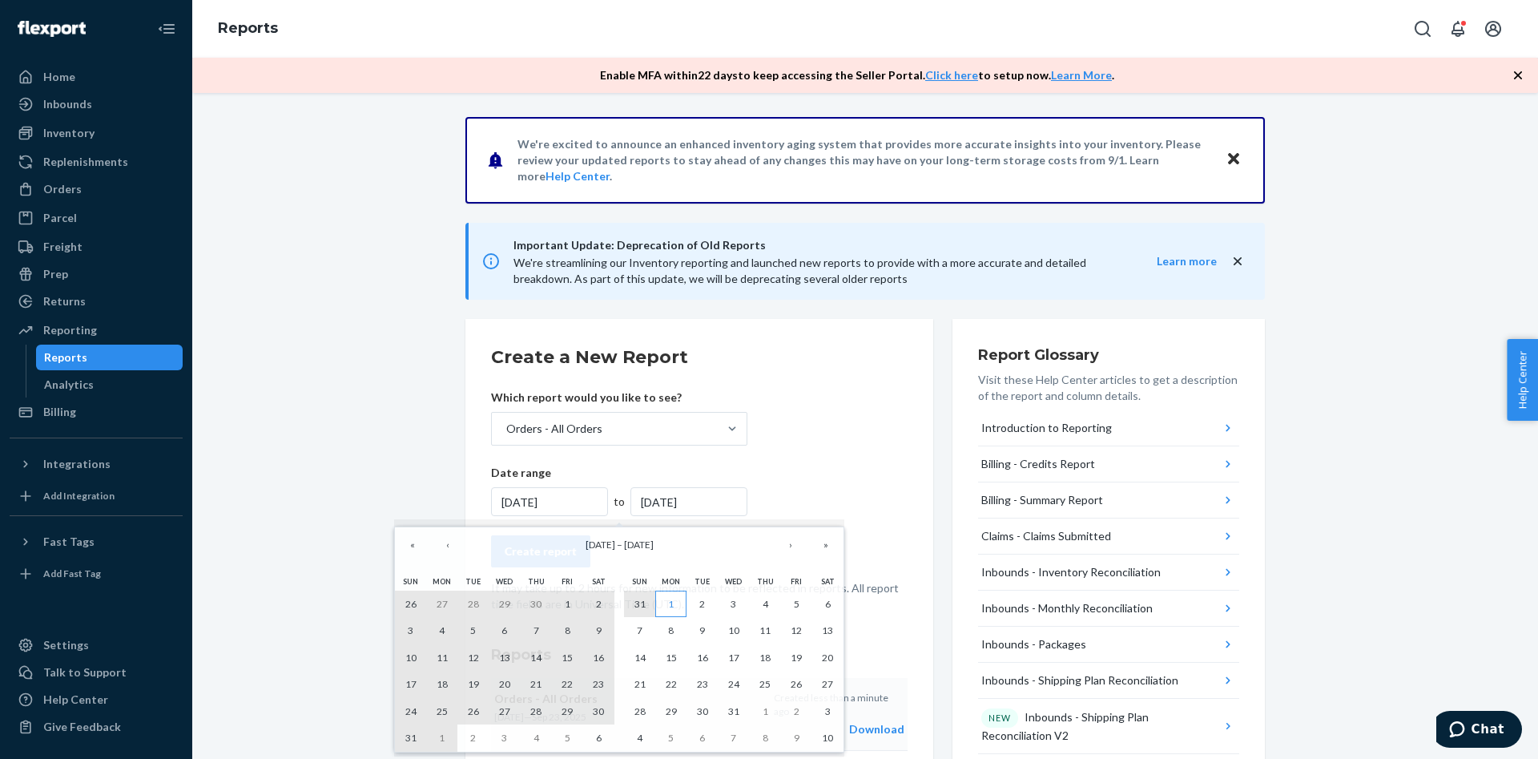
click at [667, 599] on button "1" at bounding box center [670, 603] width 31 height 27
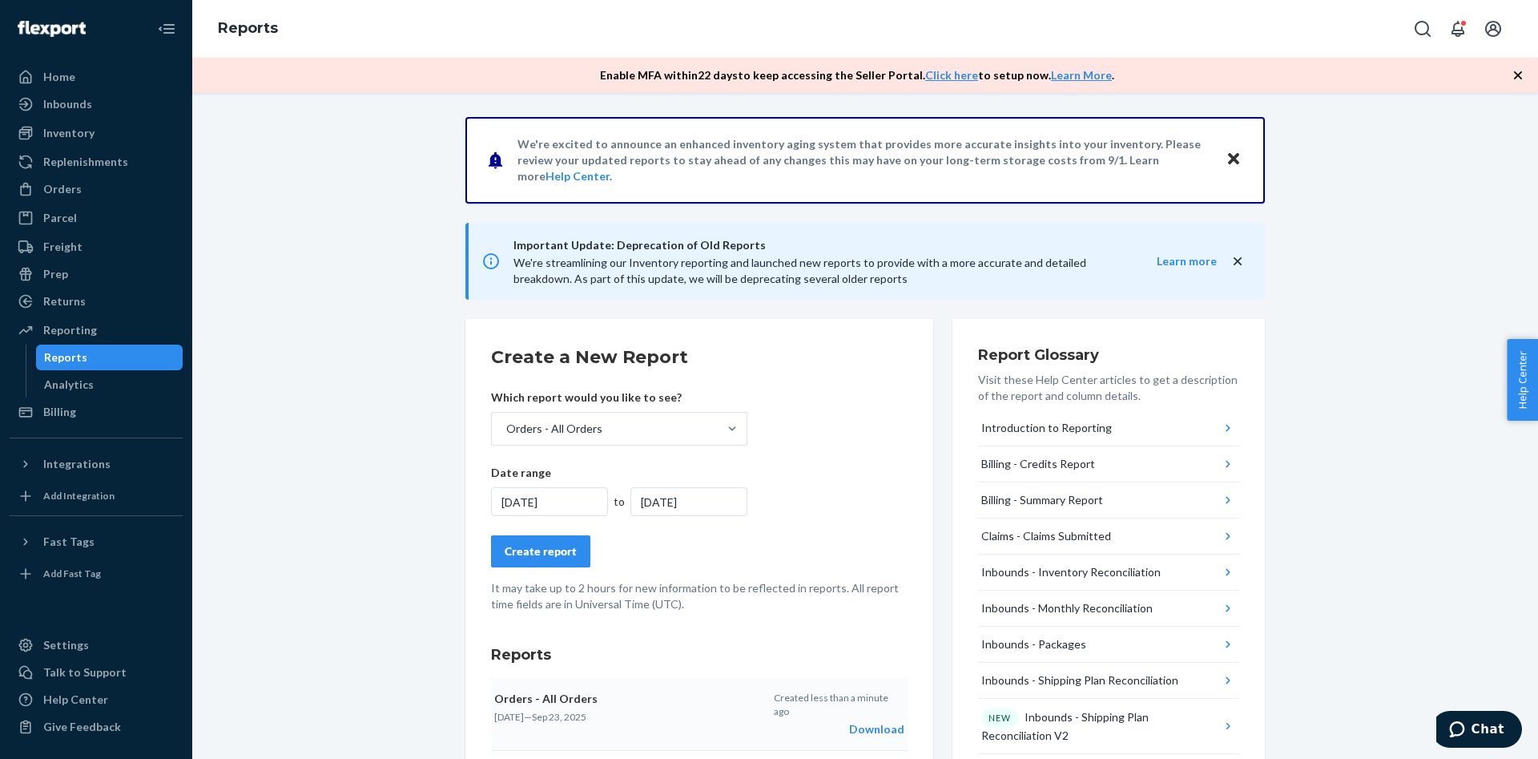
click at [575, 497] on div "[DATE]" at bounding box center [549, 501] width 117 height 29
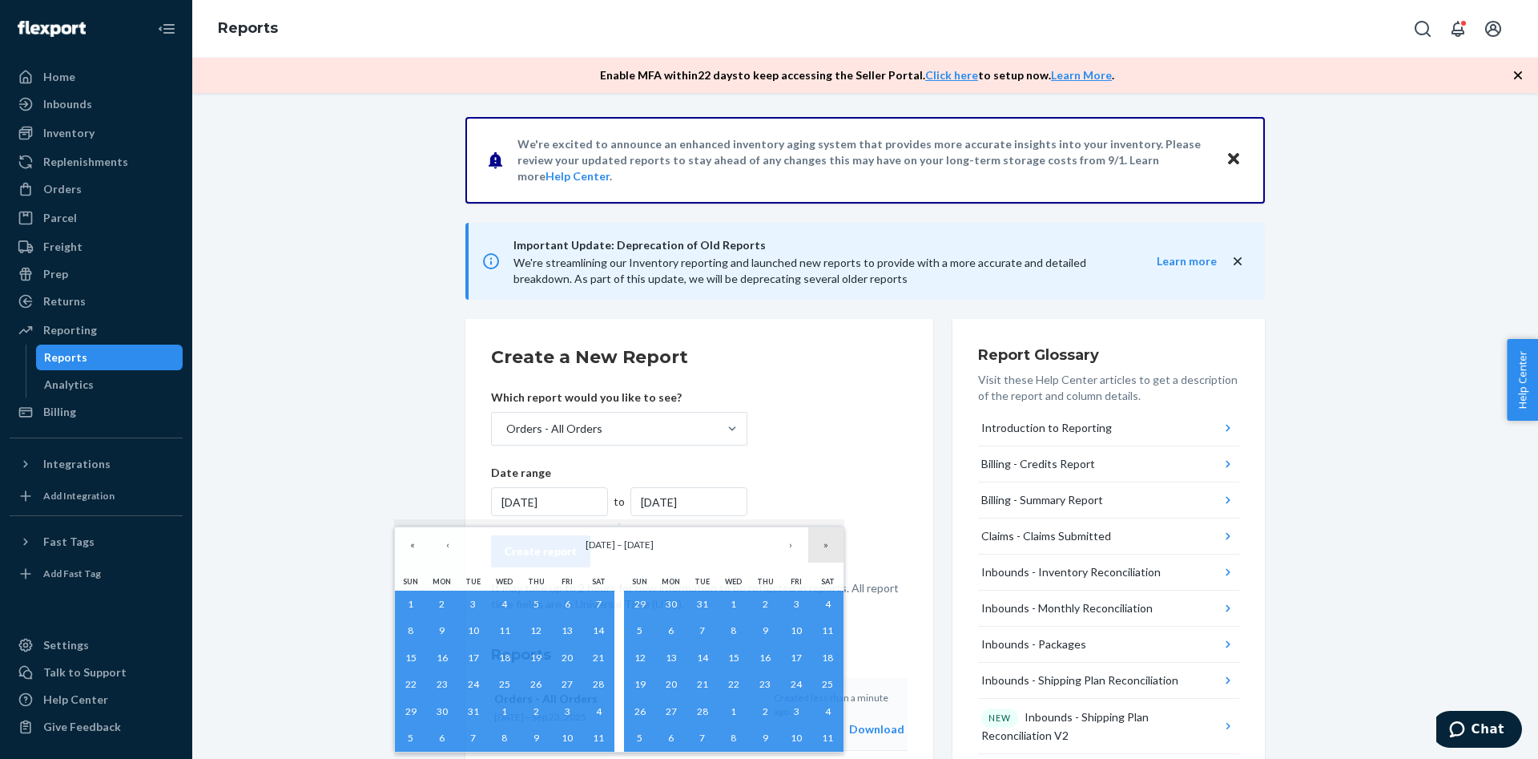
click at [819, 554] on button "»" at bounding box center [825, 544] width 35 height 35
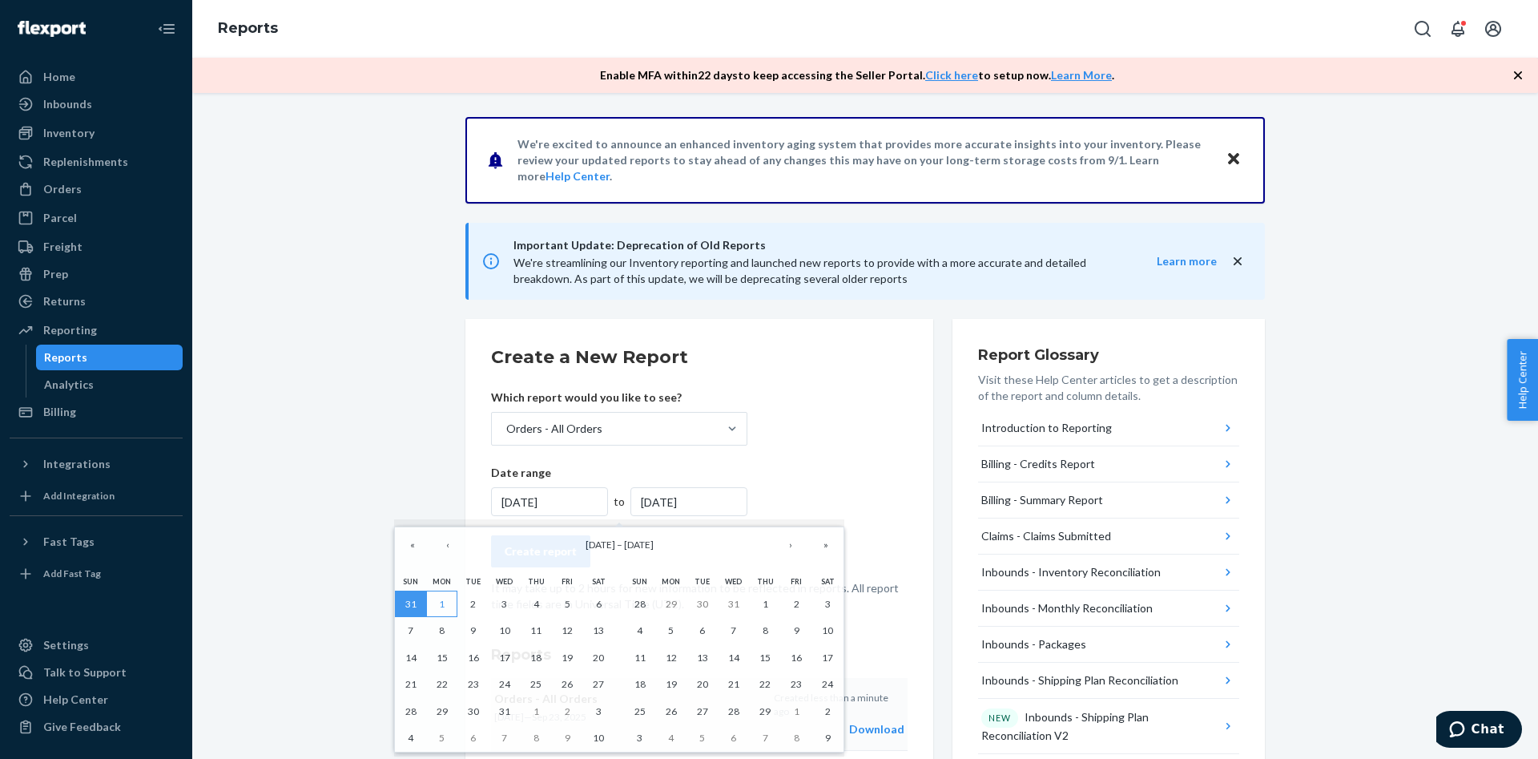
click at [438, 602] on button "1" at bounding box center [441, 603] width 31 height 27
click at [820, 539] on button "»" at bounding box center [825, 544] width 35 height 35
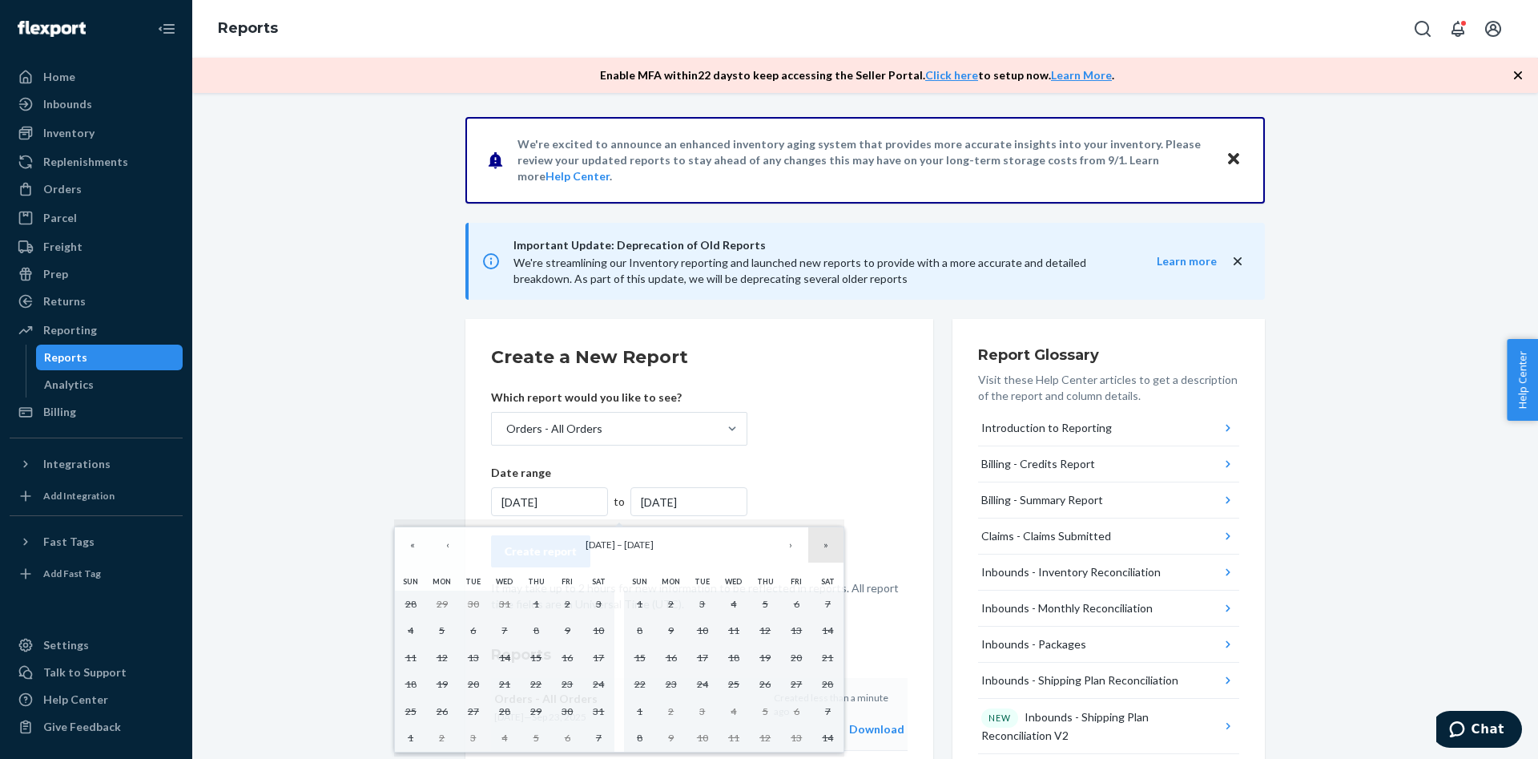
click at [820, 539] on button "»" at bounding box center [825, 544] width 35 height 35
click at [405, 546] on button "«" at bounding box center [412, 544] width 35 height 35
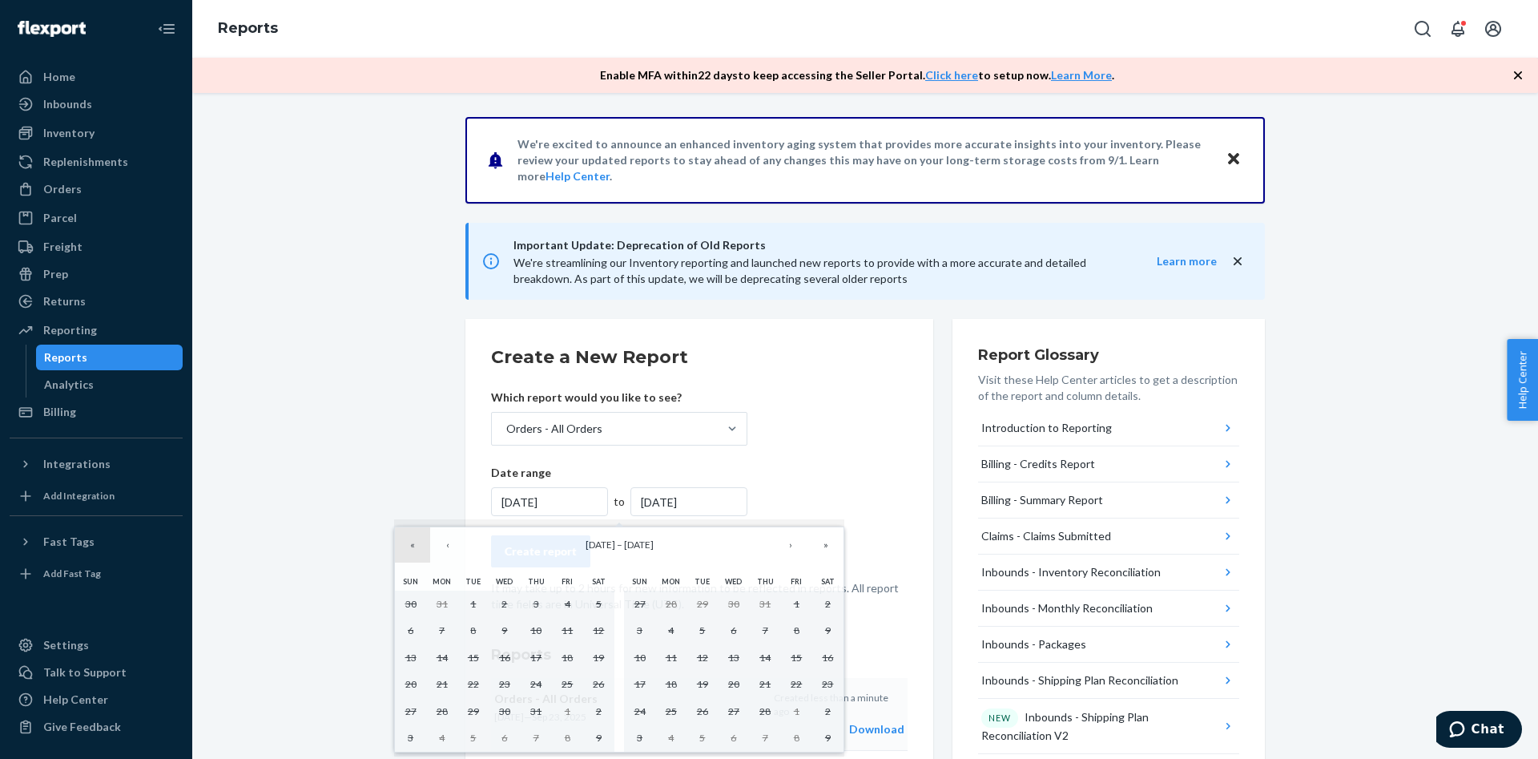
click at [405, 546] on button "«" at bounding box center [412, 544] width 35 height 35
click at [403, 546] on button "«" at bounding box center [412, 544] width 35 height 35
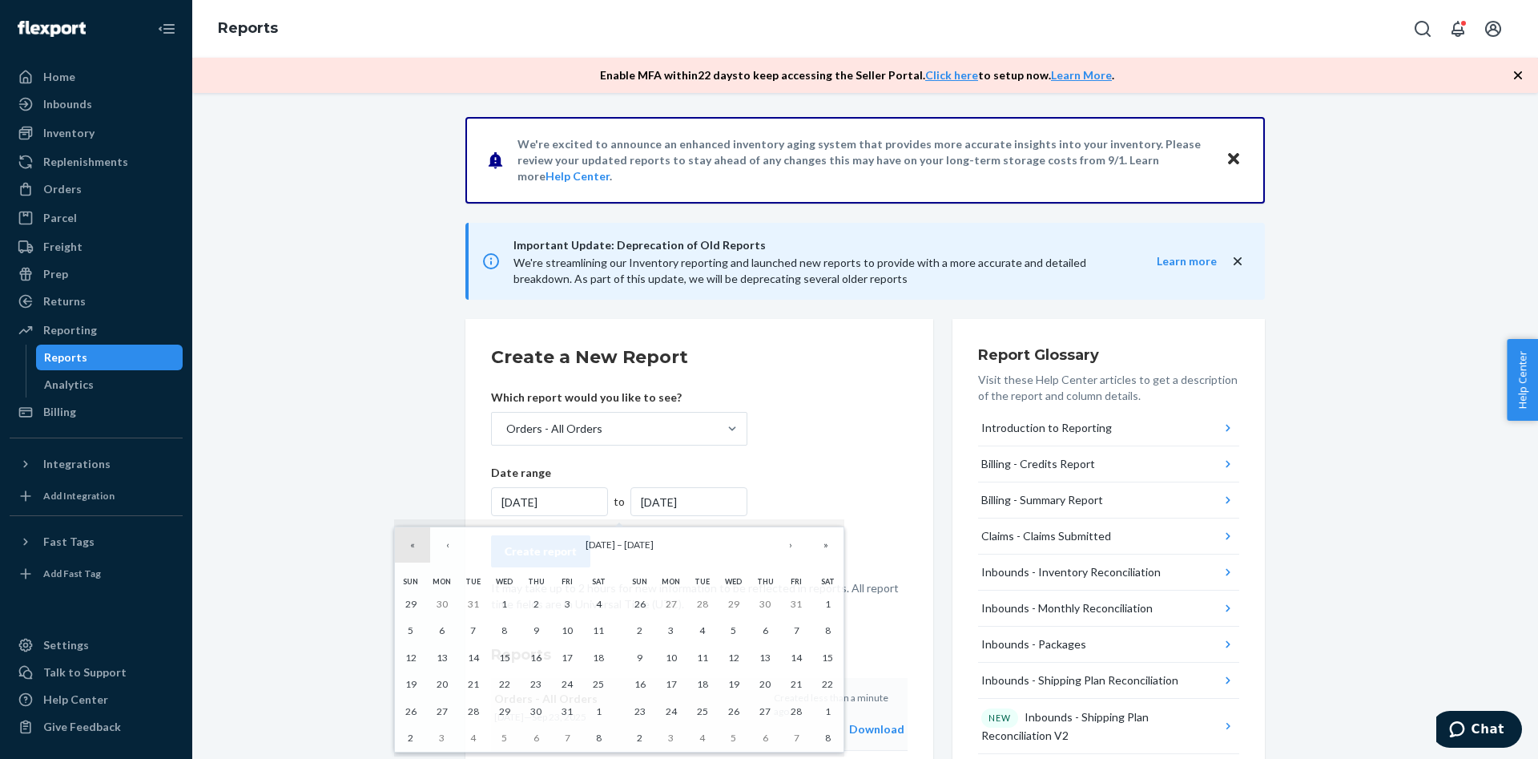
click at [403, 546] on button "«" at bounding box center [412, 544] width 35 height 35
click at [824, 546] on button "»" at bounding box center [825, 544] width 35 height 35
click at [451, 550] on button "‹" at bounding box center [447, 544] width 35 height 35
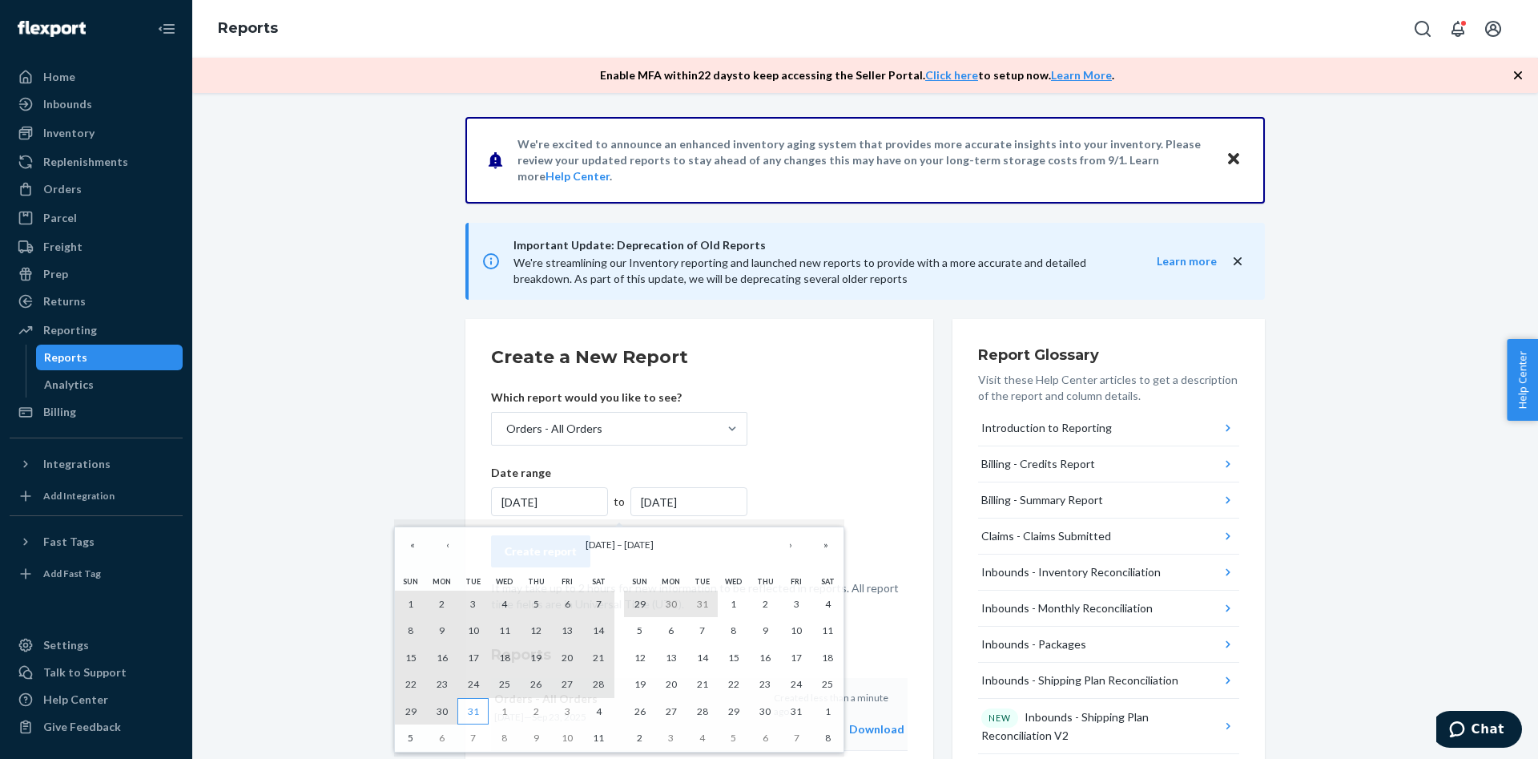
click at [477, 715] on abbr "31" at bounding box center [473, 711] width 11 height 12
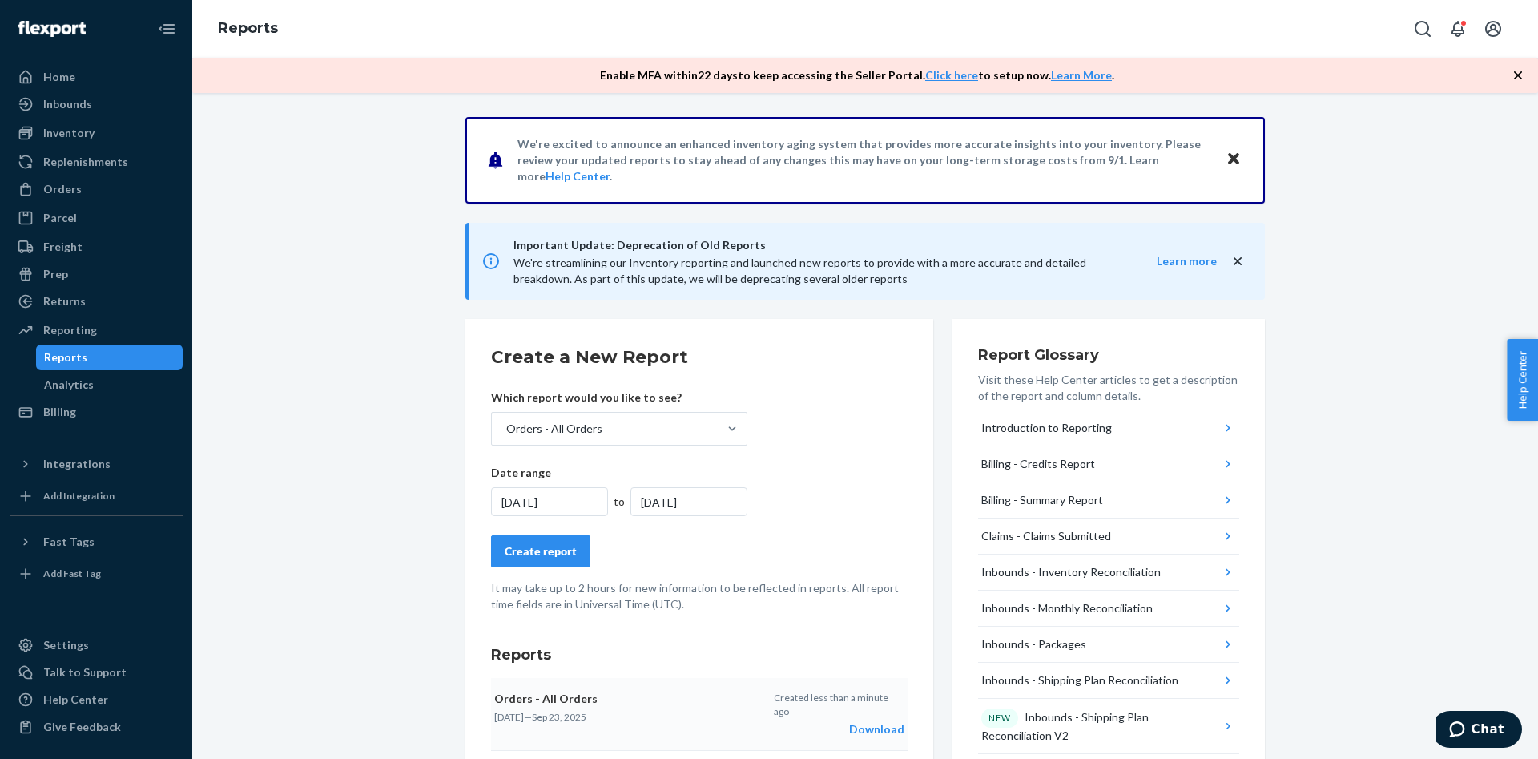
click at [574, 550] on div "Create report" at bounding box center [541, 551] width 72 height 16
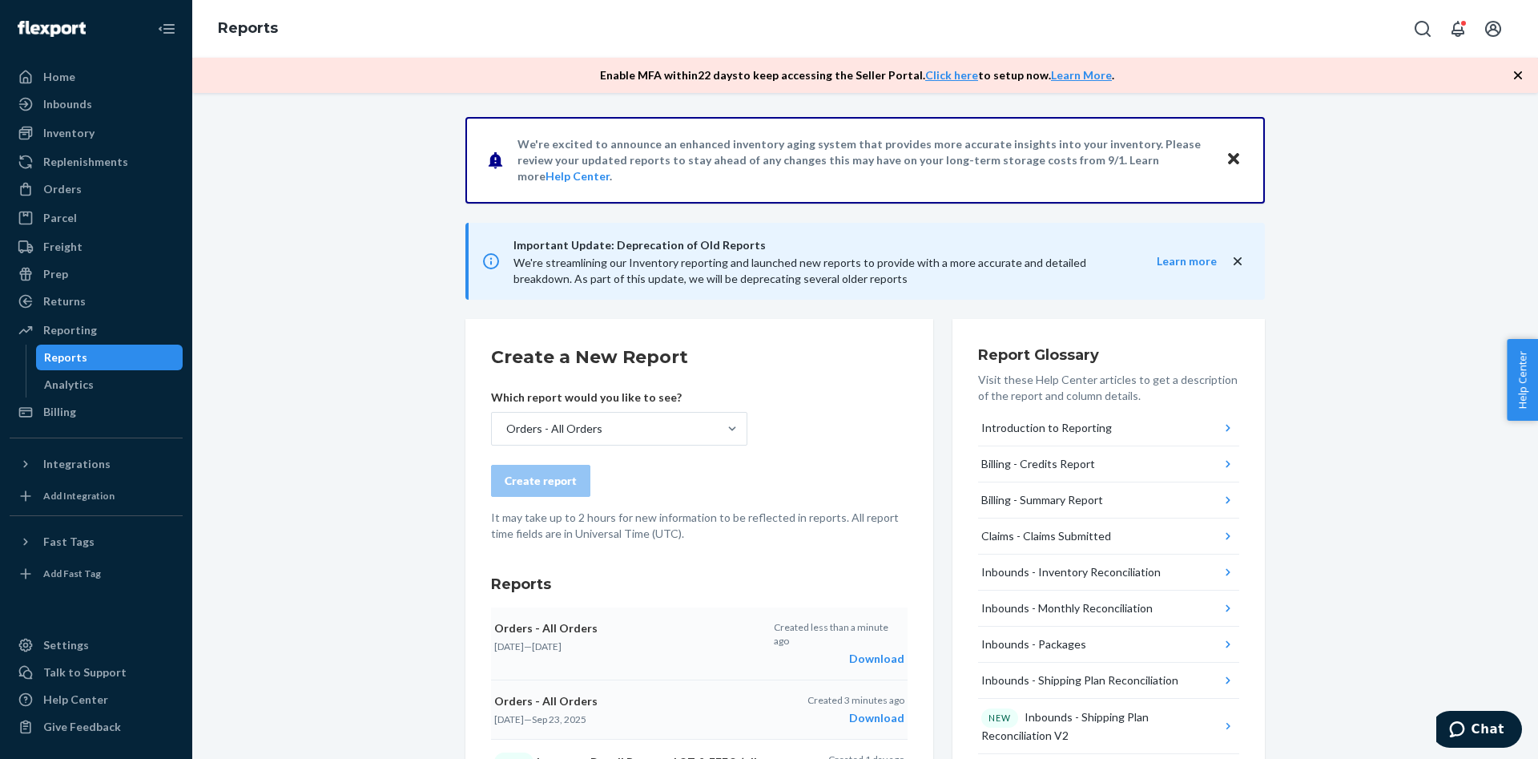
click at [886, 651] on div "Download" at bounding box center [839, 659] width 131 height 16
click at [725, 439] on div at bounding box center [732, 429] width 29 height 32
click at [506, 437] on input "Orders - All Orders" at bounding box center [506, 429] width 2 height 16
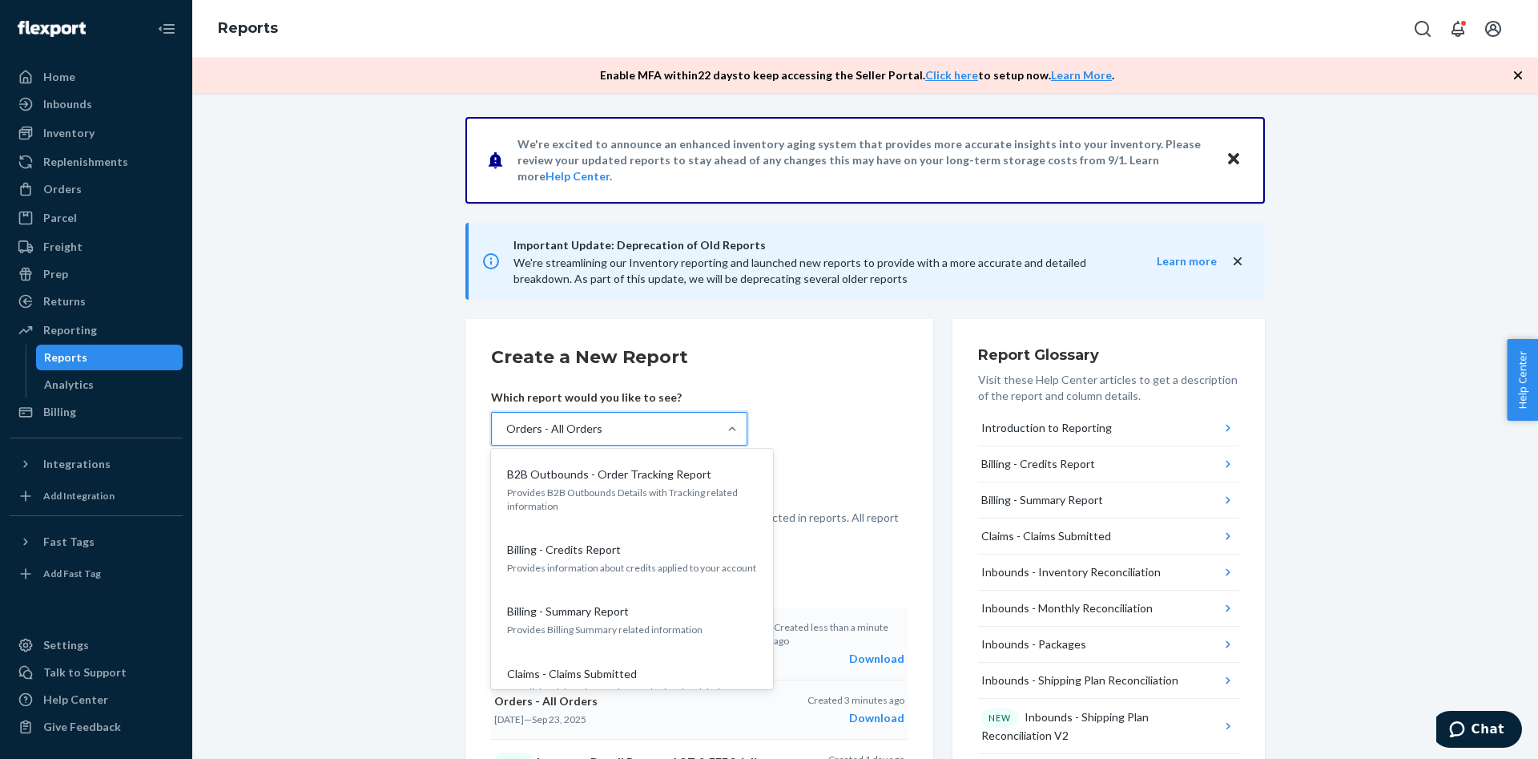
scroll to position [1284, 0]
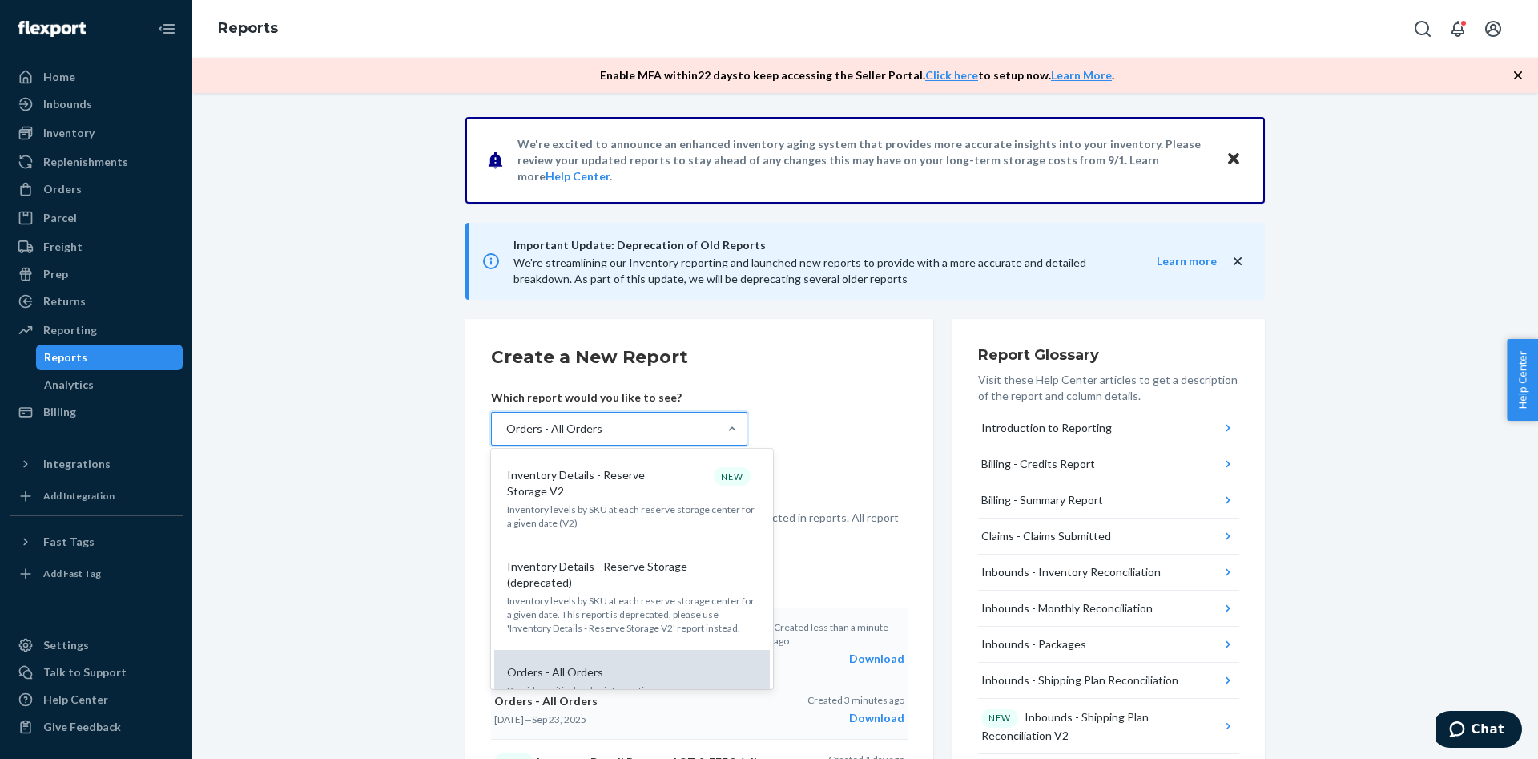
click at [674, 664] on div "Orders - All Orders" at bounding box center [629, 672] width 256 height 16
click at [506, 437] on input "option Orders - All Orders, selected. option Orders - All Orders focused, 0 of …" at bounding box center [506, 429] width 2 height 16
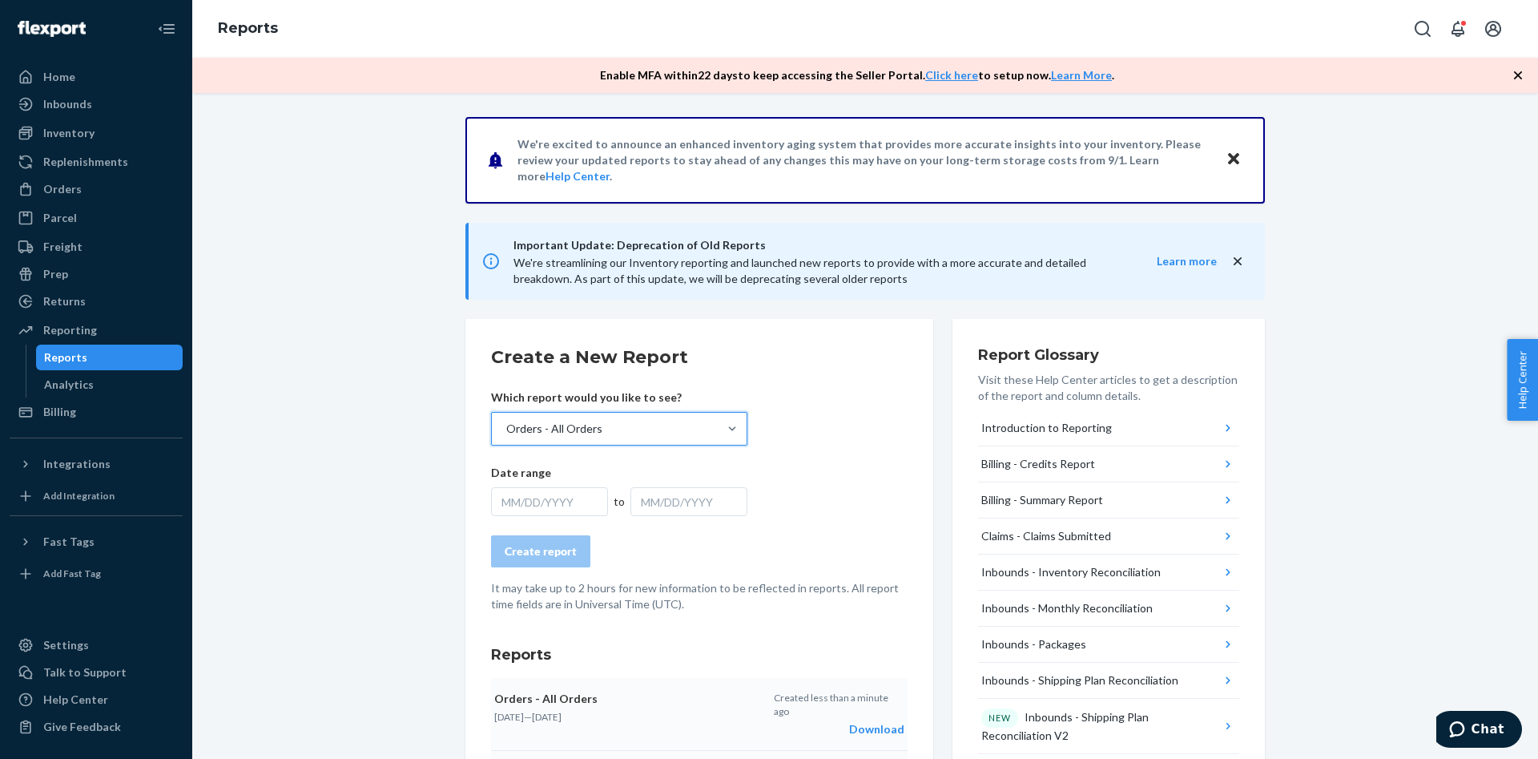
click at [552, 508] on div "MM/DD/YYYY" at bounding box center [549, 501] width 117 height 29
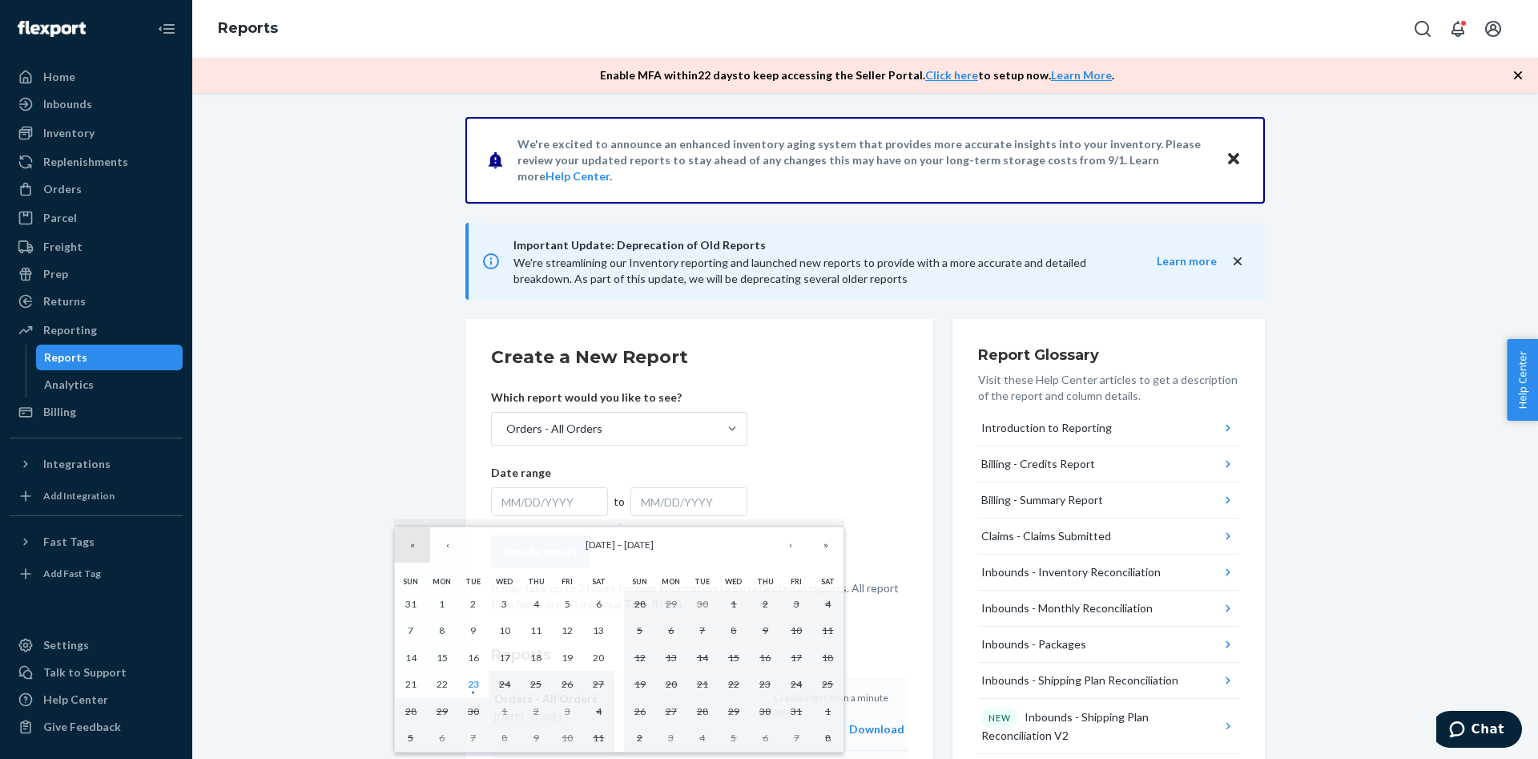
click at [412, 548] on button "«" at bounding box center [412, 544] width 35 height 35
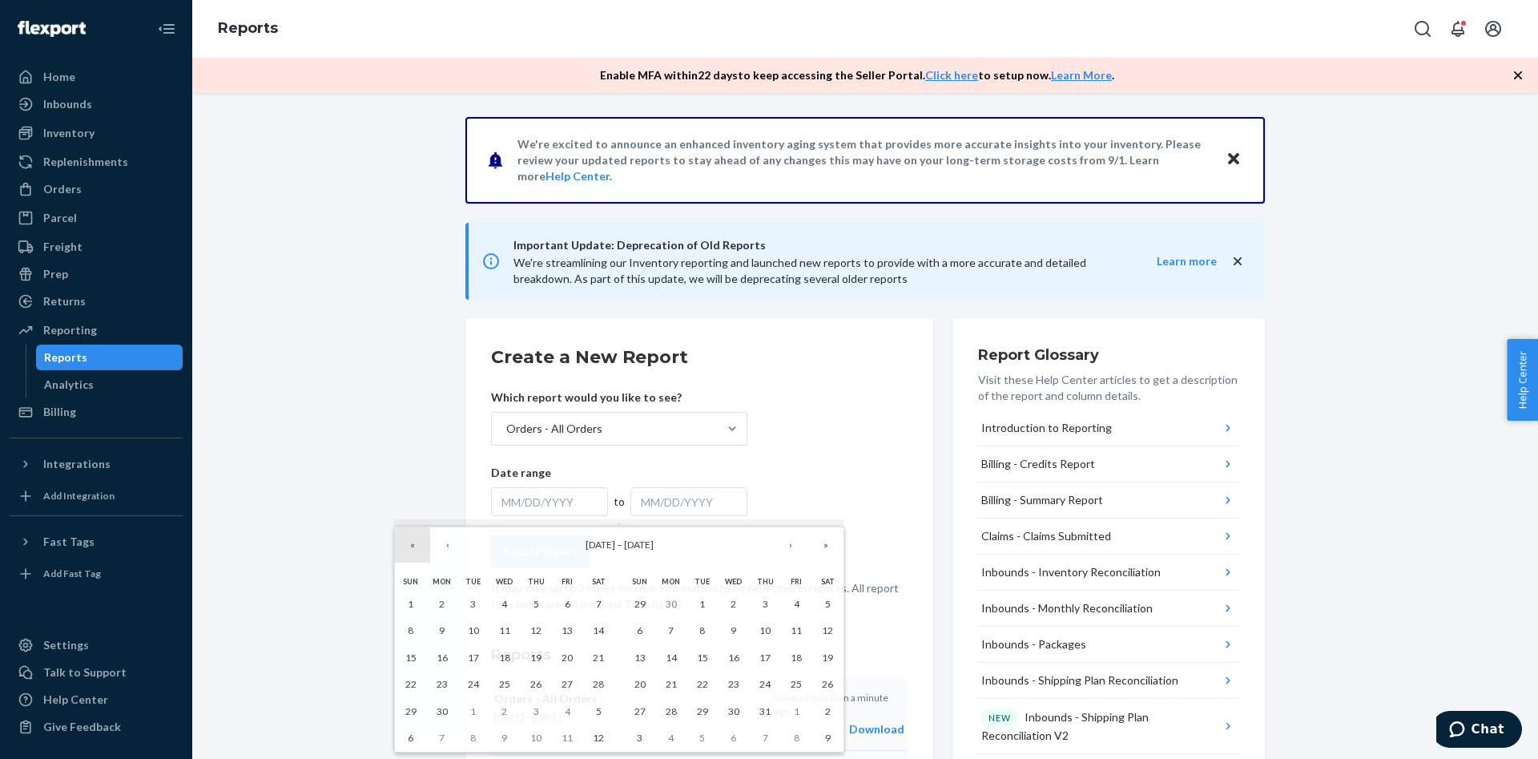
click at [412, 547] on button "«" at bounding box center [412, 544] width 35 height 35
click at [438, 554] on button "‹" at bounding box center [447, 544] width 35 height 35
click at [439, 554] on button "‹" at bounding box center [447, 544] width 35 height 35
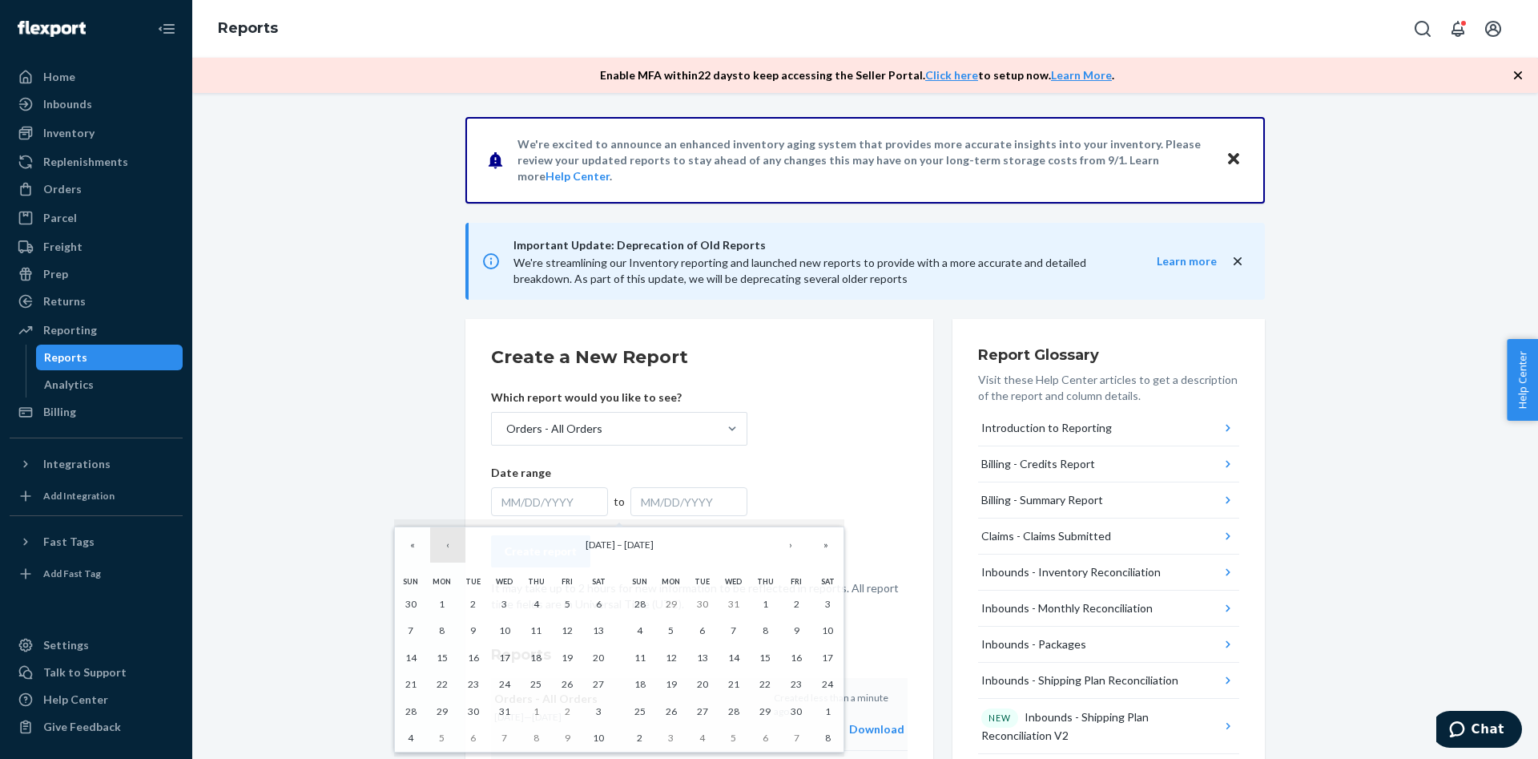
click at [439, 554] on button "‹" at bounding box center [447, 544] width 35 height 35
click at [418, 598] on button "1" at bounding box center [410, 603] width 31 height 27
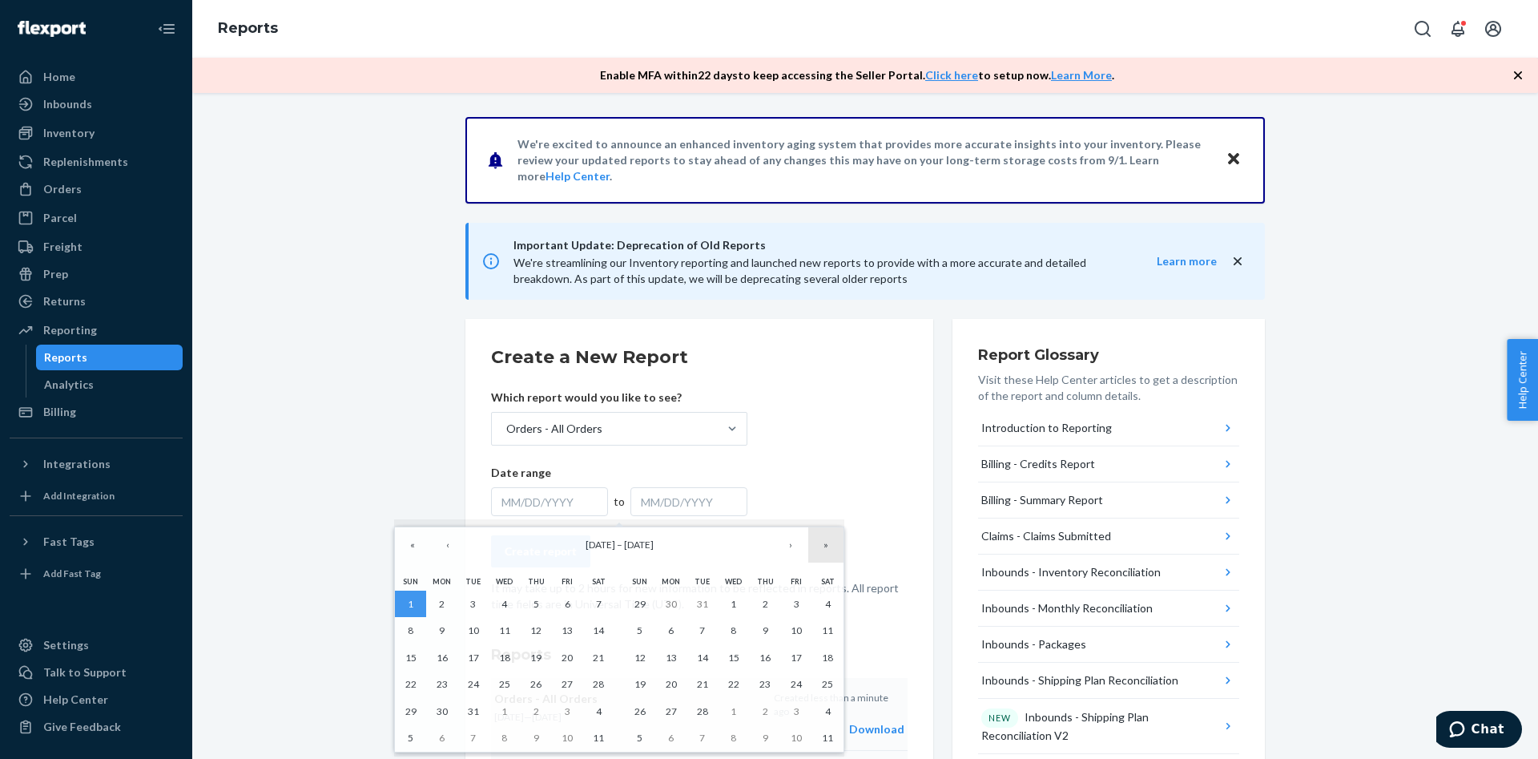
click at [840, 550] on button "»" at bounding box center [825, 544] width 35 height 35
click at [413, 602] on abbr "31" at bounding box center [410, 604] width 11 height 12
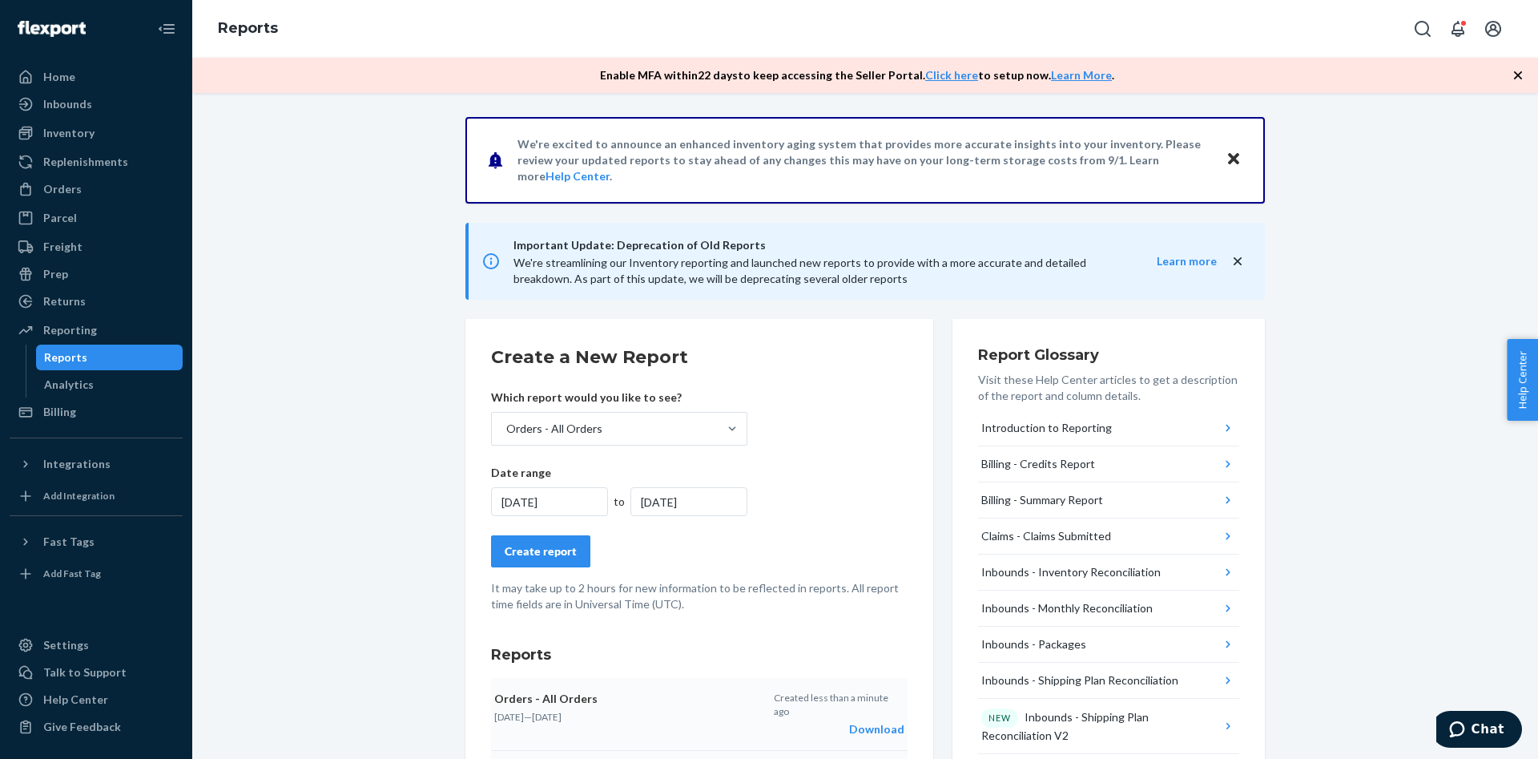
click at [540, 557] on div "Create report" at bounding box center [541, 551] width 72 height 16
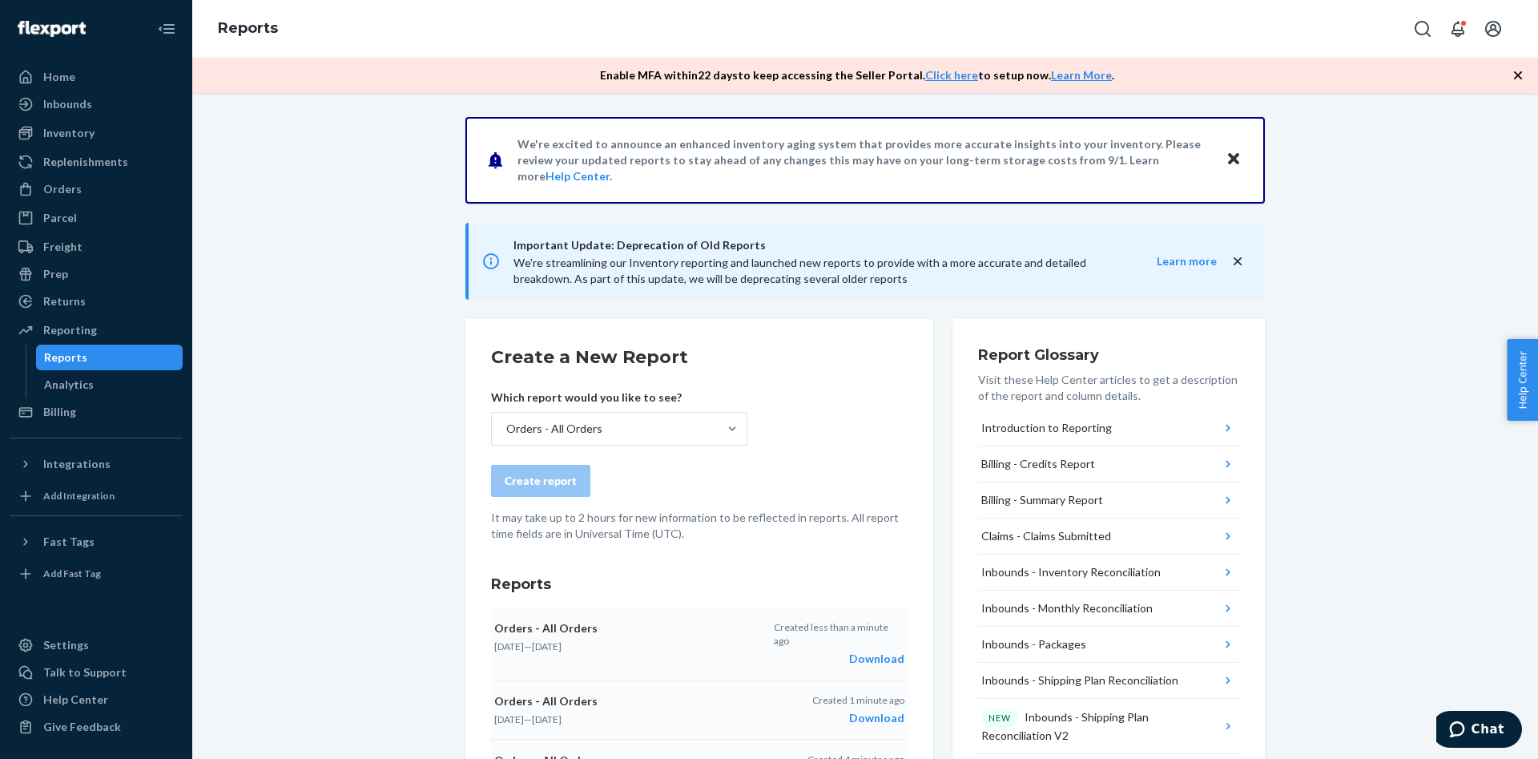
click at [873, 651] on div "Download" at bounding box center [839, 659] width 131 height 16
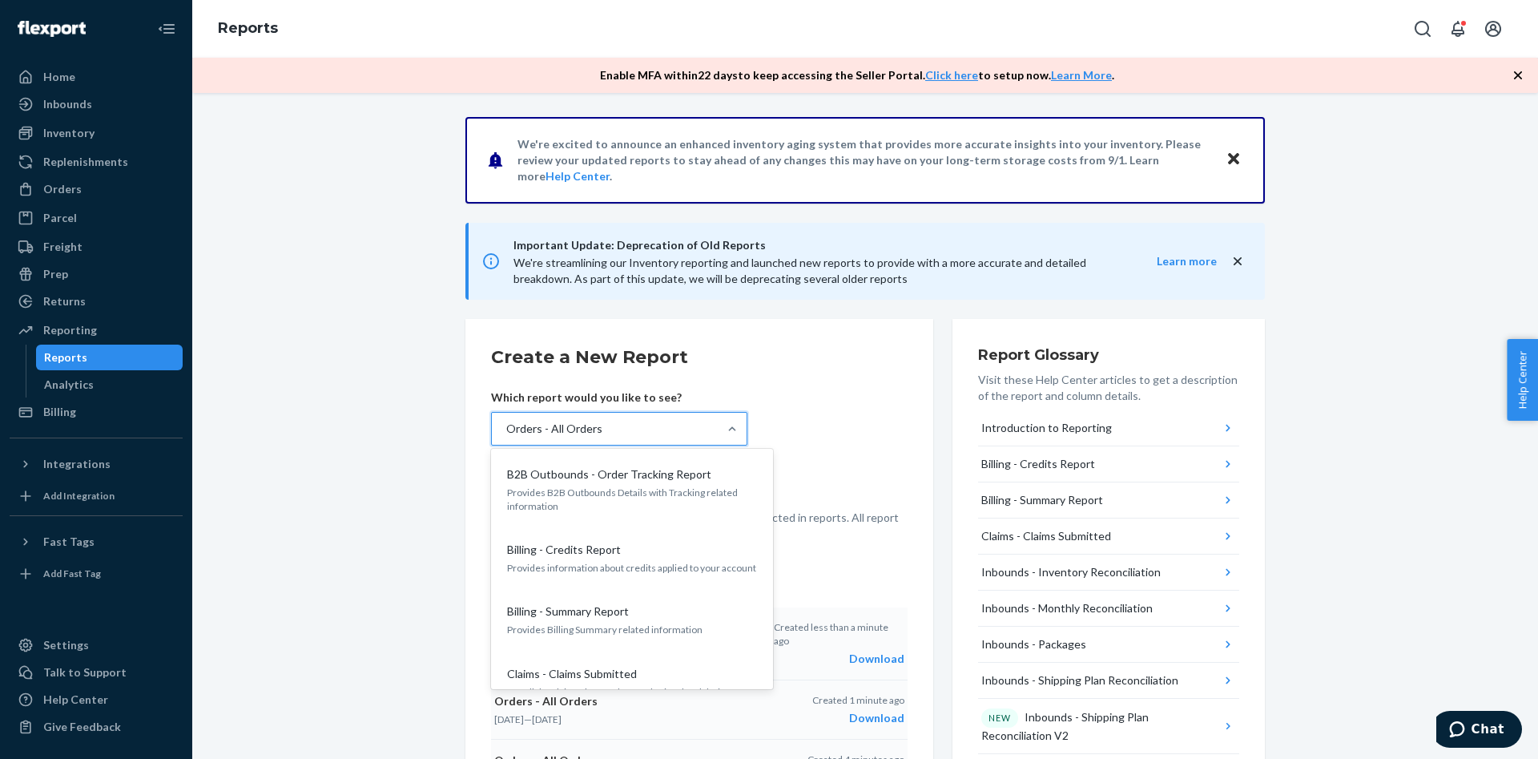
click at [707, 435] on div "Orders - All Orders" at bounding box center [605, 429] width 226 height 32
click at [506, 435] on input "option Orders - All Orders, selected. option Orders - All Orders focused, 0 of …" at bounding box center [506, 429] width 2 height 16
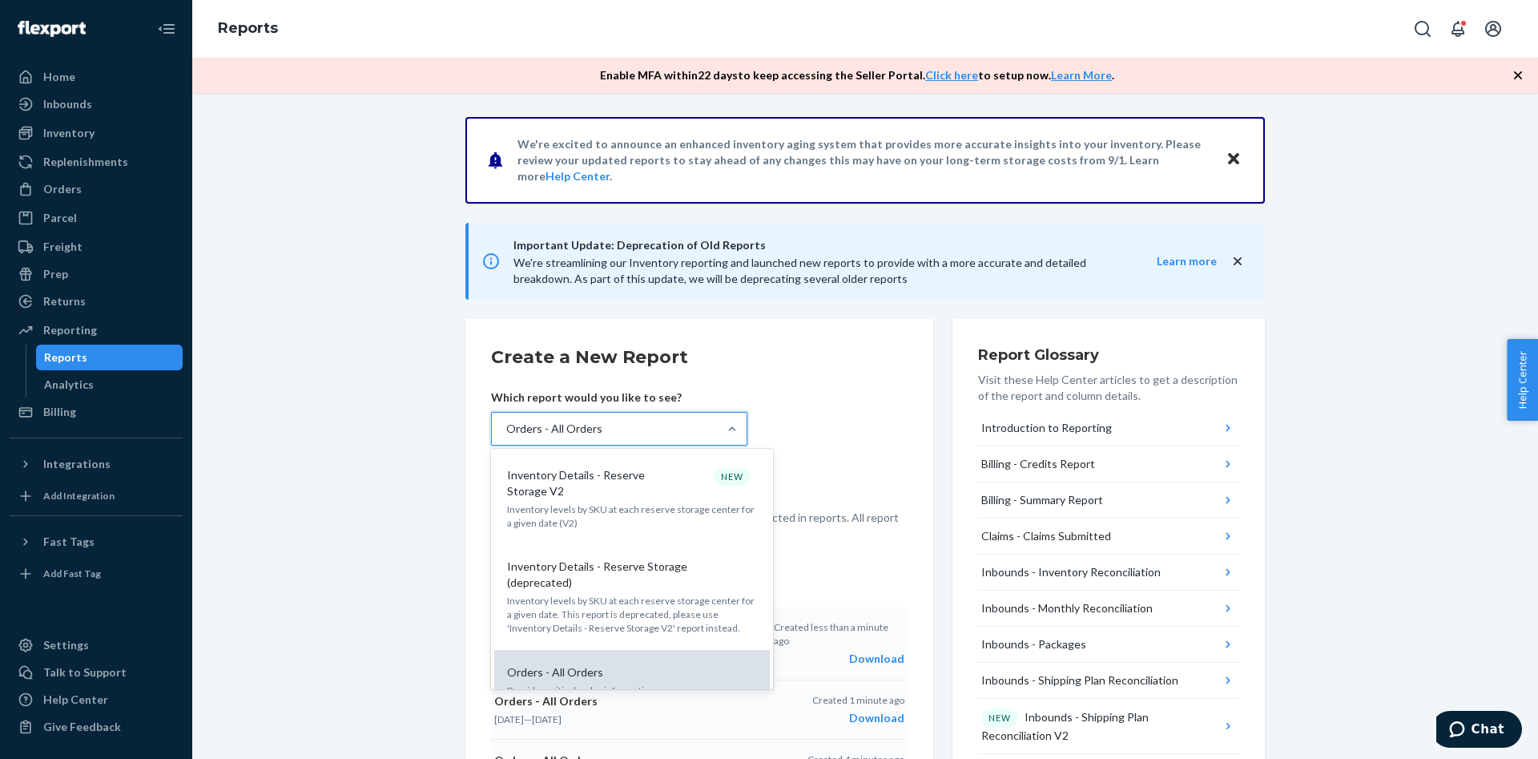
click at [643, 664] on div "Orders - All Orders" at bounding box center [629, 672] width 256 height 16
click at [506, 437] on input "option Orders - All Orders, selected. option Orders - All Orders focused, 0 of …" at bounding box center [506, 429] width 2 height 16
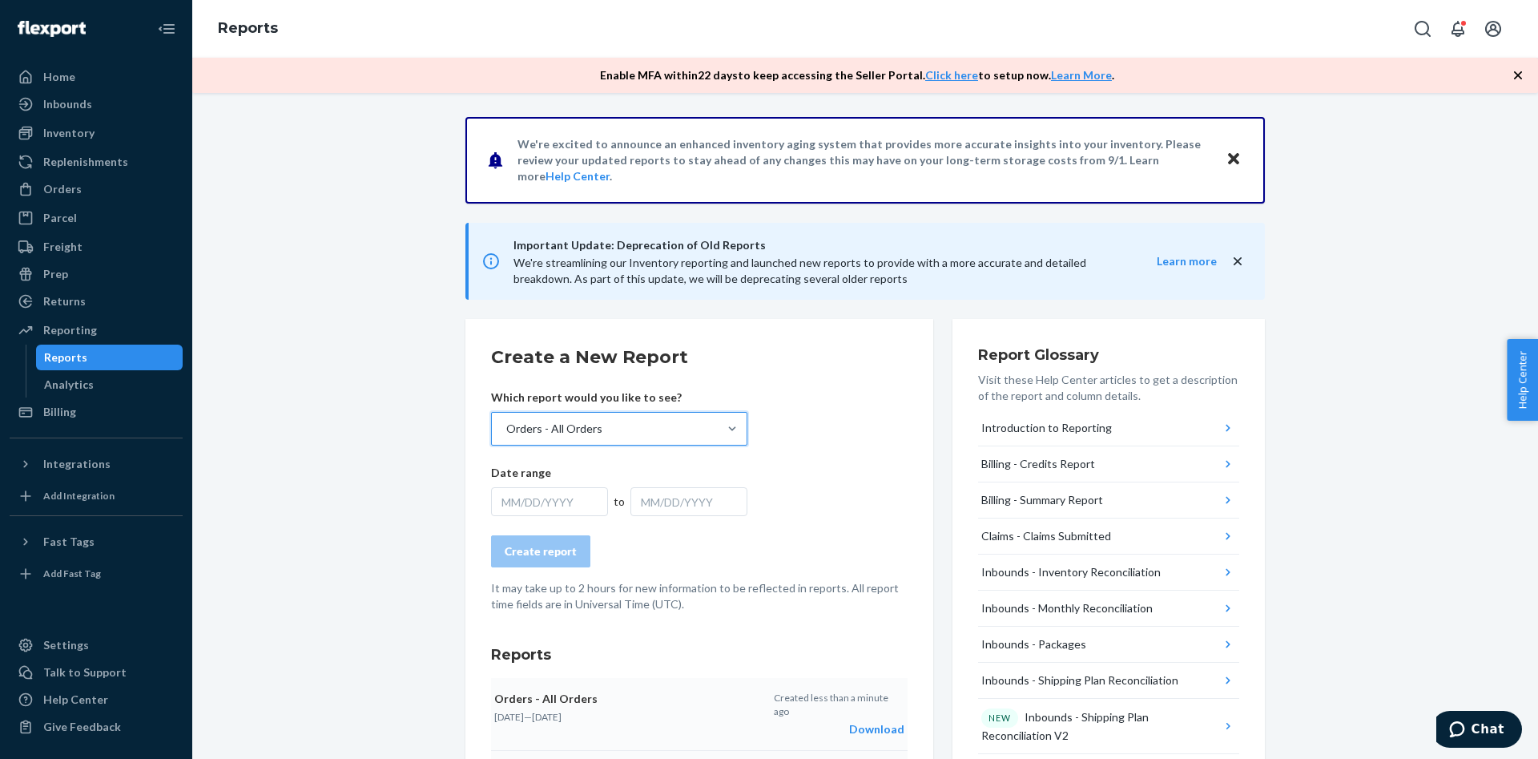
click at [588, 502] on div "MM/DD/YYYY" at bounding box center [549, 501] width 117 height 29
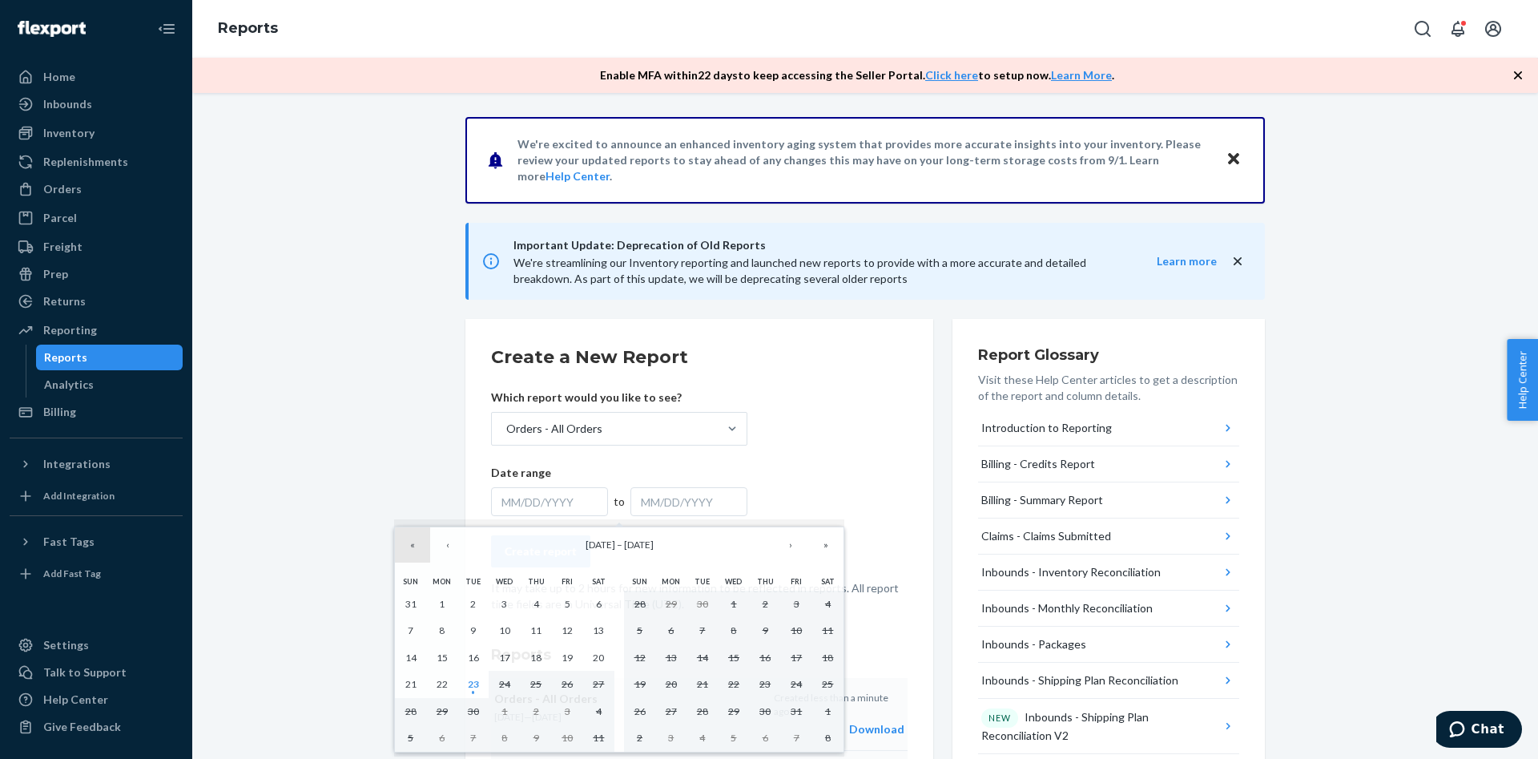
click at [418, 547] on button "«" at bounding box center [412, 544] width 35 height 35
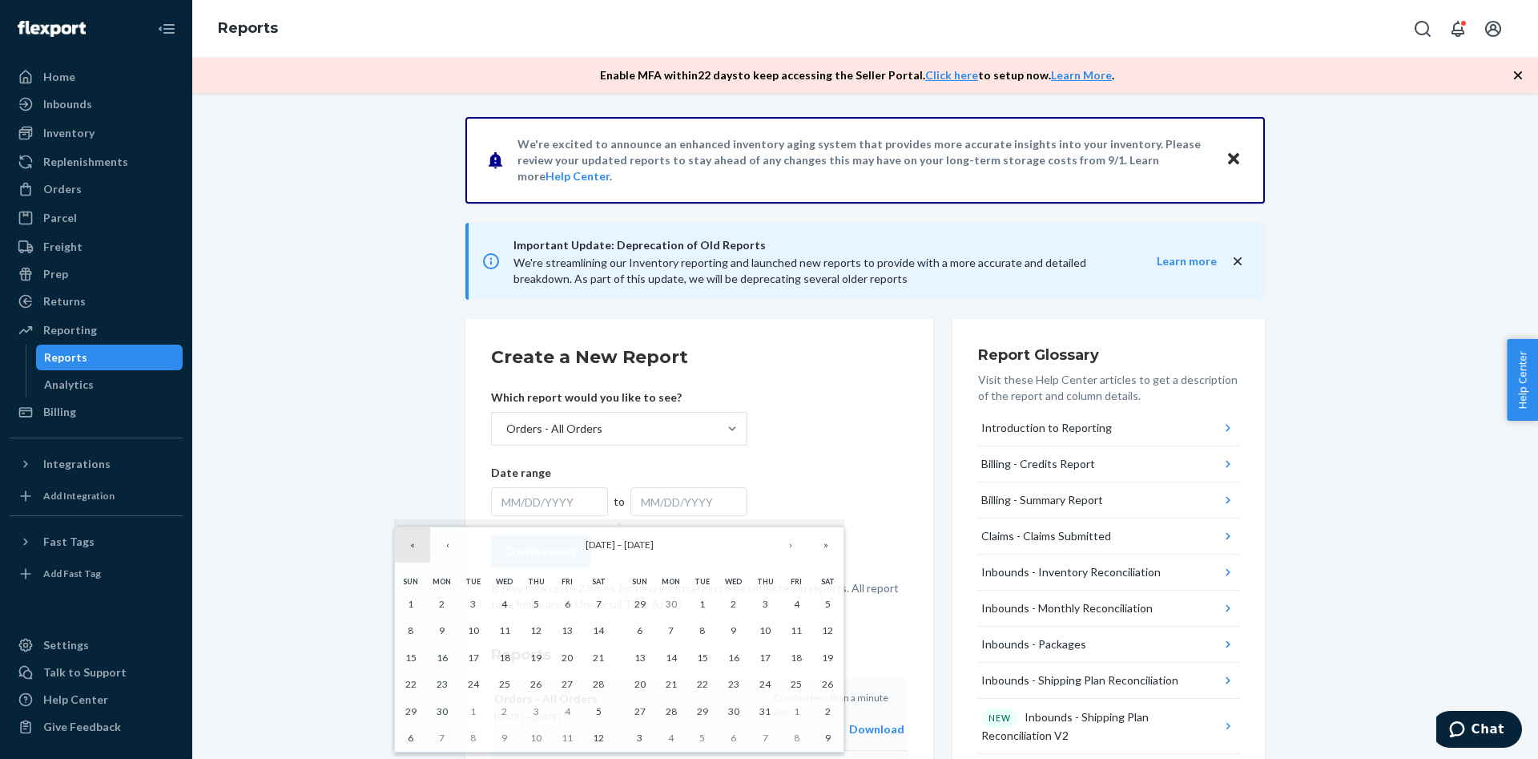
click at [418, 547] on button "«" at bounding box center [412, 544] width 35 height 35
click at [453, 553] on button "‹" at bounding box center [447, 544] width 35 height 35
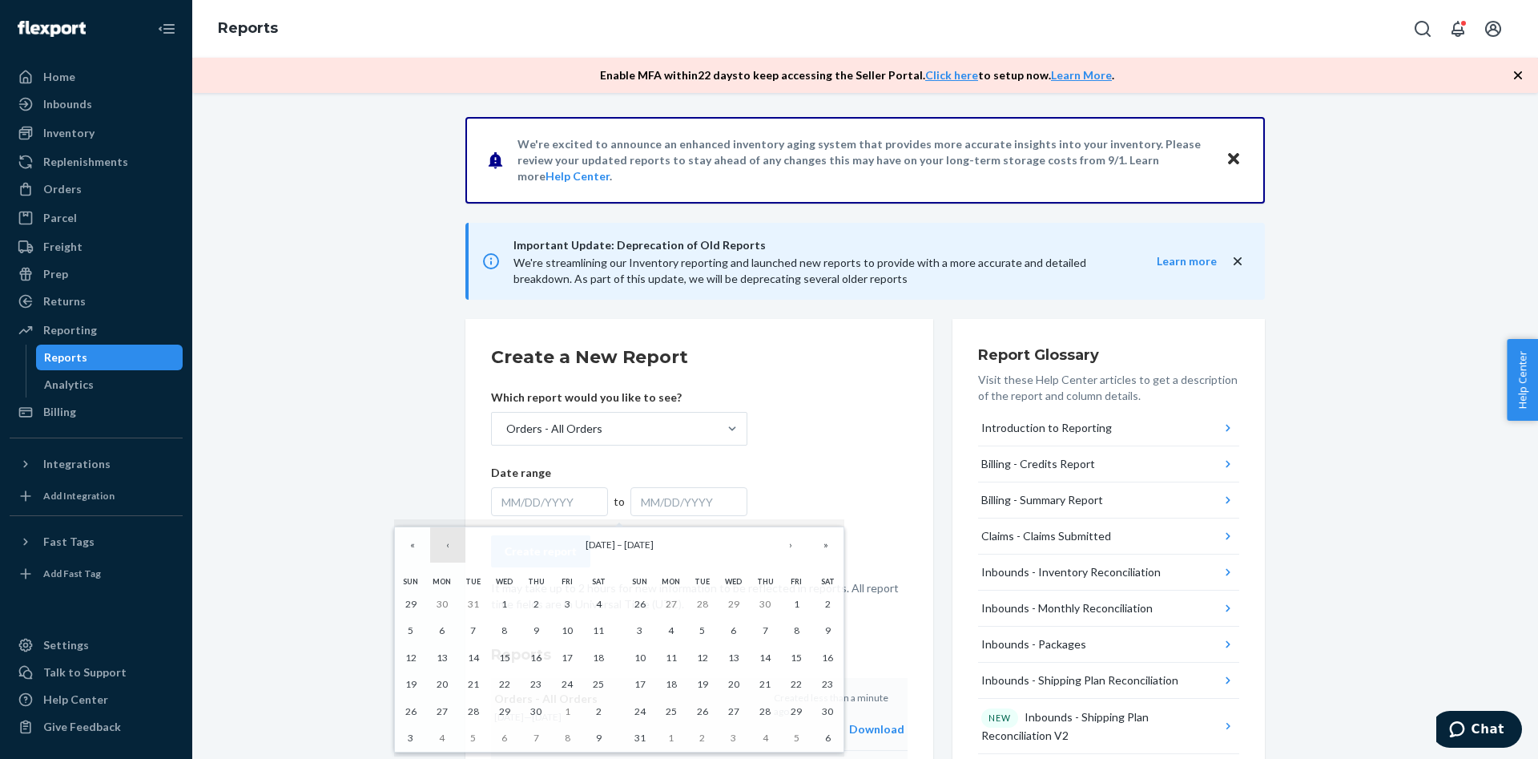
click at [453, 553] on button "‹" at bounding box center [447, 544] width 35 height 35
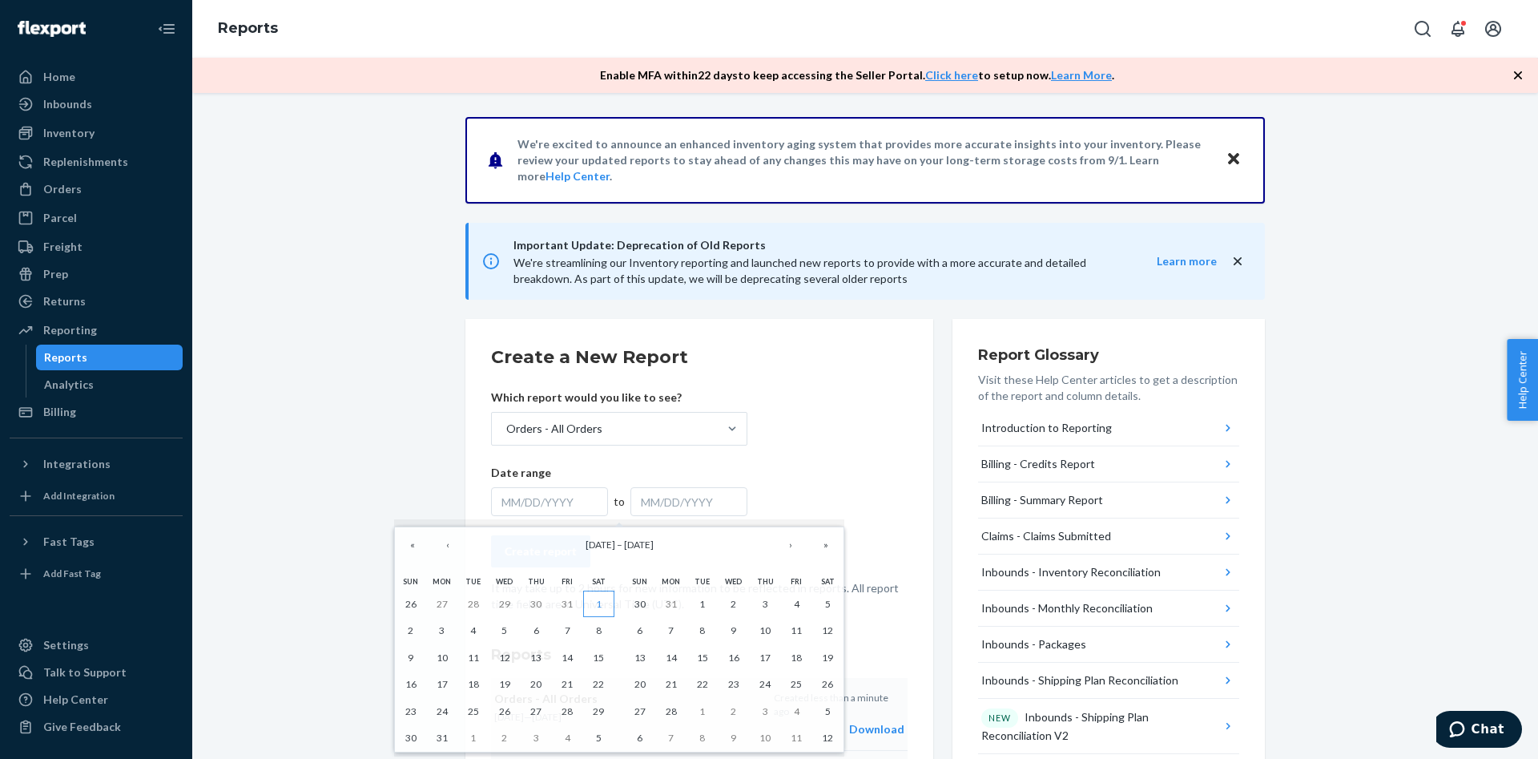
click at [593, 598] on button "1" at bounding box center [598, 603] width 31 height 27
click at [814, 546] on button "»" at bounding box center [825, 544] width 35 height 35
click at [435, 554] on button "‹" at bounding box center [447, 544] width 35 height 35
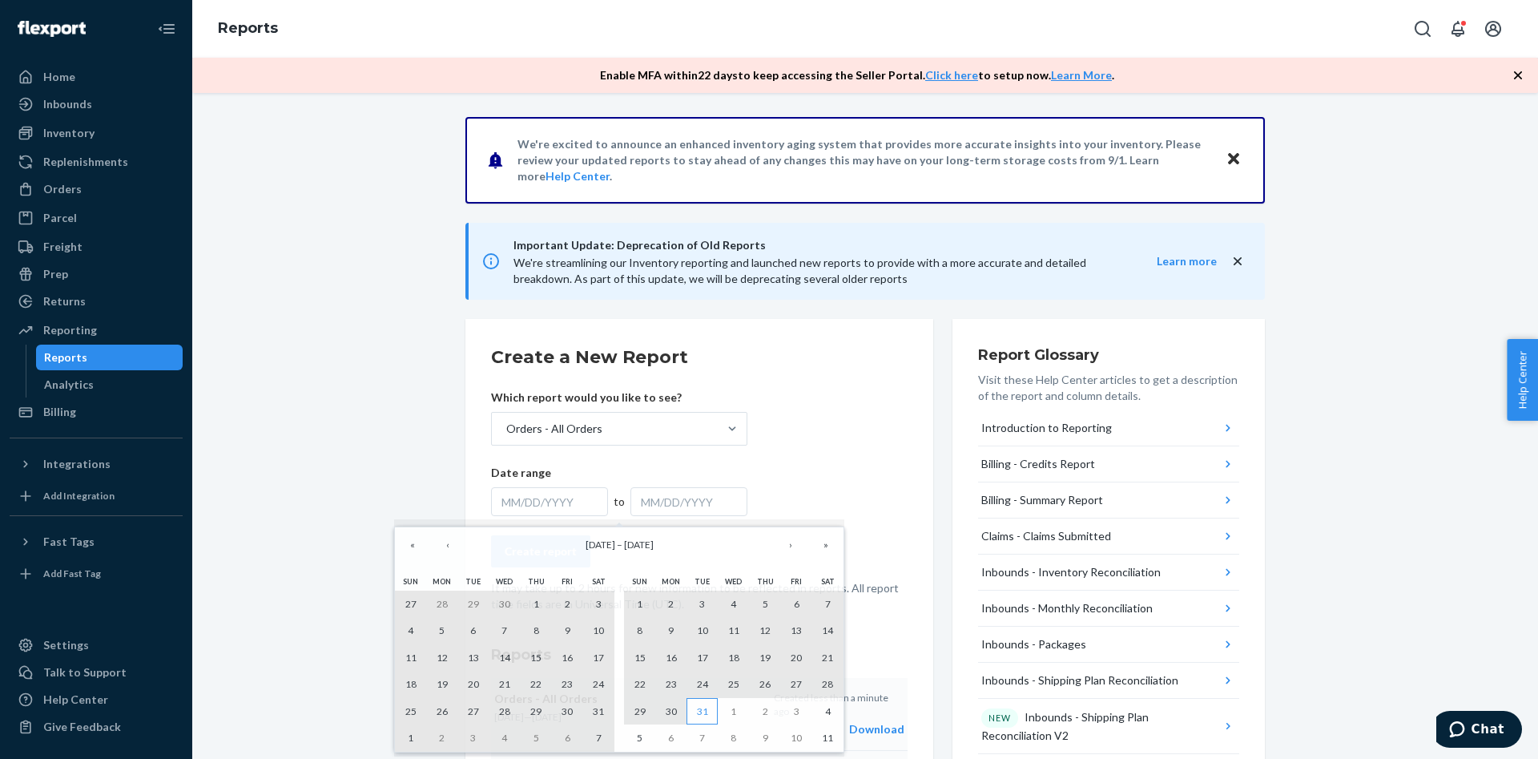
click at [707, 711] on abbr "31" at bounding box center [702, 711] width 11 height 12
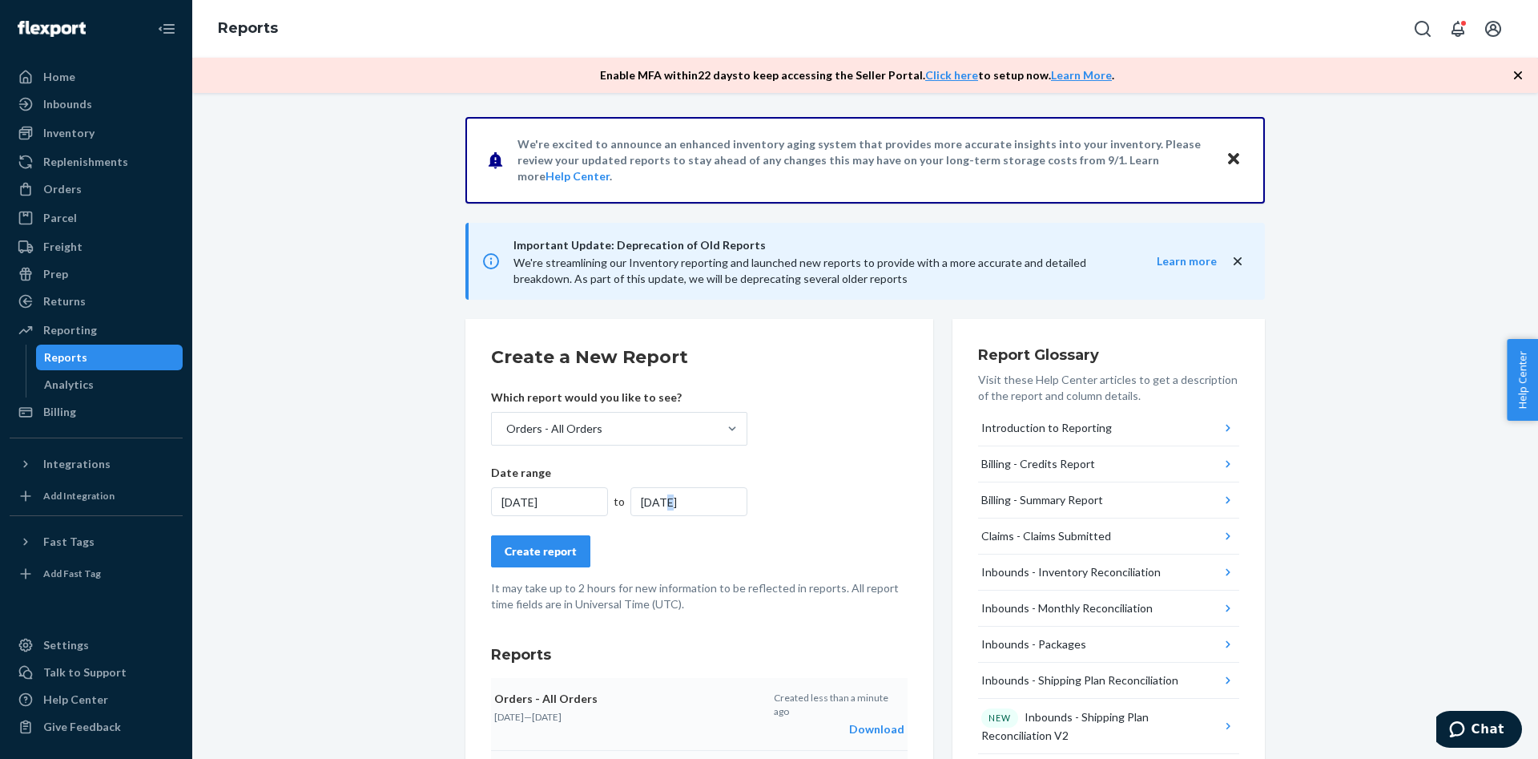
click at [667, 499] on div "[DATE]" at bounding box center [689, 501] width 117 height 29
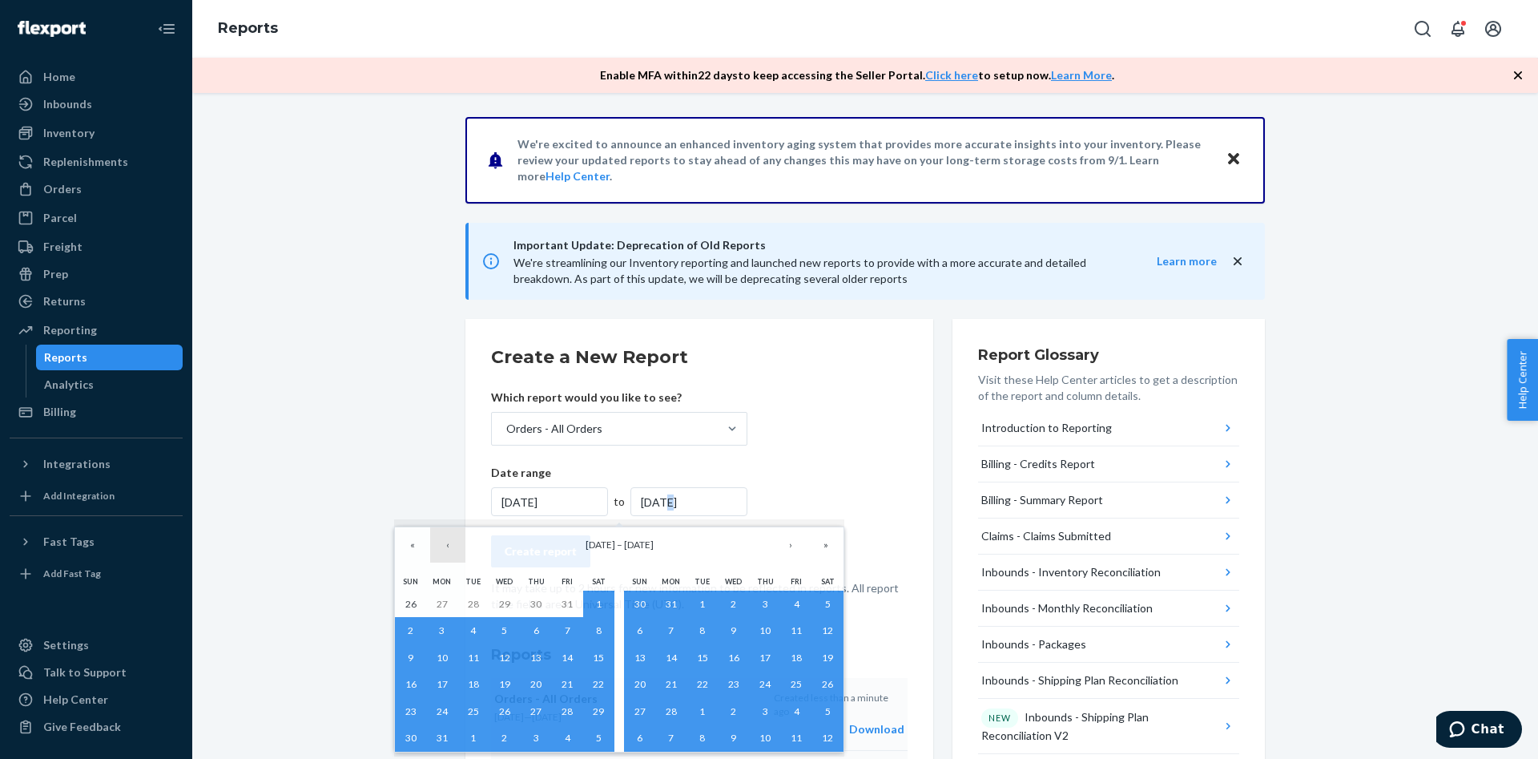
click at [445, 550] on button "‹" at bounding box center [447, 544] width 35 height 35
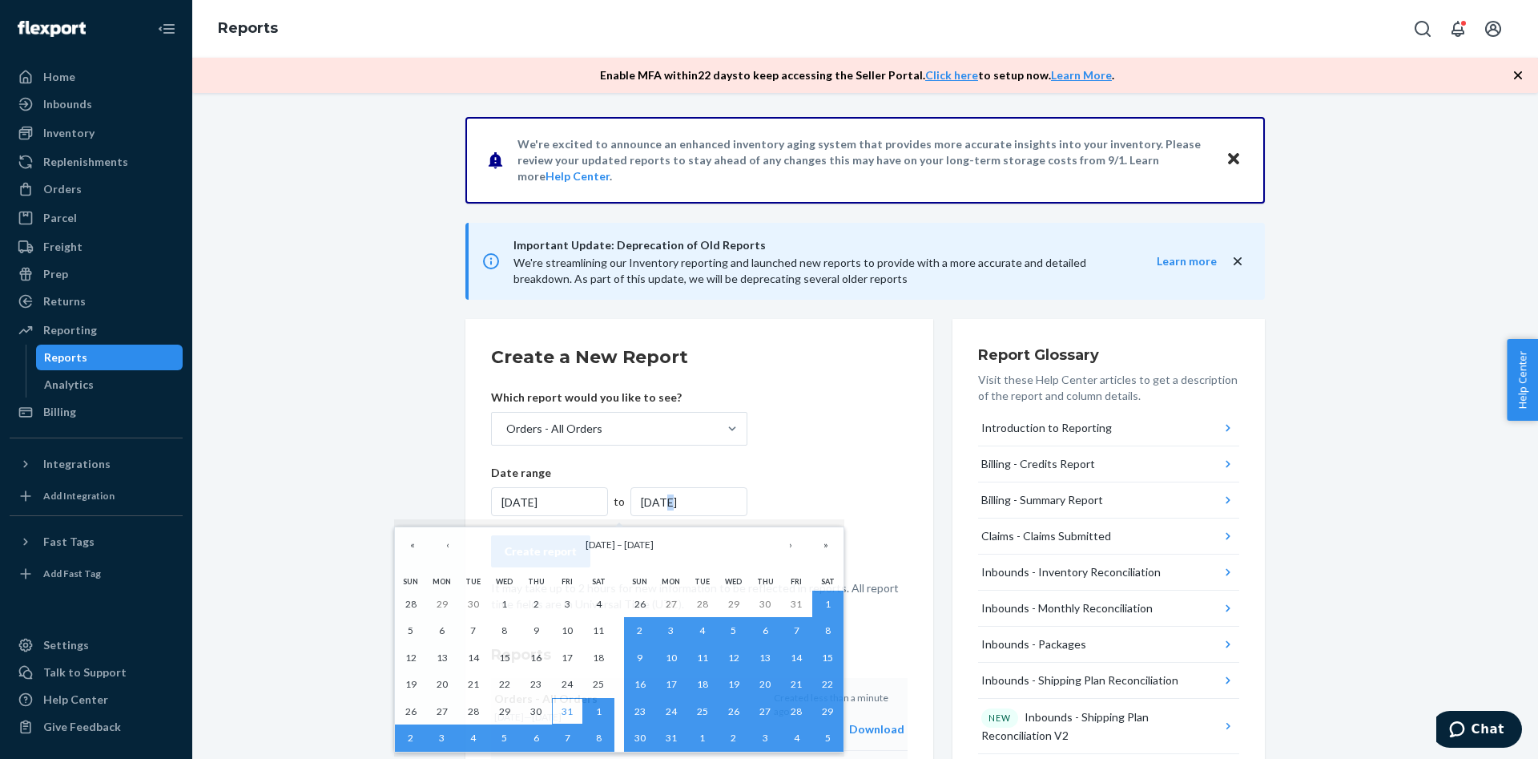
click at [574, 704] on button "31" at bounding box center [567, 711] width 31 height 27
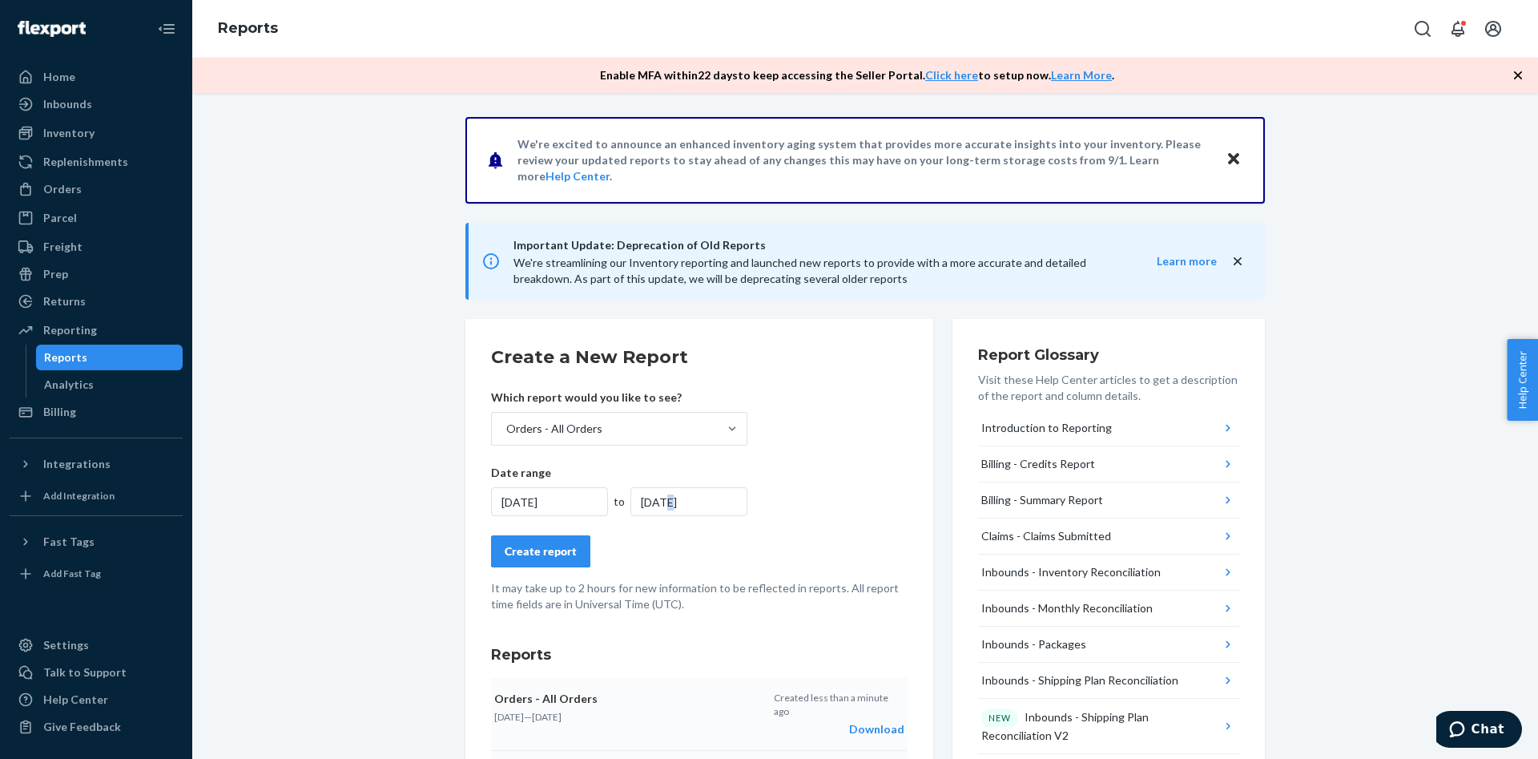
click at [804, 490] on form "Create a New Report Which report would you like to see? Orders - All Orders Dat…" at bounding box center [699, 479] width 417 height 268
click at [659, 504] on div "[DATE]" at bounding box center [689, 501] width 117 height 29
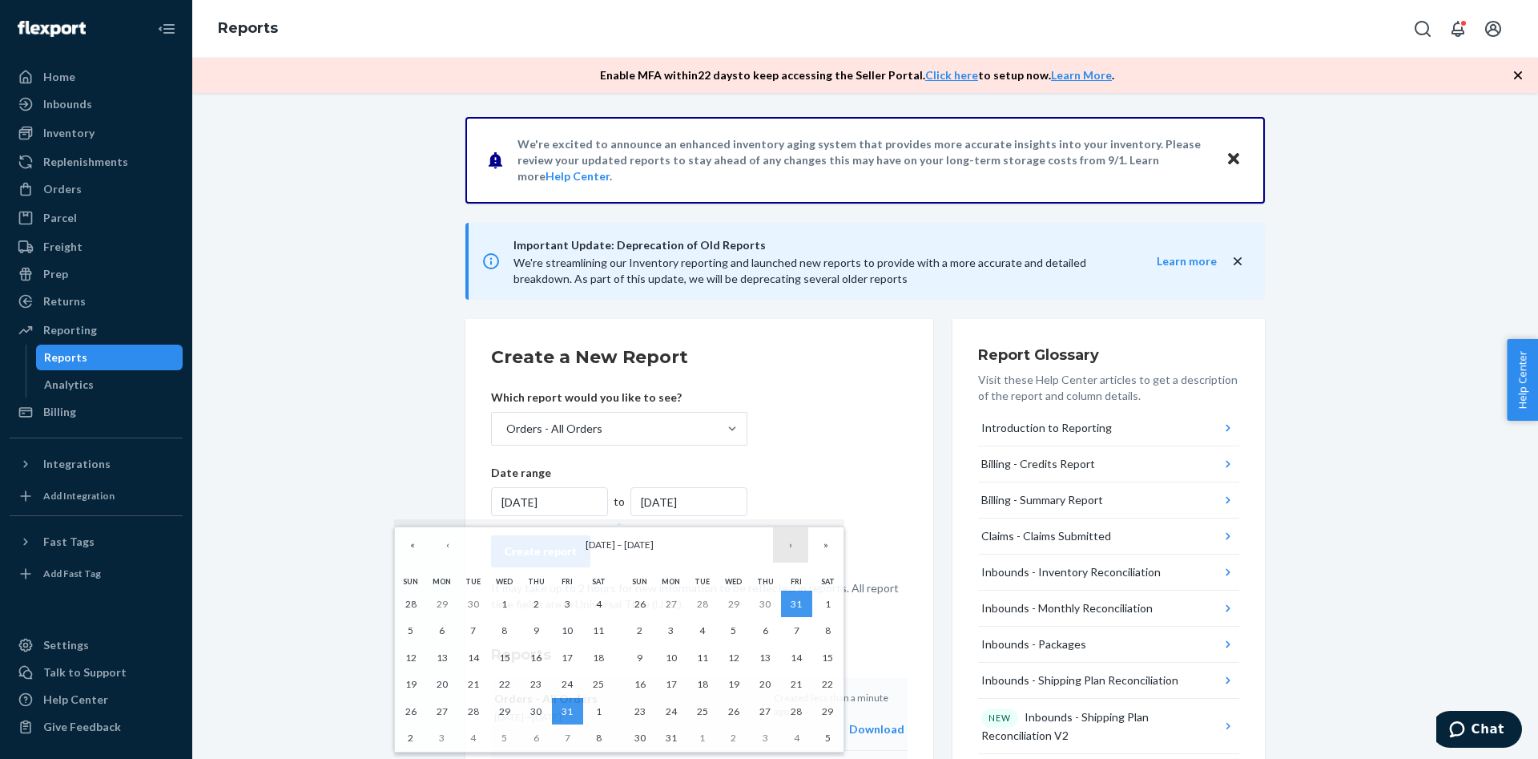
click at [799, 553] on button "›" at bounding box center [790, 544] width 35 height 35
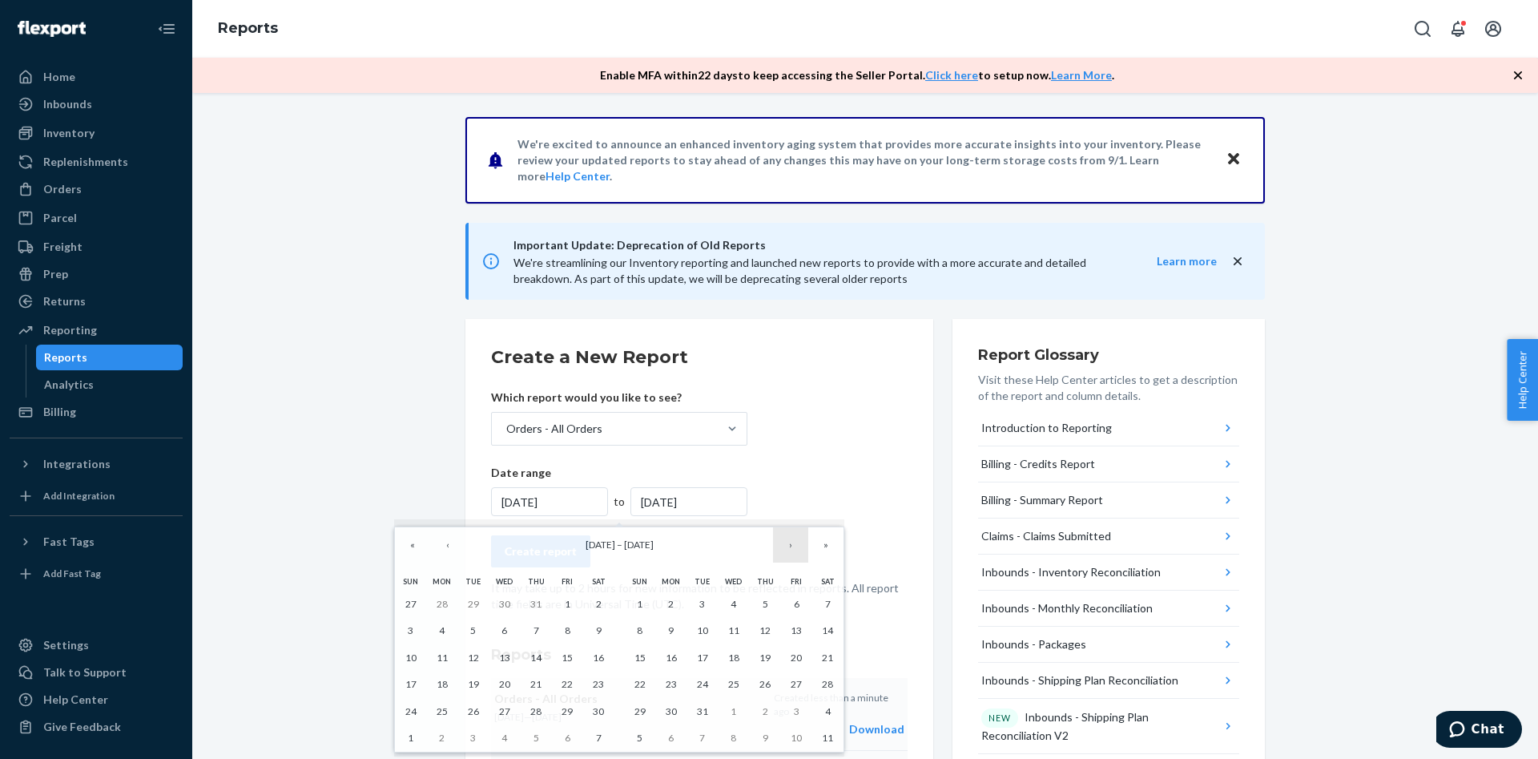
click at [799, 553] on button "›" at bounding box center [790, 544] width 35 height 35
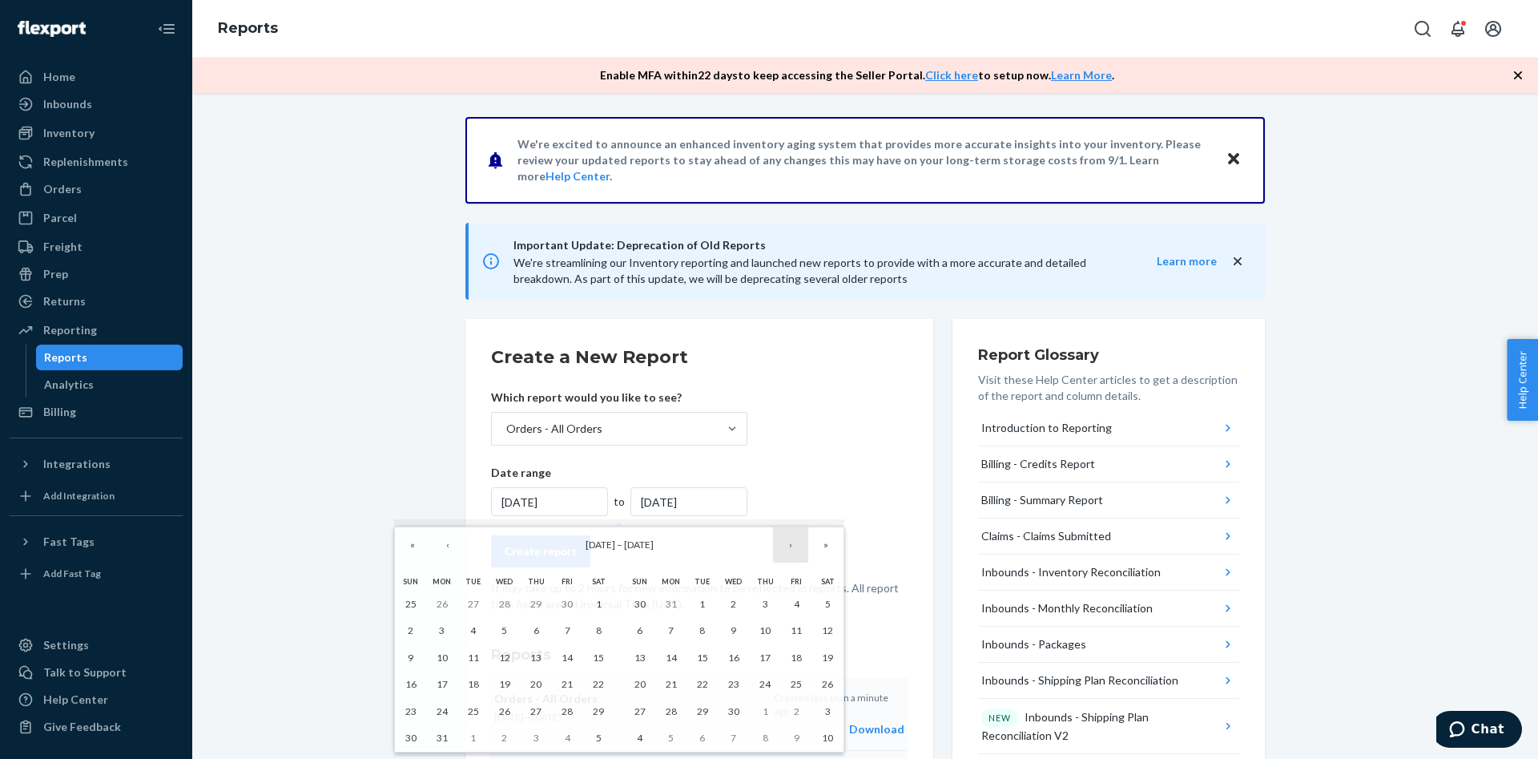
click at [799, 552] on button "›" at bounding box center [790, 544] width 35 height 35
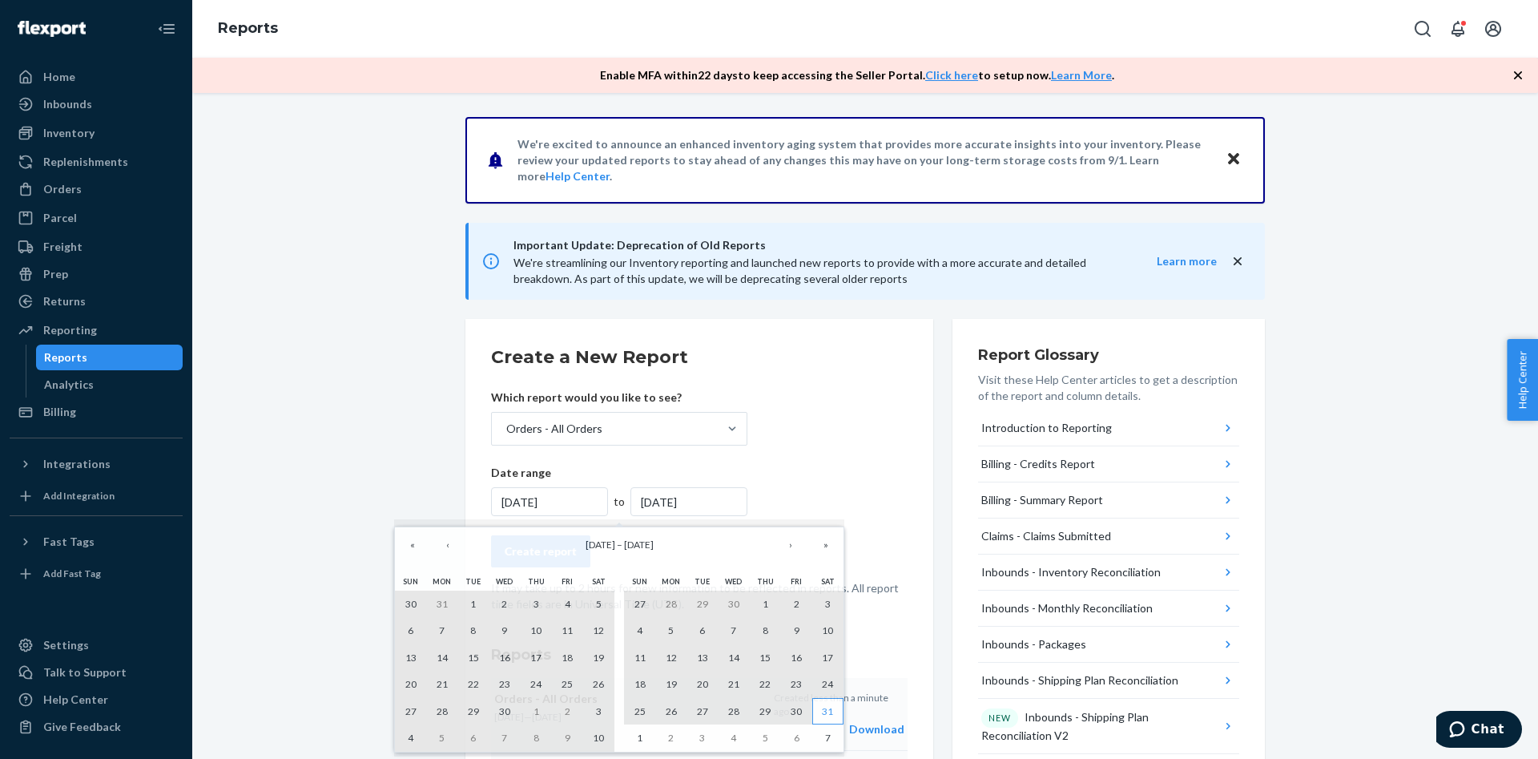
click at [831, 706] on abbr "31" at bounding box center [827, 711] width 11 height 12
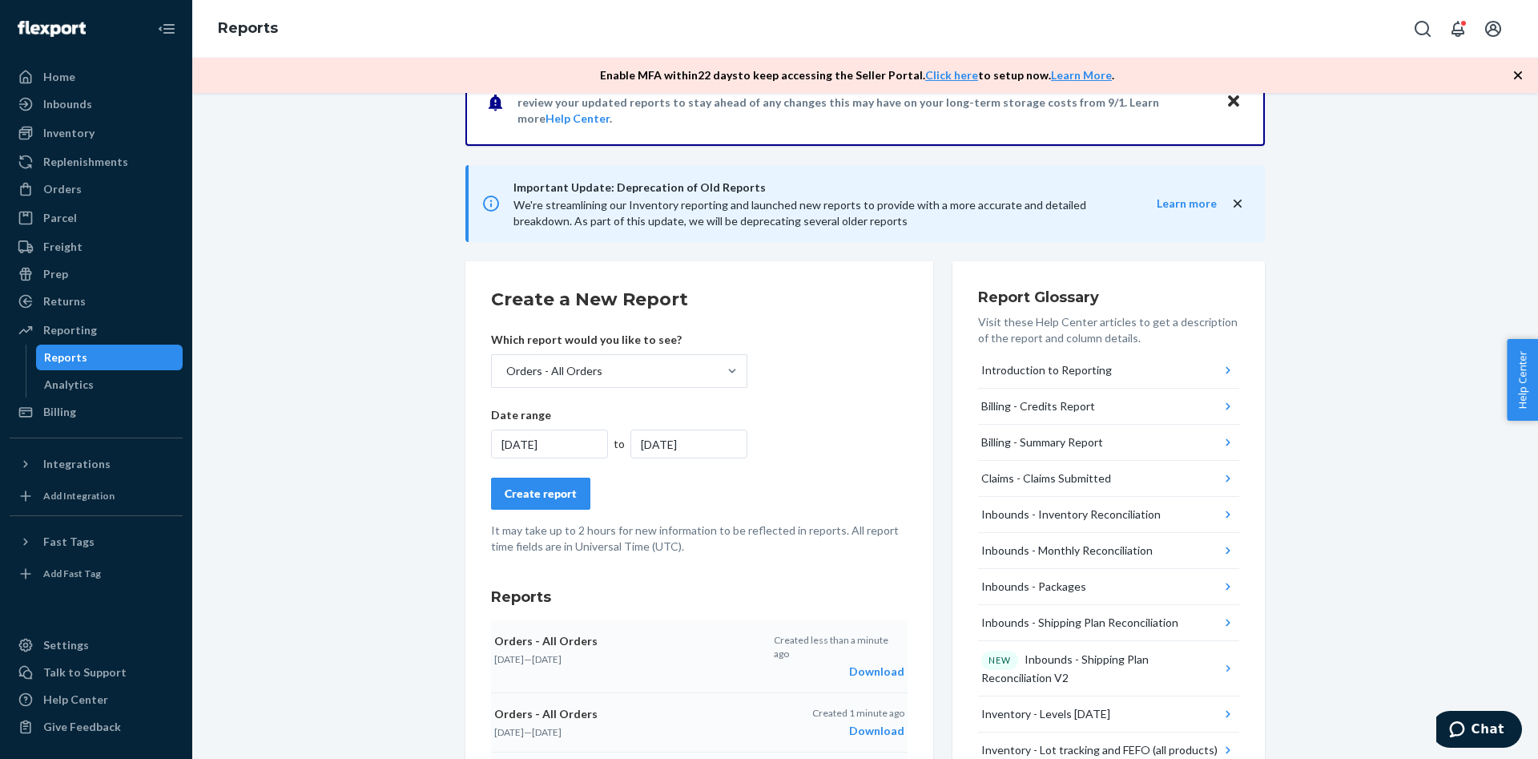
scroll to position [0, 0]
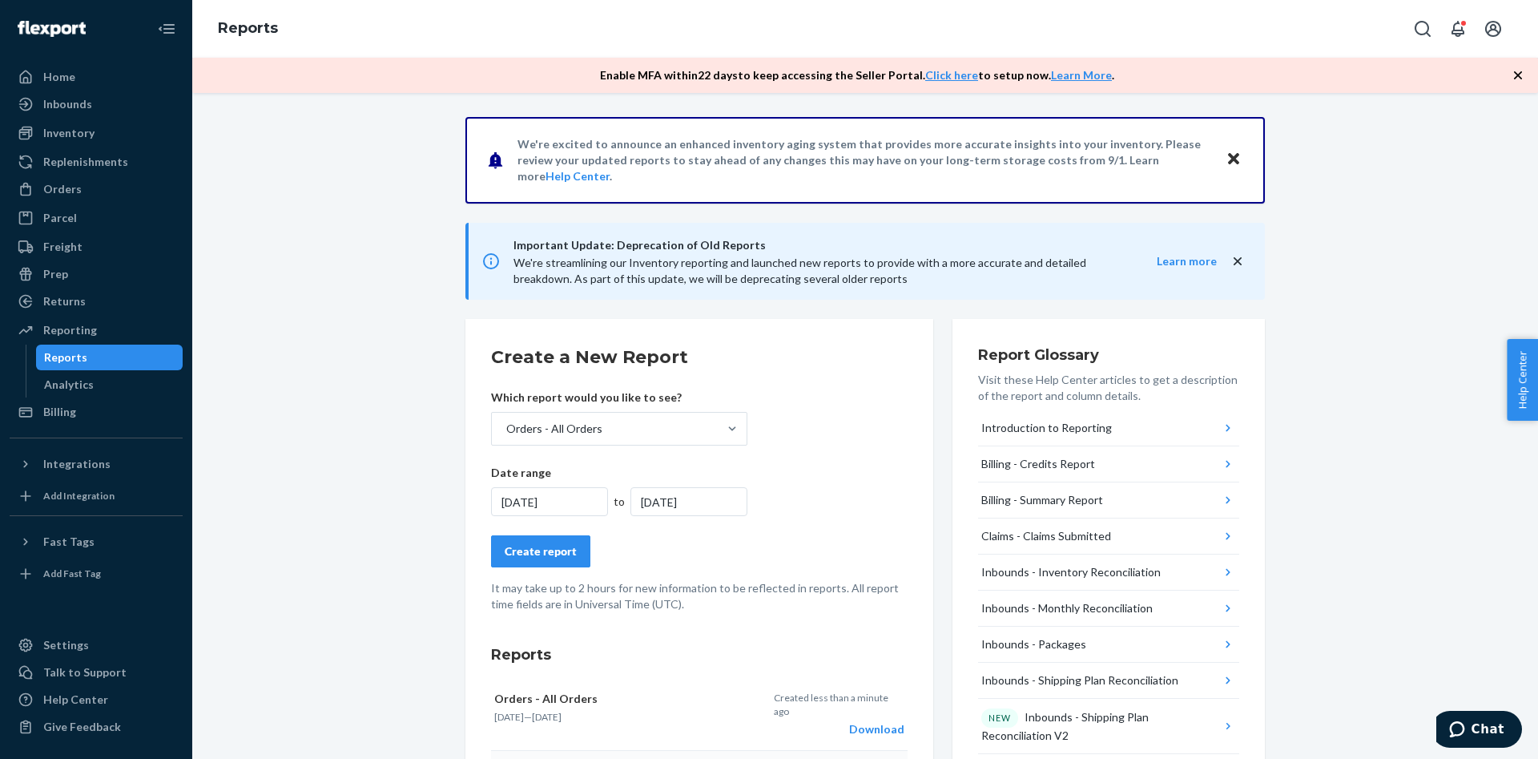
click at [554, 502] on div "[DATE]" at bounding box center [549, 501] width 117 height 29
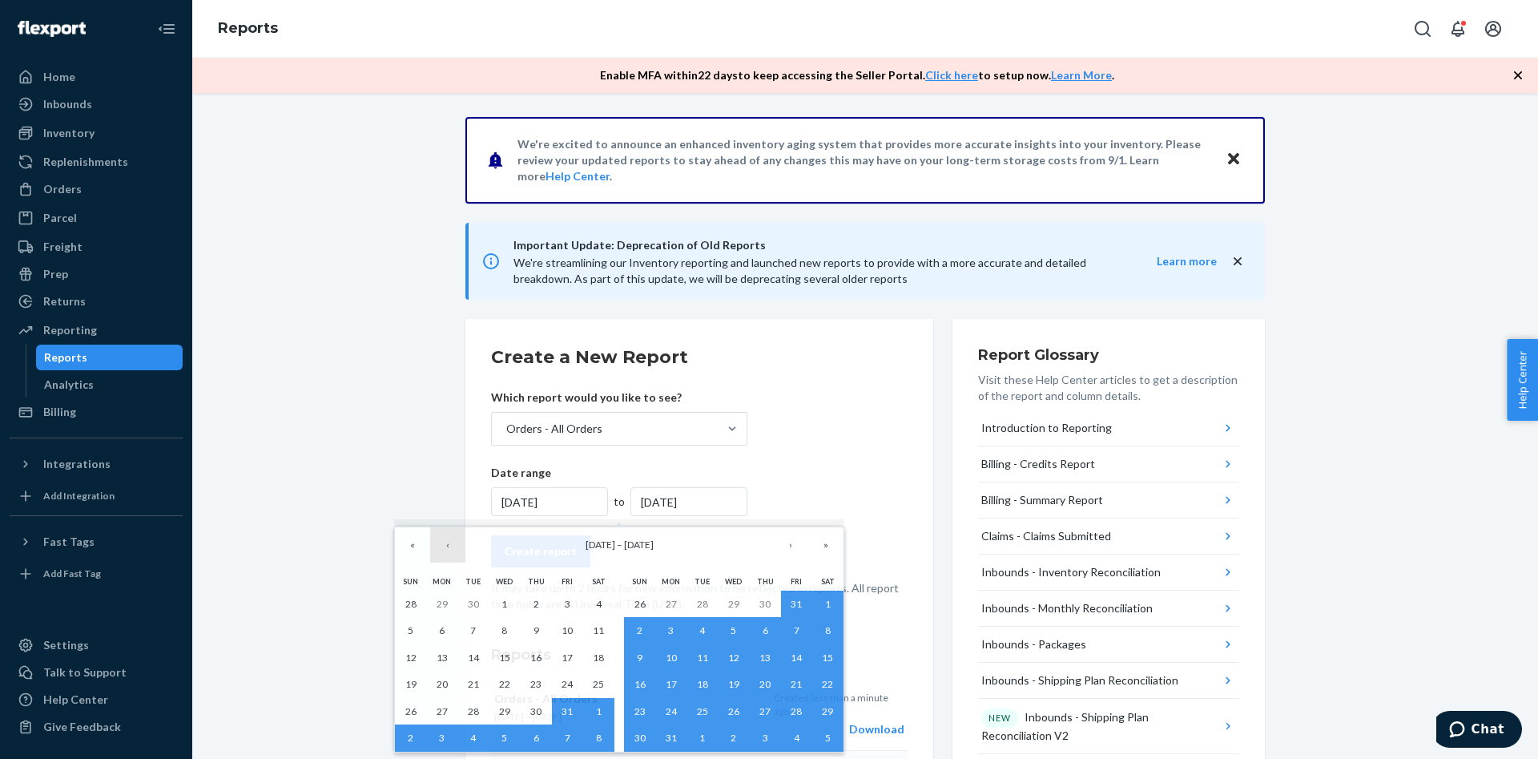
click at [453, 546] on button "‹" at bounding box center [447, 544] width 35 height 35
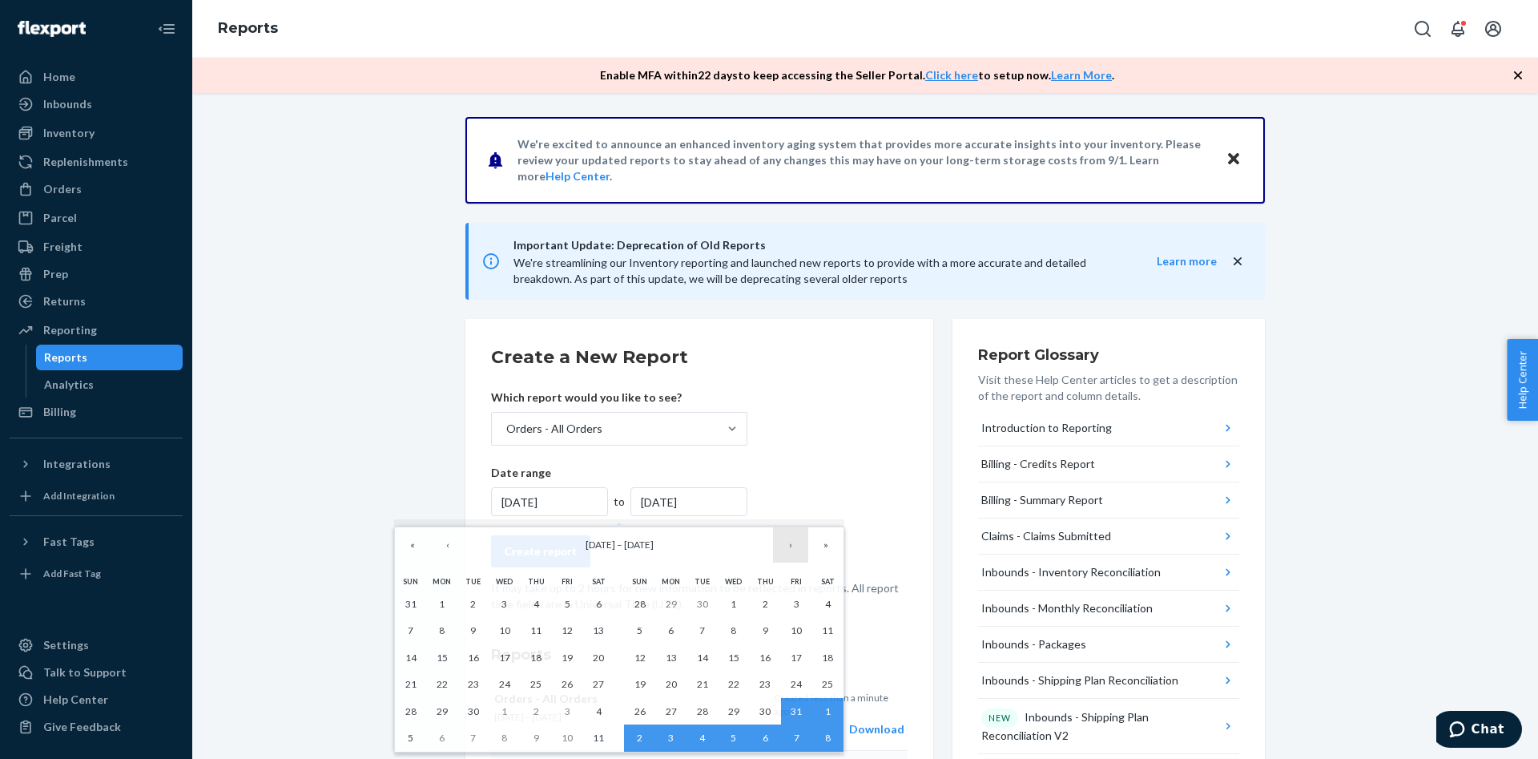
click at [792, 546] on button "›" at bounding box center [790, 544] width 35 height 35
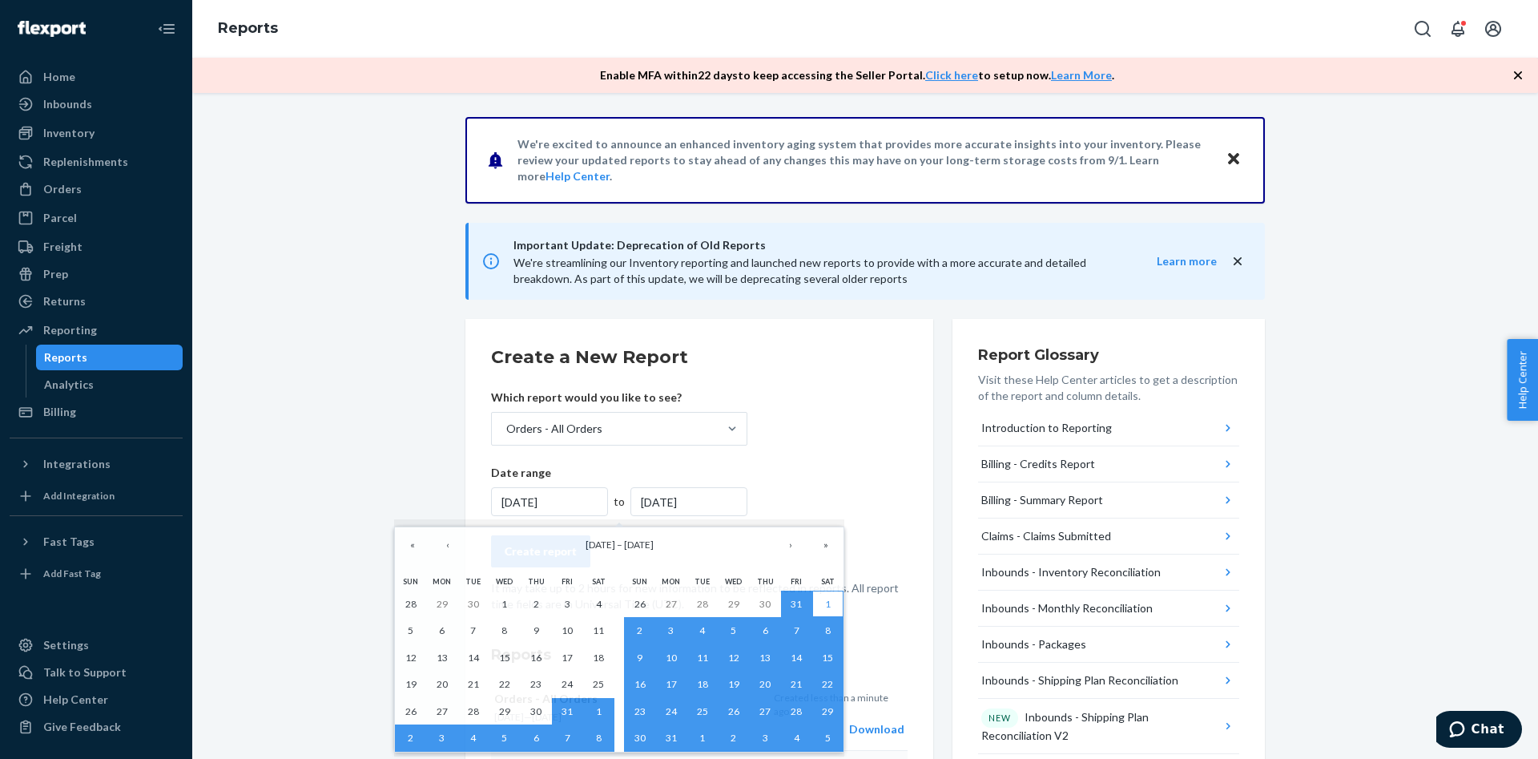
click at [822, 603] on button "1" at bounding box center [827, 603] width 31 height 27
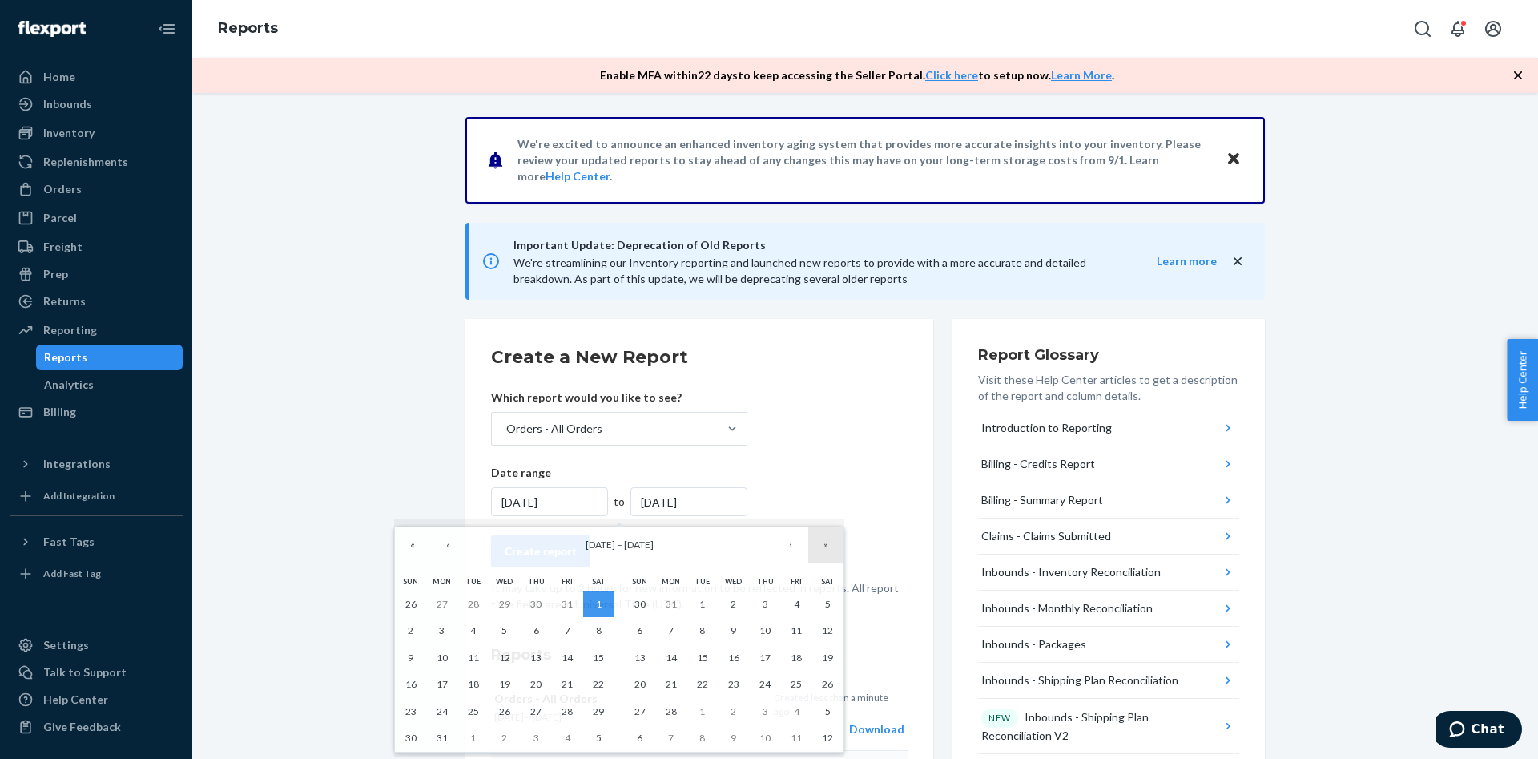
click at [823, 553] on button "»" at bounding box center [825, 544] width 35 height 35
click at [415, 551] on button "«" at bounding box center [412, 544] width 35 height 35
click at [414, 551] on button "«" at bounding box center [412, 544] width 35 height 35
click at [822, 549] on button "»" at bounding box center [825, 544] width 35 height 35
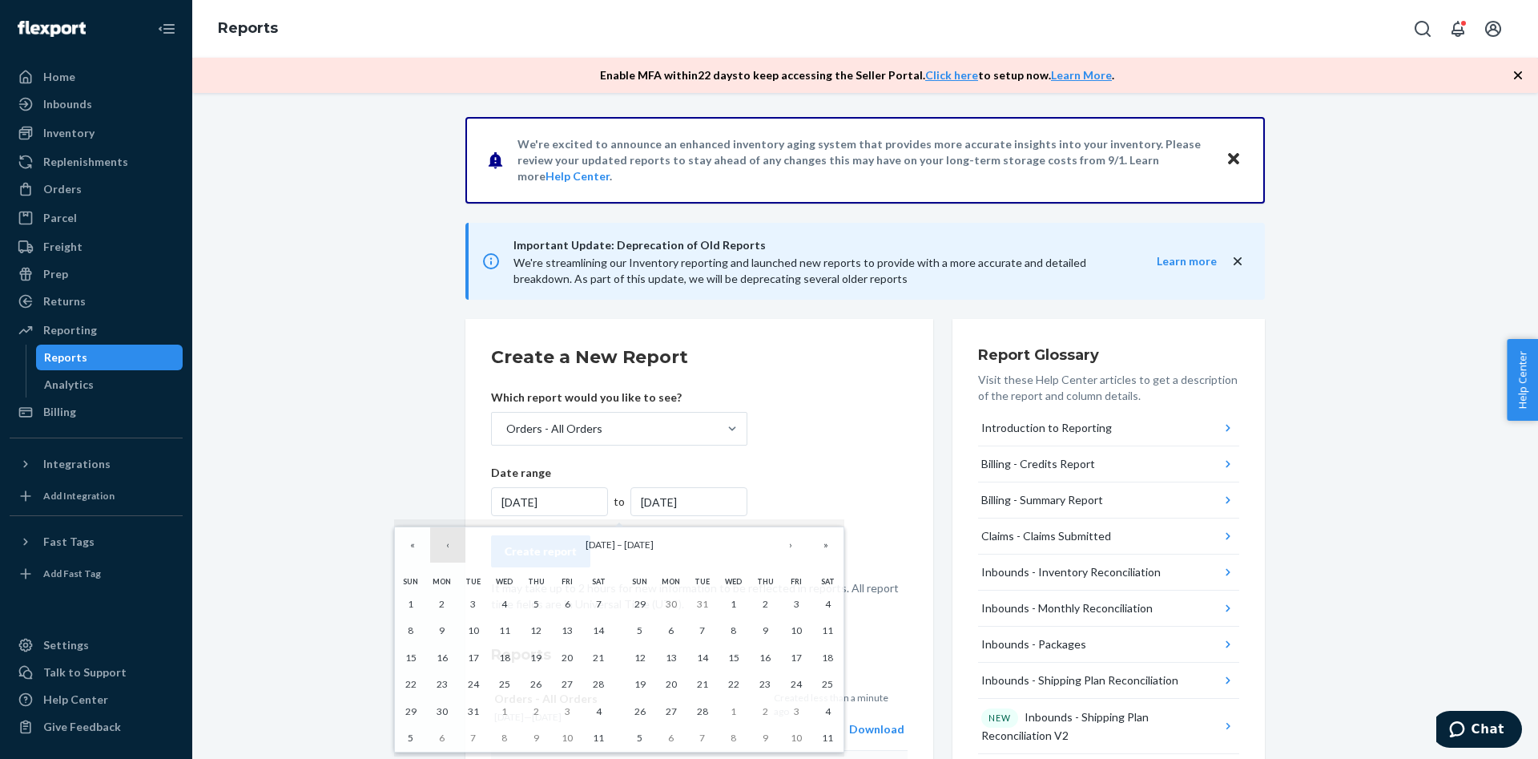
click at [447, 548] on button "‹" at bounding box center [447, 544] width 35 height 35
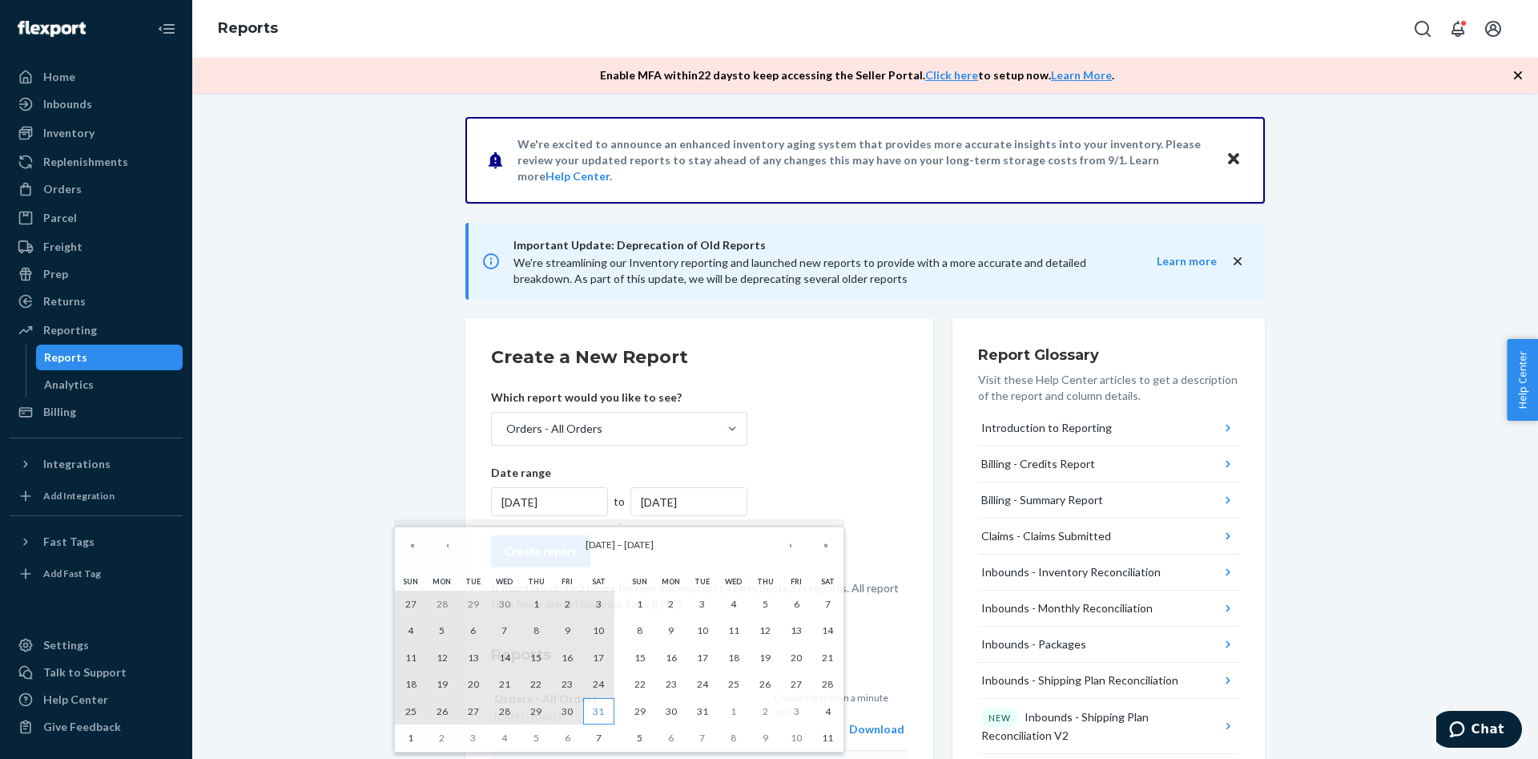
click at [594, 713] on abbr "31" at bounding box center [598, 711] width 11 height 12
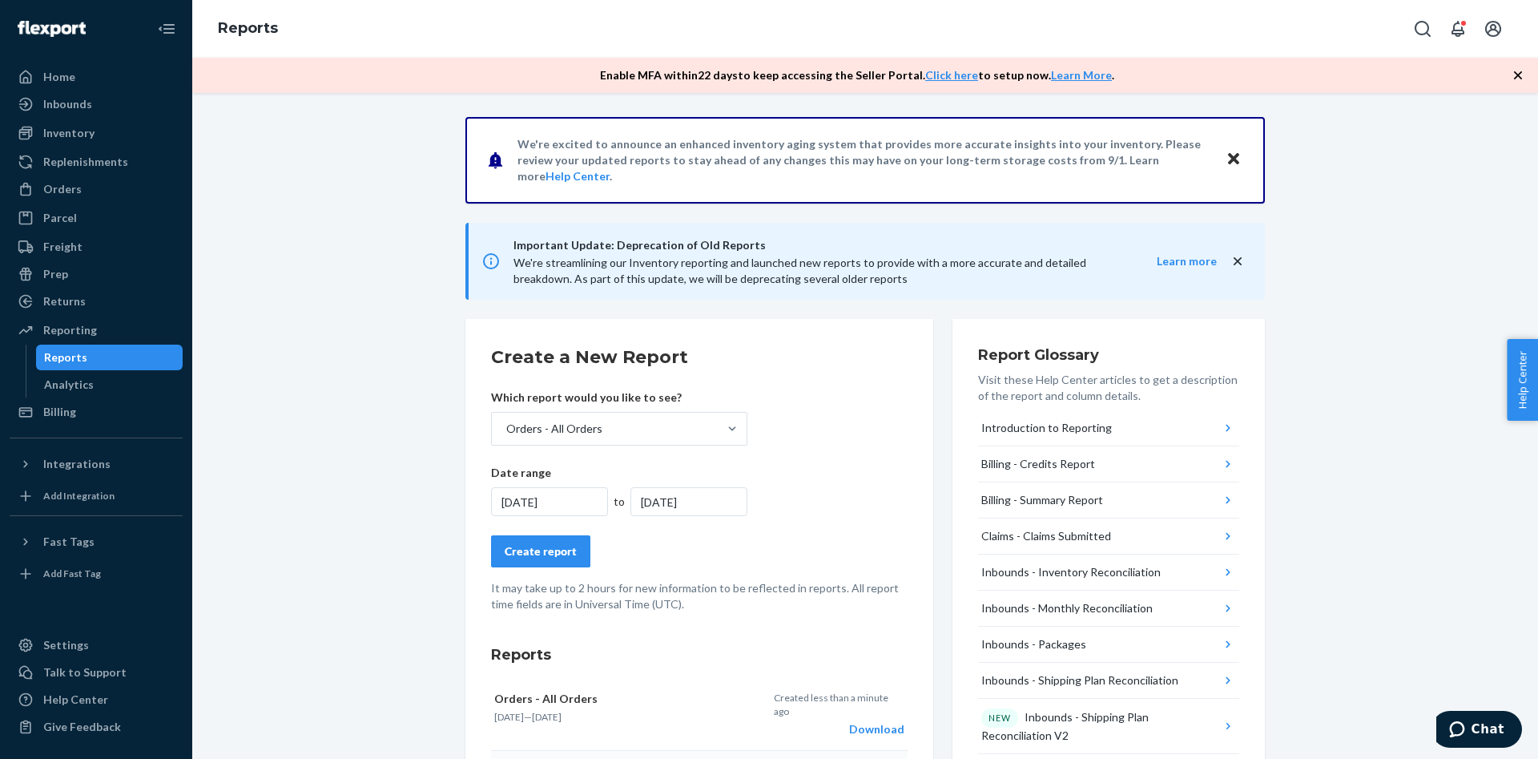
click at [558, 555] on div "Create report" at bounding box center [541, 551] width 72 height 16
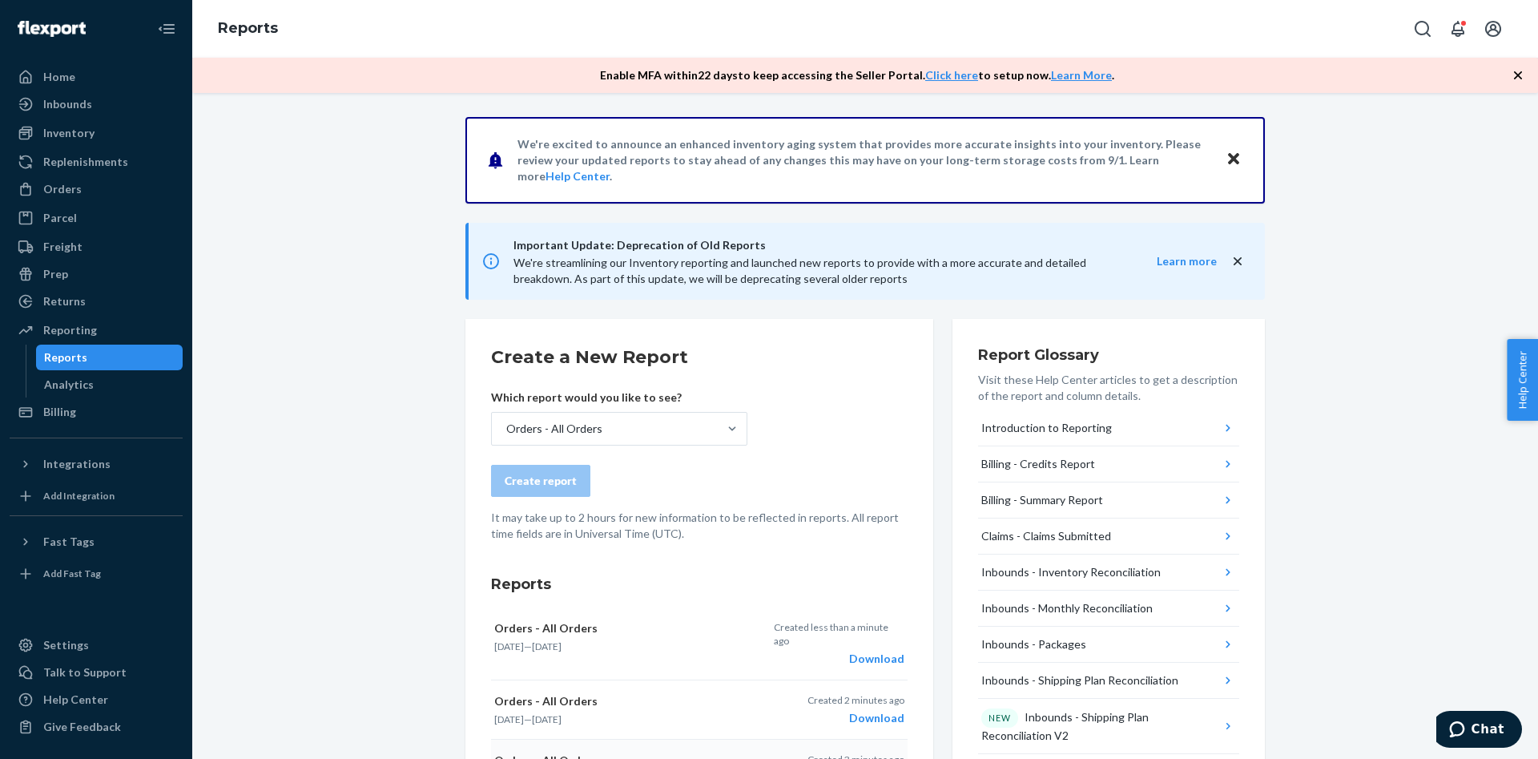
click at [892, 651] on div "Download" at bounding box center [839, 659] width 131 height 16
click at [691, 433] on div "Orders - All Orders" at bounding box center [605, 429] width 226 height 32
click at [506, 433] on input "Orders - All Orders" at bounding box center [506, 429] width 2 height 16
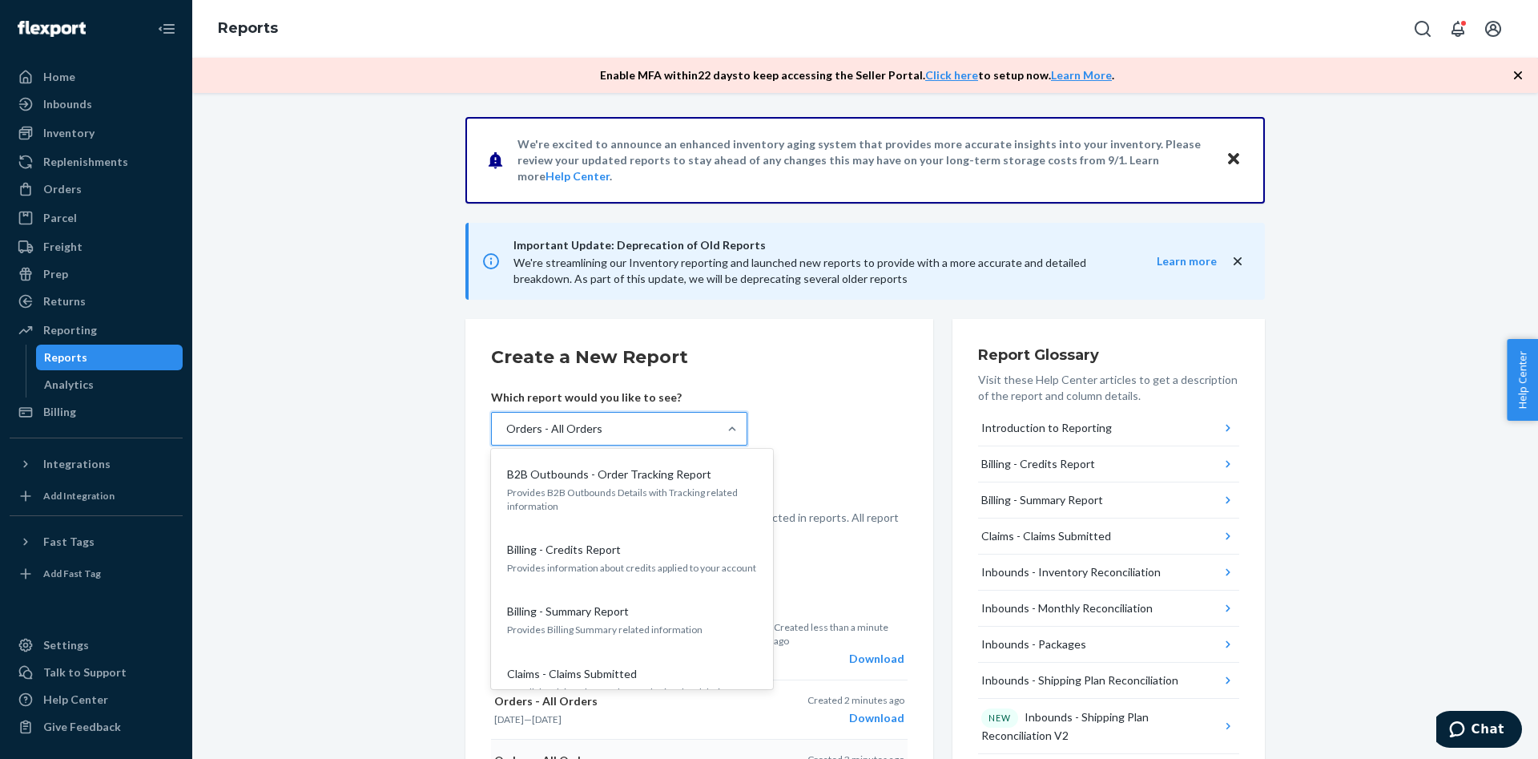
scroll to position [1284, 0]
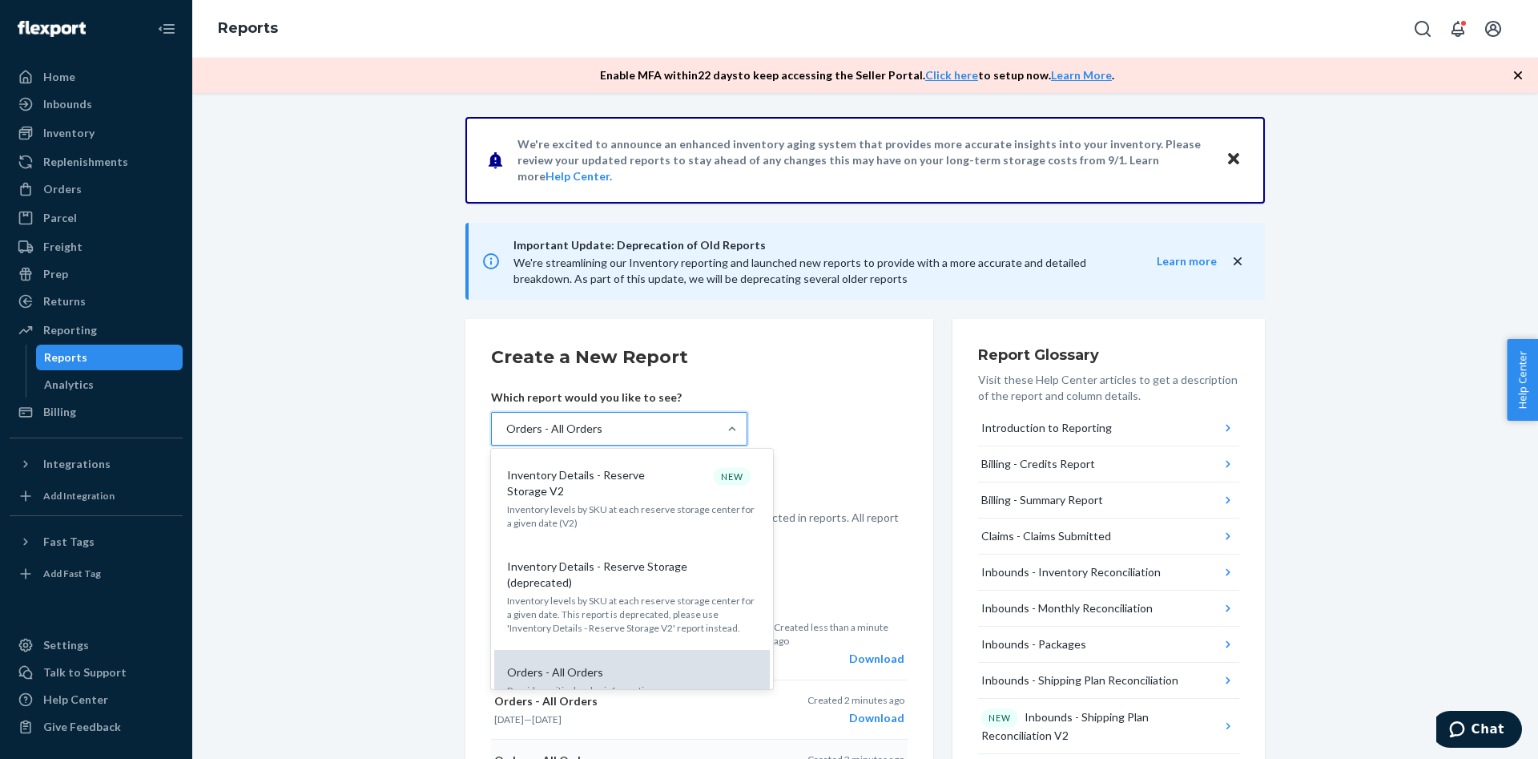
click at [658, 664] on div "Orders - All Orders" at bounding box center [629, 672] width 256 height 16
click at [506, 437] on input "option Orders - All Orders, selected. option Orders - All Orders focused, 0 of …" at bounding box center [506, 429] width 2 height 16
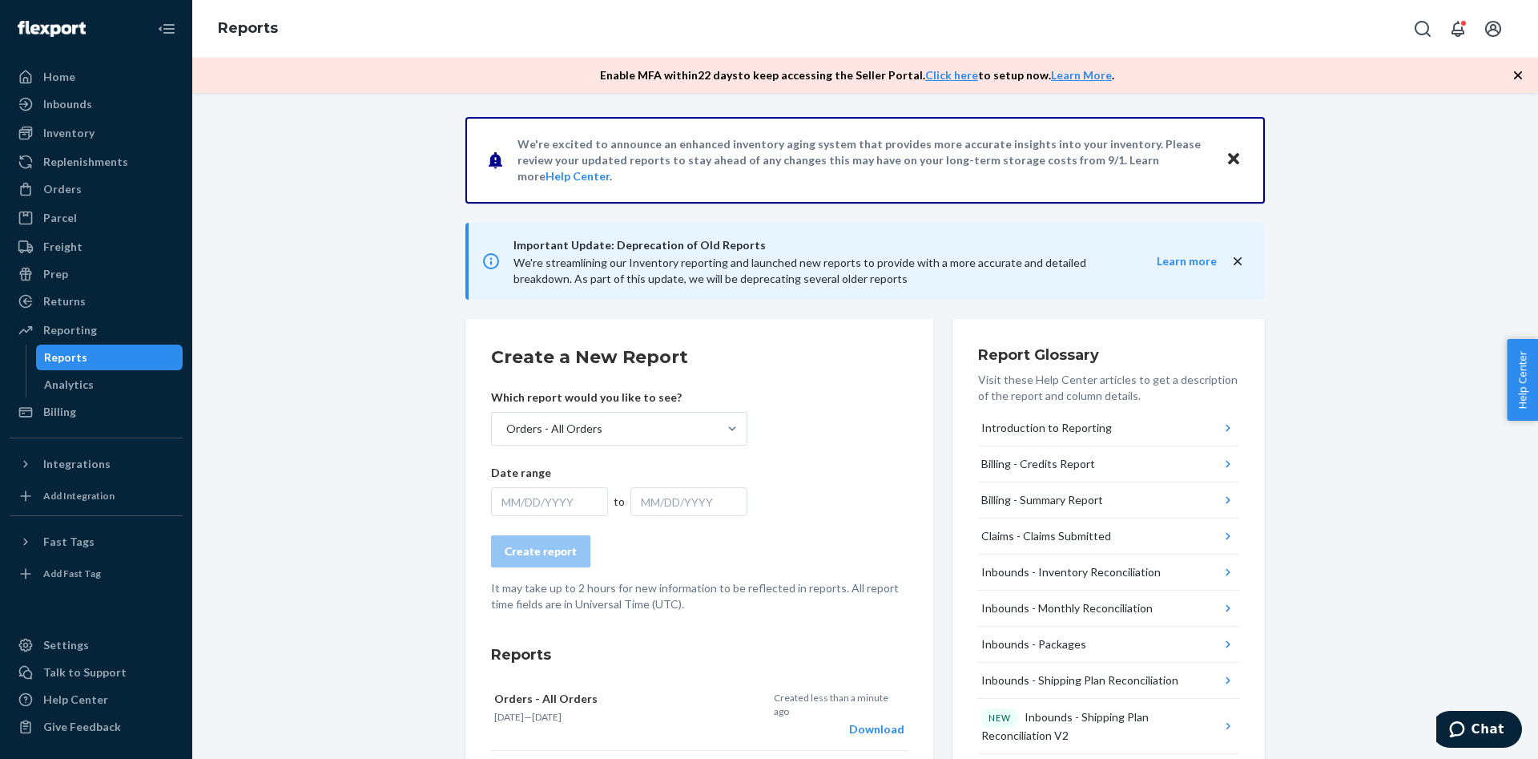
click at [551, 502] on div "MM/DD/YYYY" at bounding box center [549, 501] width 117 height 29
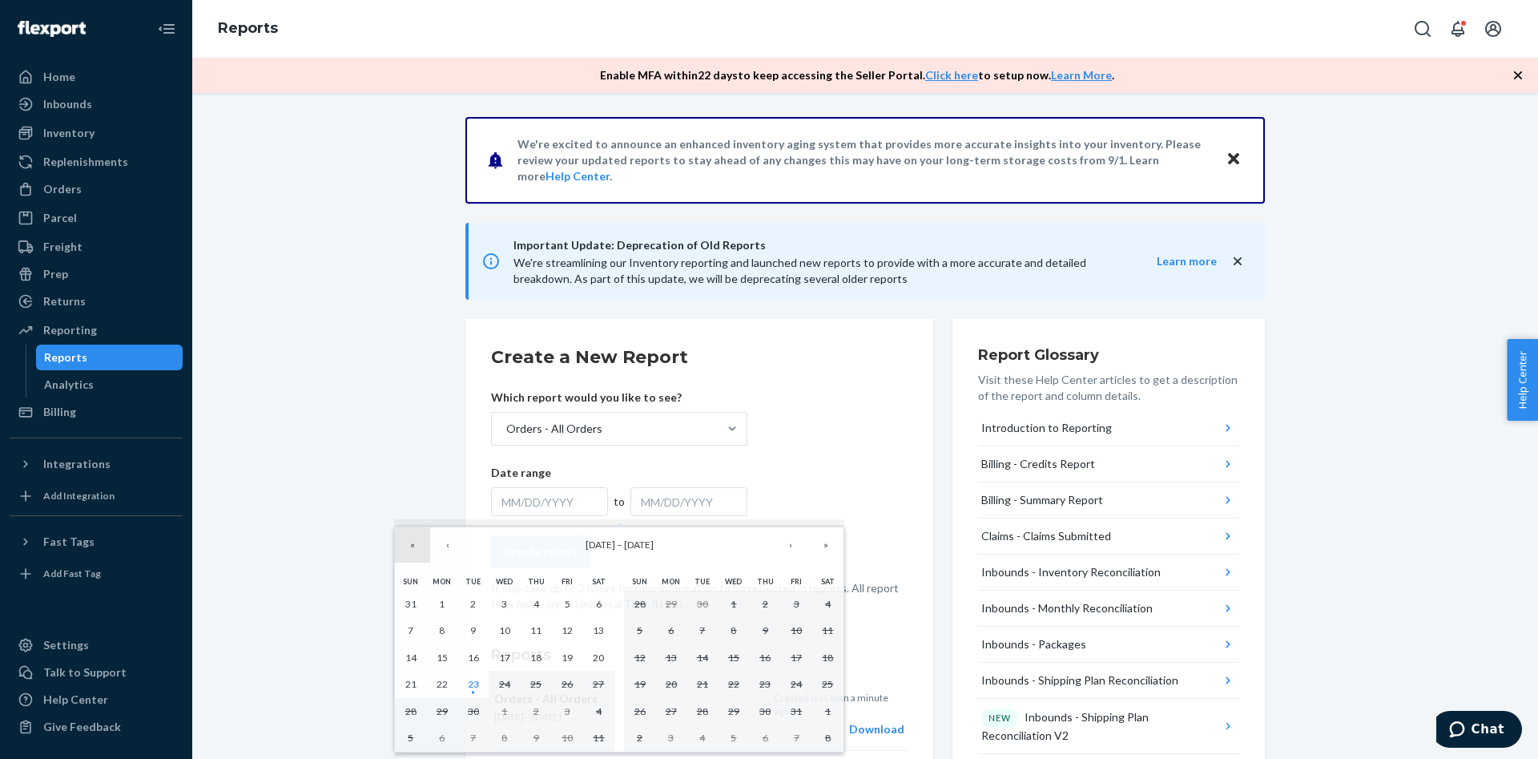
click at [423, 550] on button "«" at bounding box center [412, 544] width 35 height 35
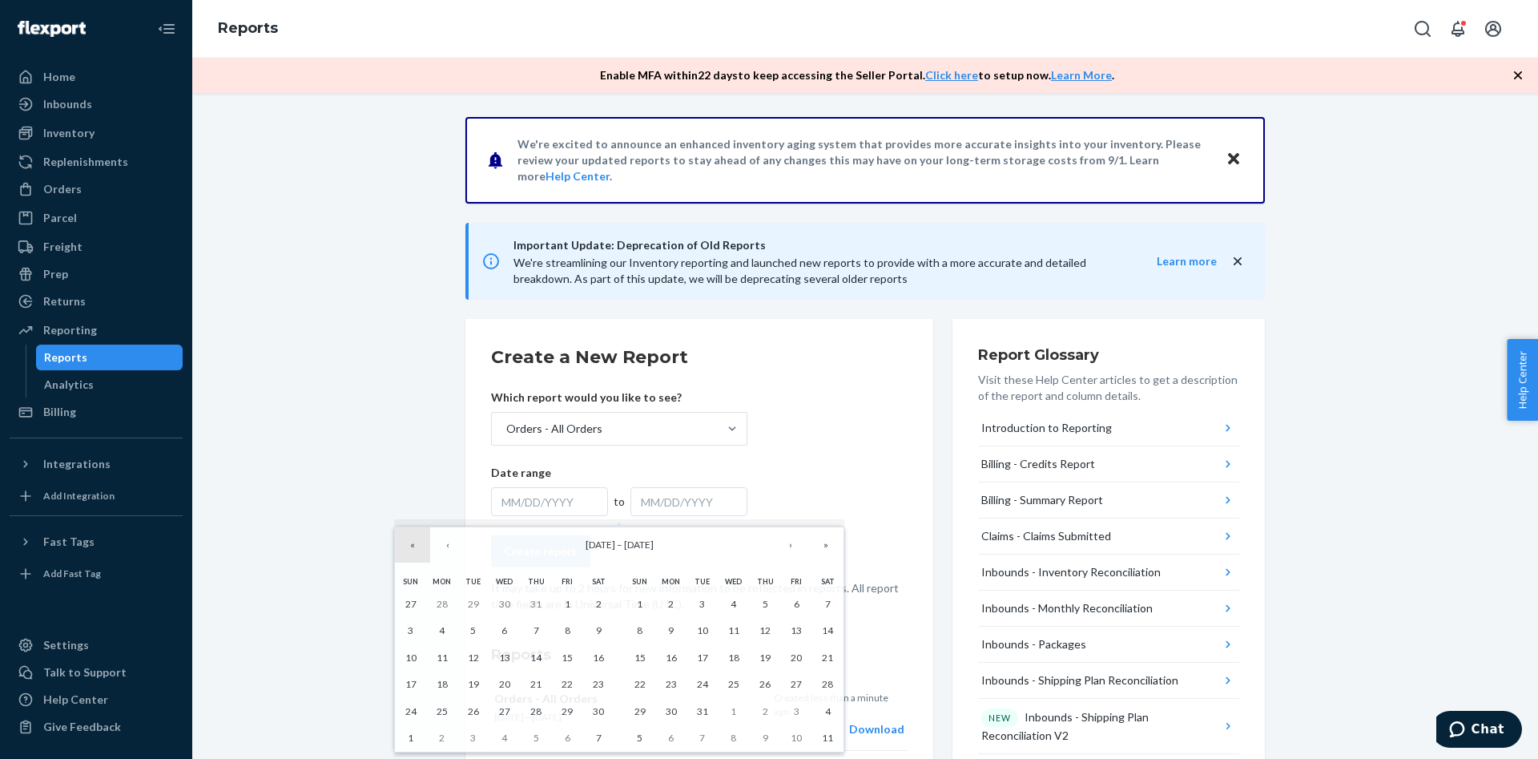
click at [423, 550] on button "«" at bounding box center [412, 544] width 35 height 35
click at [422, 550] on button "«" at bounding box center [412, 544] width 35 height 35
click at [778, 554] on button "›" at bounding box center [790, 544] width 35 height 35
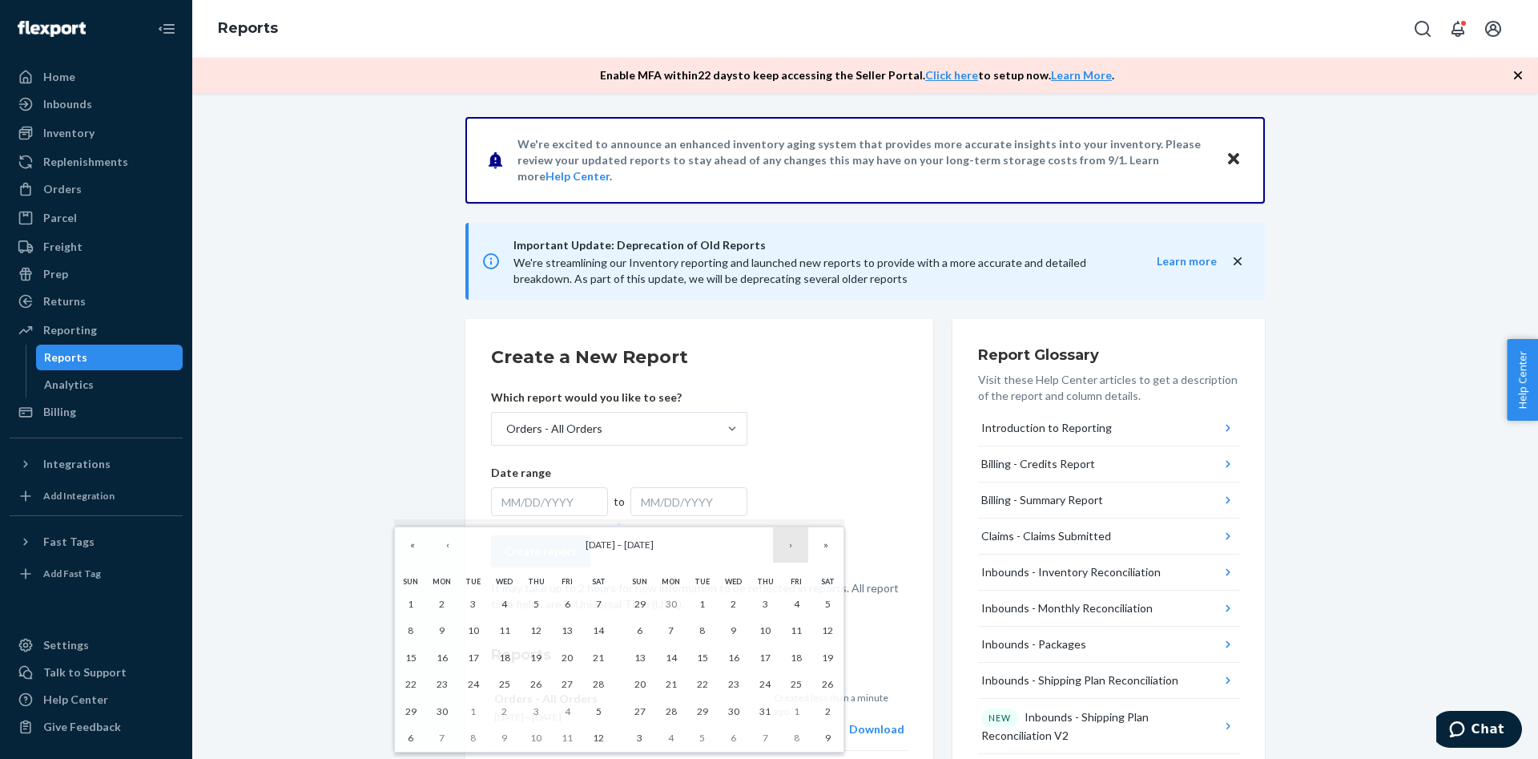
click at [779, 554] on button "›" at bounding box center [790, 544] width 35 height 35
click at [570, 601] on button "1" at bounding box center [567, 603] width 31 height 27
click at [820, 548] on button "»" at bounding box center [825, 544] width 35 height 35
click at [451, 556] on button "‹" at bounding box center [447, 544] width 35 height 35
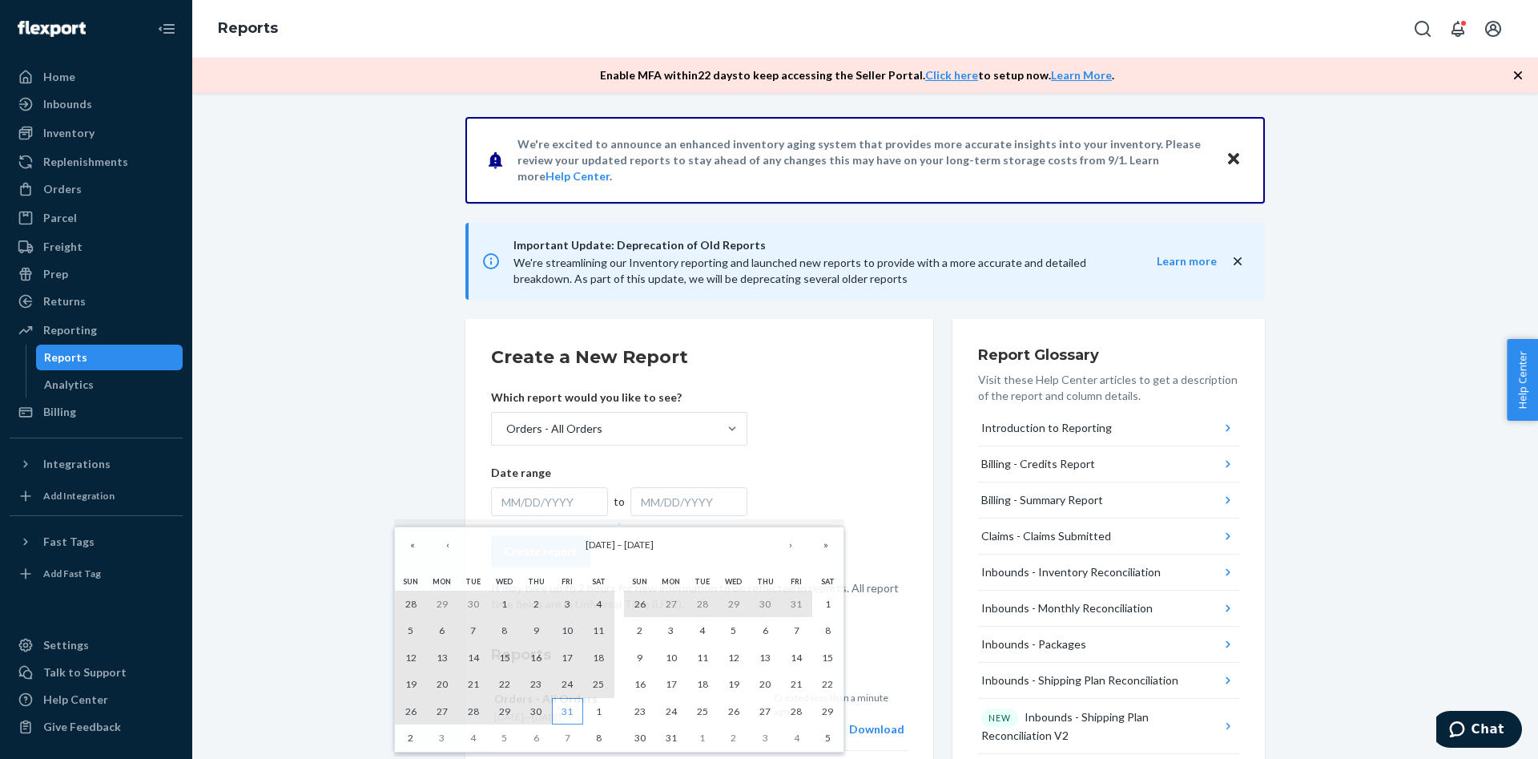
click at [574, 712] on button "31" at bounding box center [567, 711] width 31 height 27
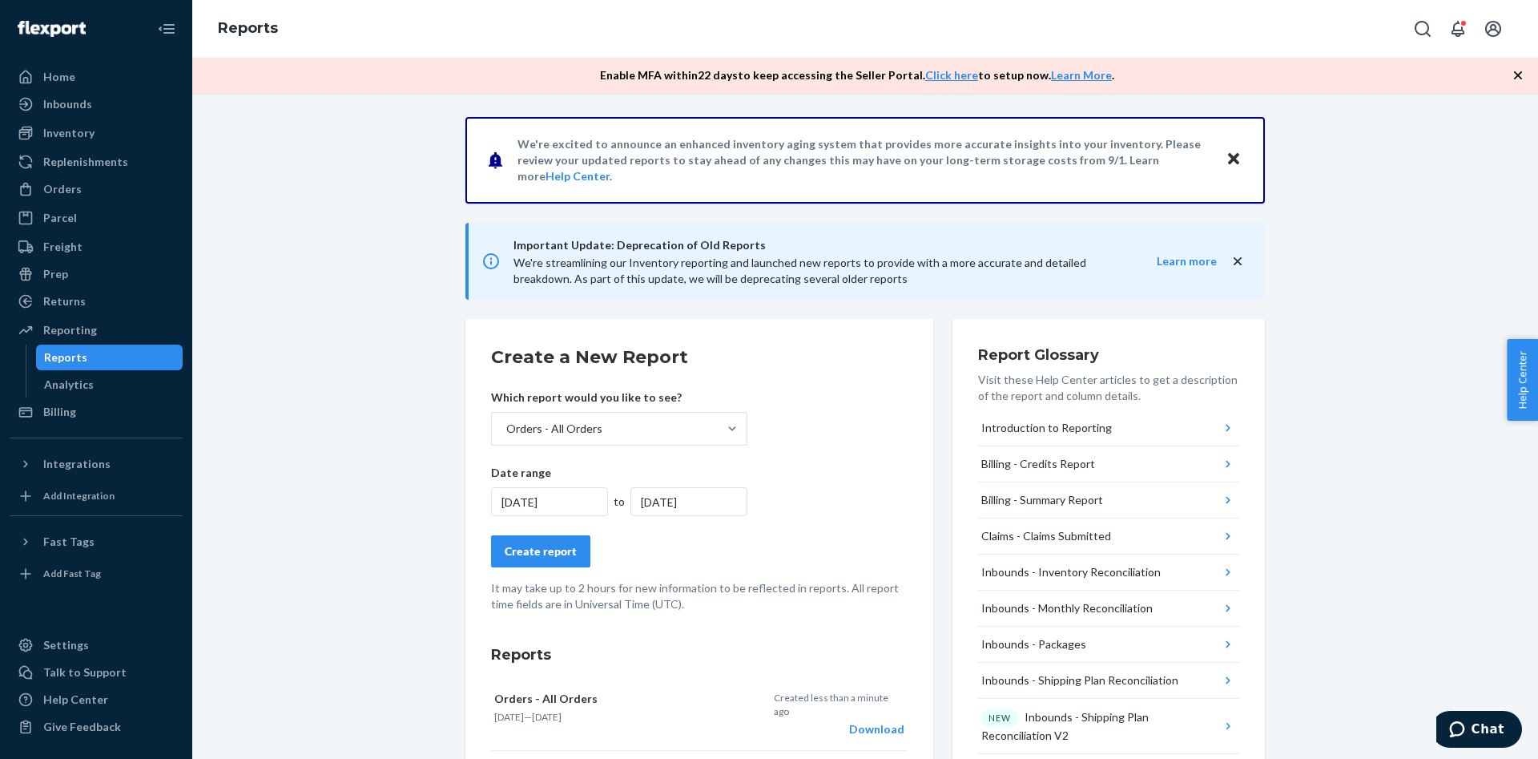
click at [544, 558] on div "Create report" at bounding box center [541, 551] width 72 height 16
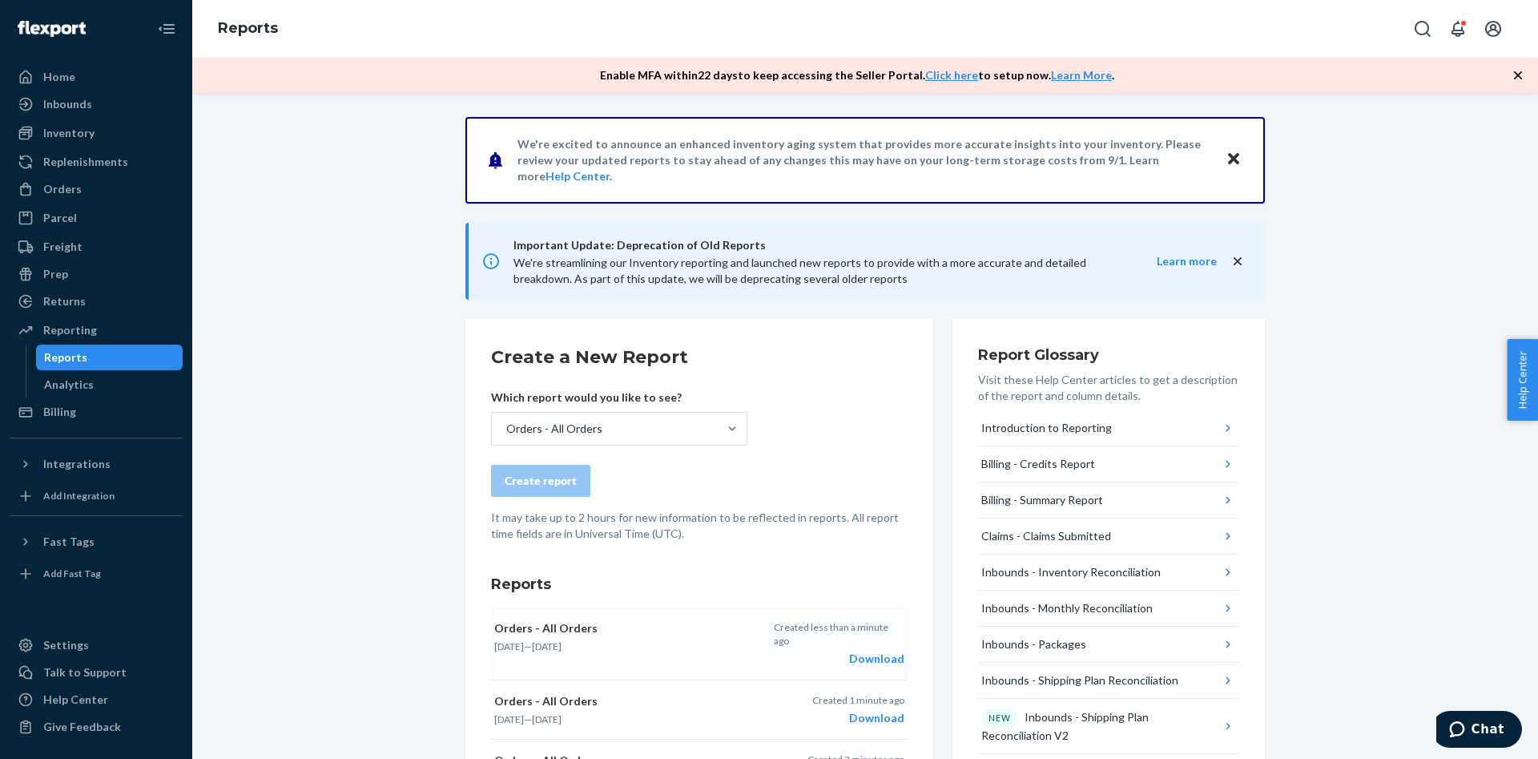
click at [893, 651] on div "Download" at bounding box center [839, 659] width 131 height 16
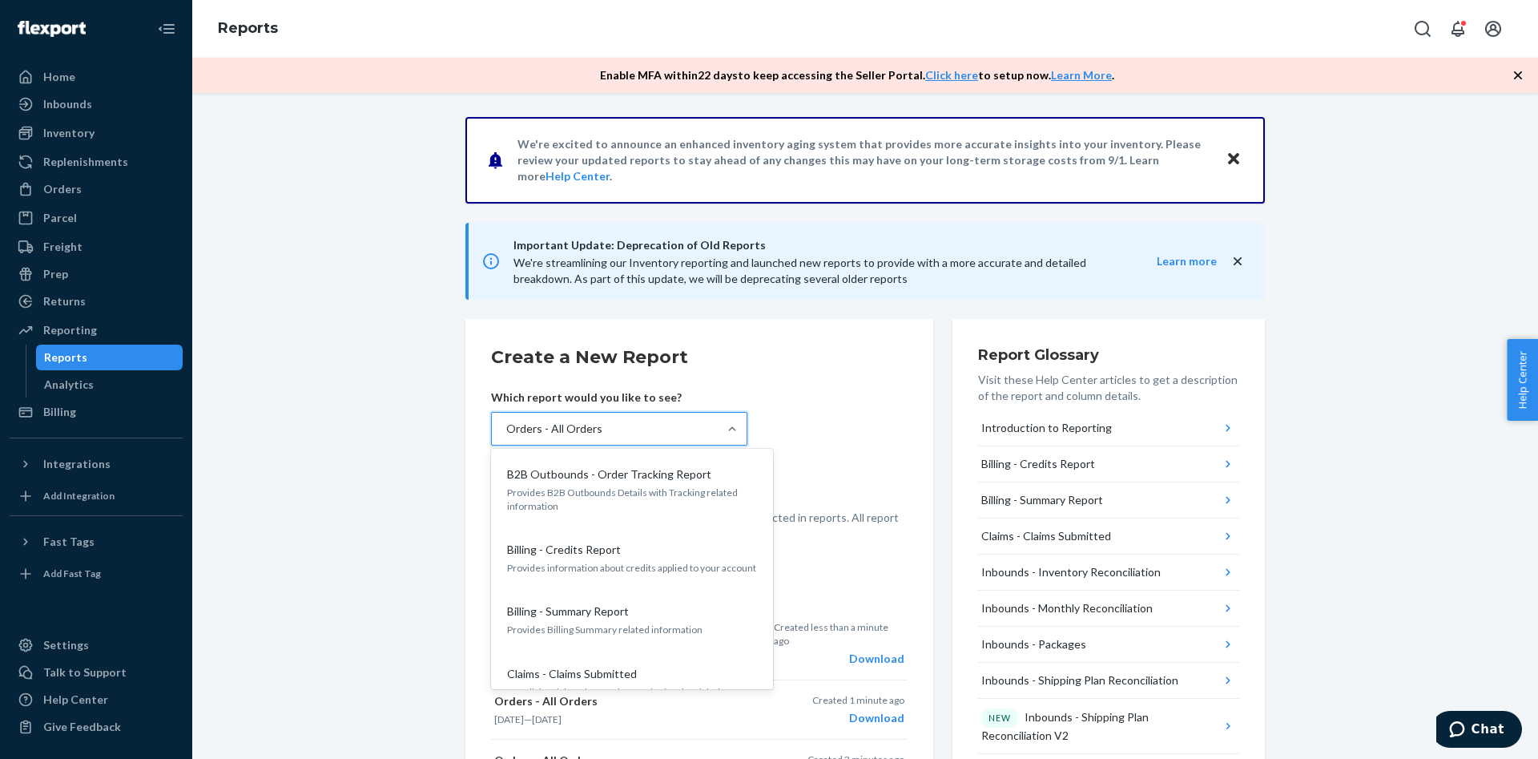
click at [670, 434] on div "Orders - All Orders" at bounding box center [605, 429] width 226 height 32
click at [506, 434] on input "option Orders - All Orders, selected. option Orders - All Orders focused, 0 of …" at bounding box center [506, 429] width 2 height 16
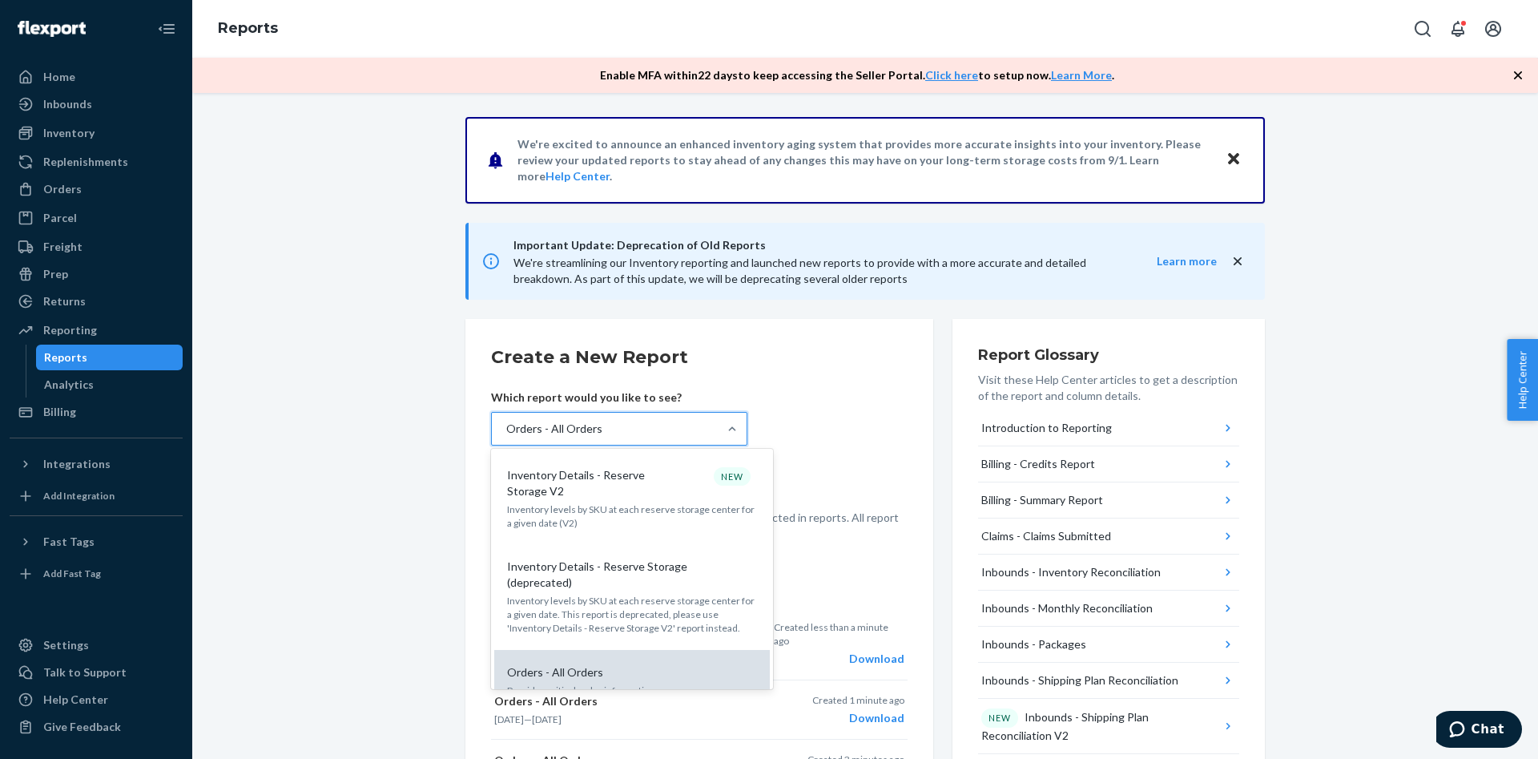
click at [667, 656] on div "Orders - All Orders Provides critical order information" at bounding box center [632, 680] width 256 height 49
click at [506, 437] on input "option Orders - All Orders, selected. option Orders - All Orders focused, 0 of …" at bounding box center [506, 429] width 2 height 16
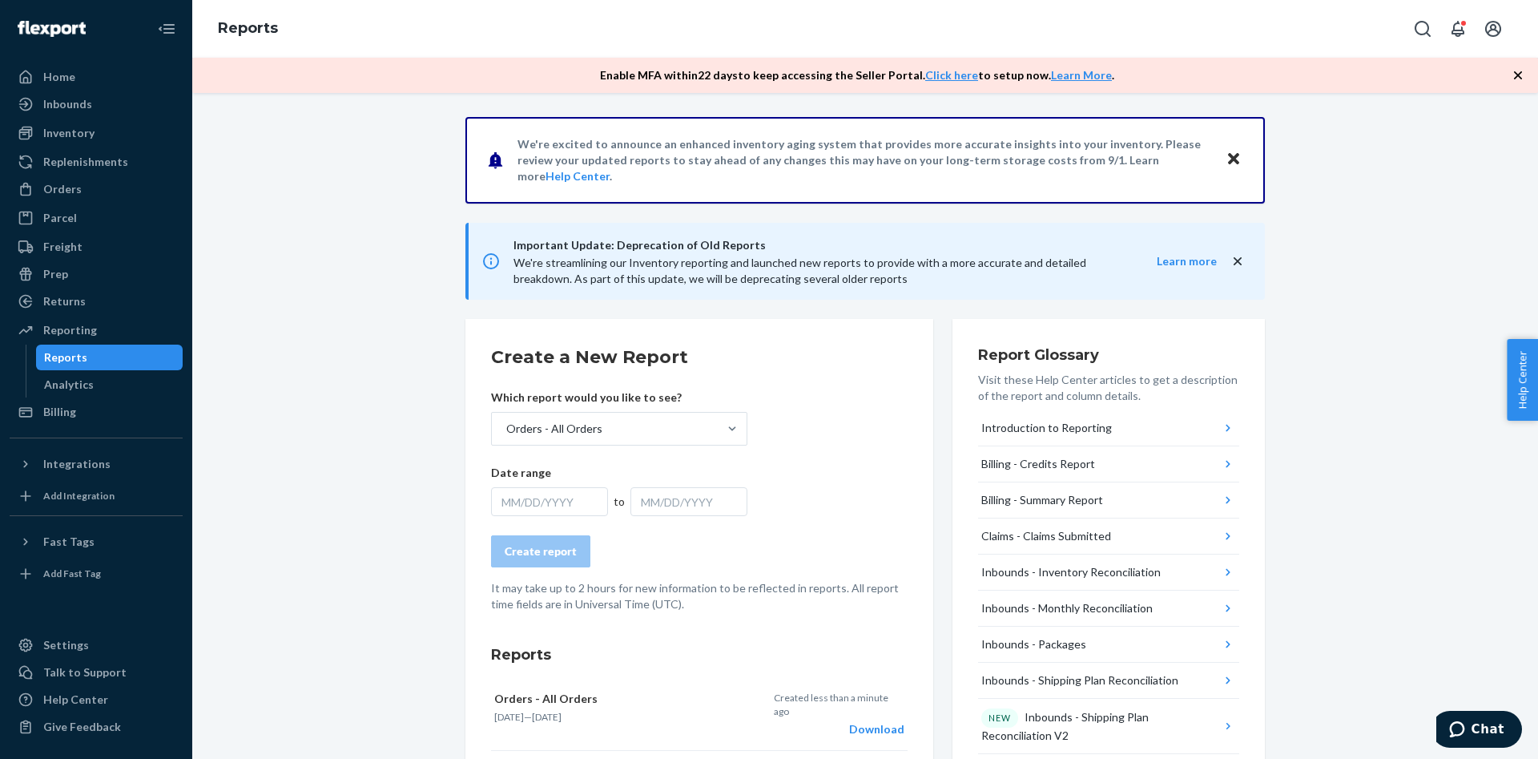
click at [588, 500] on div "MM/DD/YYYY" at bounding box center [549, 501] width 117 height 29
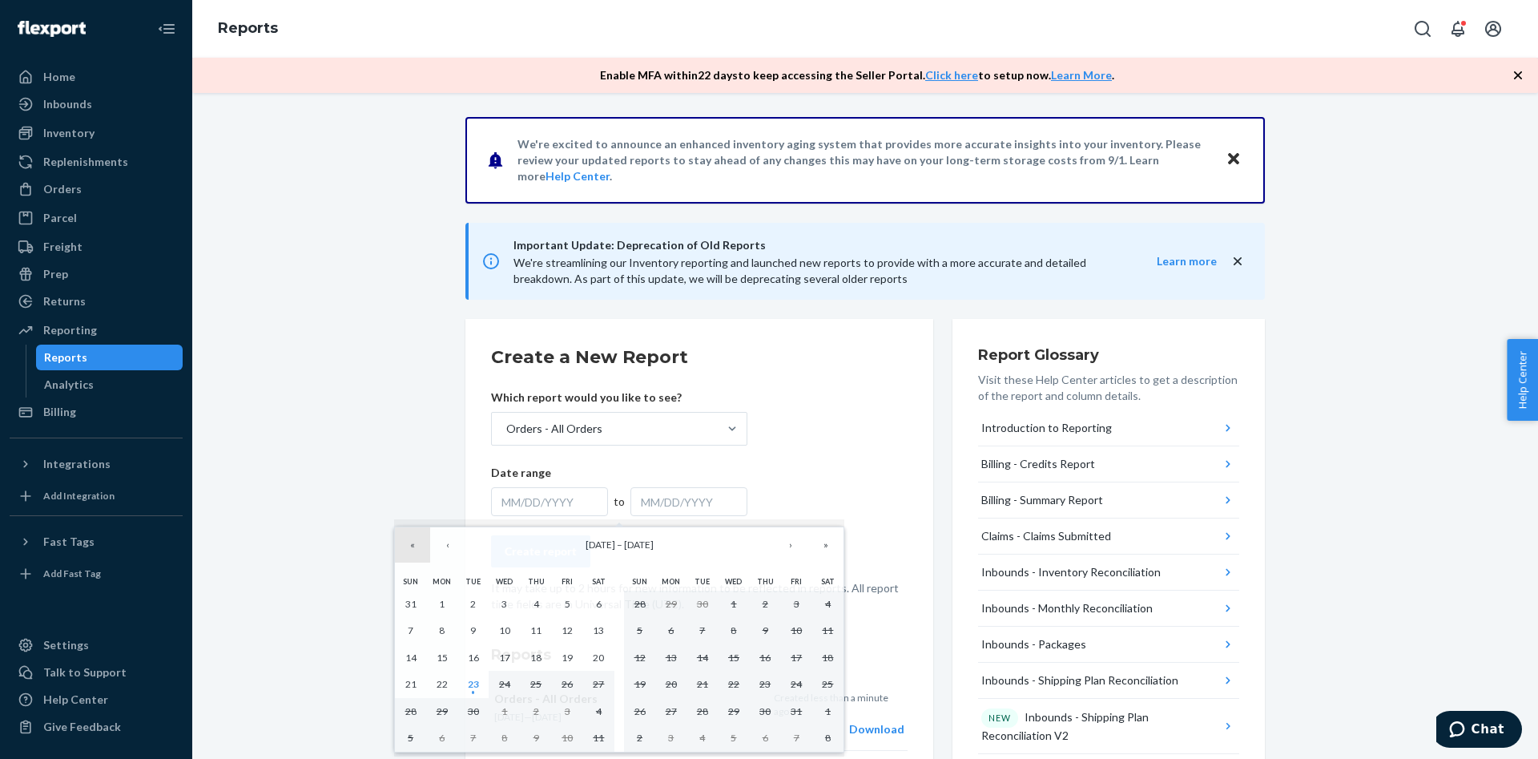
click at [421, 546] on button "«" at bounding box center [412, 544] width 35 height 35
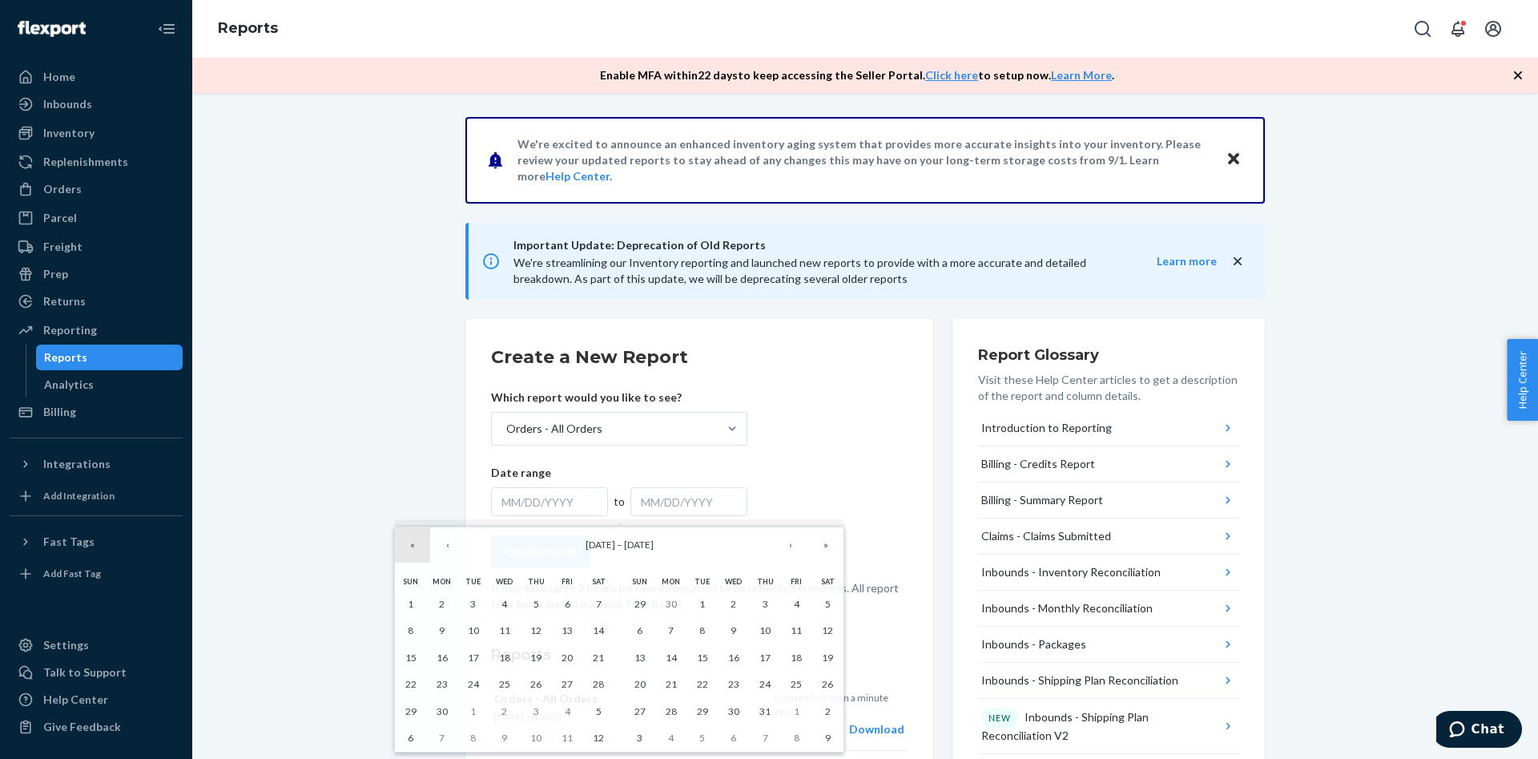
click at [421, 546] on button "«" at bounding box center [412, 544] width 35 height 35
click at [420, 546] on button "«" at bounding box center [412, 544] width 35 height 35
click at [444, 551] on button "‹" at bounding box center [447, 544] width 35 height 35
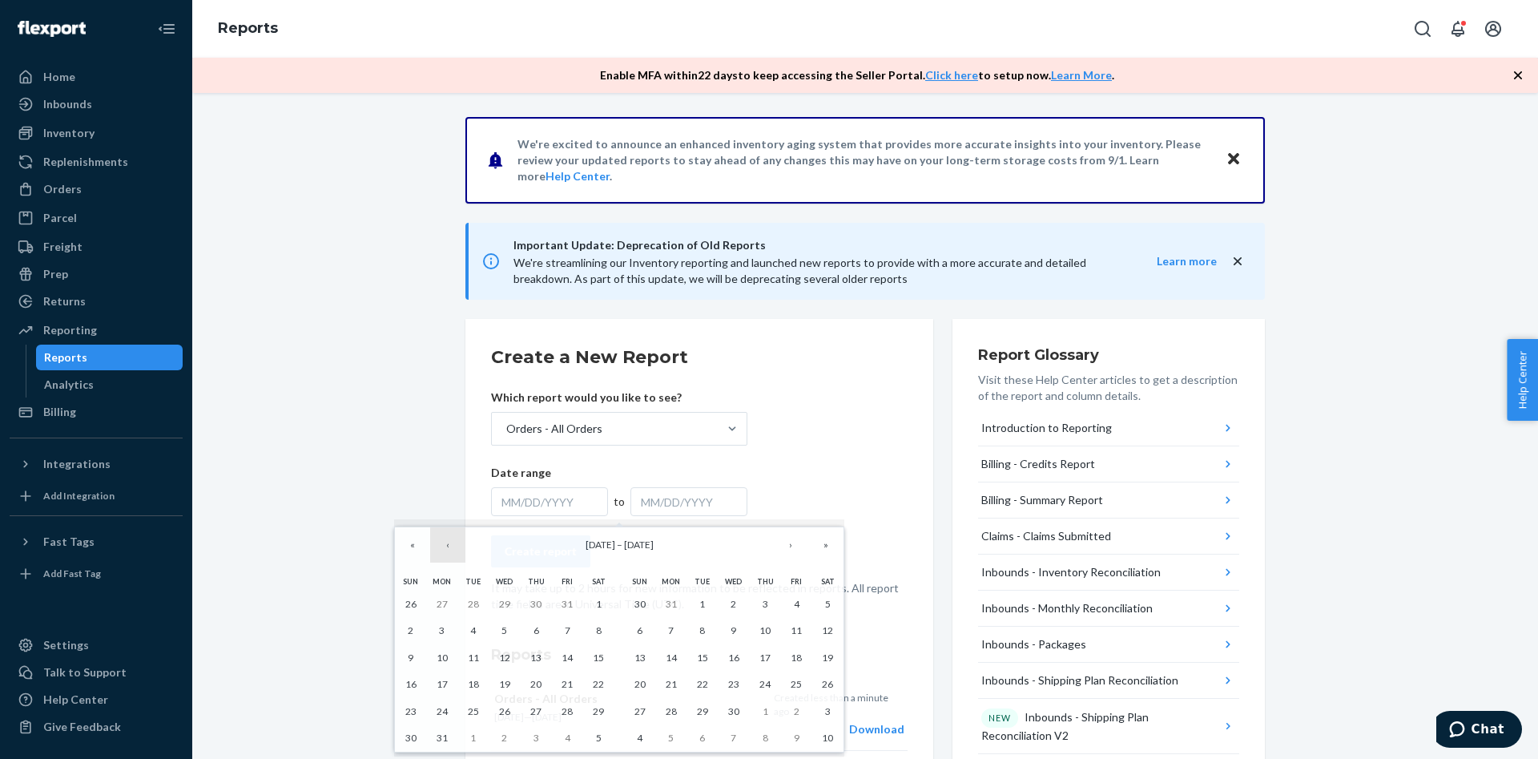
click at [444, 551] on button "‹" at bounding box center [447, 544] width 35 height 35
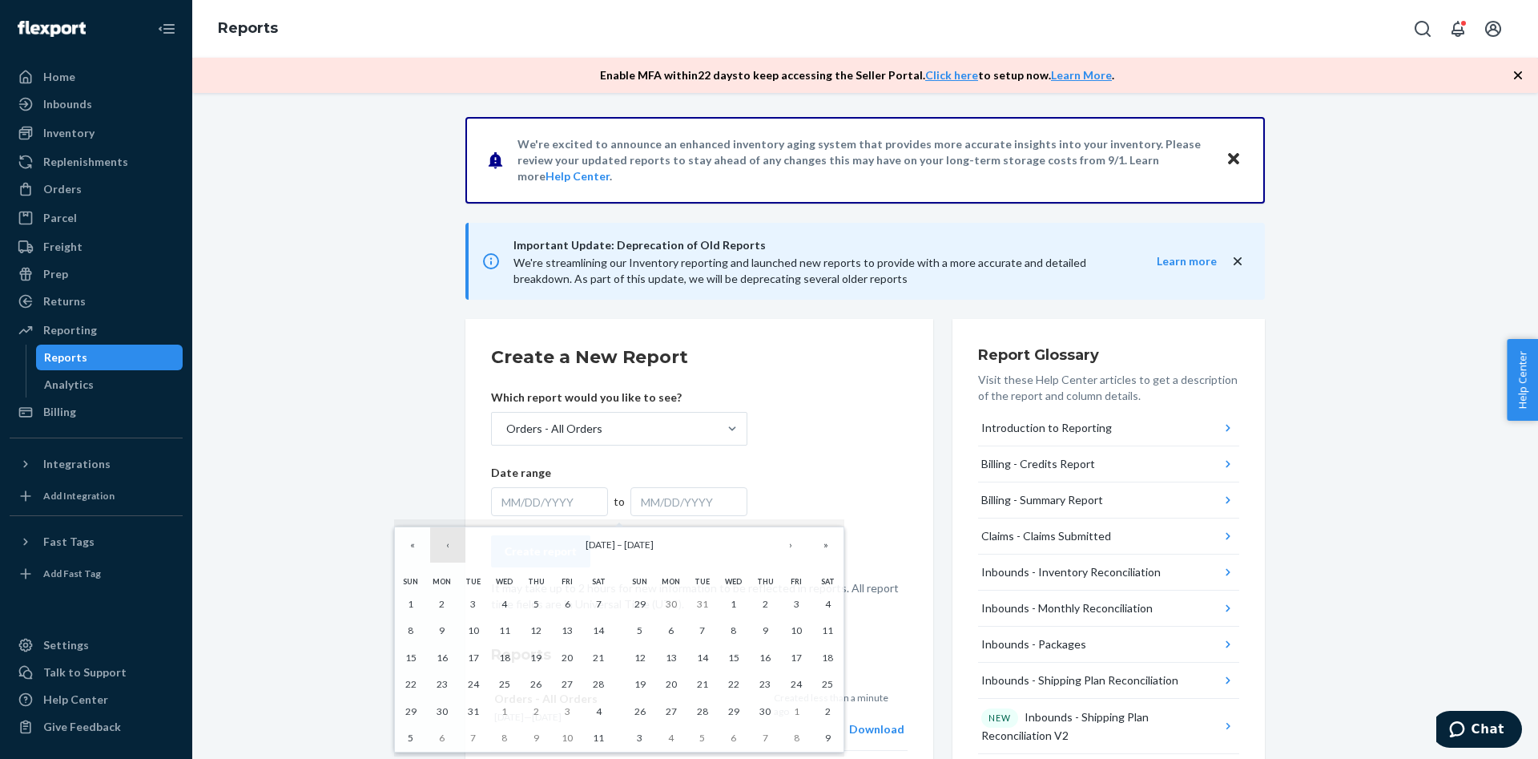
click at [444, 551] on button "‹" at bounding box center [447, 544] width 35 height 35
click at [502, 605] on abbr "1" at bounding box center [505, 604] width 6 height 12
click at [823, 550] on button "»" at bounding box center [825, 544] width 35 height 35
click at [456, 557] on button "‹" at bounding box center [447, 544] width 35 height 35
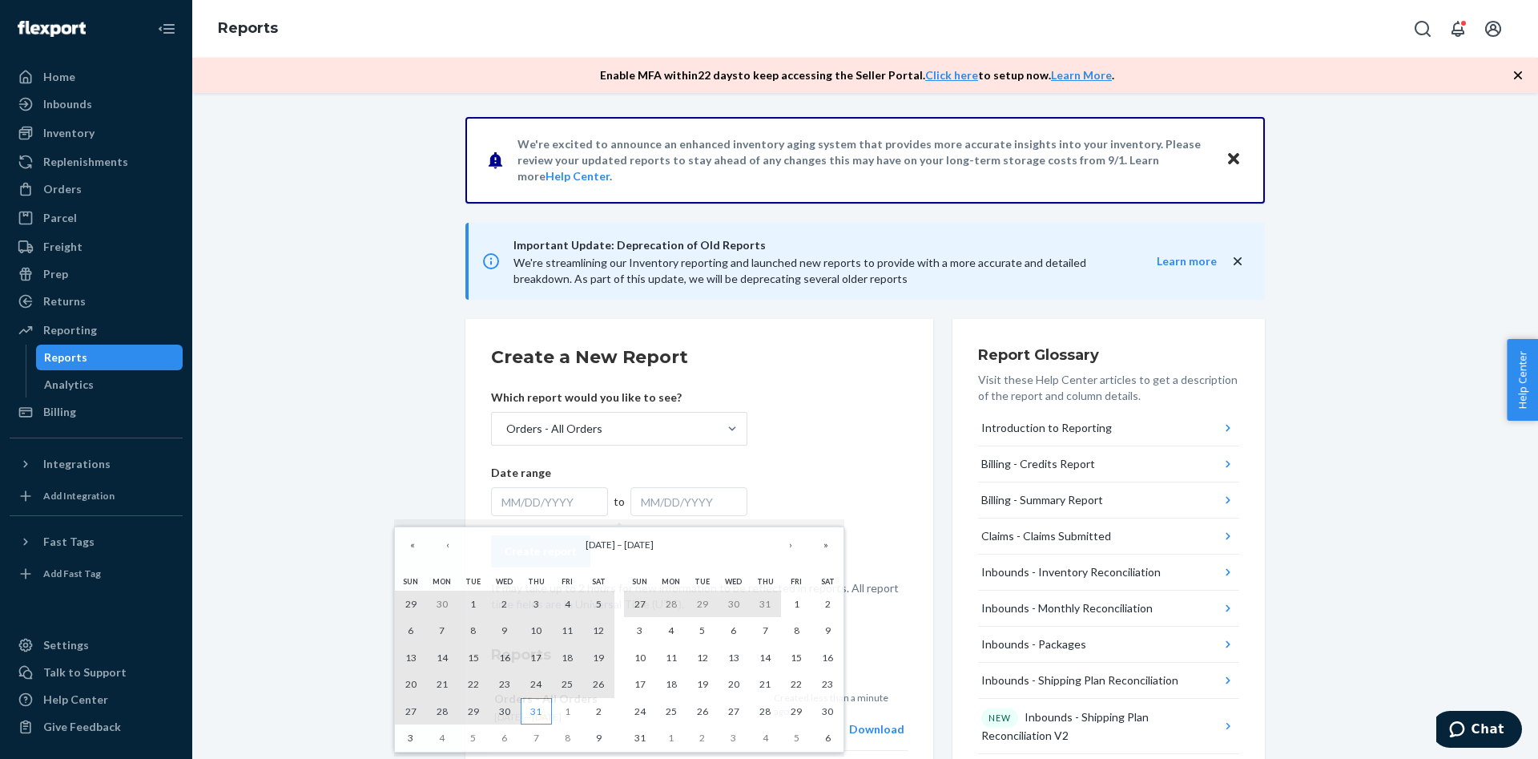
click at [534, 706] on abbr "31" at bounding box center [535, 711] width 11 height 12
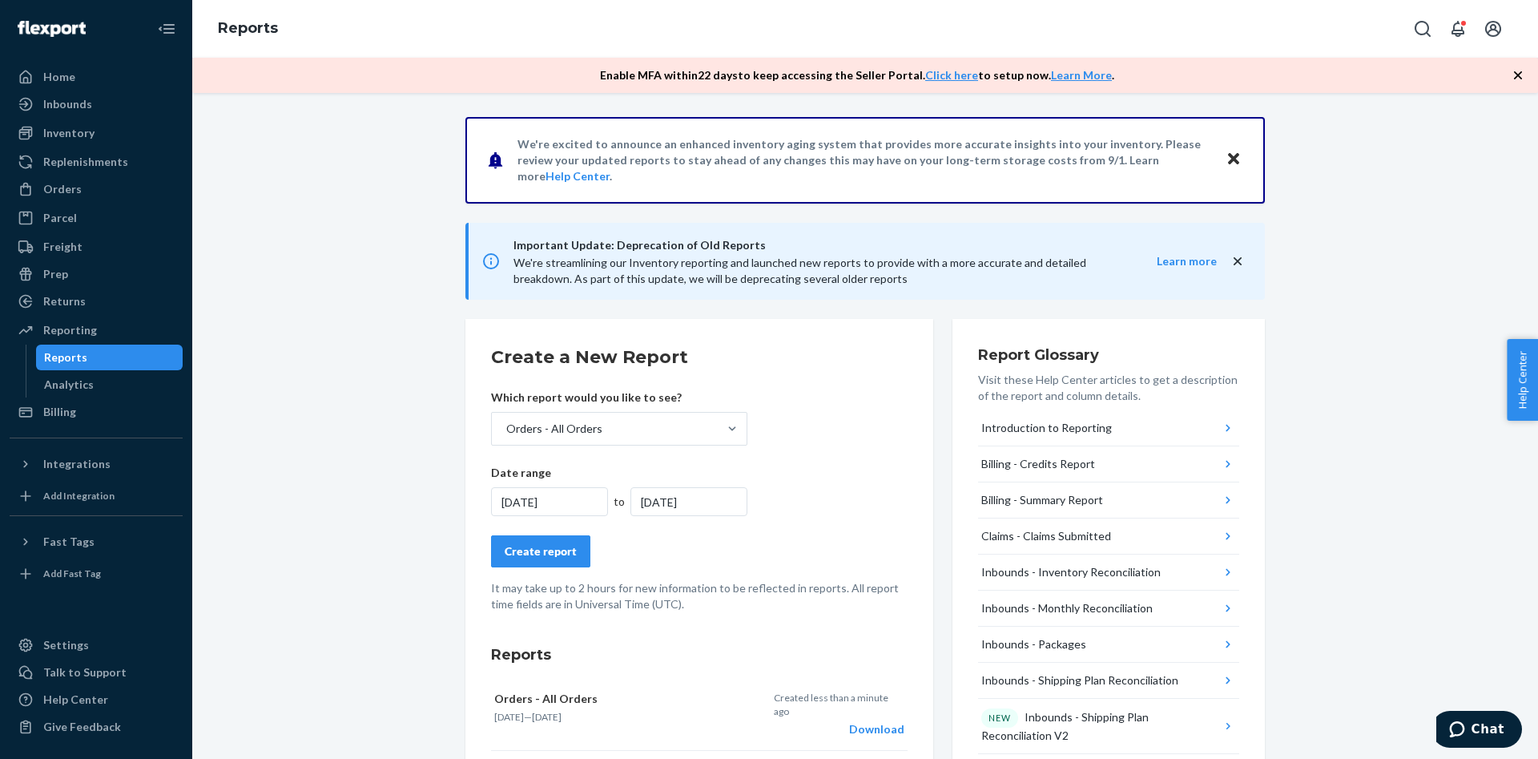
click at [554, 550] on div "Create report" at bounding box center [541, 551] width 72 height 16
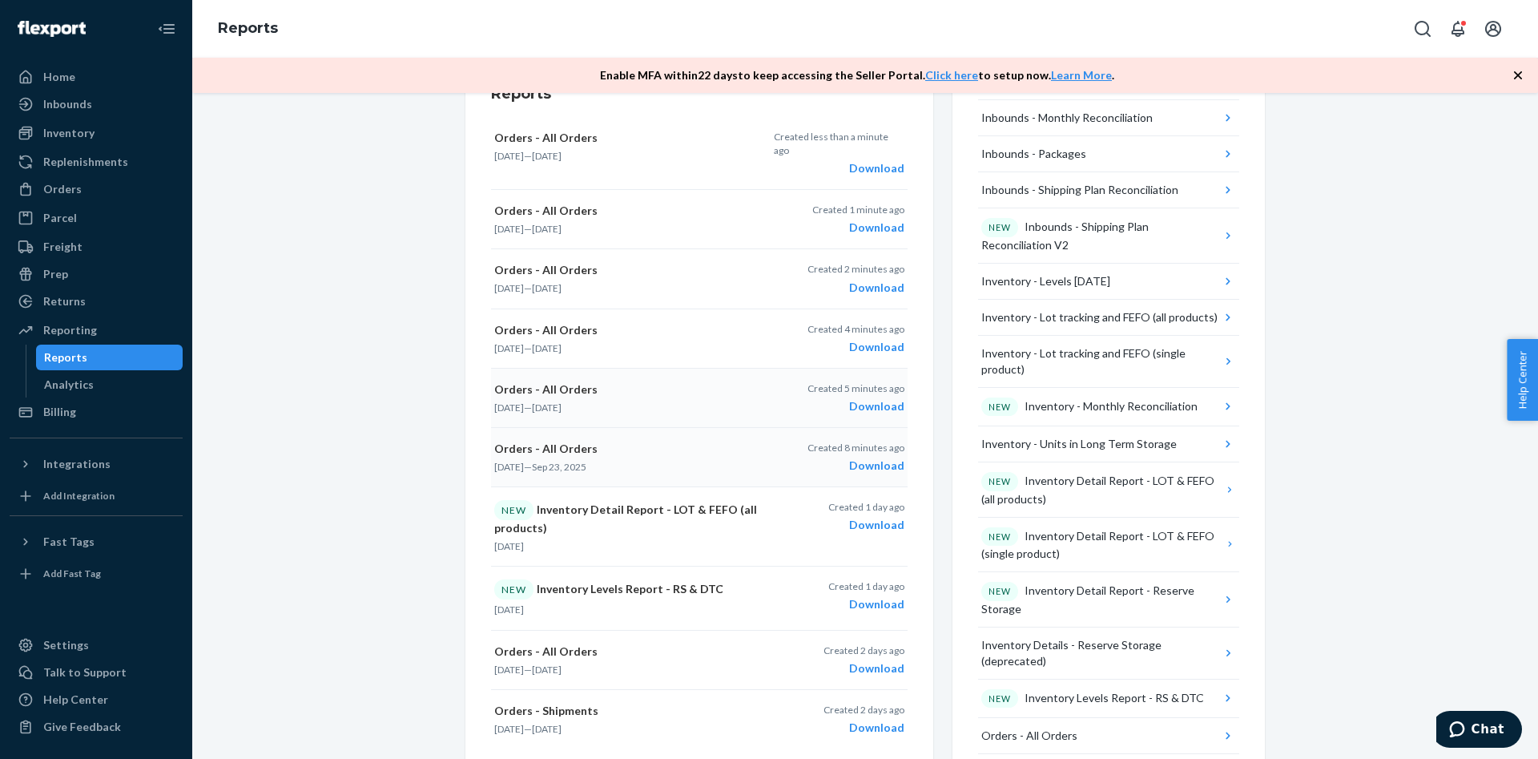
scroll to position [82, 0]
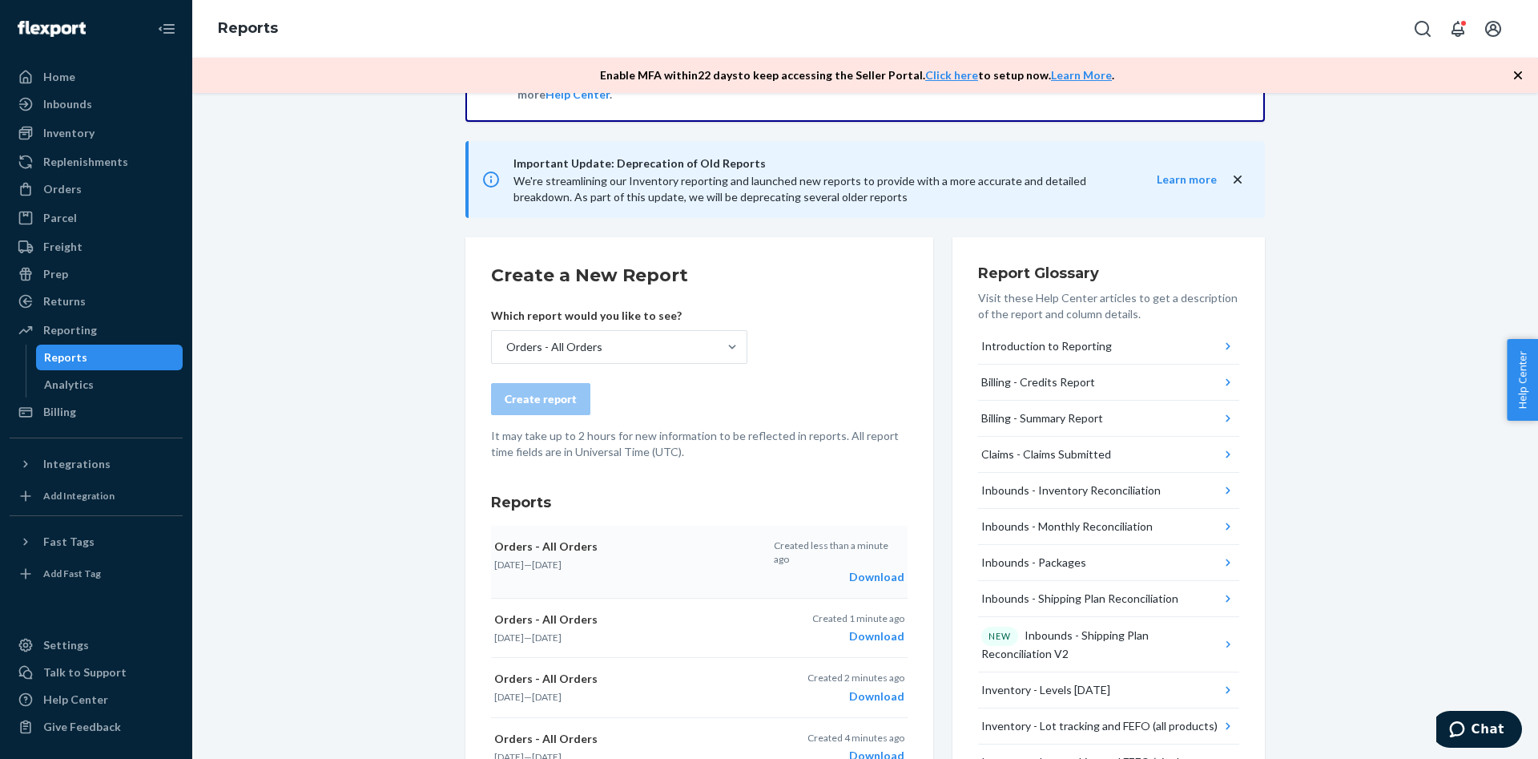
click at [890, 569] on div "Download" at bounding box center [839, 577] width 131 height 16
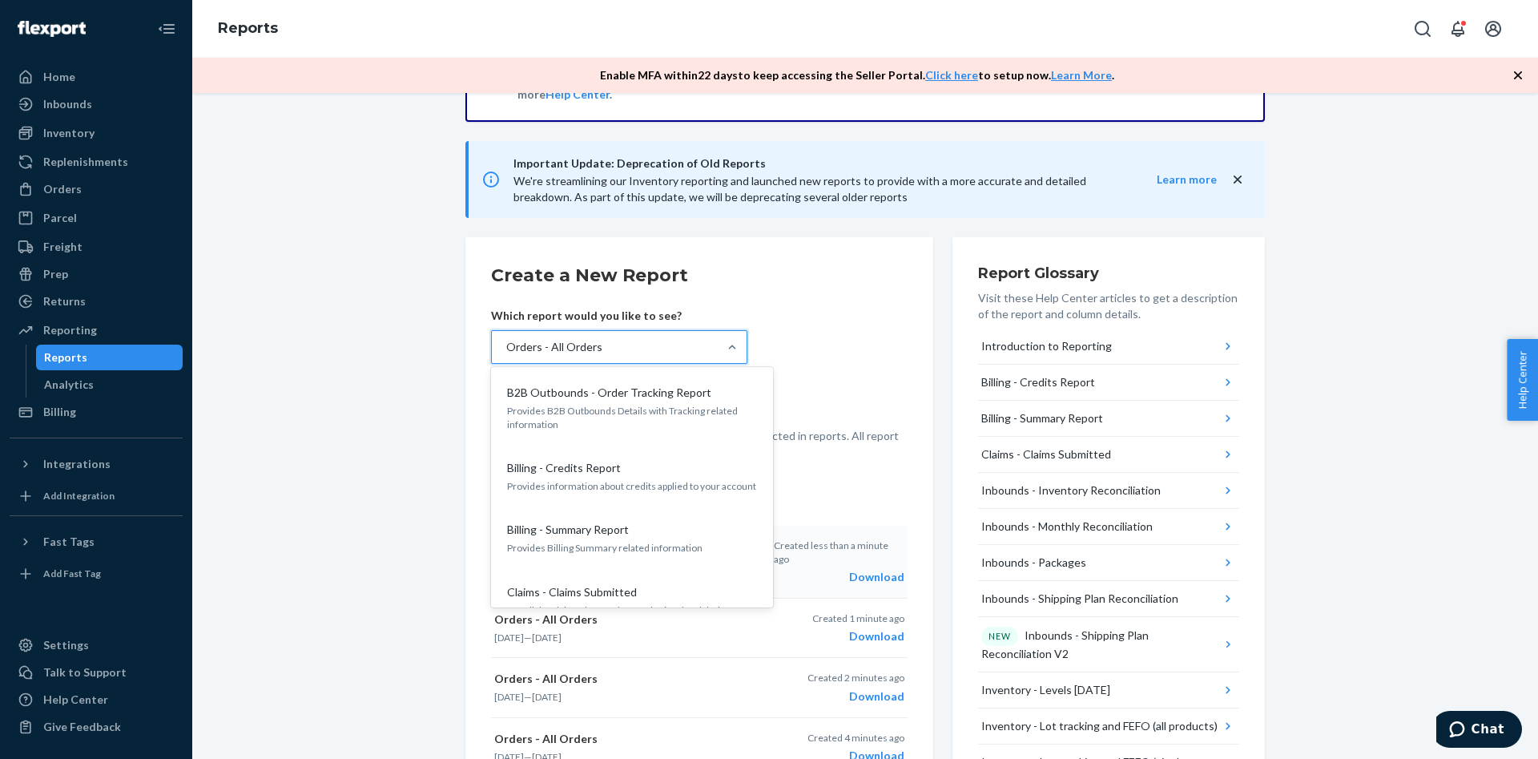
click at [727, 355] on div at bounding box center [732, 347] width 29 height 32
click at [506, 355] on input "option Orders - All Orders, selected. option Orders - All Orders focused, 0 of …" at bounding box center [506, 347] width 2 height 16
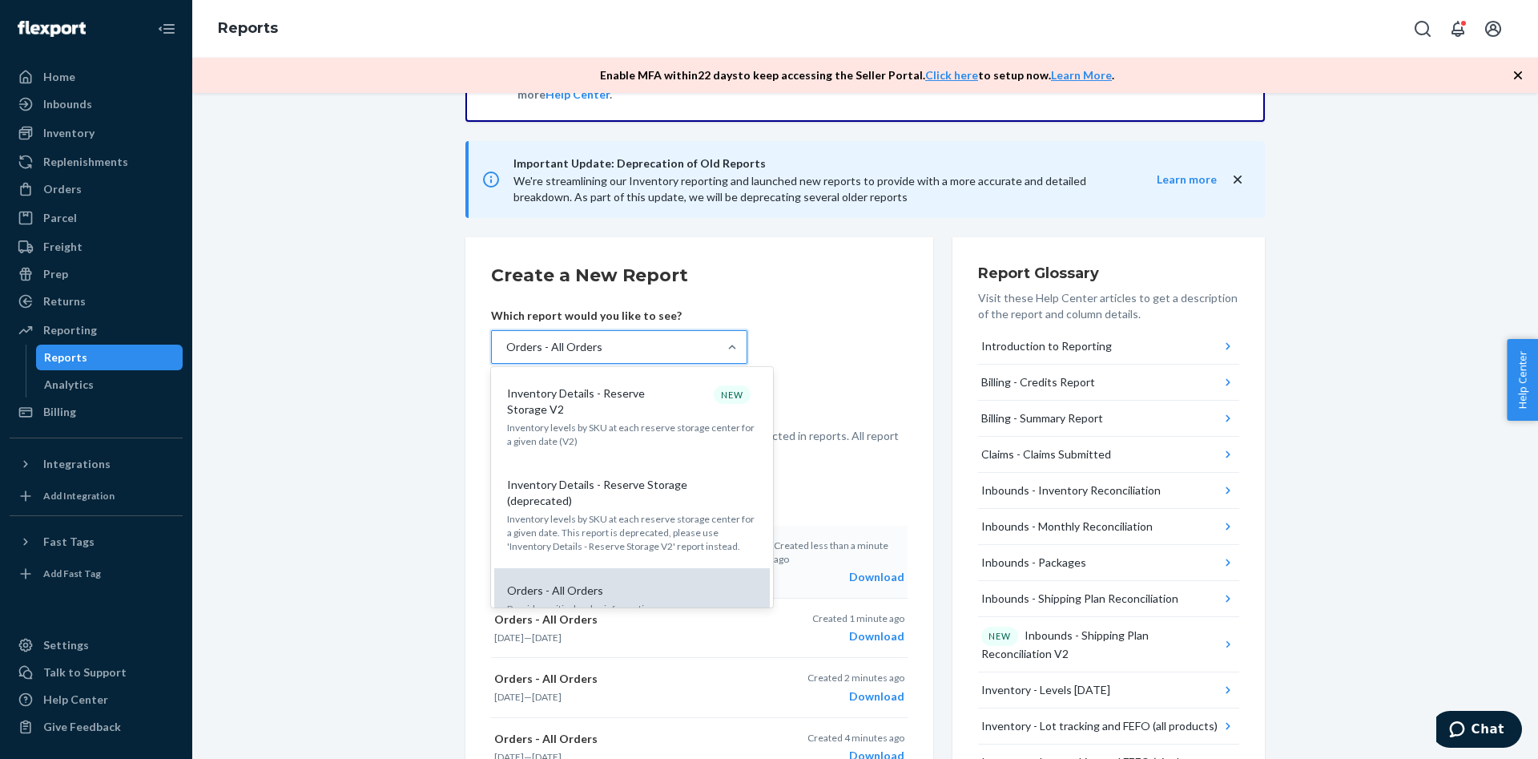
click at [674, 602] on p "Provides critical order information" at bounding box center [632, 609] width 250 height 14
click at [506, 355] on input "option Orders - All Orders, selected. option Orders - All Orders focused, 0 of …" at bounding box center [506, 347] width 2 height 16
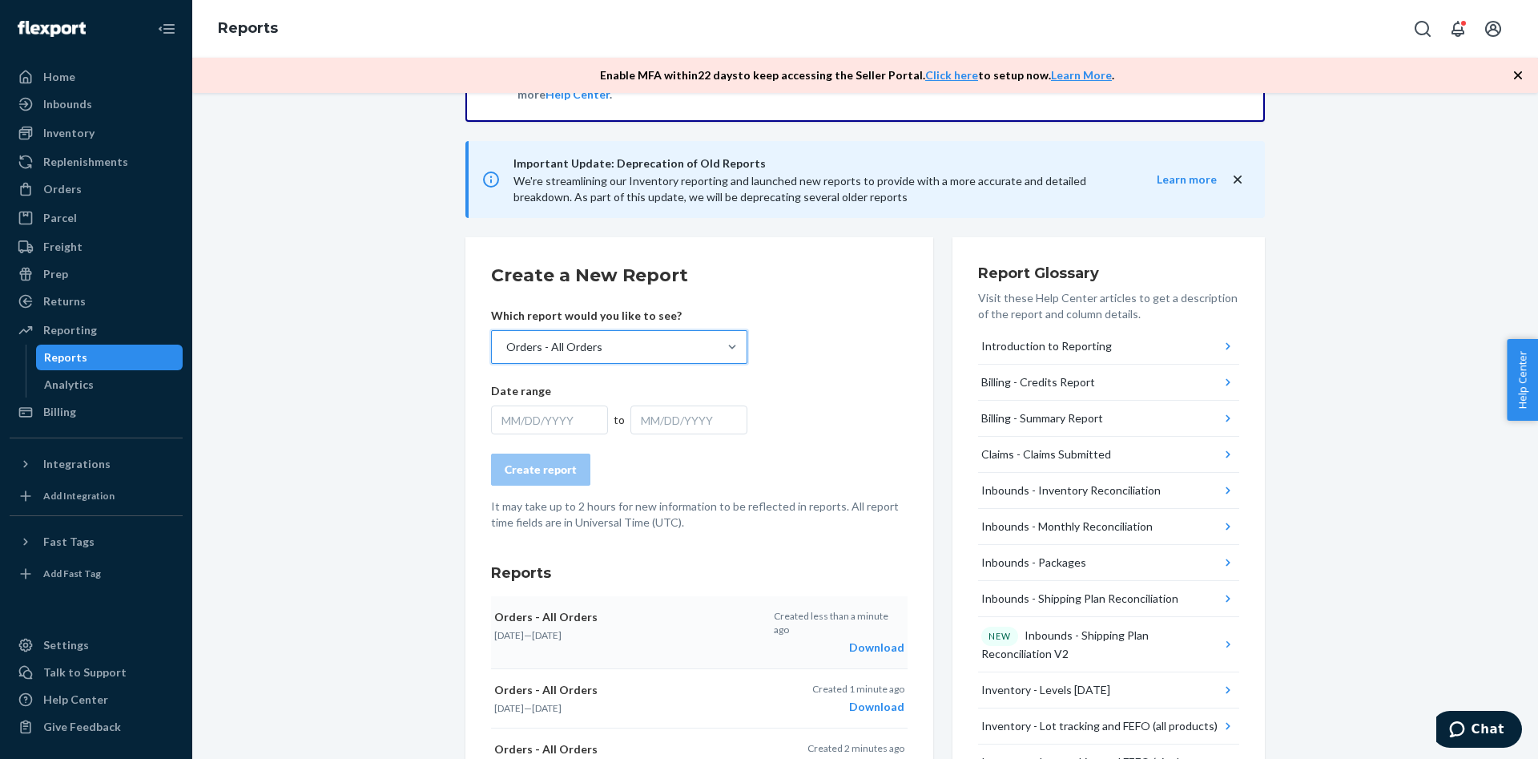
click at [582, 418] on div "MM/DD/YYYY" at bounding box center [549, 419] width 117 height 29
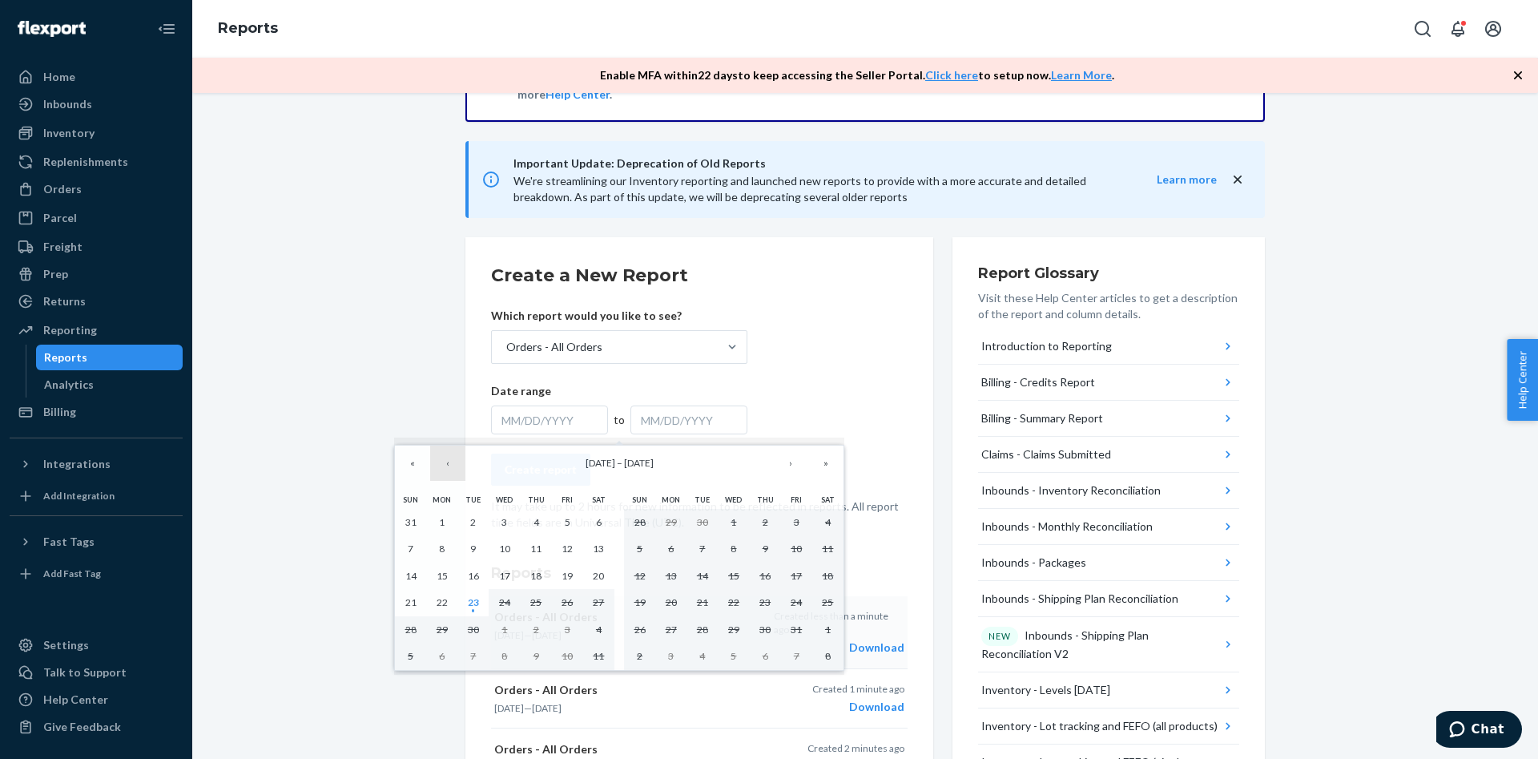
click at [437, 473] on button "‹" at bounding box center [447, 462] width 35 height 35
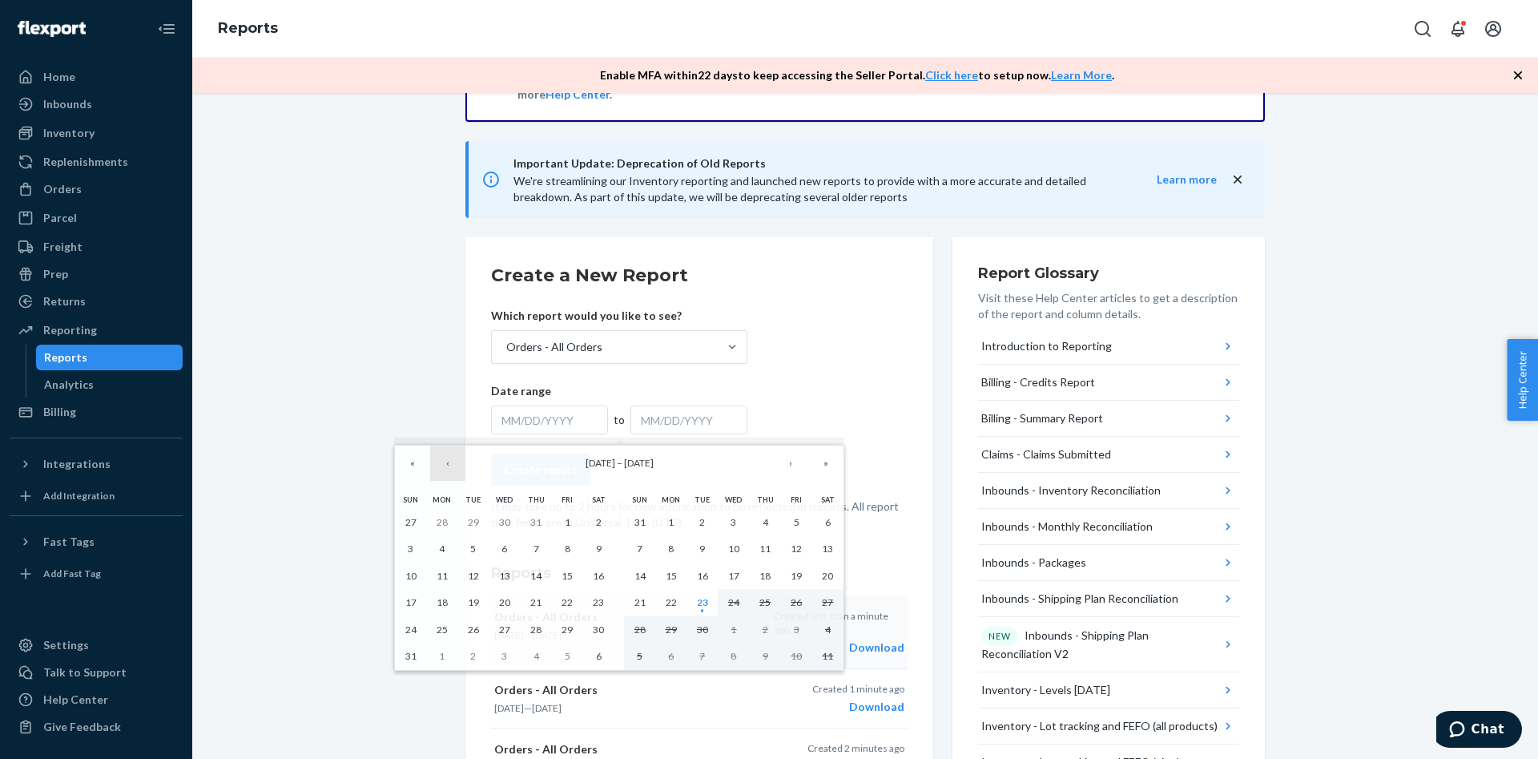
click at [437, 473] on button "‹" at bounding box center [447, 462] width 35 height 35
click at [438, 473] on button "‹" at bounding box center [447, 462] width 35 height 35
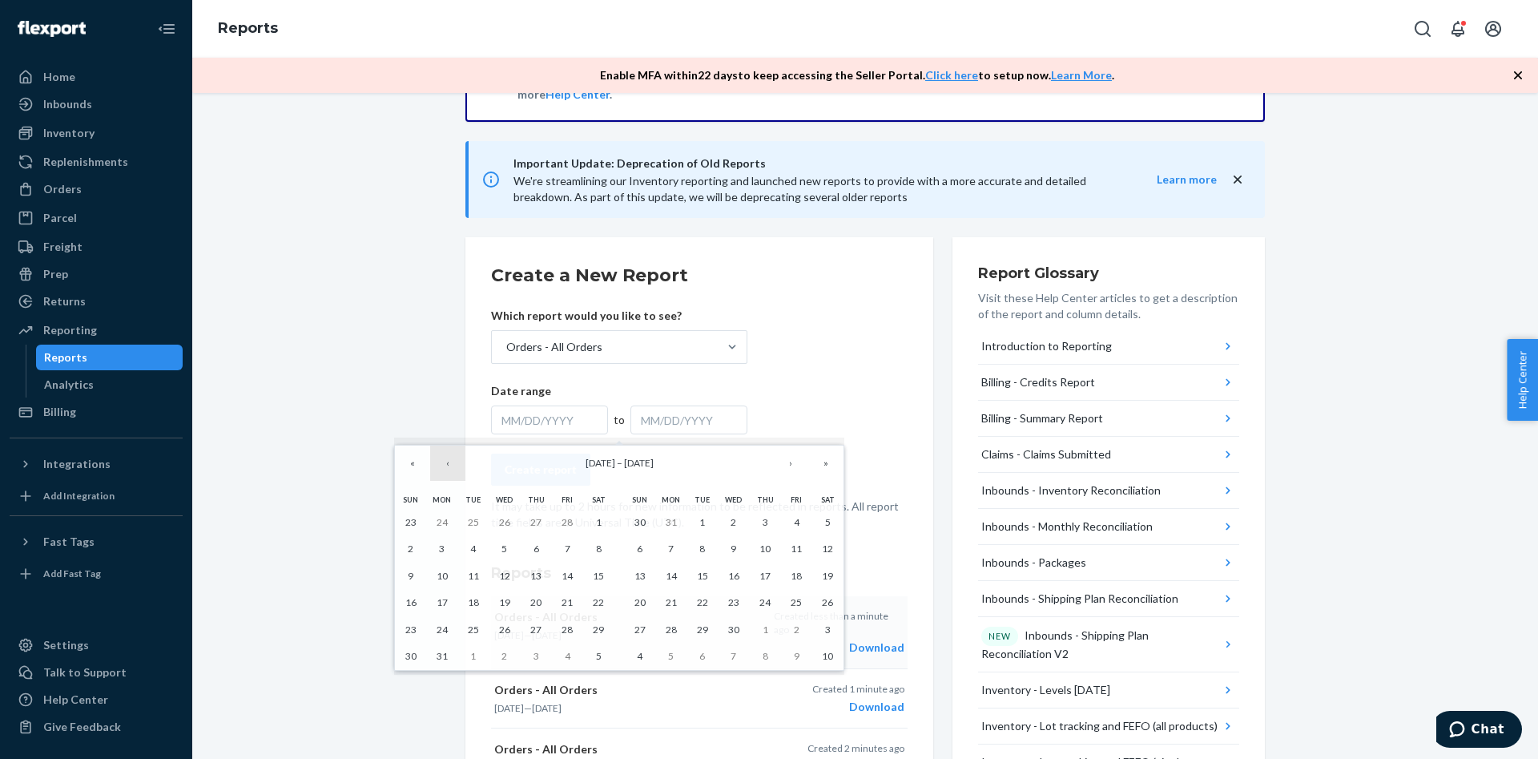
click at [438, 473] on button "‹" at bounding box center [447, 462] width 35 height 35
click at [439, 473] on button "‹" at bounding box center [447, 462] width 35 height 35
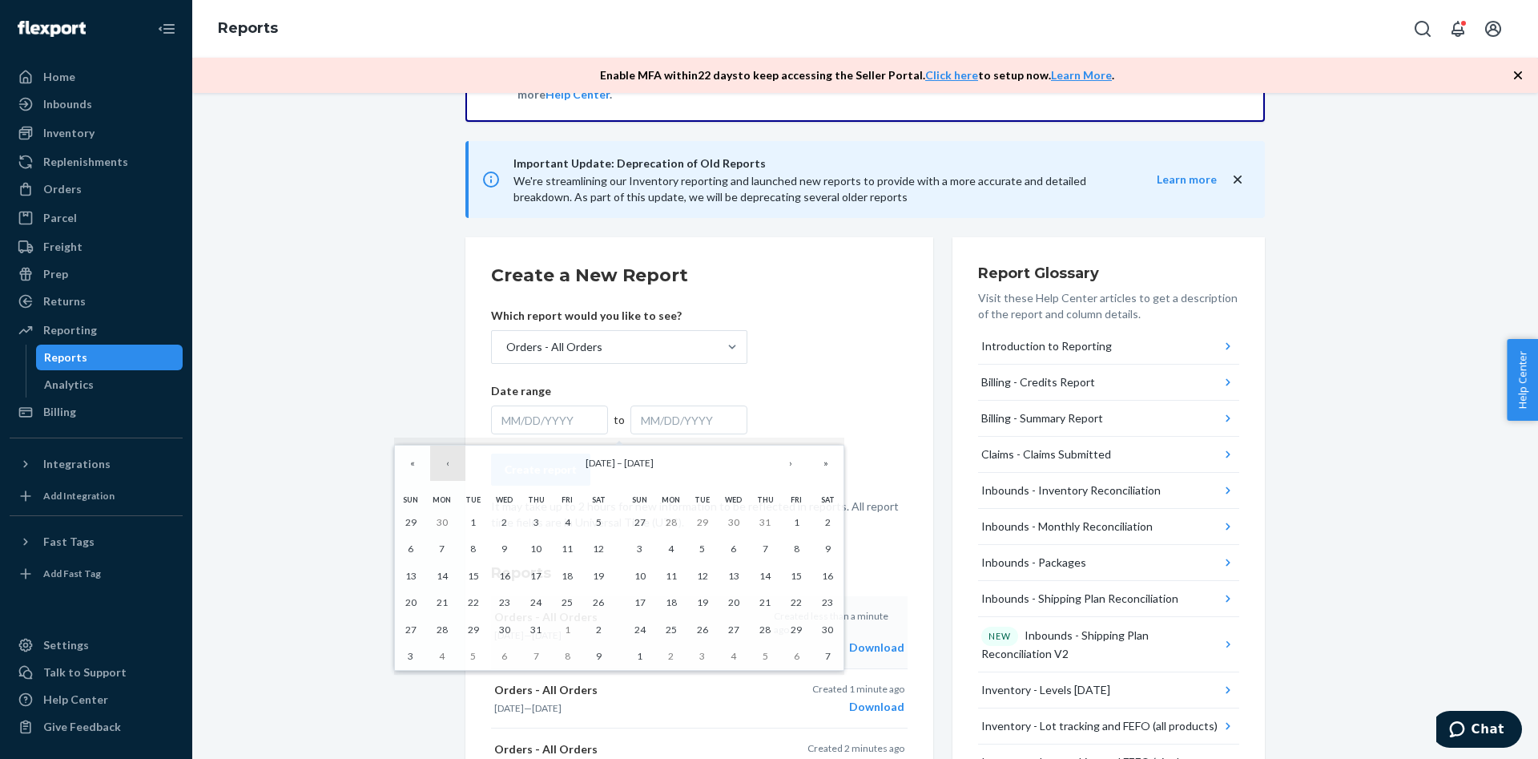
click at [439, 473] on button "‹" at bounding box center [447, 462] width 35 height 35
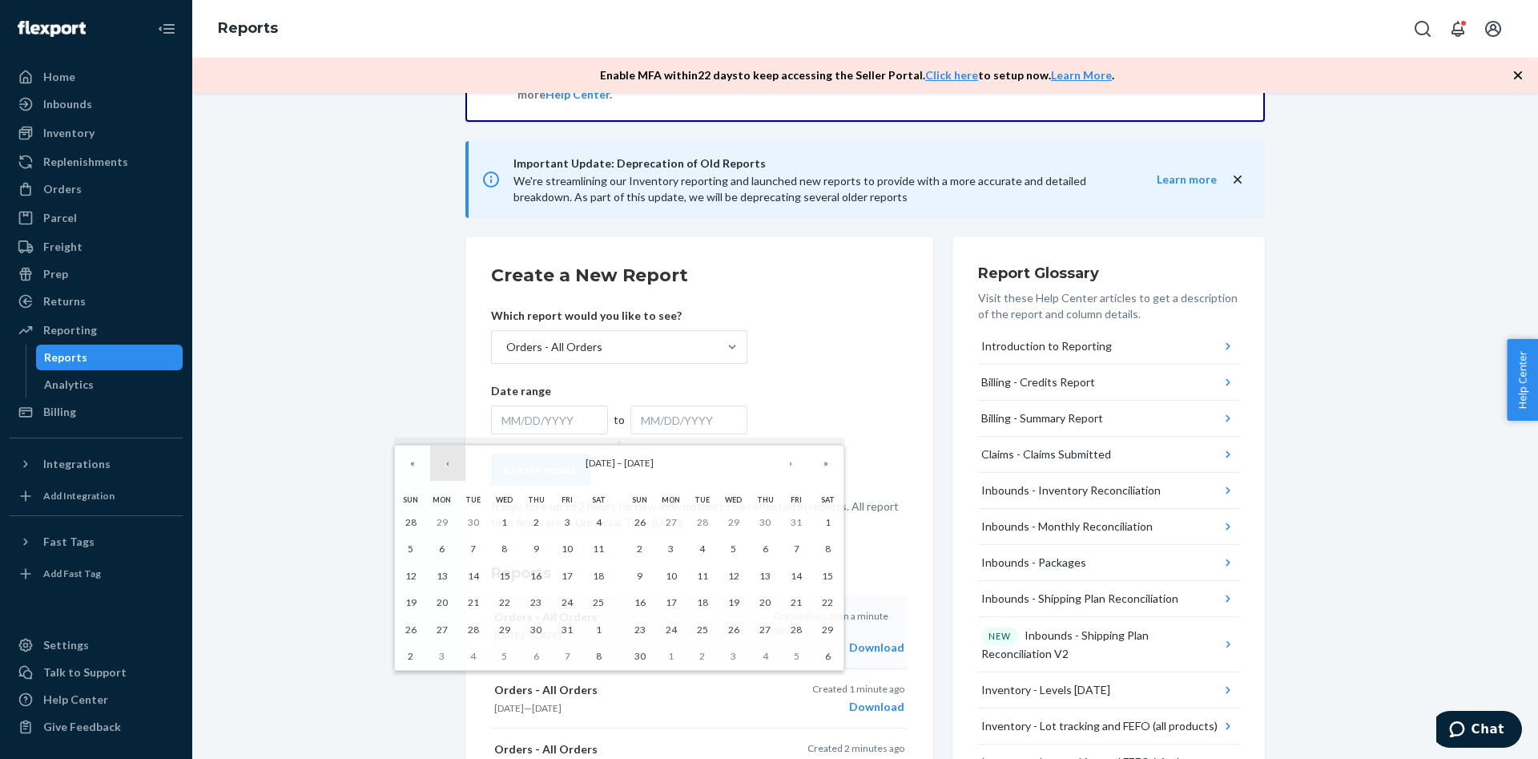
click at [439, 473] on button "‹" at bounding box center [447, 462] width 35 height 35
click at [394, 474] on div "« ‹ [DATE] – [DATE] › » [PERSON_NAME] Wed Thu Fri Sat 25 26 27 28 29 1 2 3 4 5 …" at bounding box center [619, 558] width 450 height 226
click at [402, 471] on button "«" at bounding box center [412, 462] width 35 height 35
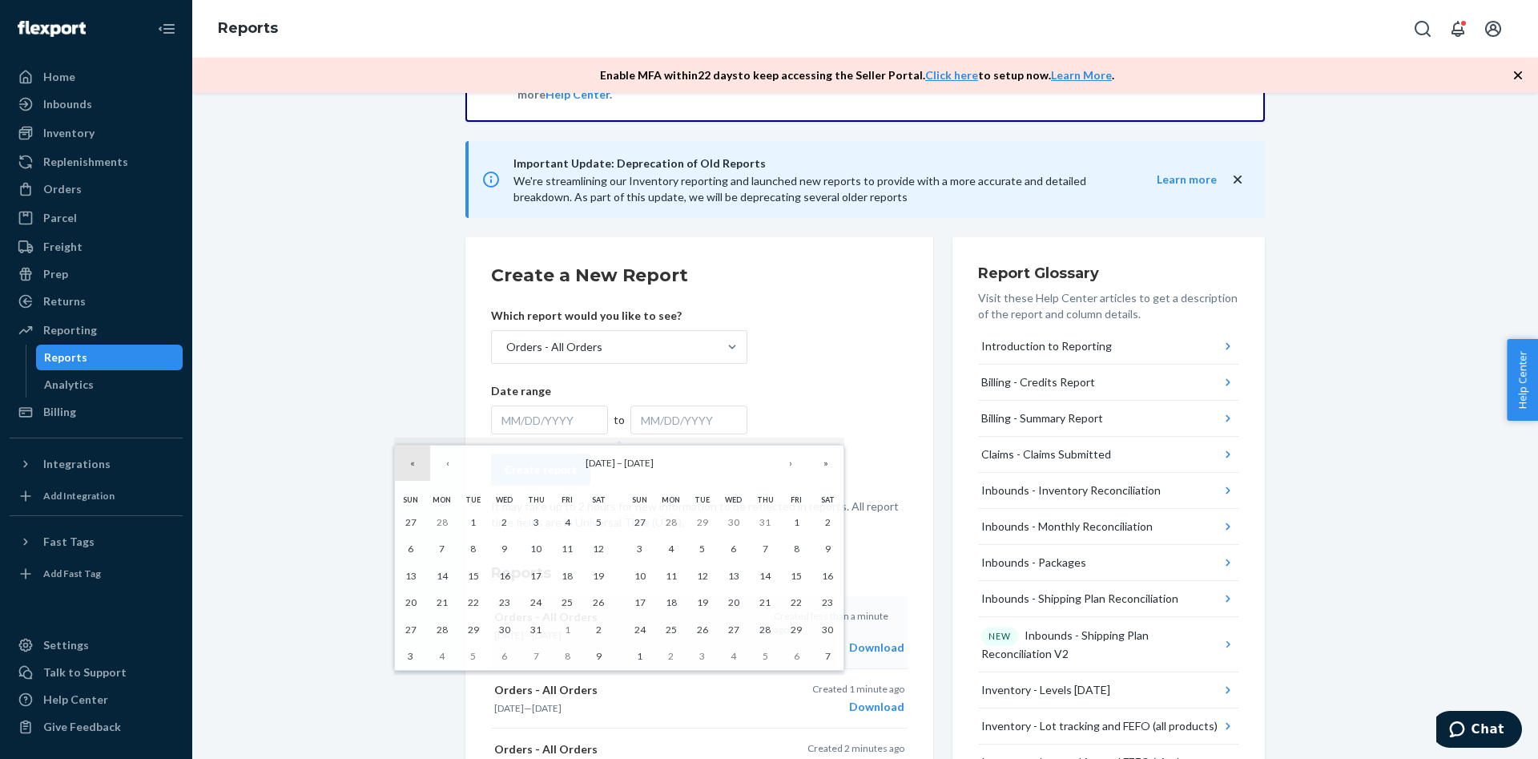
click at [402, 471] on button "«" at bounding box center [412, 462] width 35 height 35
click at [460, 461] on button "‹" at bounding box center [447, 462] width 35 height 35
click at [457, 465] on button "‹" at bounding box center [447, 462] width 35 height 35
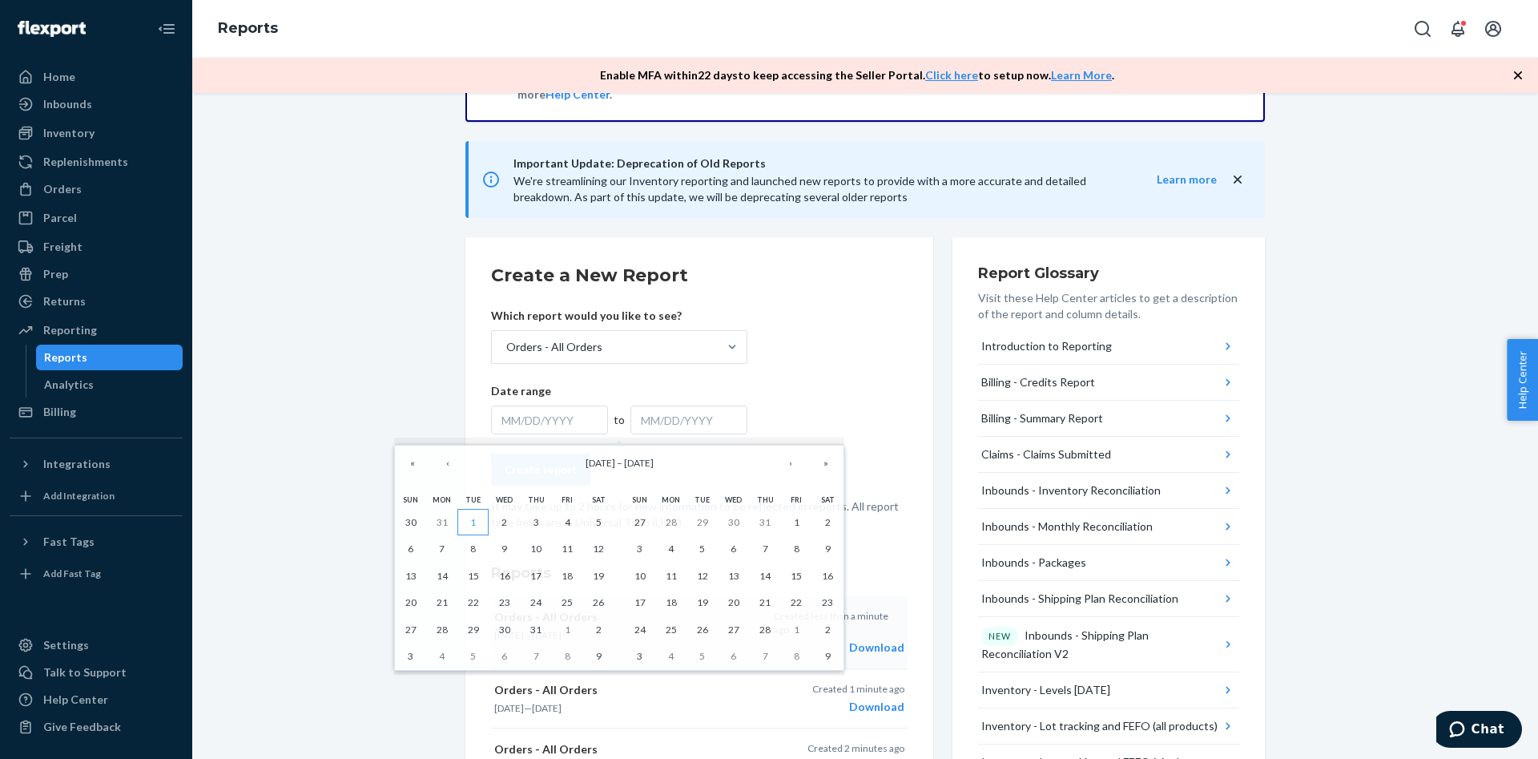
click at [476, 522] on abbr "1" at bounding box center [473, 522] width 6 height 12
click at [821, 468] on button "»" at bounding box center [825, 462] width 35 height 35
click at [445, 474] on button "‹" at bounding box center [447, 462] width 35 height 35
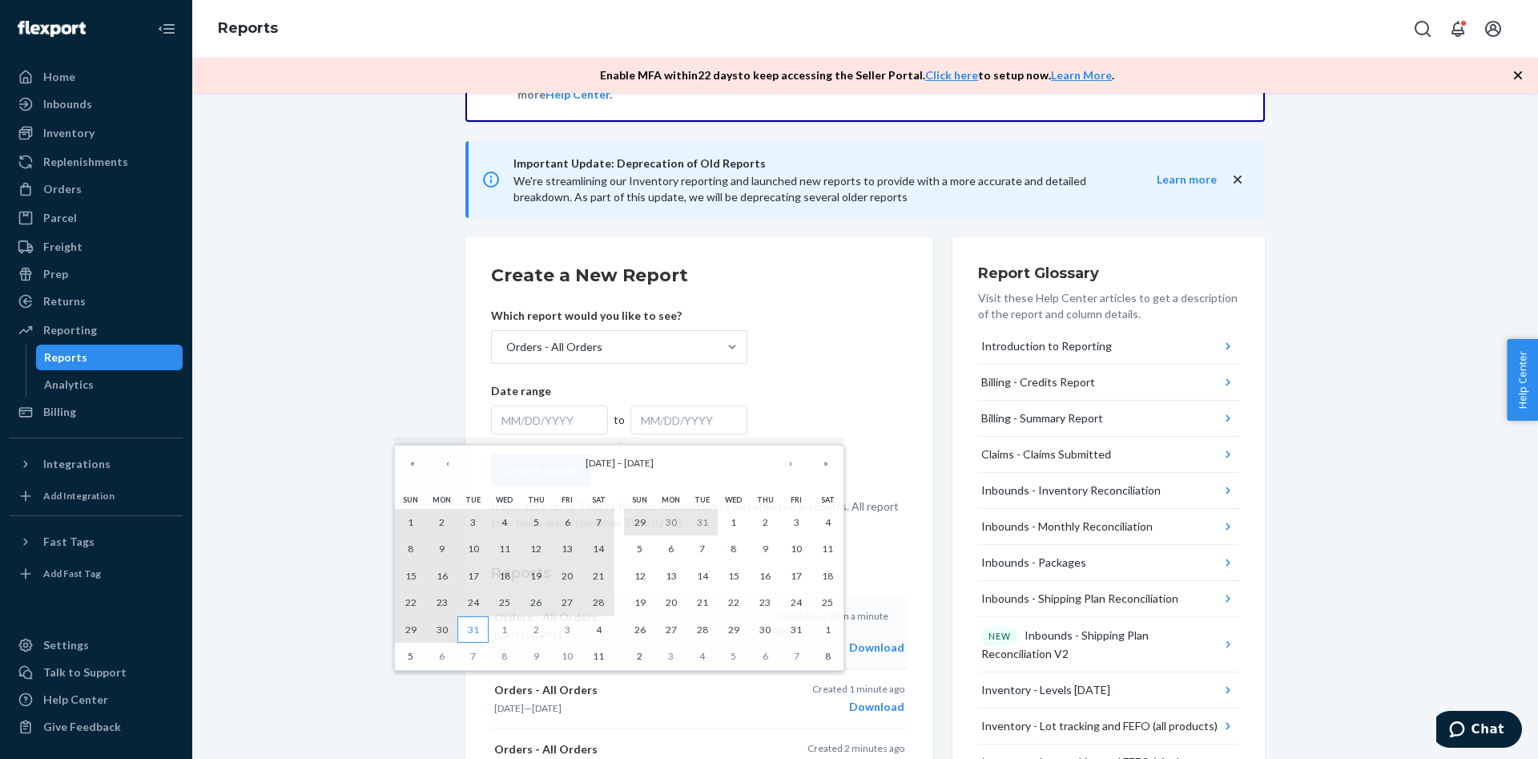
click at [472, 627] on abbr "31" at bounding box center [473, 629] width 11 height 12
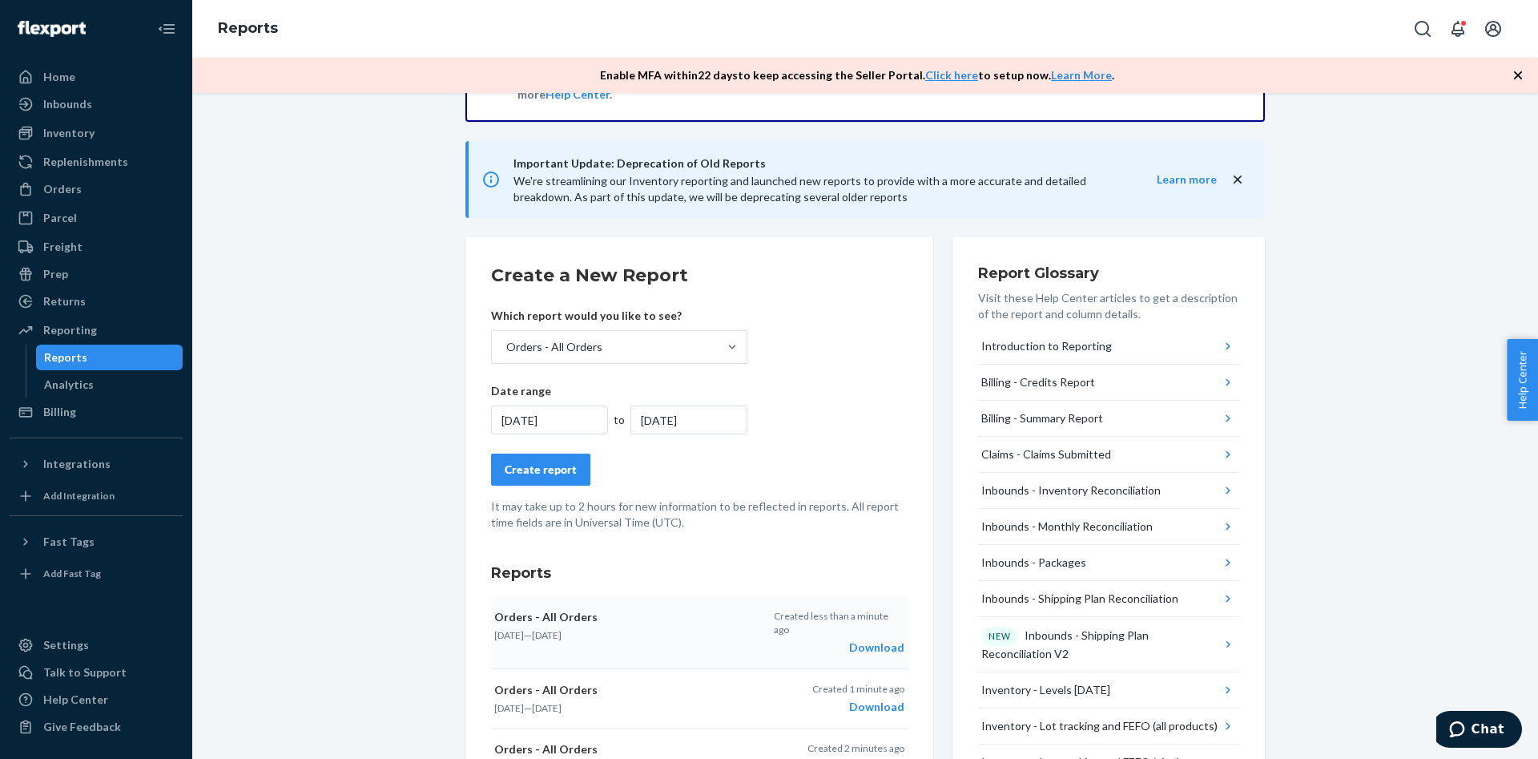
click at [567, 473] on div "Create report" at bounding box center [541, 469] width 72 height 16
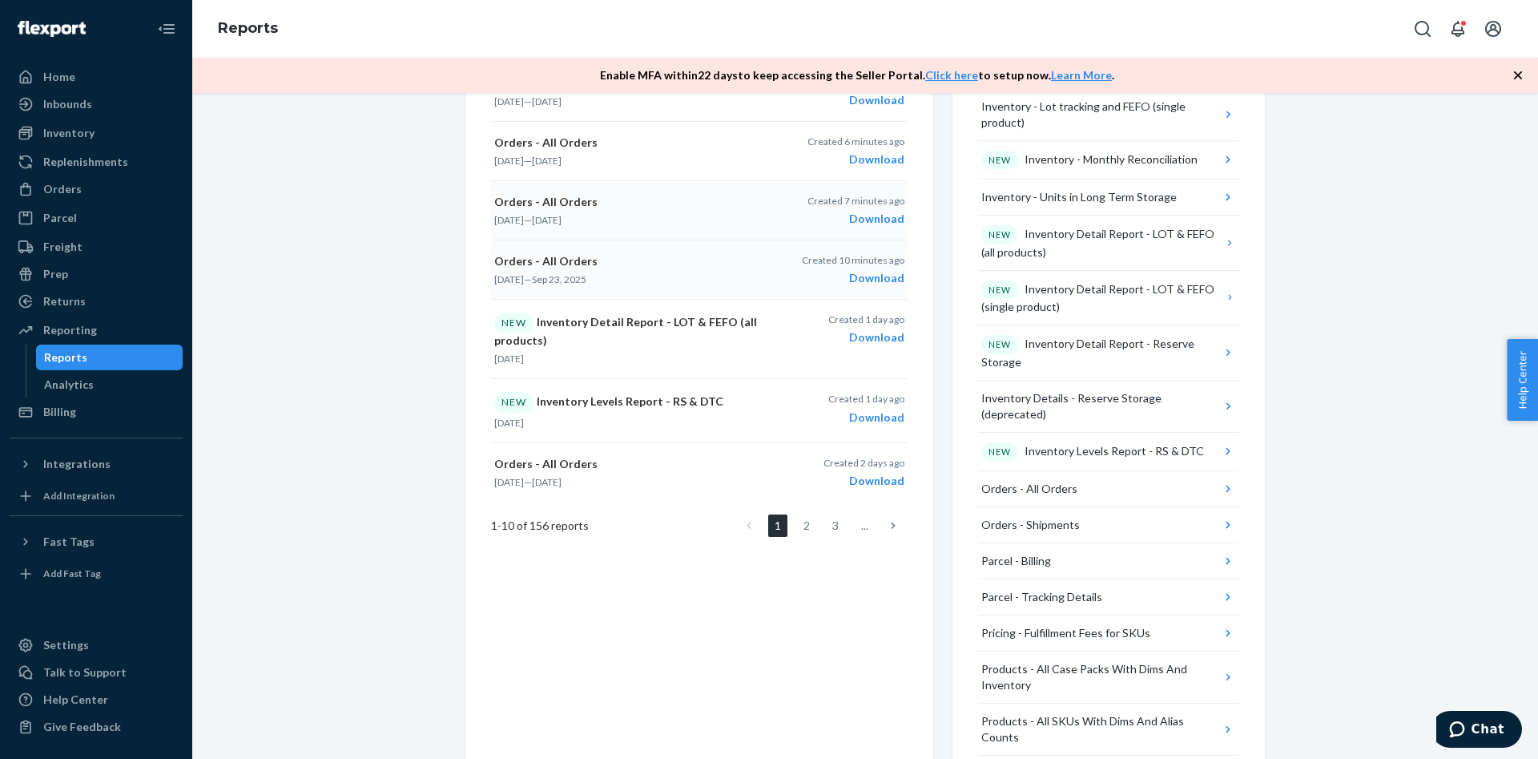
scroll to position [899, 0]
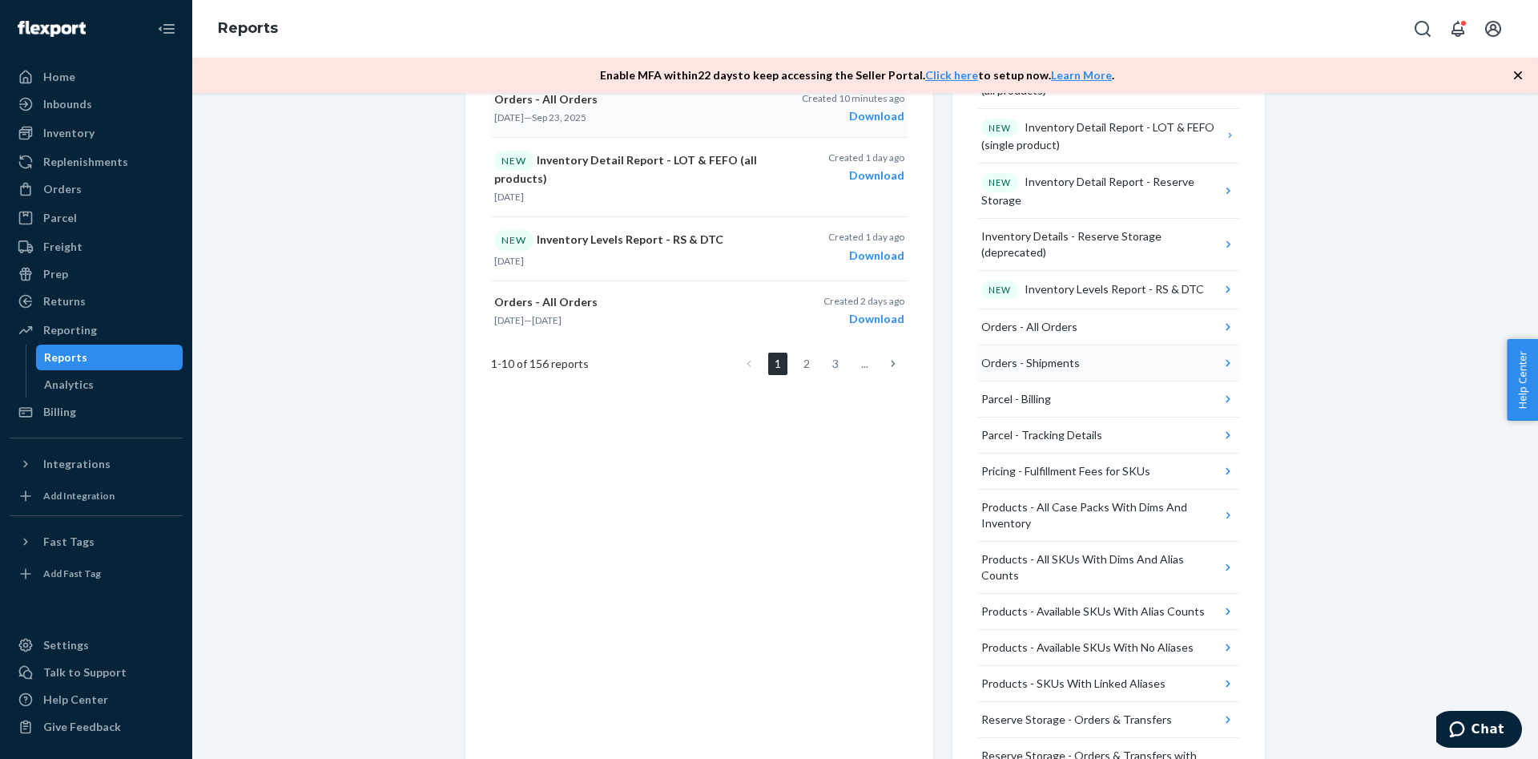
click at [1160, 345] on button "Orders - Shipments" at bounding box center [1108, 363] width 261 height 36
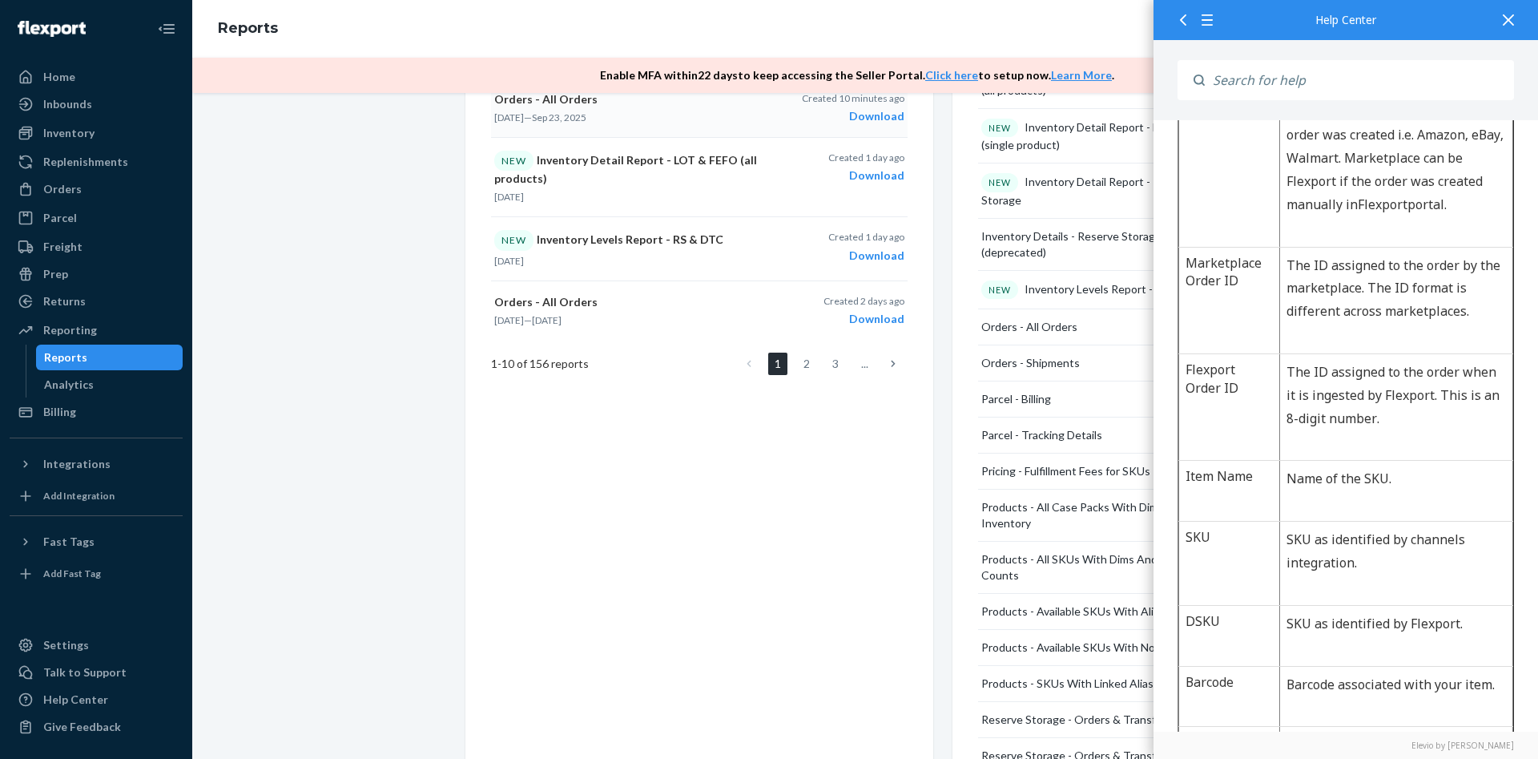
scroll to position [553, 0]
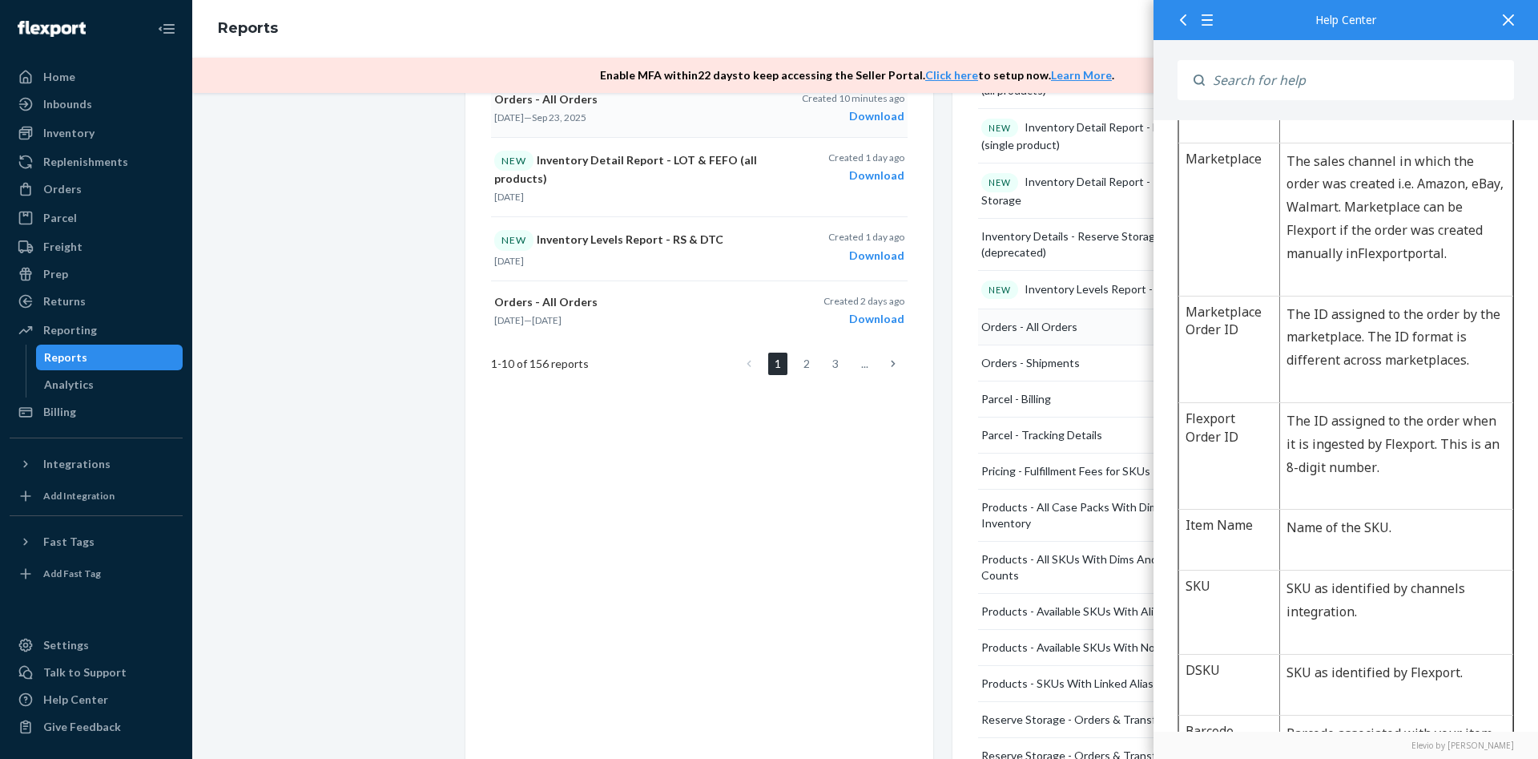
click at [1118, 316] on button "Orders - All Orders" at bounding box center [1108, 327] width 261 height 36
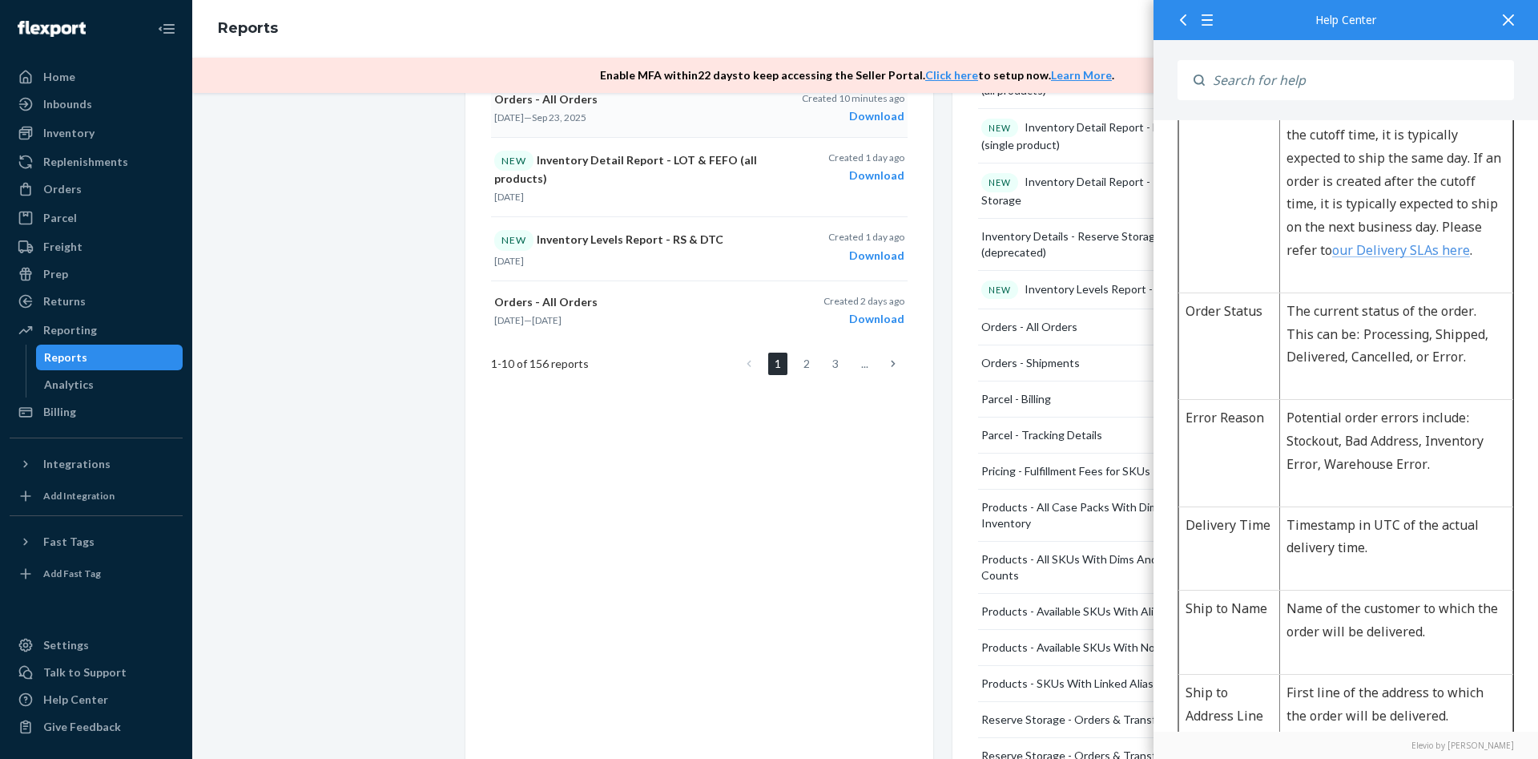
scroll to position [1461, 0]
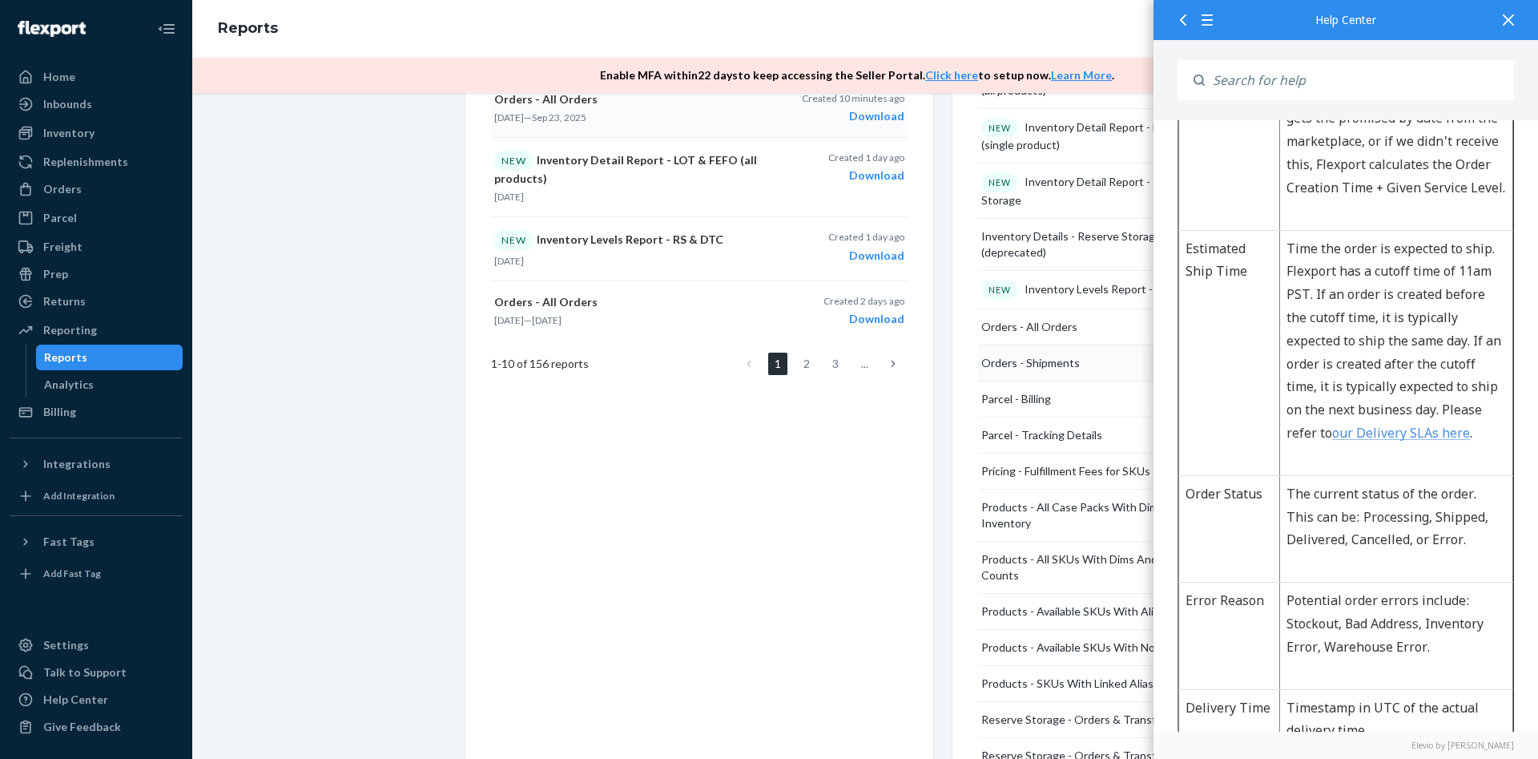
click at [1070, 355] on div "Orders - Shipments" at bounding box center [1030, 363] width 99 height 16
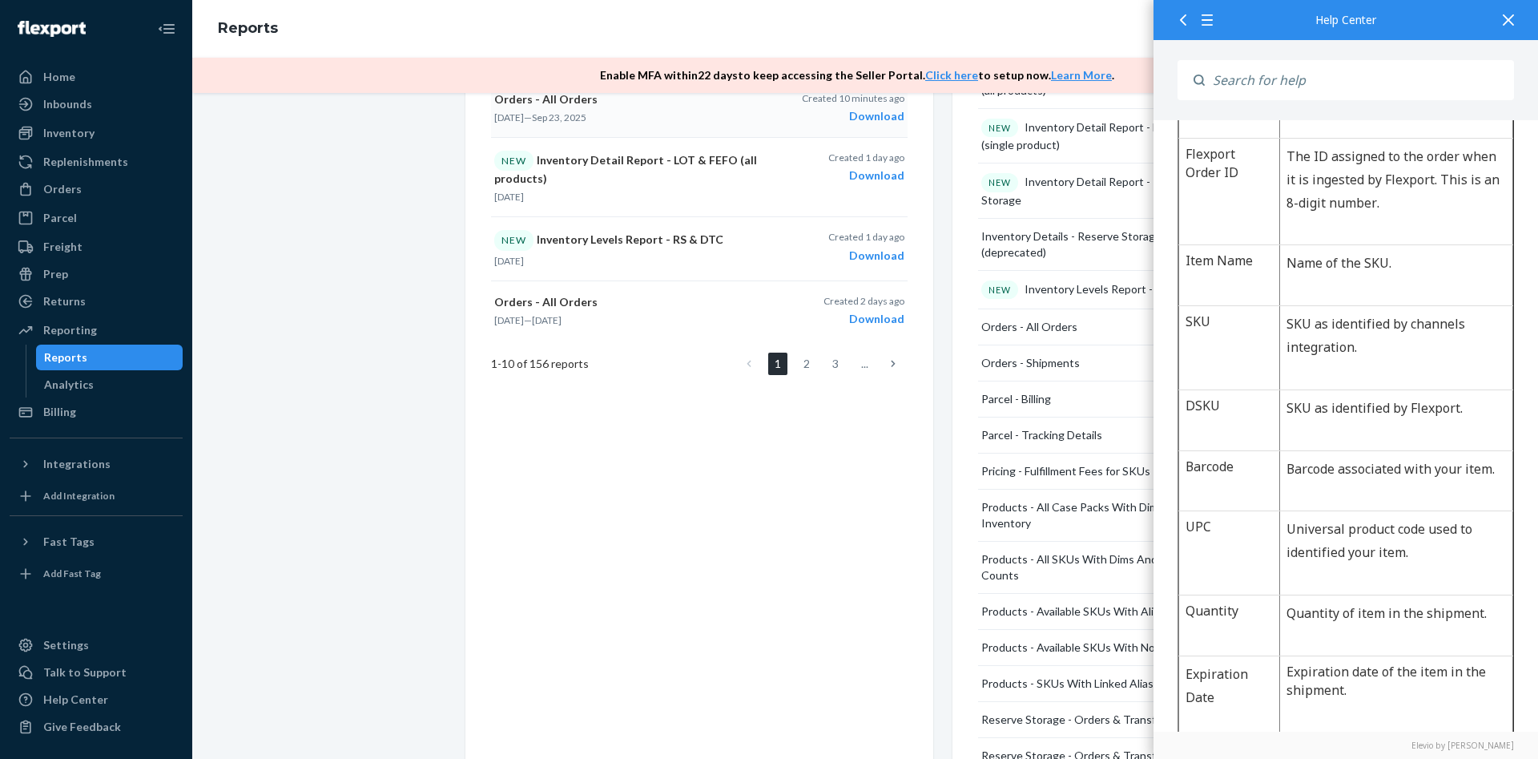
scroll to position [822, 0]
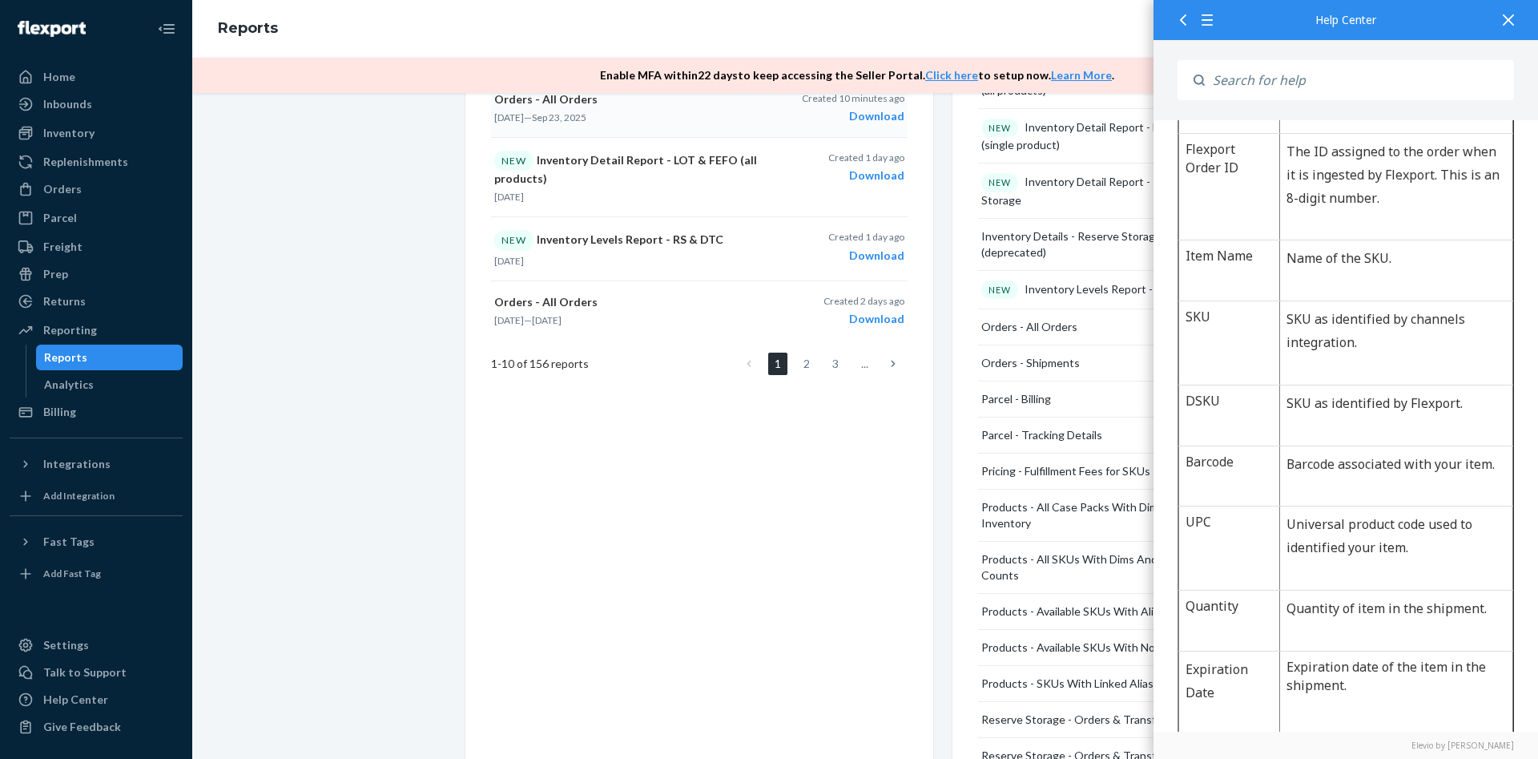
click at [916, 514] on div "Create a New Report Which report would you like to see? Orders - All Orders Cre…" at bounding box center [699, 153] width 468 height 1467
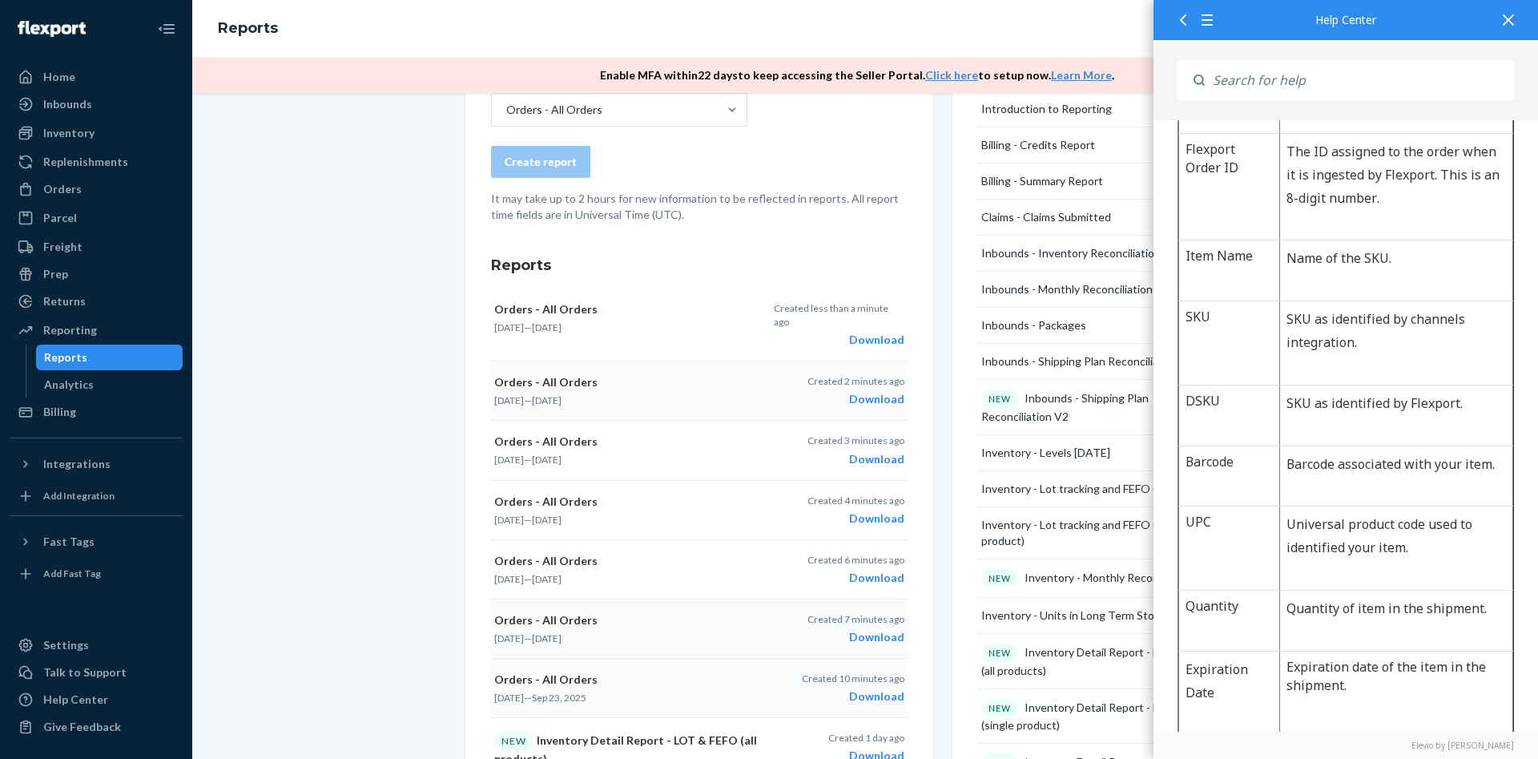
scroll to position [80, 0]
